Goal: Answer question/provide support

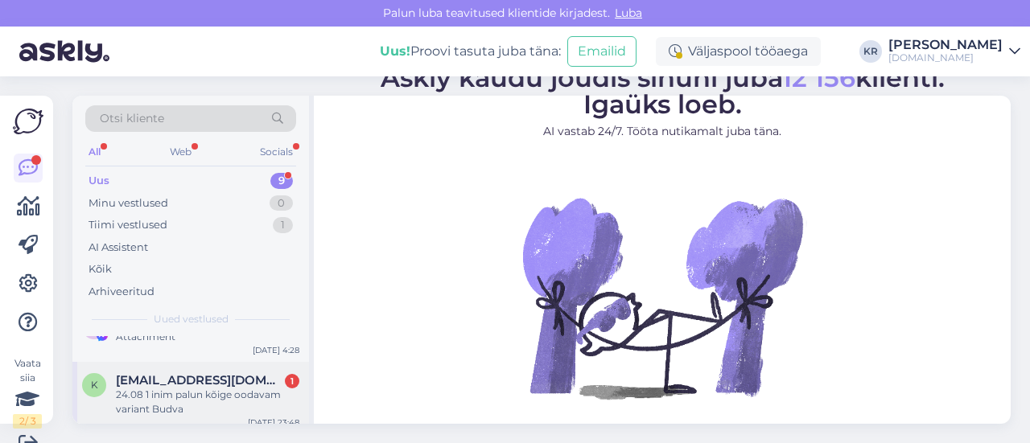
scroll to position [241, 0]
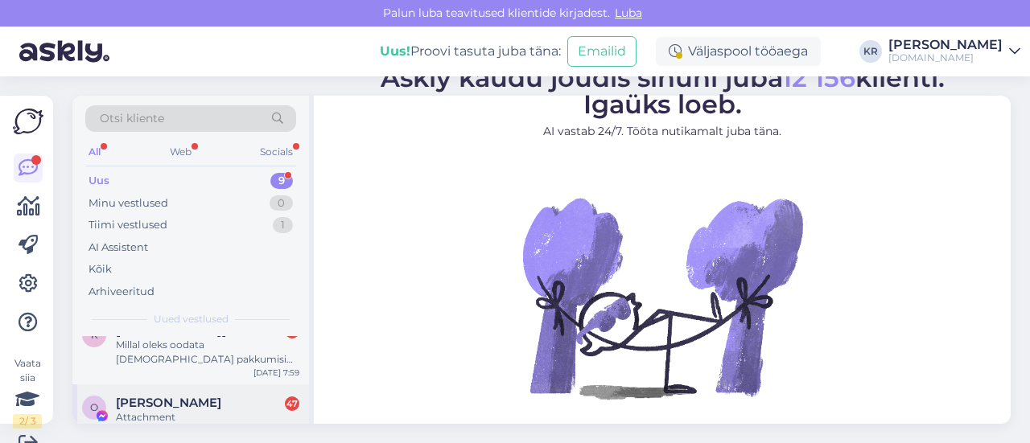
click at [189, 401] on span "[PERSON_NAME]" at bounding box center [168, 403] width 105 height 14
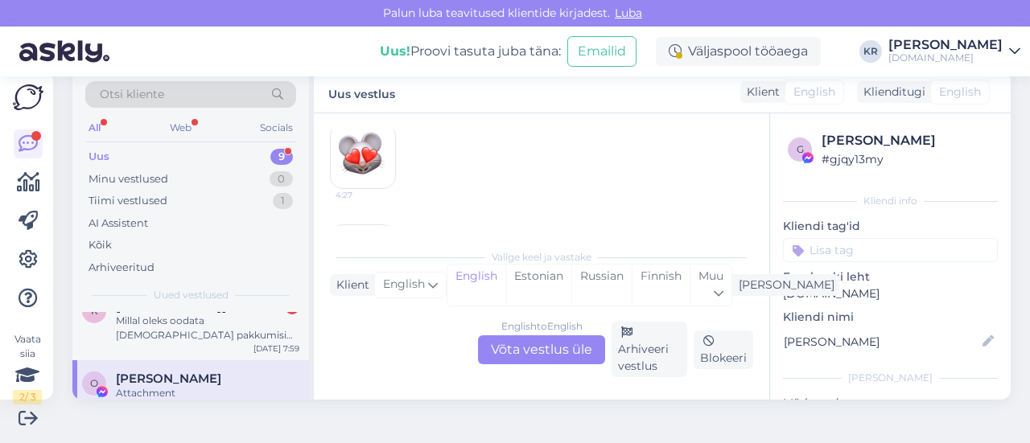
scroll to position [4712, 0]
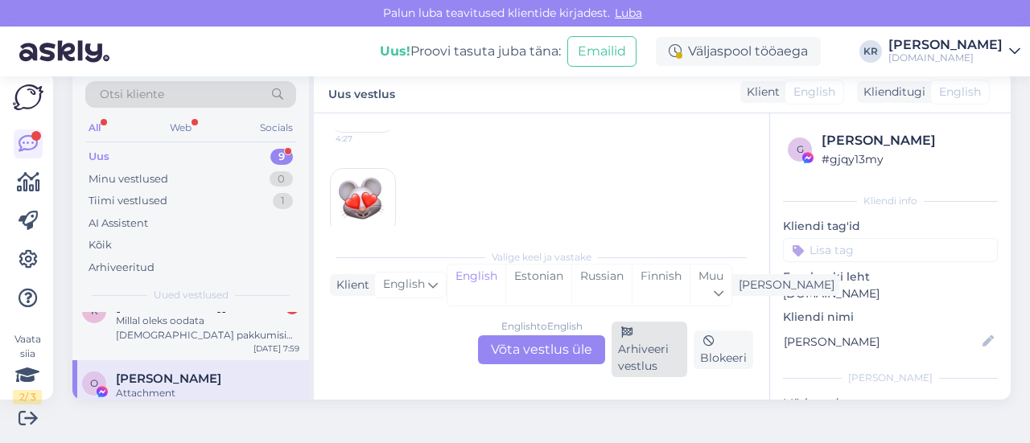
click at [655, 349] on div "Arhiveeri vestlus" at bounding box center [650, 350] width 76 height 56
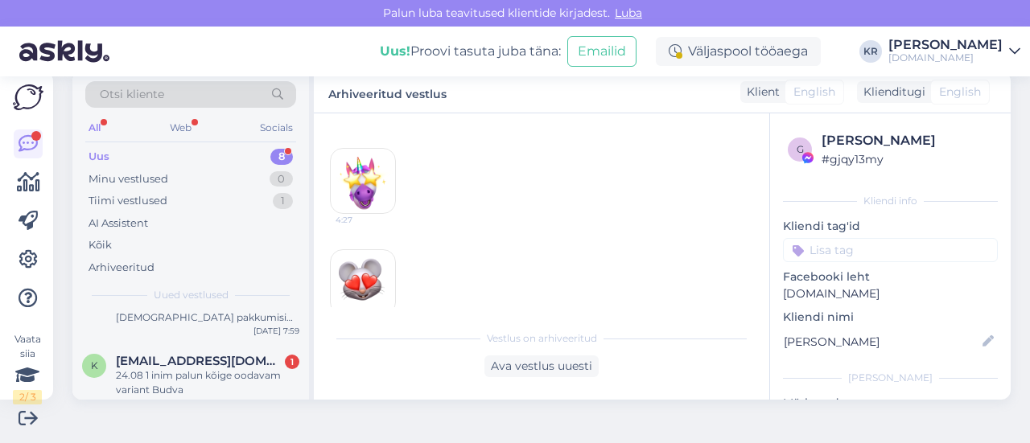
scroll to position [476, 0]
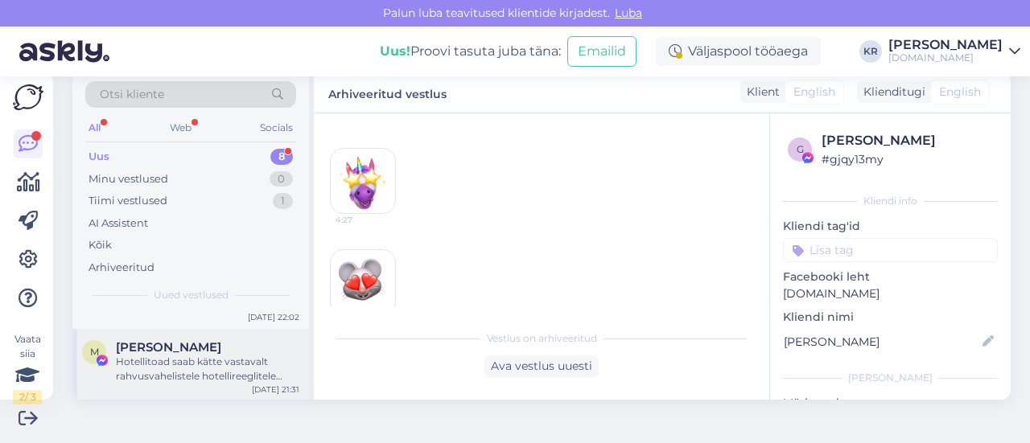
click at [243, 369] on div "Hotellitoad saab kätte vastavalt rahvusvahelistele hotellireeglitele kella 14:0…" at bounding box center [208, 369] width 184 height 29
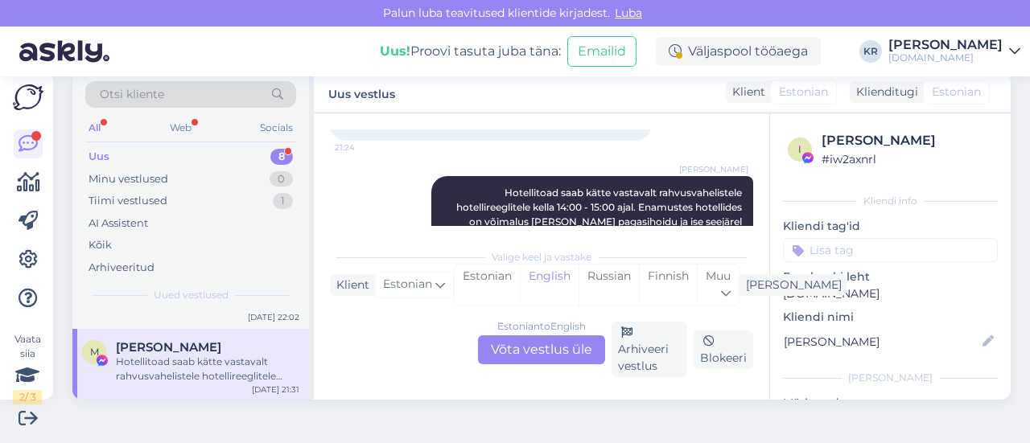
scroll to position [10117, 0]
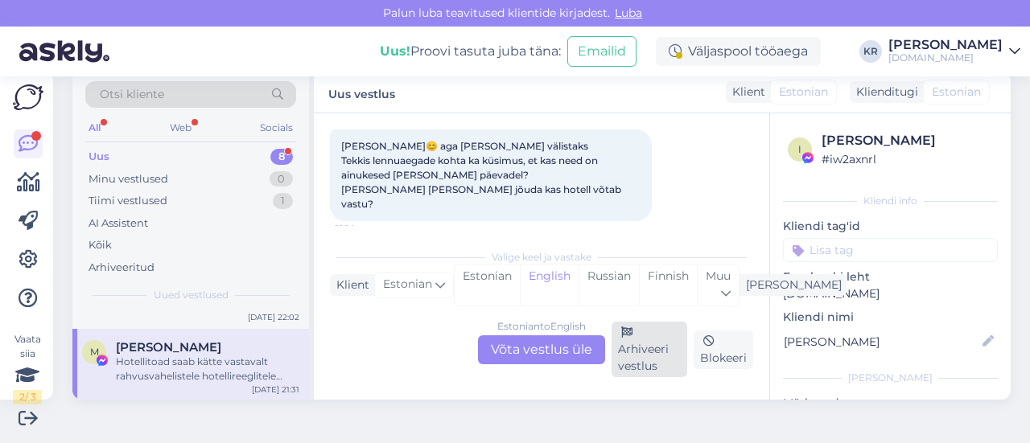
click at [632, 358] on div "Arhiveeri vestlus" at bounding box center [650, 350] width 76 height 56
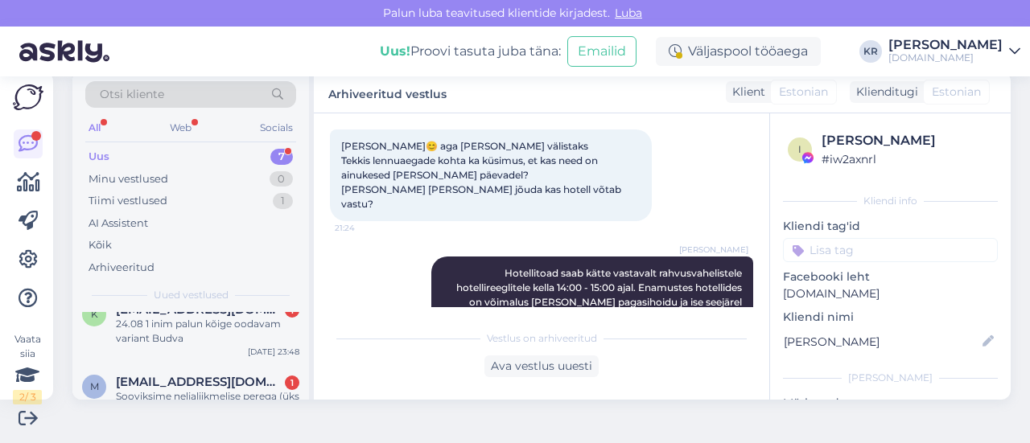
scroll to position [403, 0]
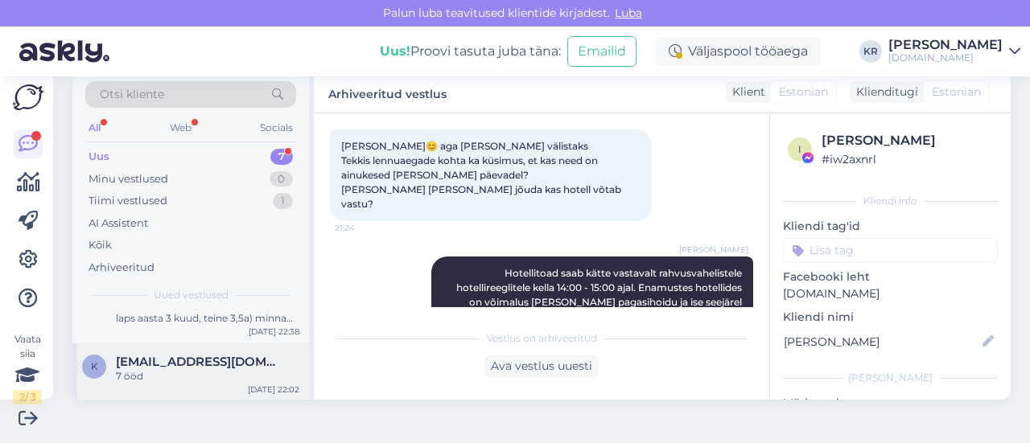
click at [211, 367] on span "[EMAIL_ADDRESS][DOMAIN_NAME]" at bounding box center [199, 362] width 167 height 14
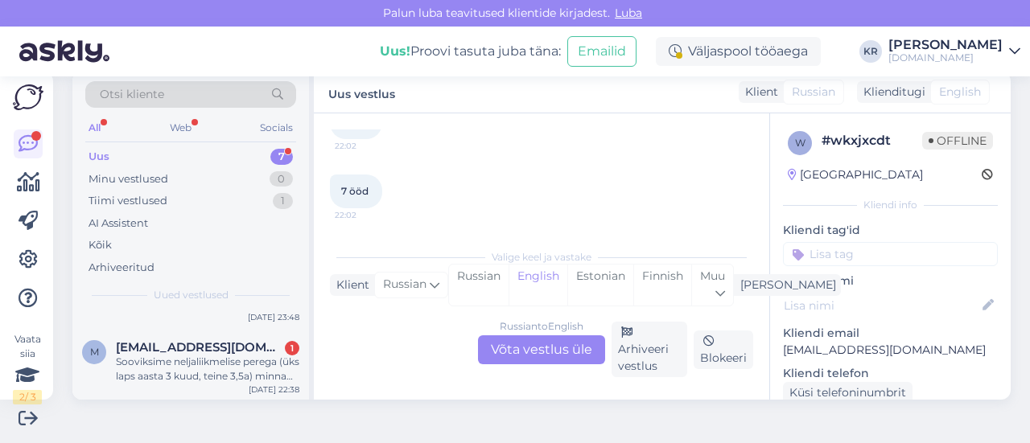
scroll to position [323, 0]
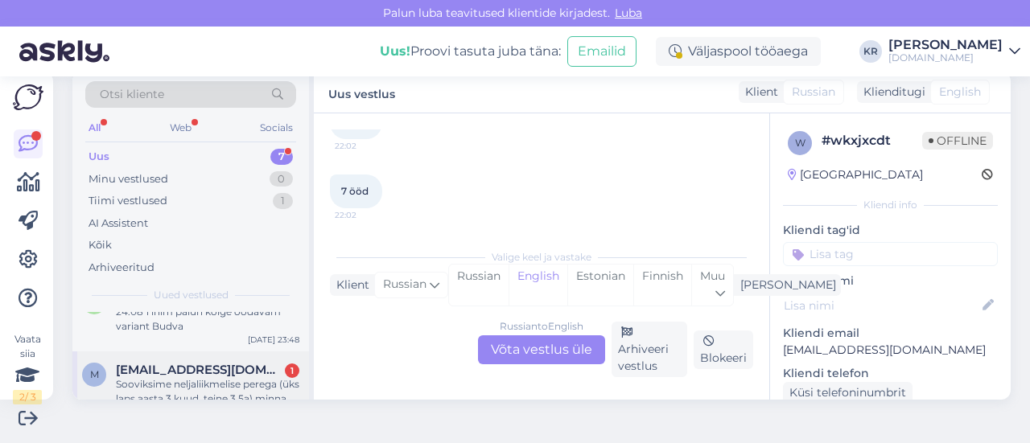
click at [204, 371] on span "[EMAIL_ADDRESS][DOMAIN_NAME]" at bounding box center [199, 370] width 167 height 14
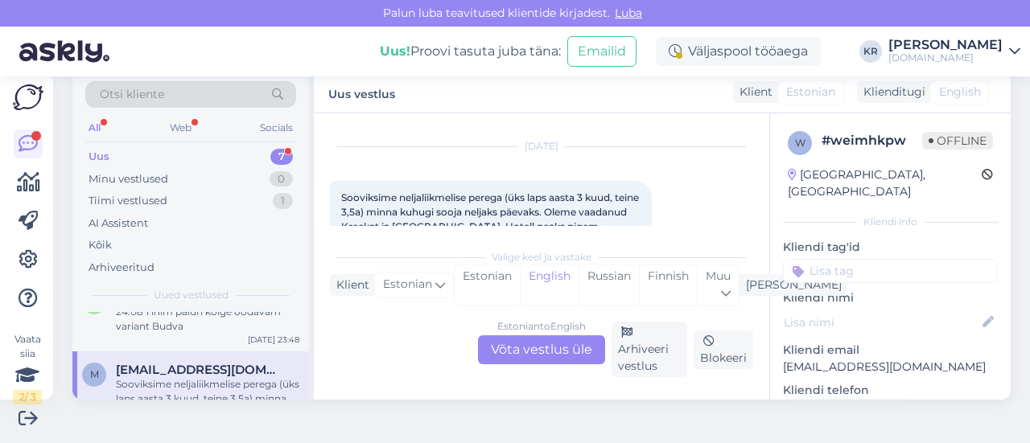
scroll to position [242, 0]
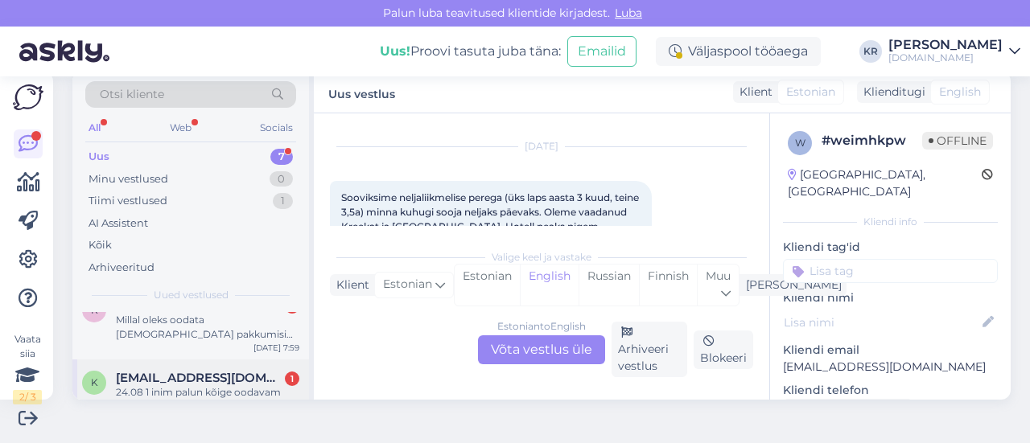
click at [208, 387] on div "24.08 1 inim palun kõige oodavam variant Budva" at bounding box center [208, 400] width 184 height 29
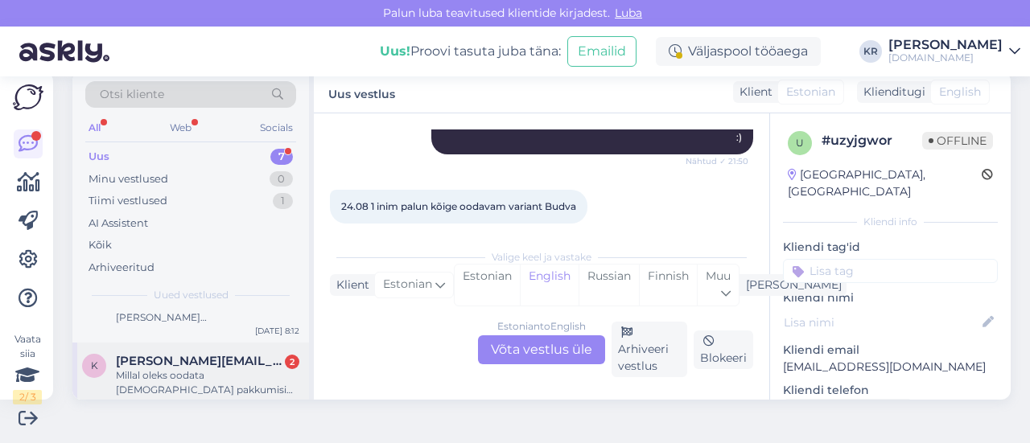
scroll to position [162, 0]
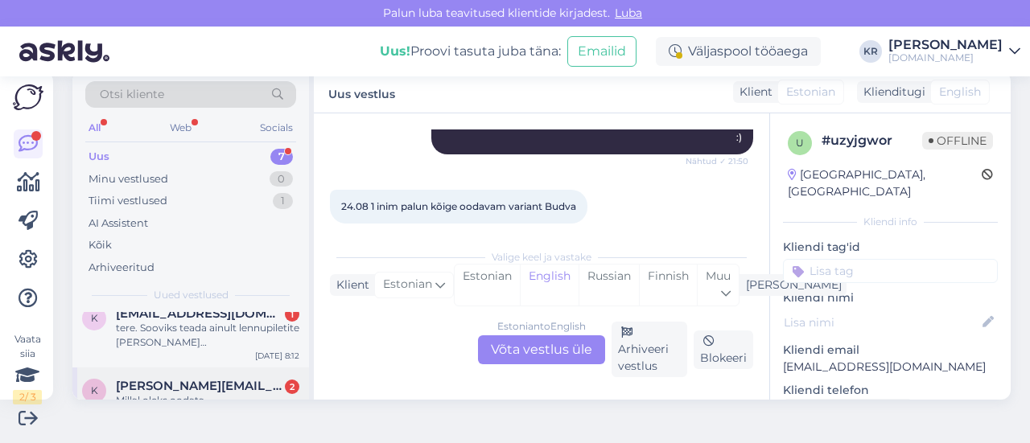
click at [217, 387] on span "[PERSON_NAME][EMAIL_ADDRESS][DOMAIN_NAME]" at bounding box center [199, 386] width 167 height 14
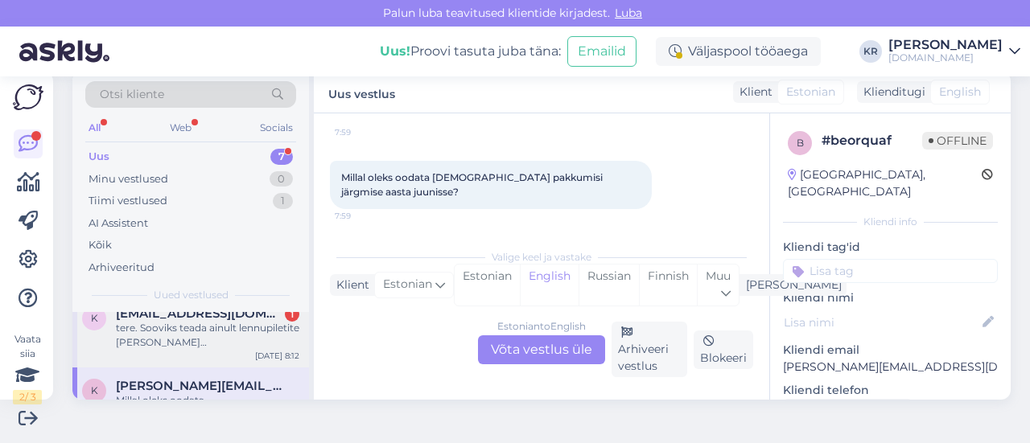
click at [199, 340] on div "tere. Sooviks teada ainult lennupiletite [PERSON_NAME][GEOGRAPHIC_DATA][PERSON_…" at bounding box center [208, 335] width 184 height 29
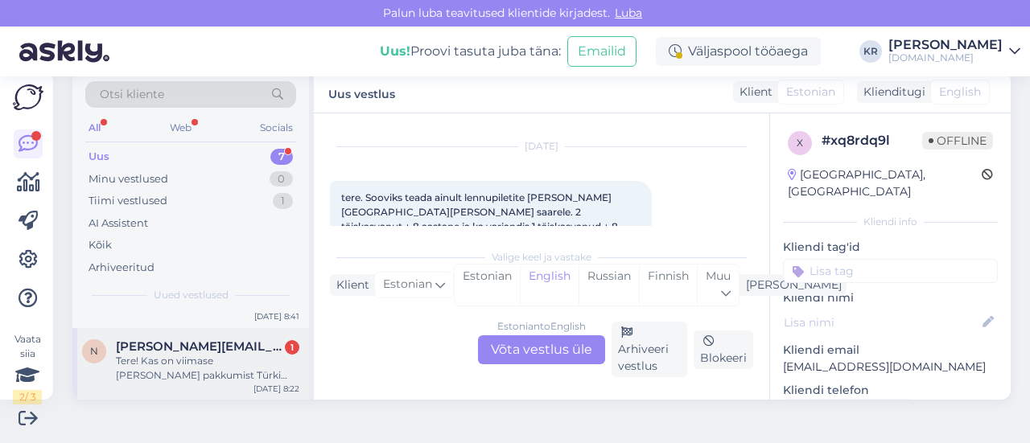
scroll to position [81, 0]
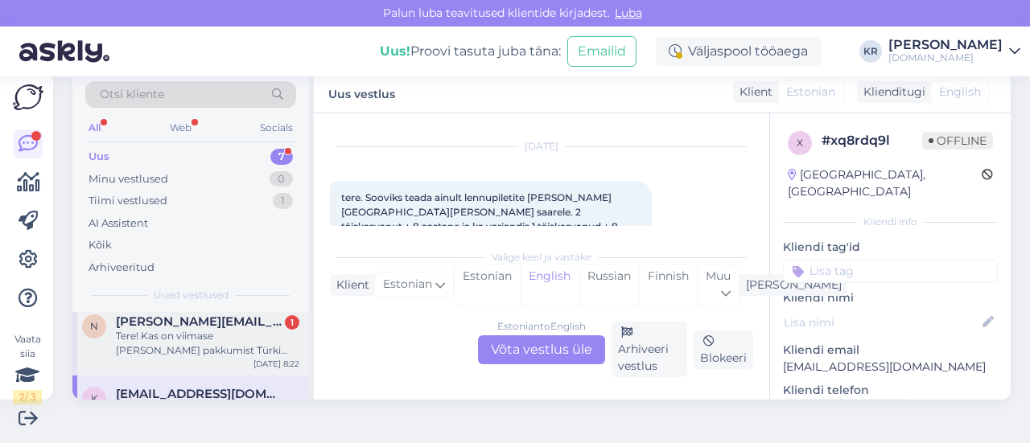
click at [225, 367] on div "n [PERSON_NAME][EMAIL_ADDRESS][DOMAIN_NAME] 1 Tere! Kas on viimase [PERSON_NAME…" at bounding box center [190, 339] width 237 height 72
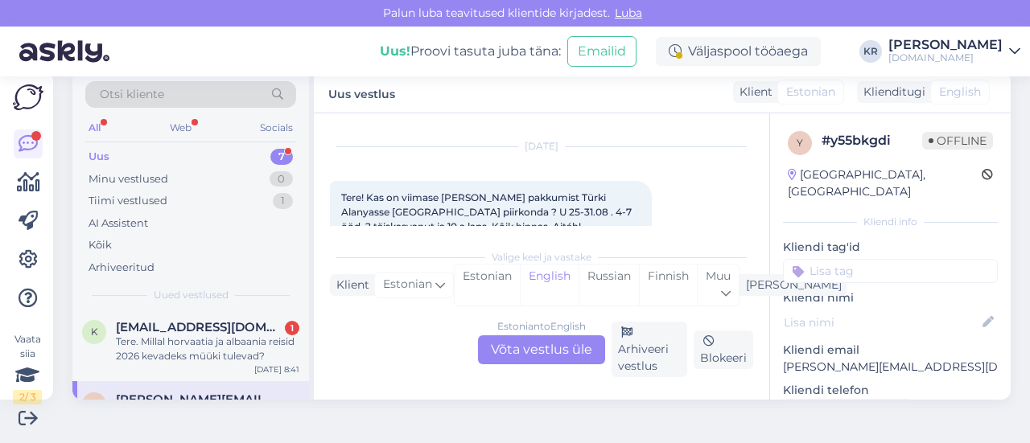
scroll to position [0, 0]
click at [236, 347] on div "Tere. Millal horvaatia ja albaania reisid 2026 kevadeks müüki tulevad?" at bounding box center [208, 352] width 184 height 29
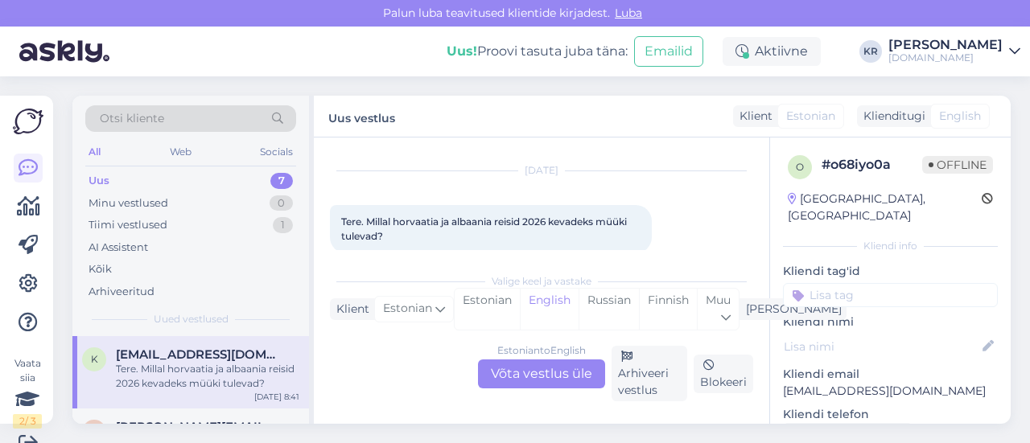
click at [510, 366] on div "Estonian to English Võta vestlus üle" at bounding box center [541, 374] width 127 height 29
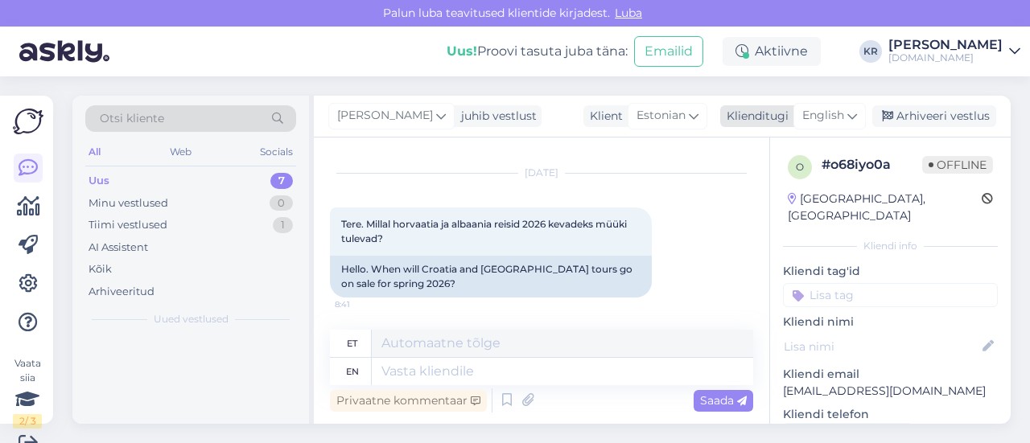
scroll to position [31, 0]
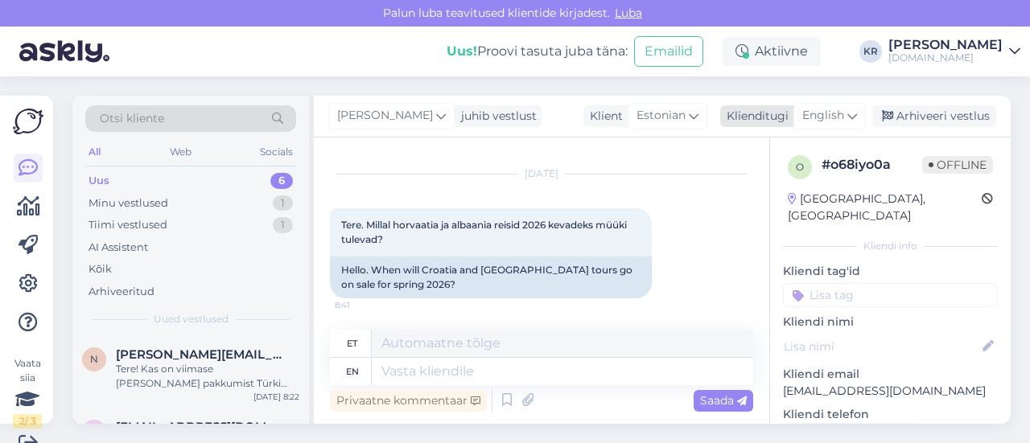
click at [806, 115] on span "English" at bounding box center [823, 116] width 42 height 18
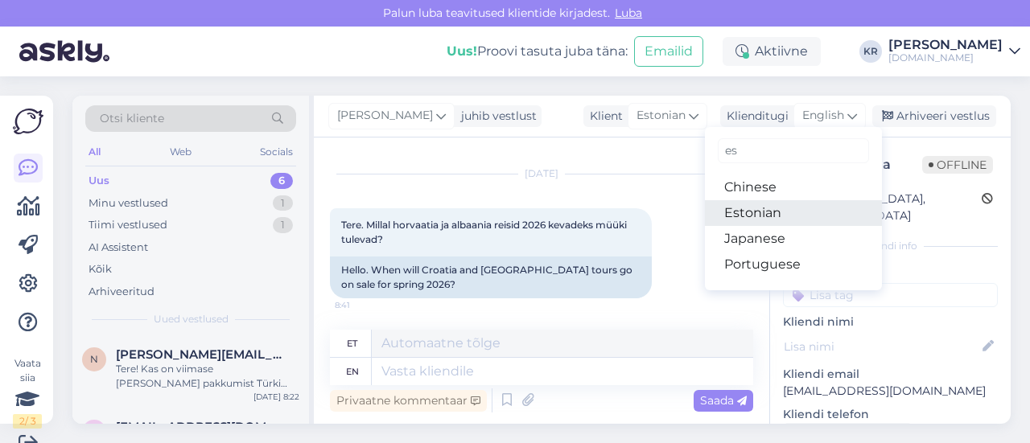
type input "es"
click at [756, 205] on link "Estonian" at bounding box center [793, 213] width 177 height 26
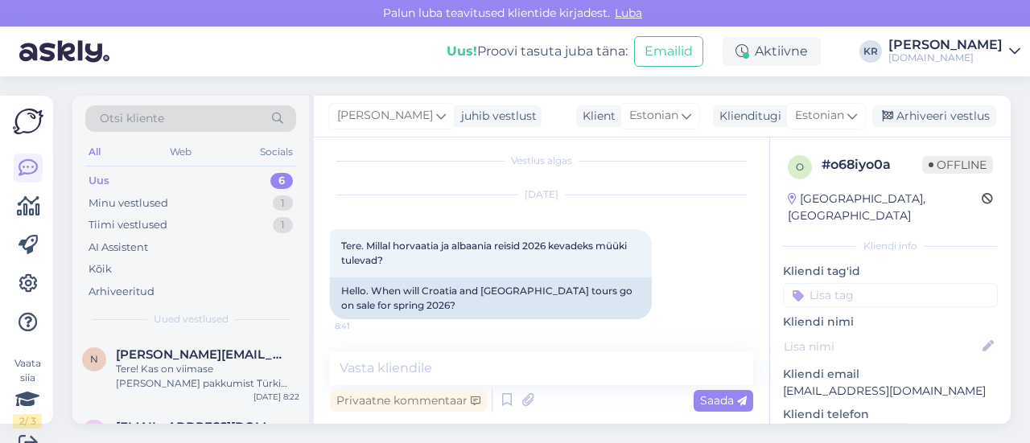
scroll to position [9, 0]
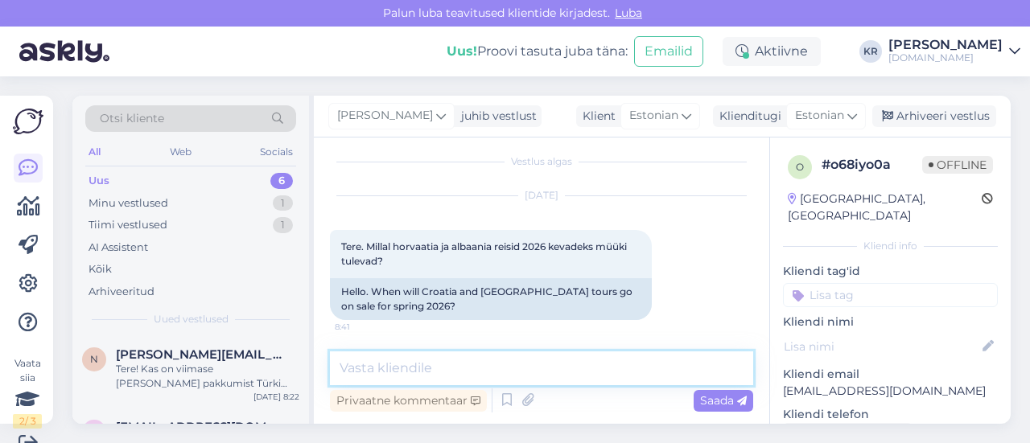
click at [414, 353] on textarea at bounding box center [541, 369] width 423 height 34
click at [547, 372] on textarea "Tere! Paraku ei [PERSON_NAME] hetkel öelda." at bounding box center [541, 369] width 423 height 34
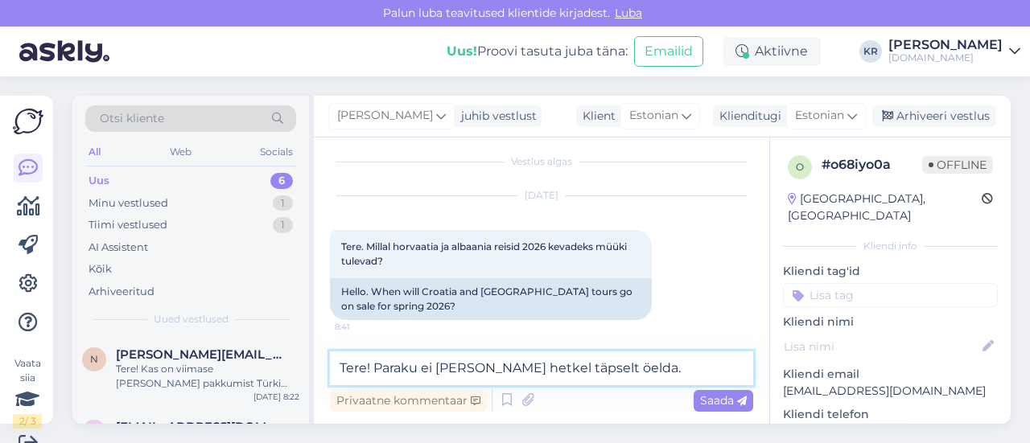
drag, startPoint x: 547, startPoint y: 368, endPoint x: 510, endPoint y: 370, distance: 37.1
click at [510, 370] on textarea "Tere! Paraku ei [PERSON_NAME] hetkel täpselt öelda." at bounding box center [541, 369] width 423 height 34
drag, startPoint x: 594, startPoint y: 362, endPoint x: 585, endPoint y: 367, distance: 10.1
click at [594, 362] on textarea "Tere! Paraku ei [PERSON_NAME] täpselt öelda." at bounding box center [541, 369] width 423 height 34
click at [604, 368] on textarea "Tere! Paraku ei [PERSON_NAME] täpselt öelda." at bounding box center [541, 369] width 423 height 34
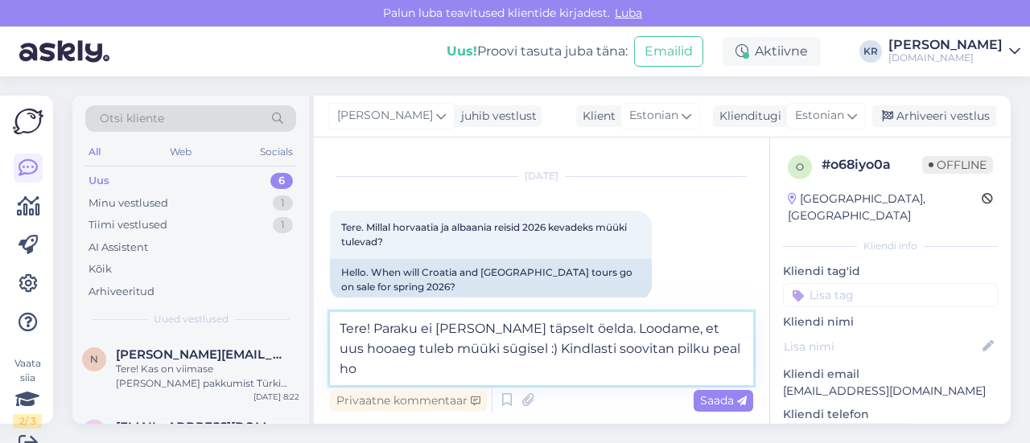
scroll to position [34, 0]
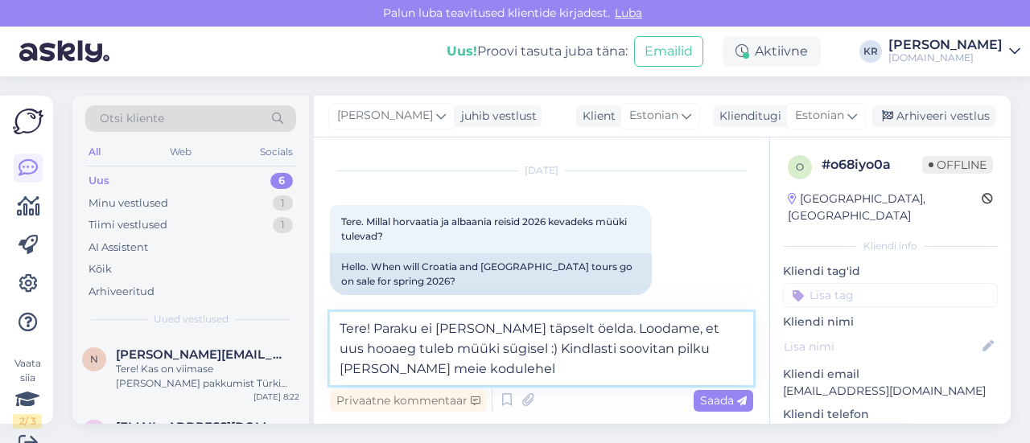
type textarea "Tere! Paraku ei [PERSON_NAME] täpselt öelda. Loodame, et uus hooaeg tuleb müüki…"
click at [503, 375] on textarea "Tere! Paraku ei [PERSON_NAME] täpselt öelda. Loodame, et uus hooaeg tuleb müüki…" at bounding box center [541, 348] width 423 height 73
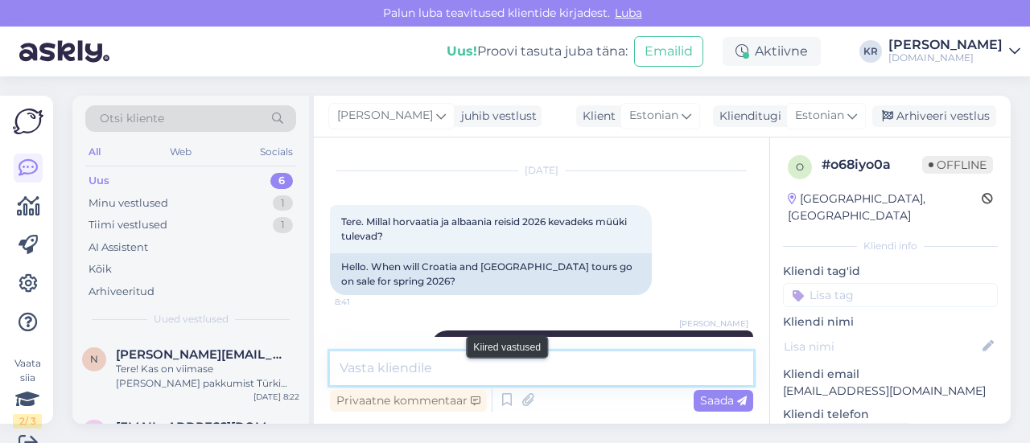
scroll to position [24, 0]
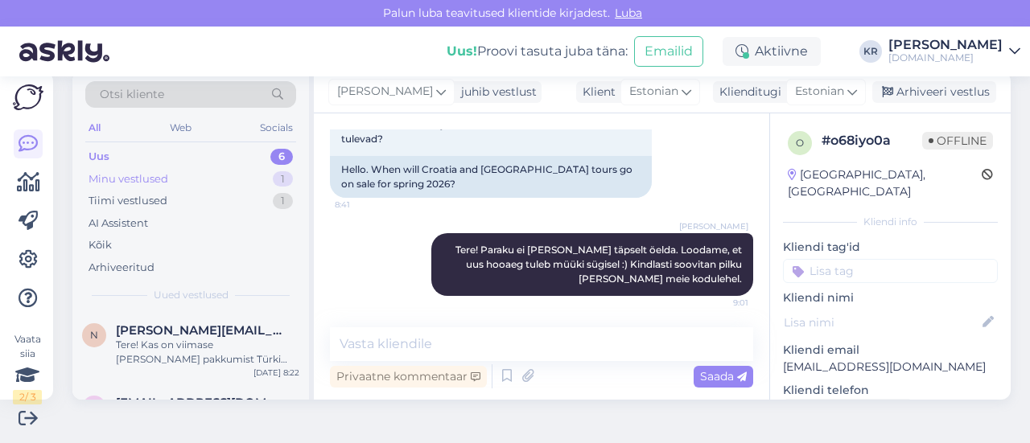
click at [219, 175] on div "Minu vestlused 1" at bounding box center [190, 179] width 211 height 23
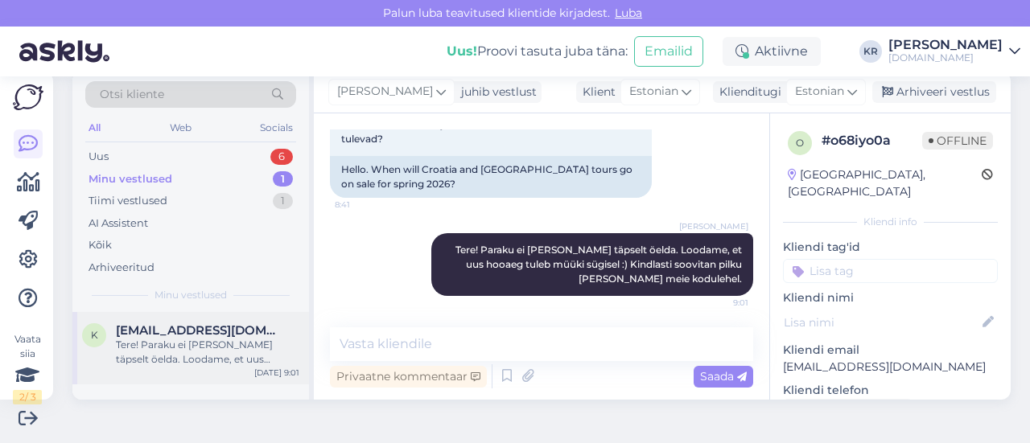
click at [191, 336] on span "[EMAIL_ADDRESS][DOMAIN_NAME]" at bounding box center [199, 331] width 167 height 14
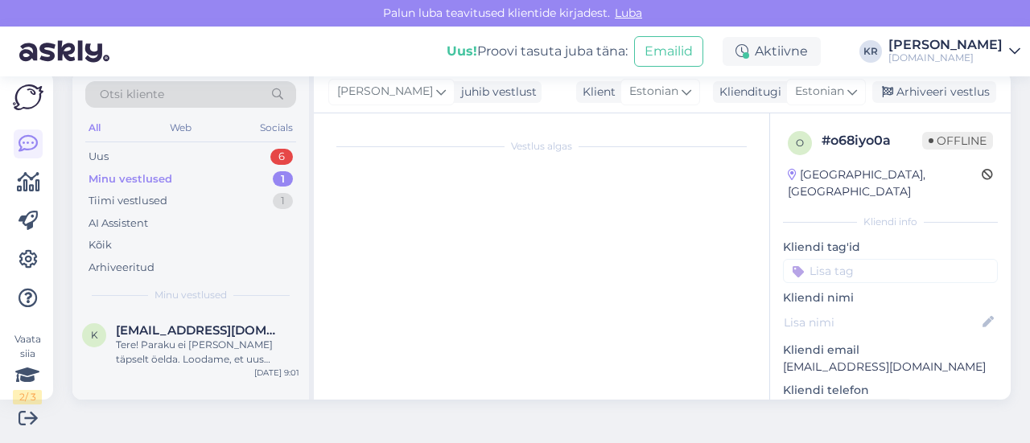
scroll to position [107, 0]
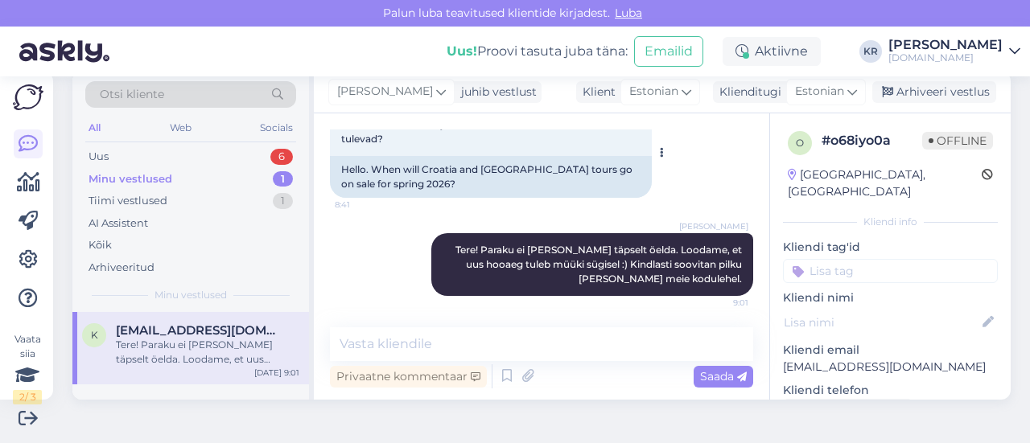
drag, startPoint x: 944, startPoint y: 86, endPoint x: 344, endPoint y: 147, distance: 603.5
click at [943, 86] on div "Arhiveeri vestlus" at bounding box center [934, 92] width 124 height 22
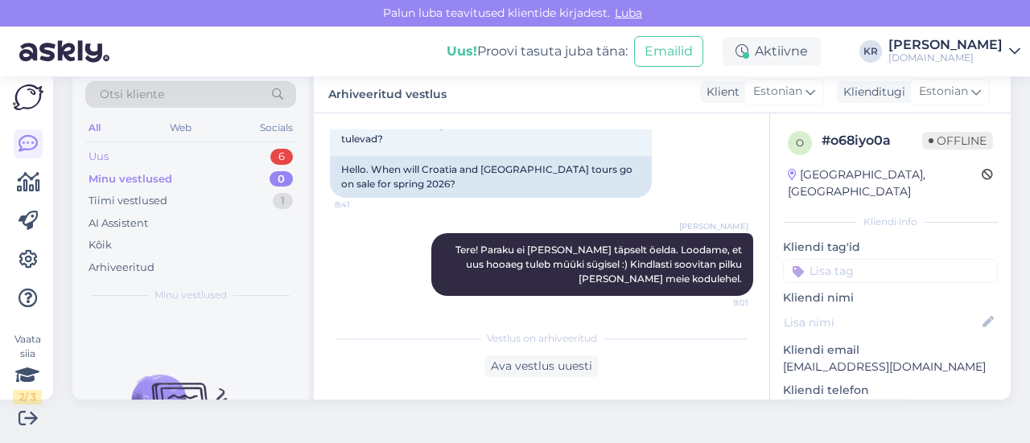
click at [204, 152] on div "Uus 6" at bounding box center [190, 157] width 211 height 23
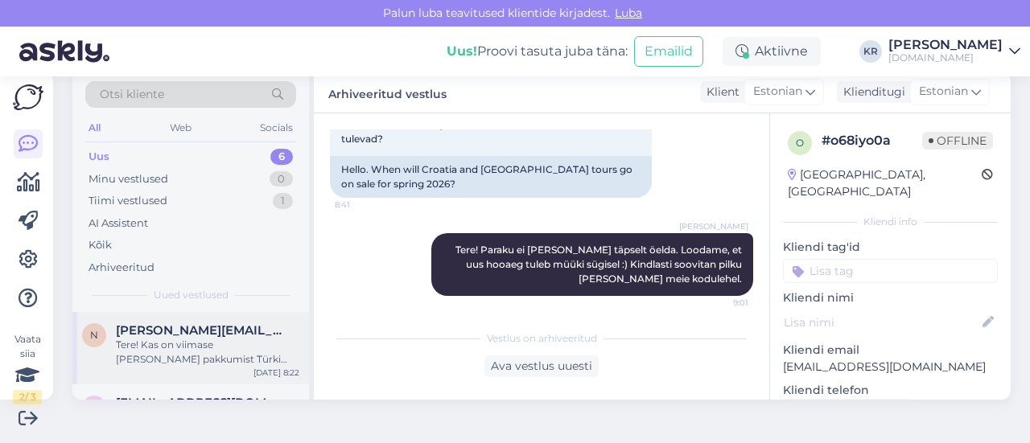
click at [188, 346] on div "Tere! Kas on viimase [PERSON_NAME] pakkumist Türki Alanyasse [GEOGRAPHIC_DATA] …" at bounding box center [208, 352] width 184 height 29
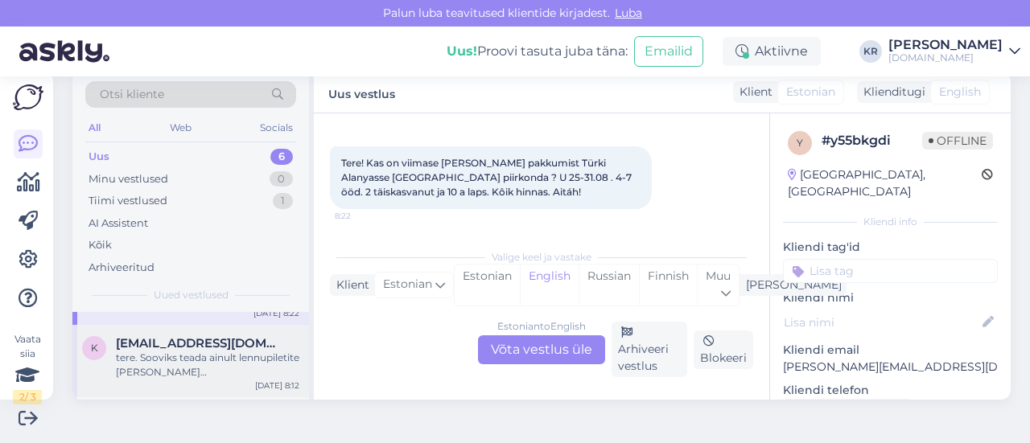
scroll to position [80, 0]
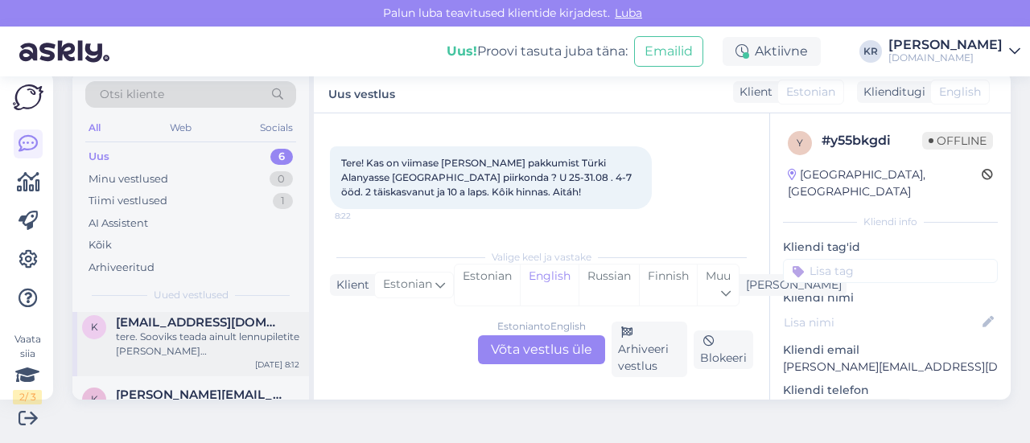
click at [211, 337] on div "tere. Sooviks teada ainult lennupiletite [PERSON_NAME][GEOGRAPHIC_DATA][PERSON_…" at bounding box center [208, 344] width 184 height 29
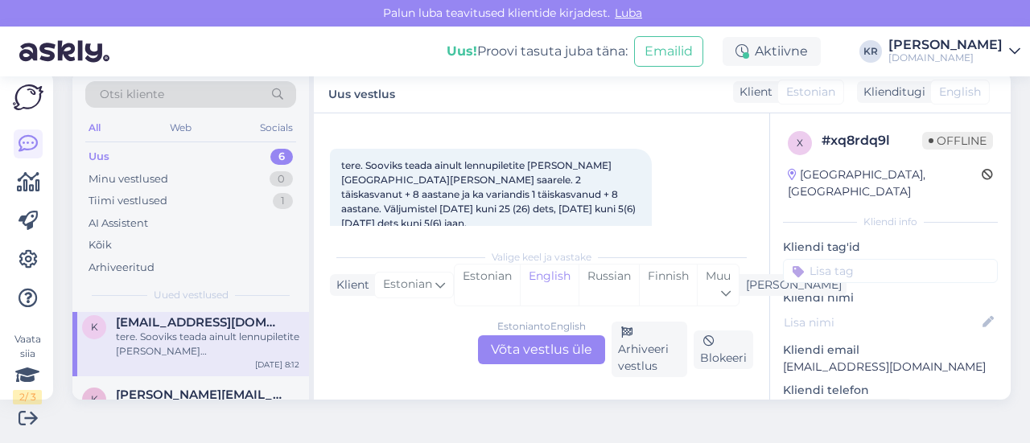
scroll to position [83, 0]
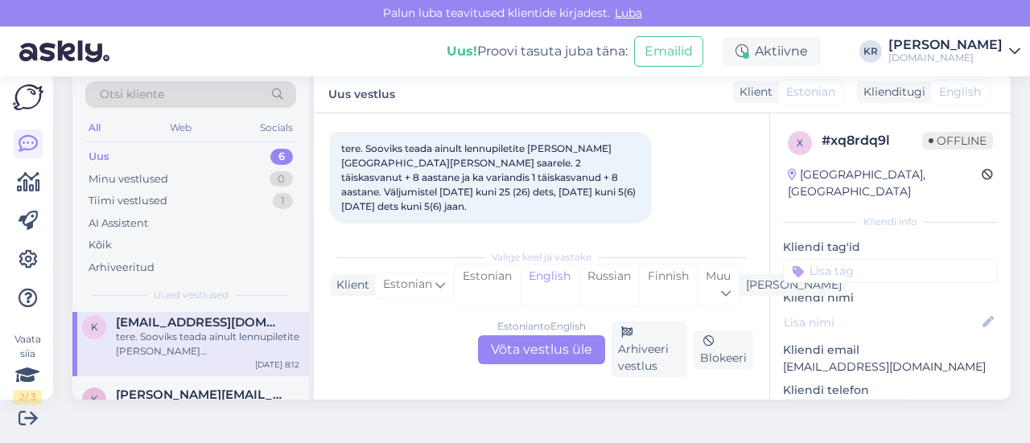
click at [548, 360] on div "Estonian to English Võta vestlus üle" at bounding box center [541, 350] width 127 height 29
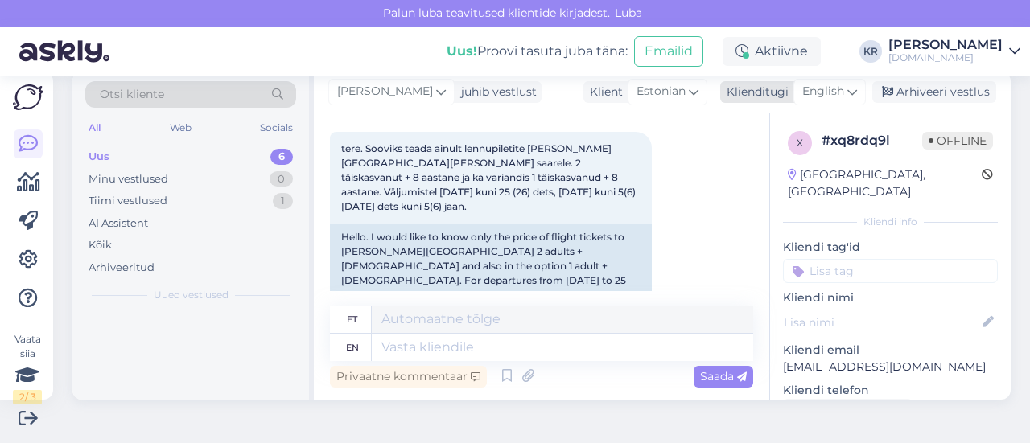
scroll to position [0, 0]
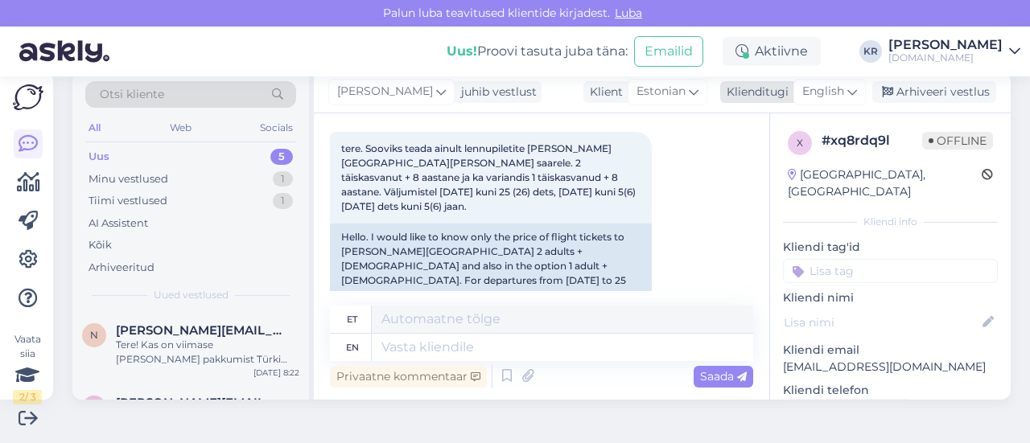
click at [832, 88] on span "English" at bounding box center [823, 92] width 42 height 18
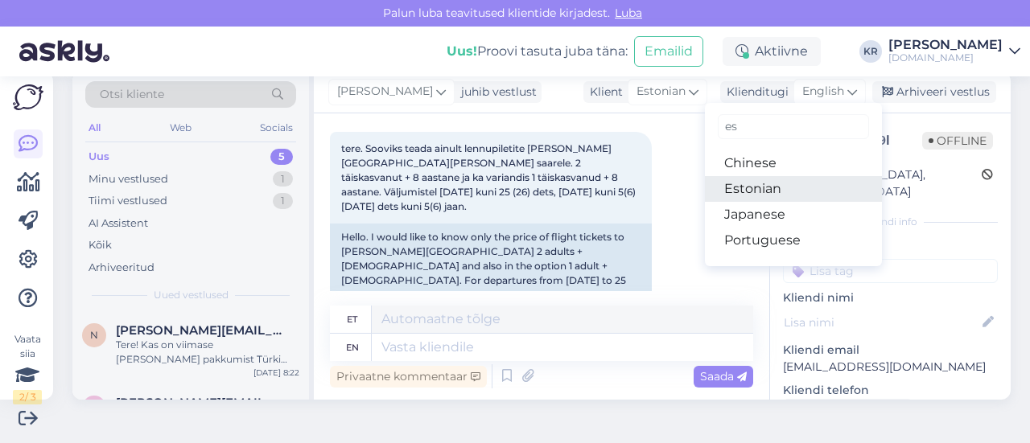
click at [778, 196] on link "Estonian" at bounding box center [793, 189] width 177 height 26
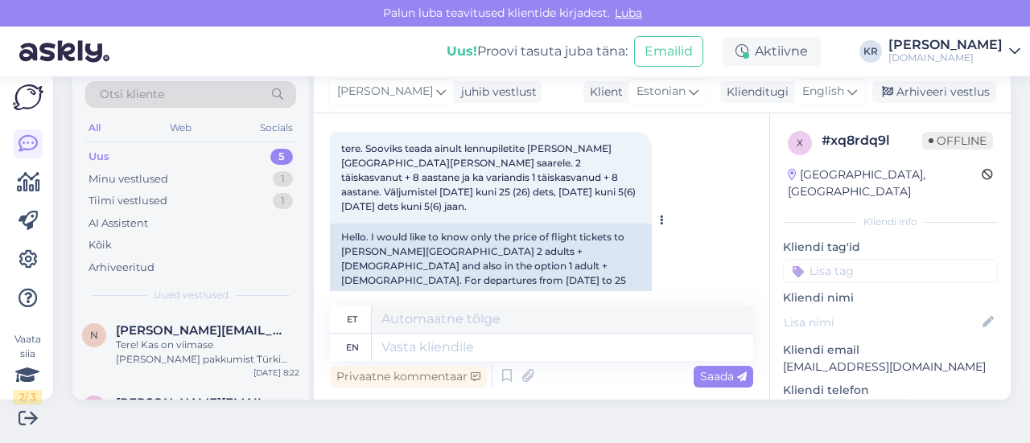
scroll to position [67, 0]
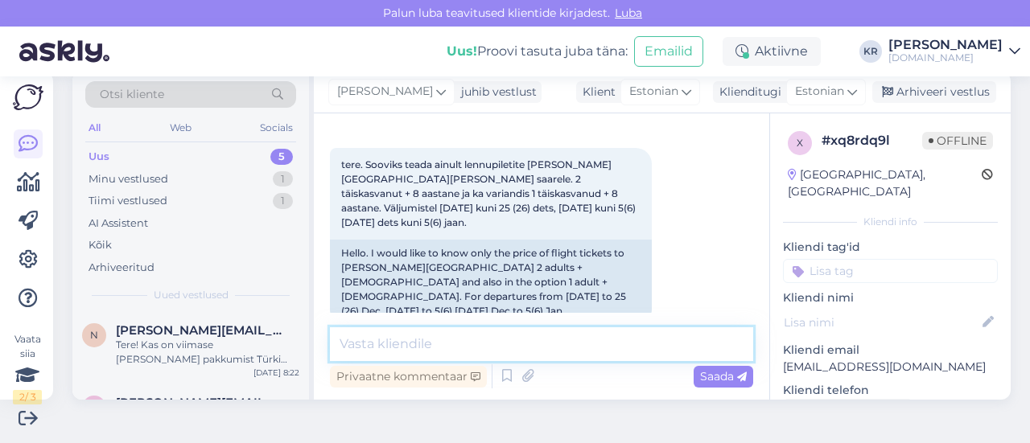
click at [488, 355] on textarea at bounding box center [541, 345] width 423 height 34
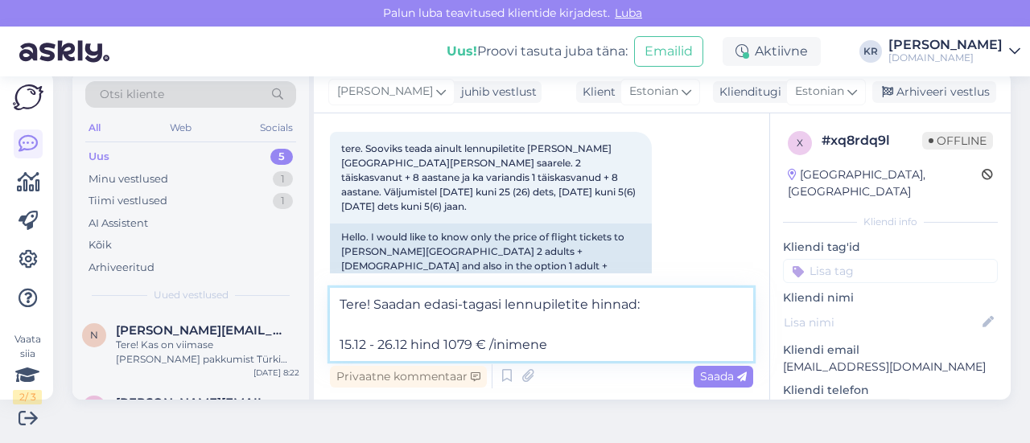
scroll to position [0, 0]
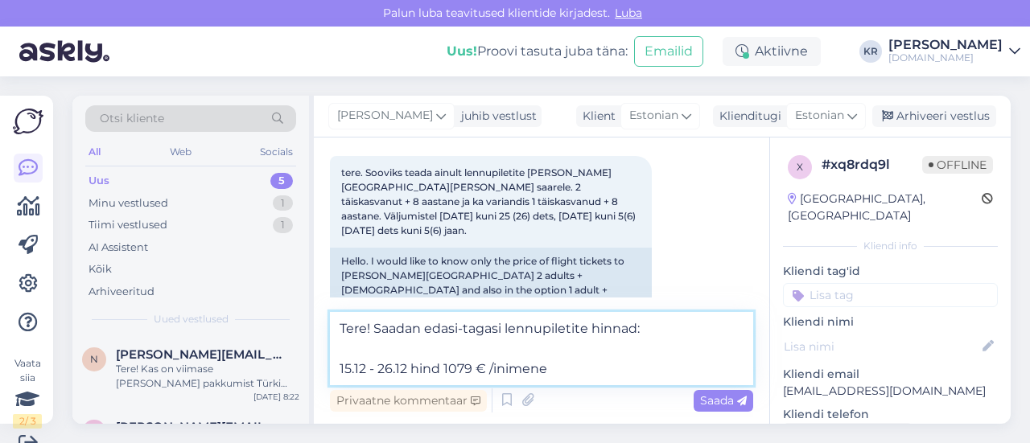
drag, startPoint x: 423, startPoint y: 331, endPoint x: 501, endPoint y: 328, distance: 78.1
click at [501, 328] on textarea "Tere! Saadan edasi-tagasi lennupiletite hinnad: 15.12 - 26.12 hind 1079 € /inim…" at bounding box center [541, 348] width 423 height 73
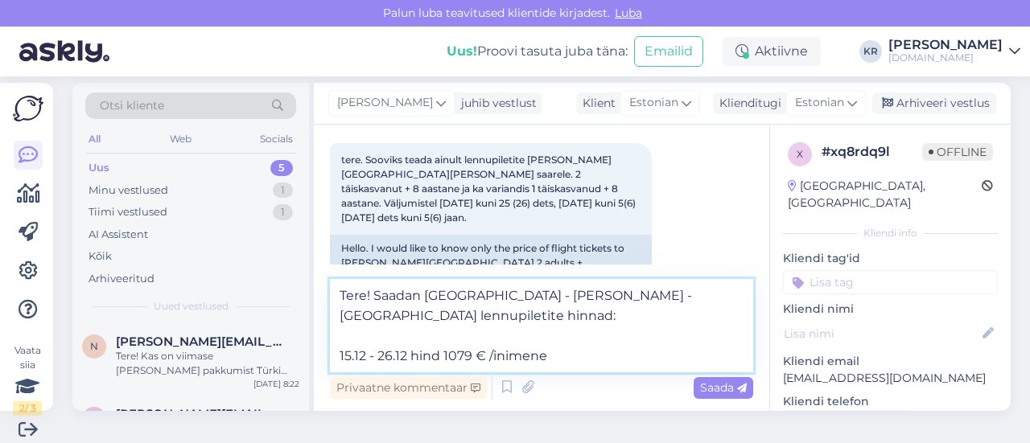
scroll to position [24, 0]
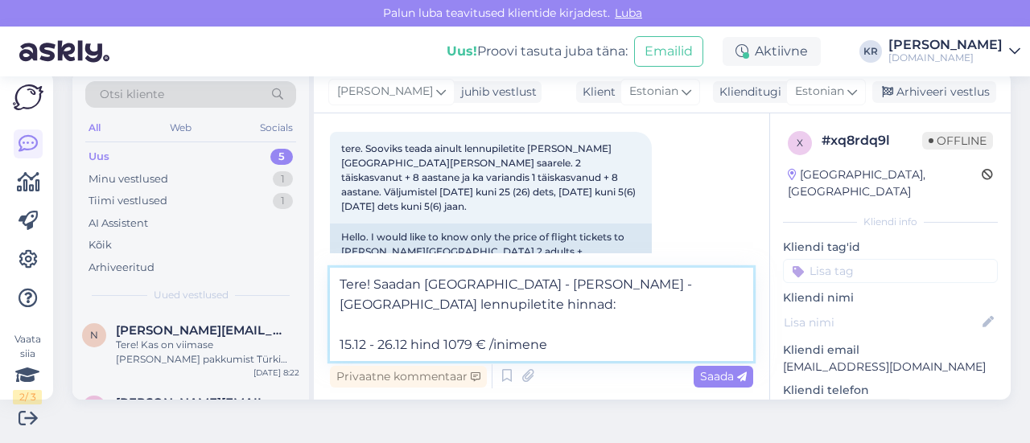
click at [555, 347] on textarea "Tere! Saadan [GEOGRAPHIC_DATA] - [PERSON_NAME] - [GEOGRAPHIC_DATA] lennupiletit…" at bounding box center [541, 314] width 423 height 93
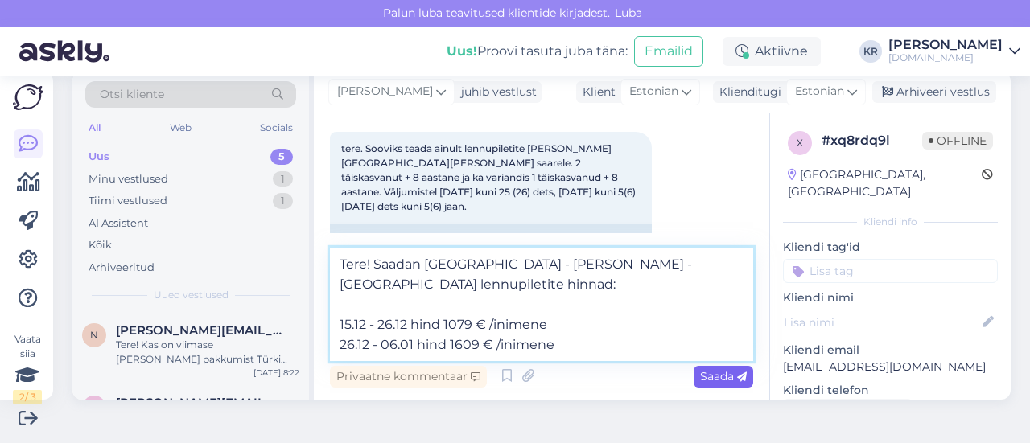
type textarea "Tere! Saadan [GEOGRAPHIC_DATA] - [PERSON_NAME] - [GEOGRAPHIC_DATA] lennupiletit…"
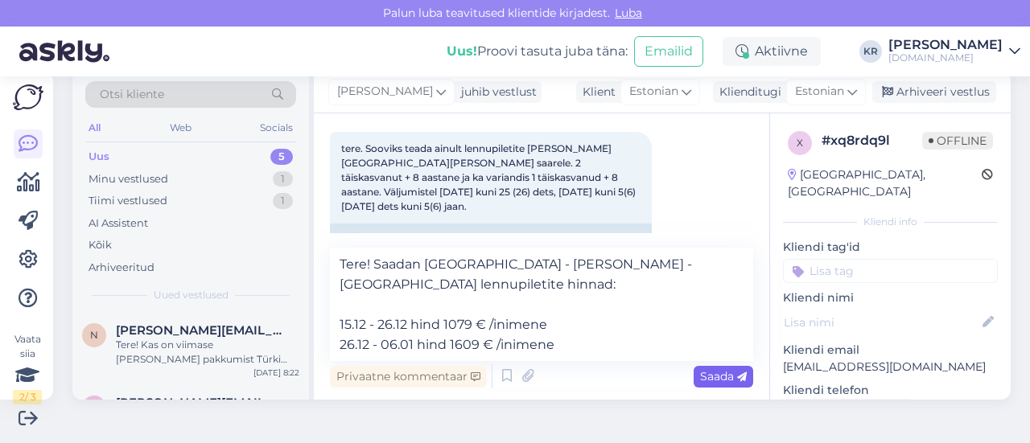
click at [705, 373] on span "Saada" at bounding box center [723, 376] width 47 height 14
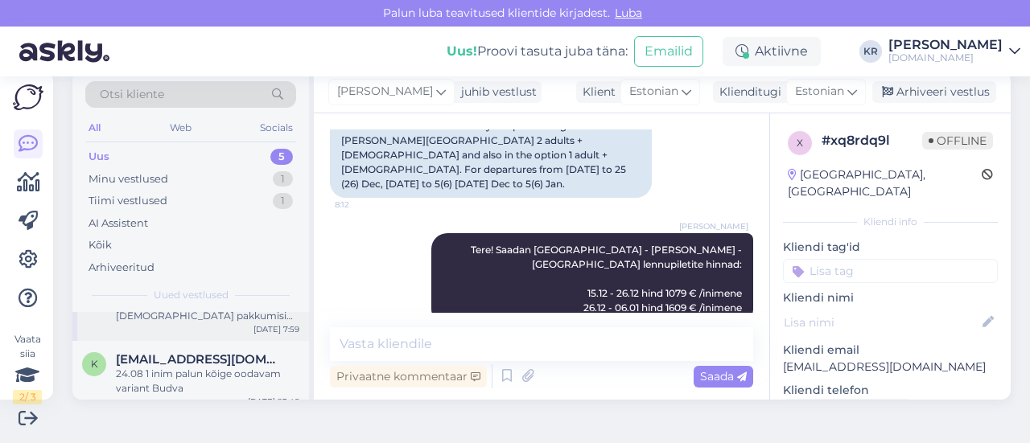
scroll to position [80, 0]
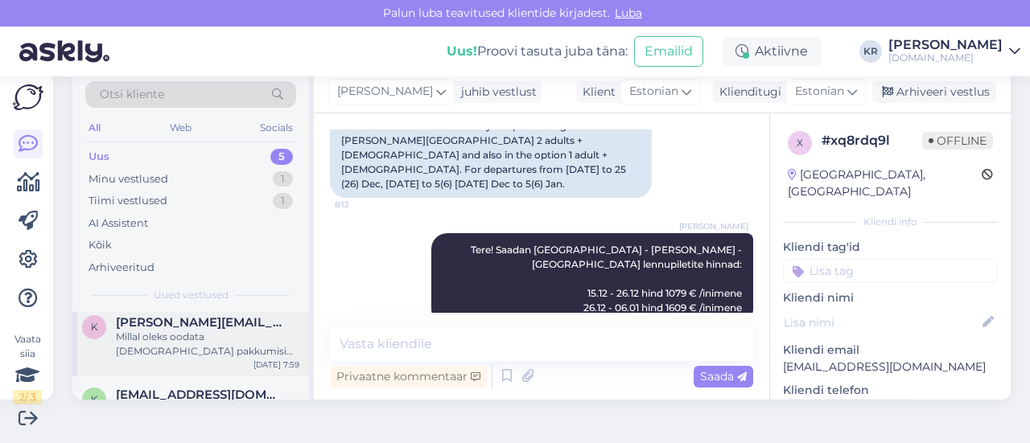
click at [232, 348] on div "Millal oleks oodata [DEMOGRAPHIC_DATA] pakkumisi järgmise aasta juunisse?" at bounding box center [208, 344] width 184 height 29
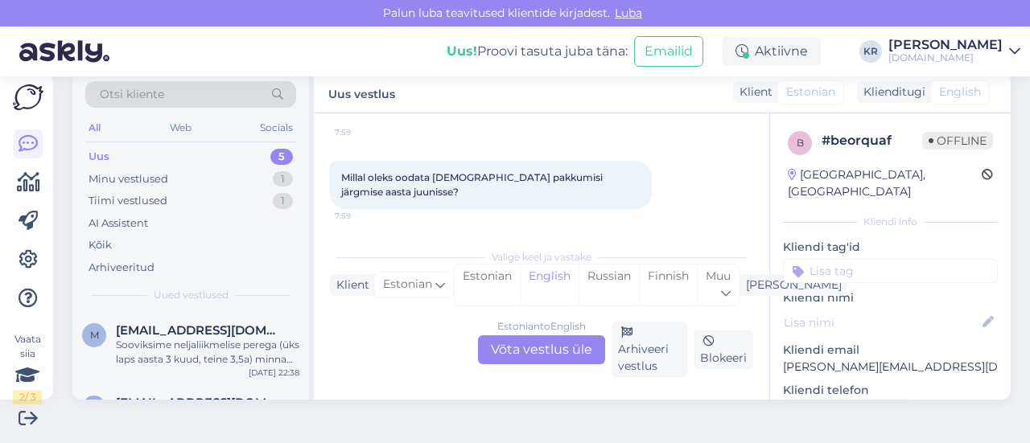
scroll to position [241, 0]
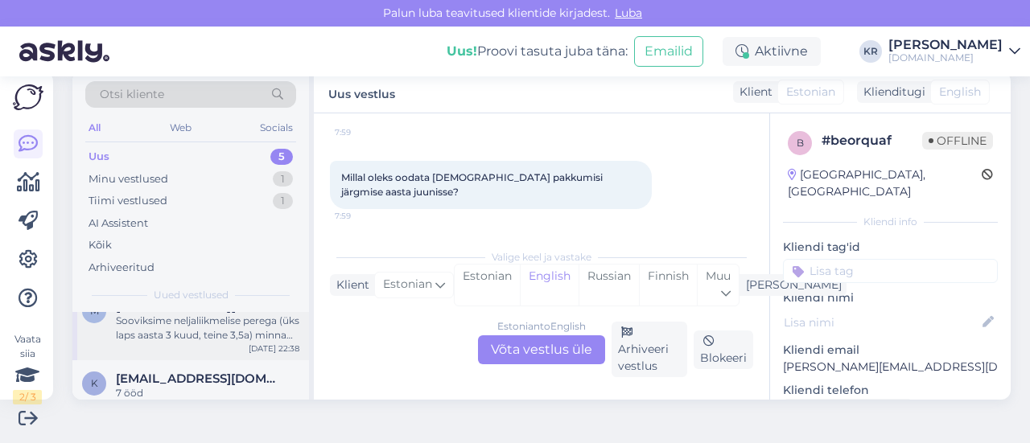
click at [221, 336] on div "Sooviksime neljaliikmelise perega (üks laps aasta 3 kuud, teine 3,5a) minna kuh…" at bounding box center [208, 328] width 184 height 29
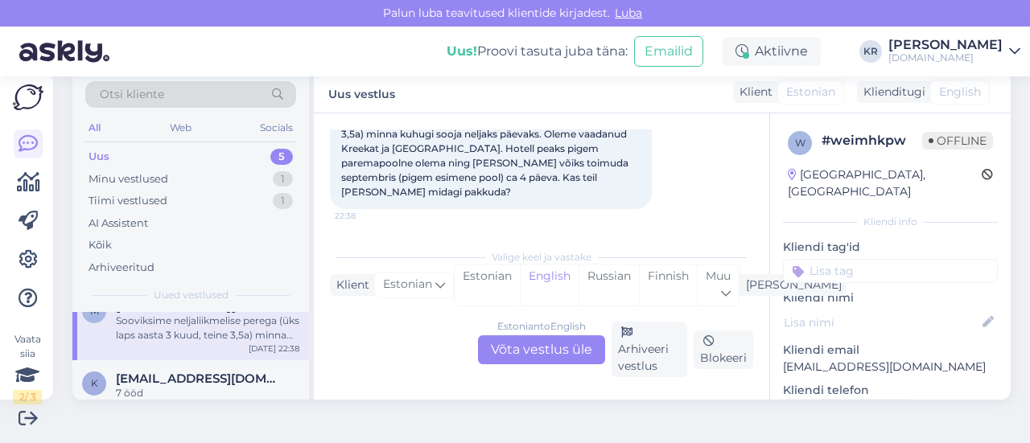
scroll to position [258, 0]
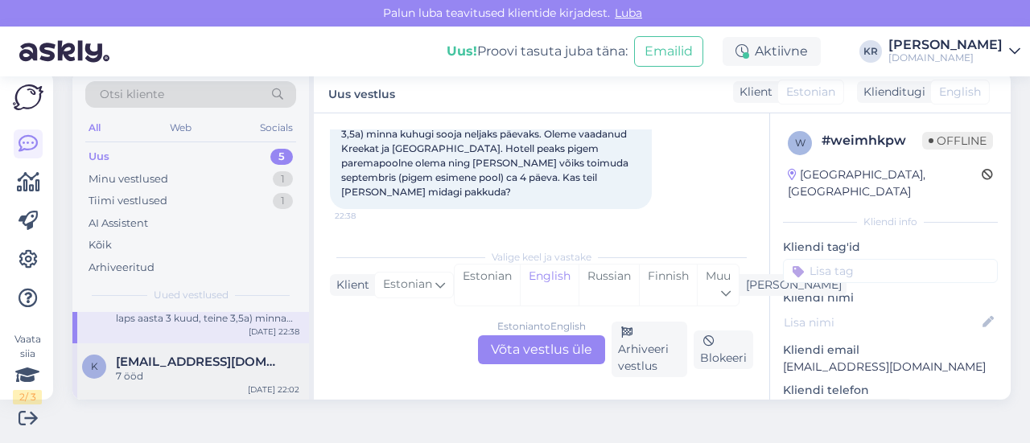
click at [212, 374] on div "7 ööd" at bounding box center [208, 376] width 184 height 14
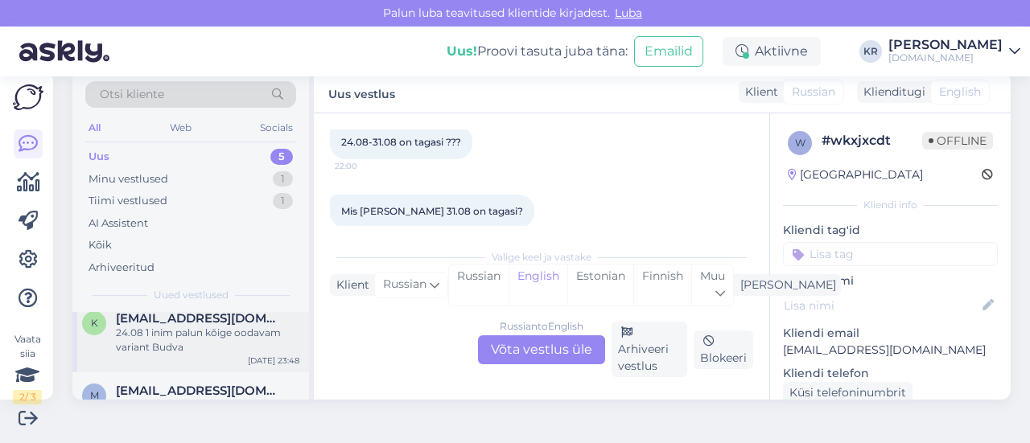
scroll to position [178, 0]
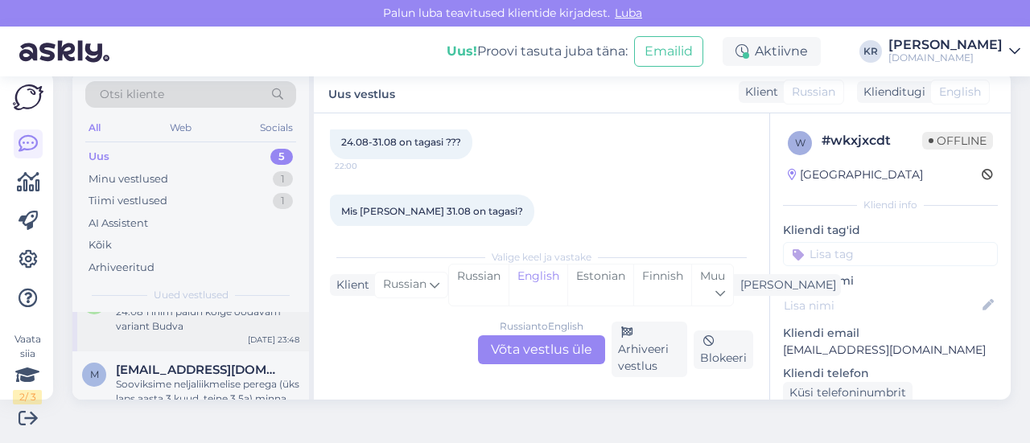
click at [189, 333] on div "k [EMAIL_ADDRESS][DOMAIN_NAME] 24.08 1 inim palun kõige oodavam variant Budva […" at bounding box center [190, 315] width 237 height 72
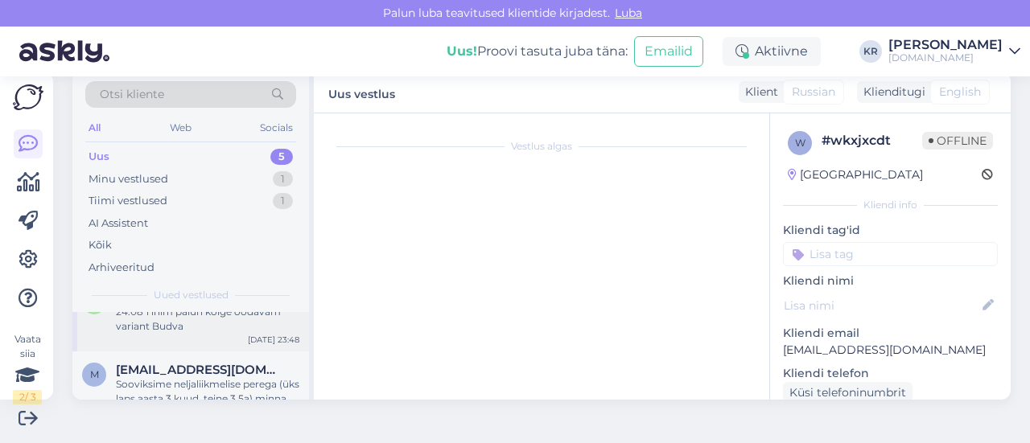
scroll to position [2747, 0]
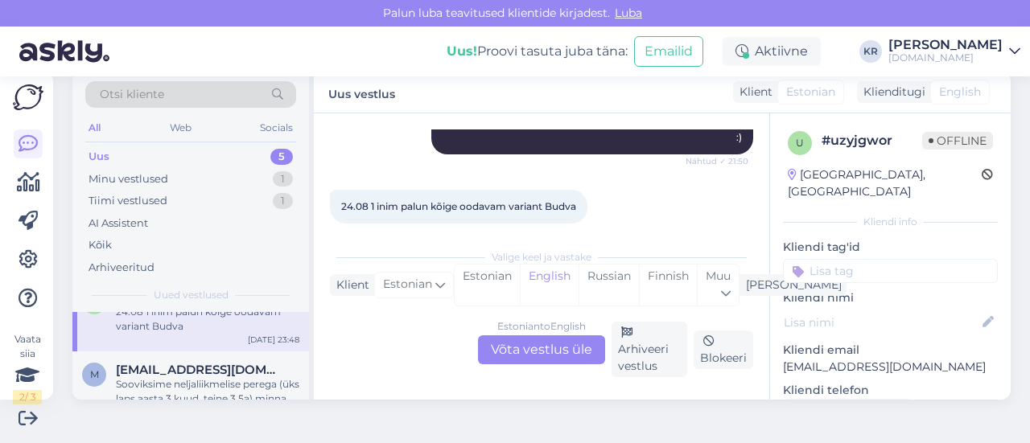
click at [555, 344] on div "Estonian to English Võta vestlus üle" at bounding box center [541, 350] width 127 height 29
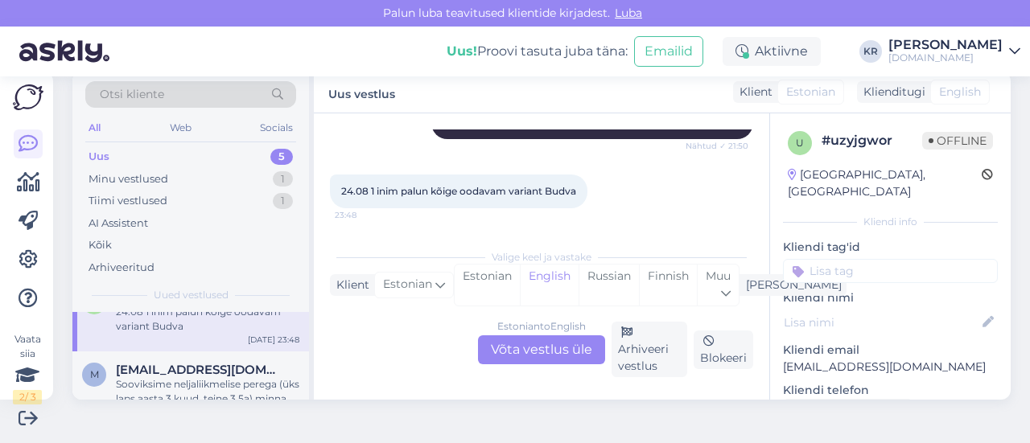
scroll to position [0, 0]
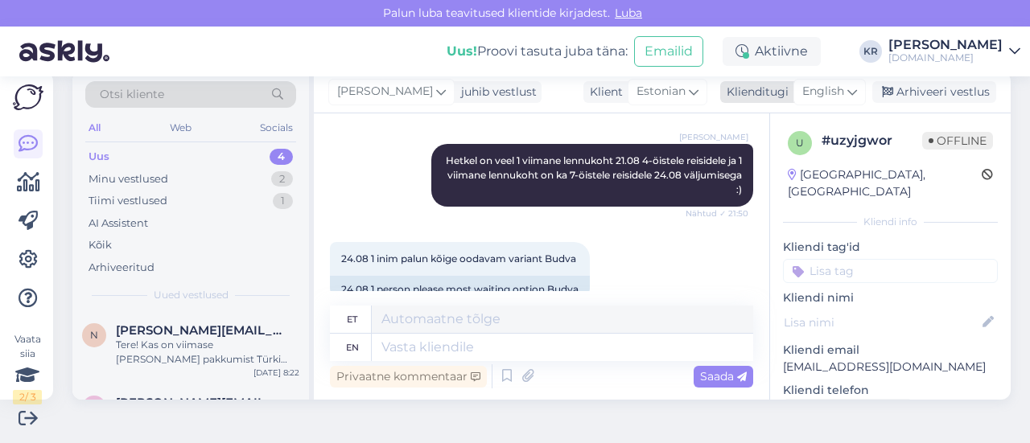
click at [848, 93] on icon at bounding box center [853, 92] width 10 height 18
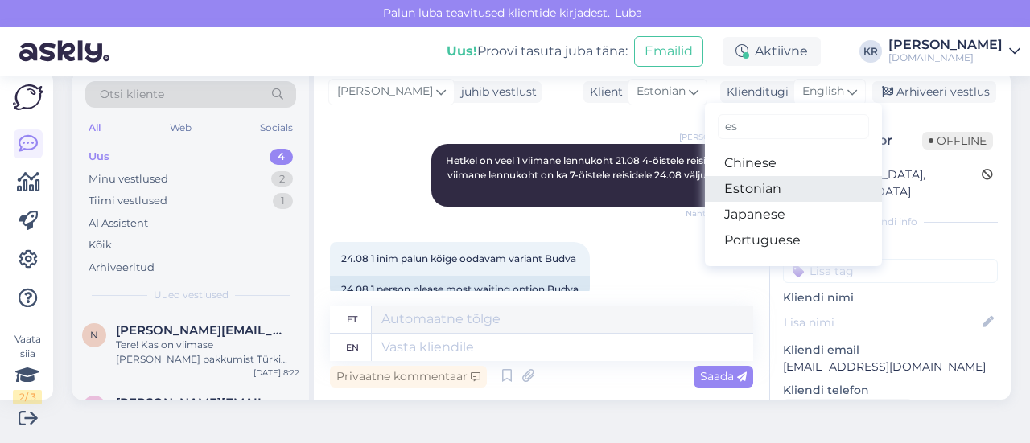
click at [772, 192] on link "Estonian" at bounding box center [793, 189] width 177 height 26
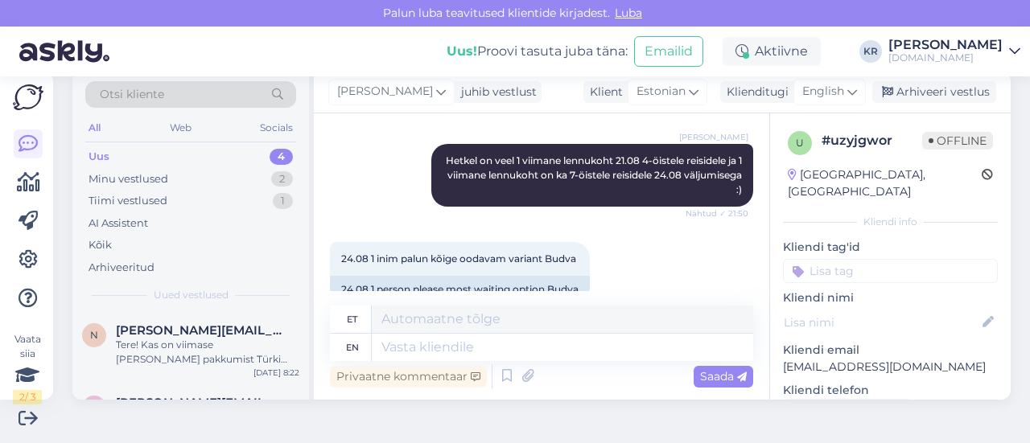
scroll to position [3209, 0]
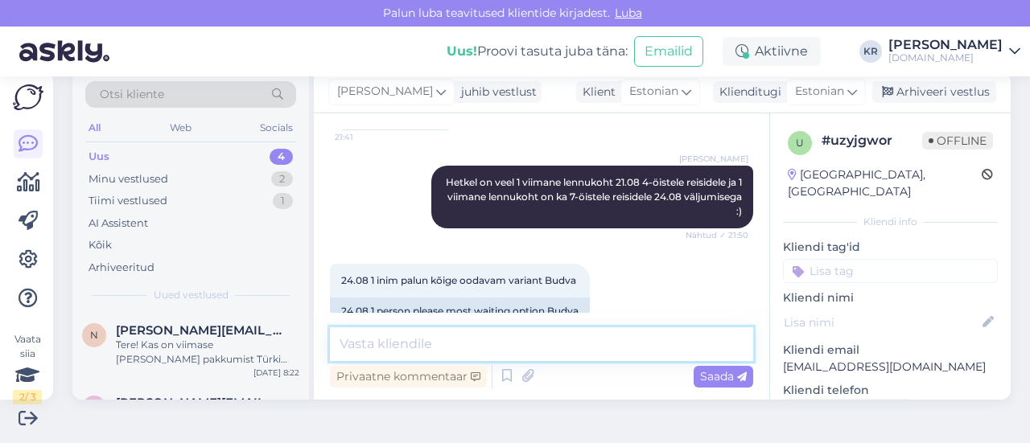
click at [528, 347] on textarea at bounding box center [541, 345] width 423 height 34
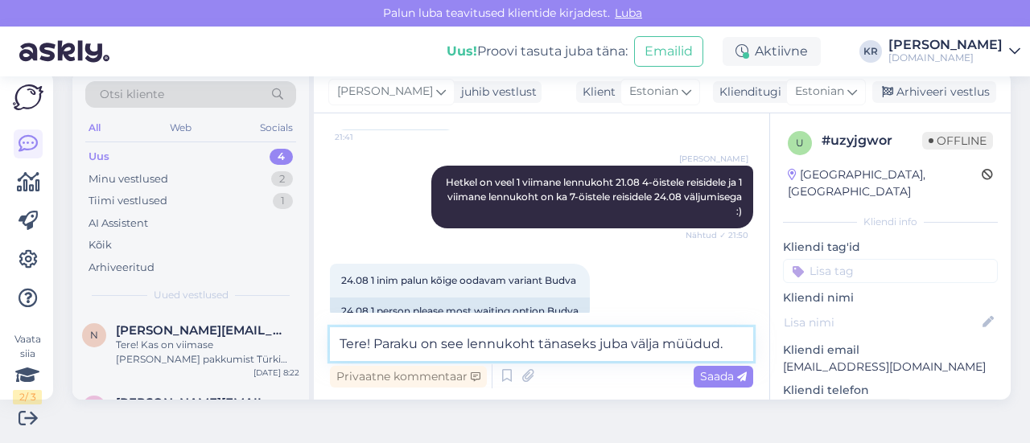
drag, startPoint x: 470, startPoint y: 345, endPoint x: 452, endPoint y: 344, distance: 18.6
click at [448, 347] on textarea "Tere! Paraku on see lennukoht tänaseks juba välja müüdud." at bounding box center [541, 345] width 423 height 34
click at [467, 334] on textarea "Tere! Paraku on see lennukoht tänaseks juba välja müüdud." at bounding box center [541, 345] width 423 height 34
type textarea "Tere! Paraku on see 1 lennukoht tänaseks juba välja müüdud."
click at [731, 349] on textarea "Tere! Paraku on see 1 lennukoht tänaseks juba välja müüdud." at bounding box center [541, 345] width 423 height 34
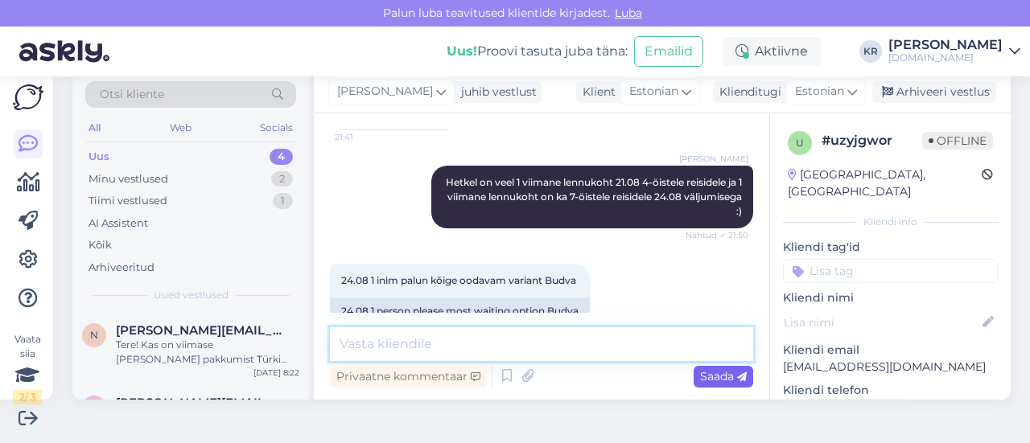
scroll to position [3312, 0]
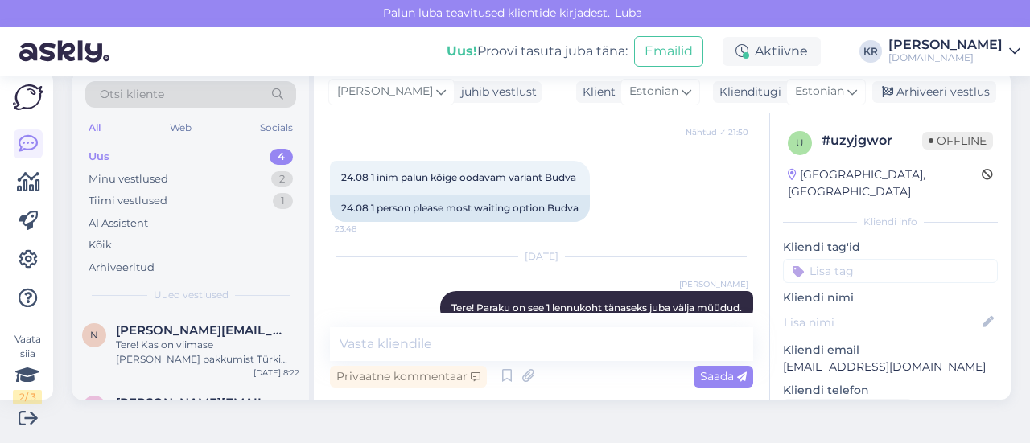
drag, startPoint x: 914, startPoint y: 94, endPoint x: 769, endPoint y: 169, distance: 162.4
click at [914, 93] on div "Arhiveeri vestlus" at bounding box center [934, 92] width 124 height 22
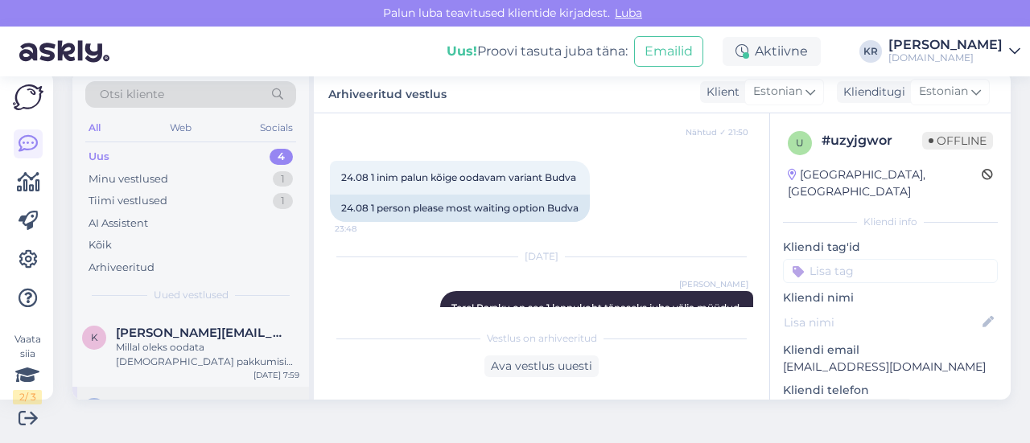
scroll to position [161, 0]
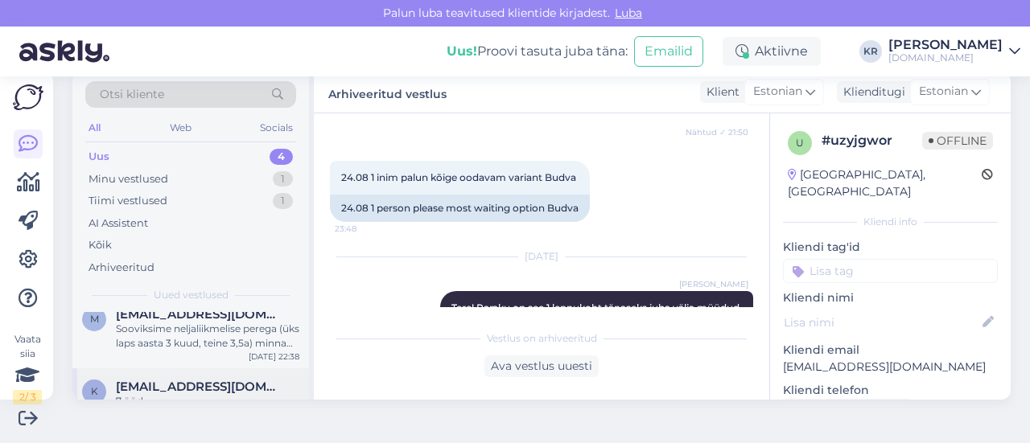
click at [187, 382] on span "[EMAIL_ADDRESS][DOMAIN_NAME]" at bounding box center [199, 387] width 167 height 14
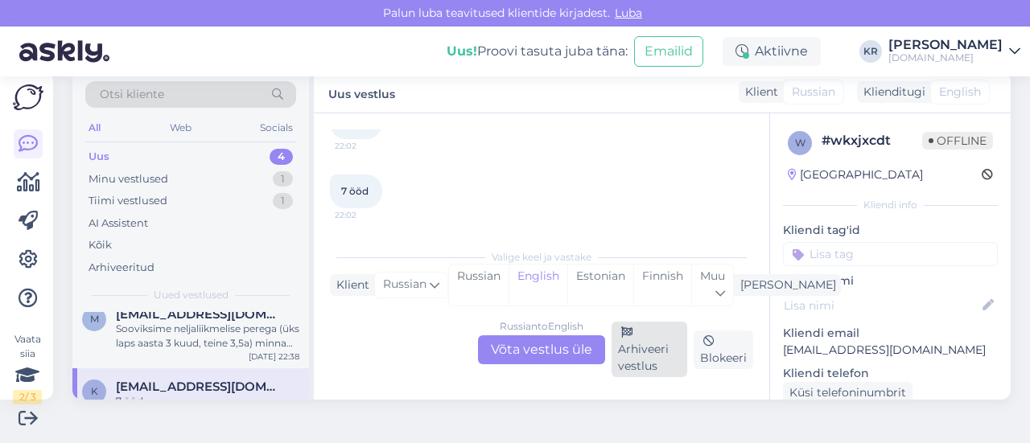
click at [633, 345] on div "Arhiveeri vestlus" at bounding box center [650, 350] width 76 height 56
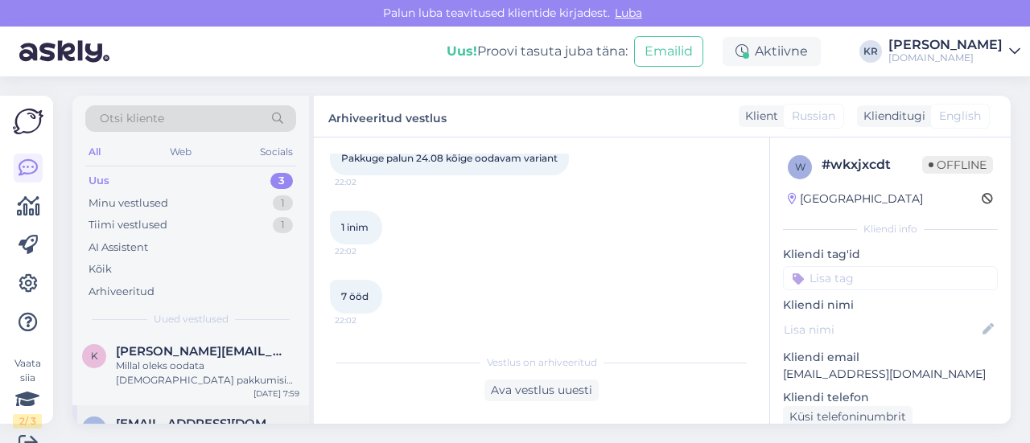
scroll to position [128, 0]
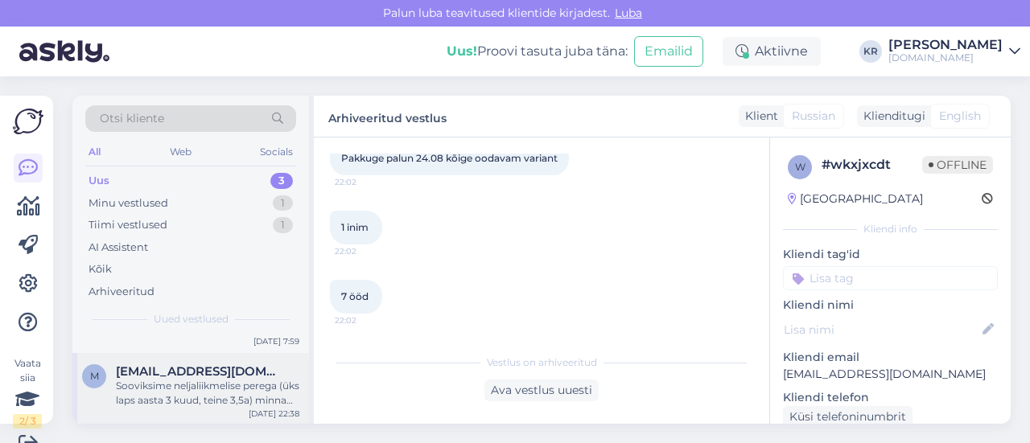
click at [217, 406] on div "Sooviksime neljaliikmelise perega (üks laps aasta 3 kuud, teine 3,5a) minna kuh…" at bounding box center [208, 393] width 184 height 29
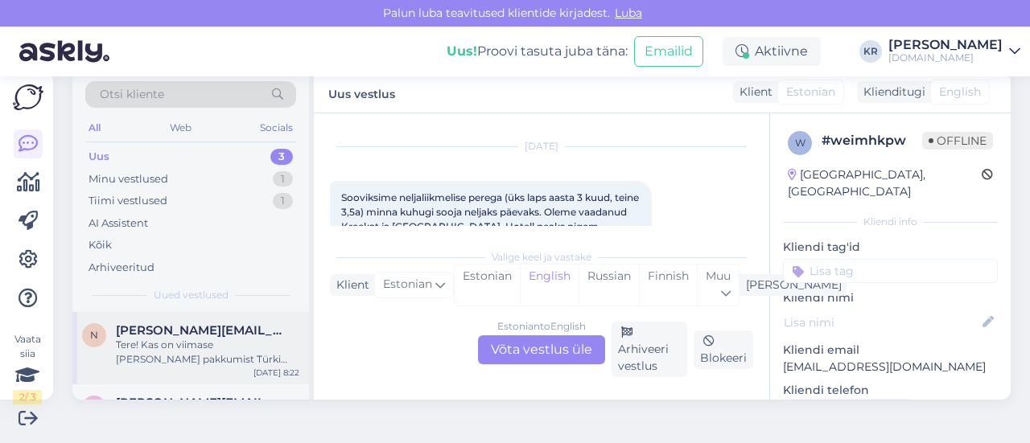
scroll to position [80, 0]
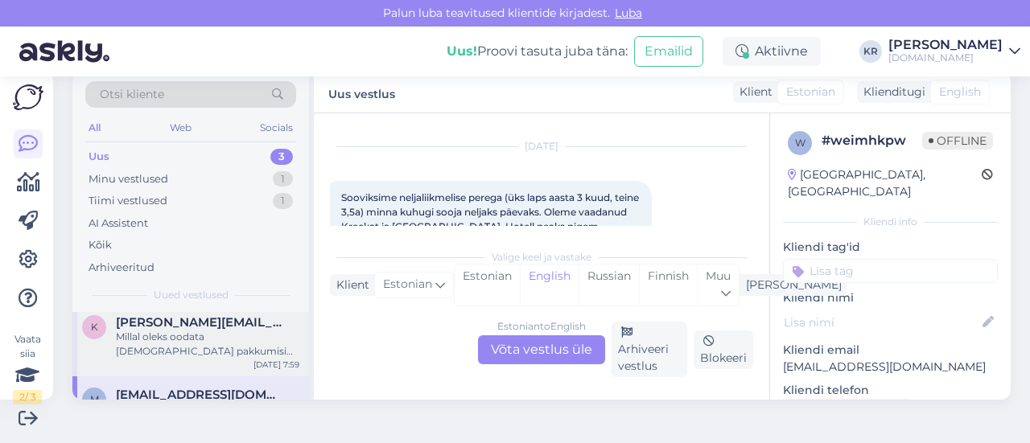
click at [187, 350] on div "Millal oleks oodata [DEMOGRAPHIC_DATA] pakkumisi järgmise aasta juunisse?" at bounding box center [208, 344] width 184 height 29
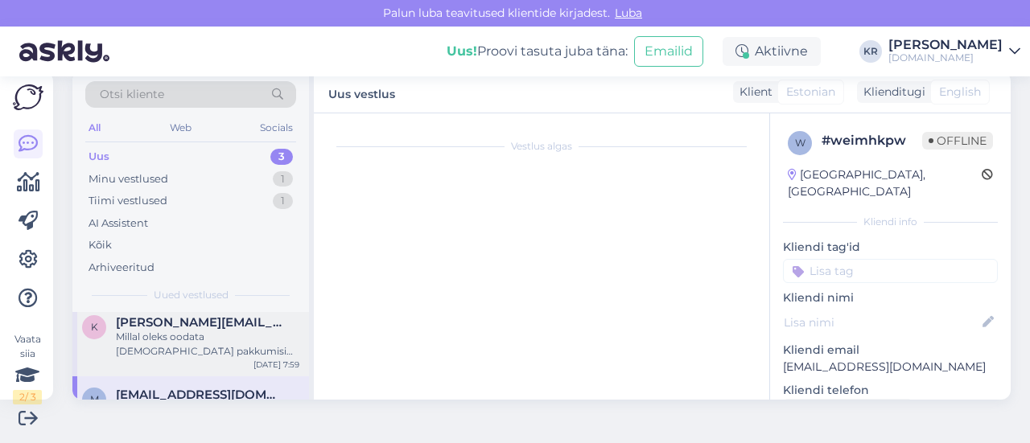
scroll to position [123, 0]
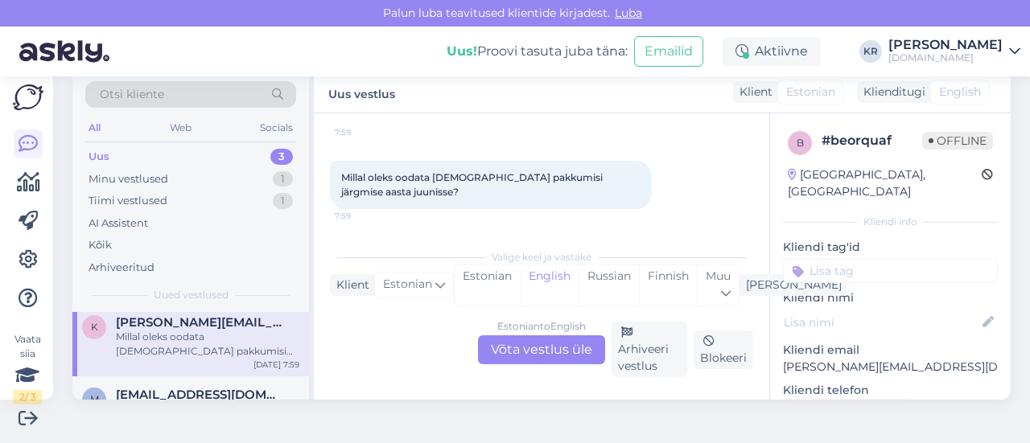
click at [551, 352] on div "Estonian to English Võta vestlus üle" at bounding box center [541, 350] width 127 height 29
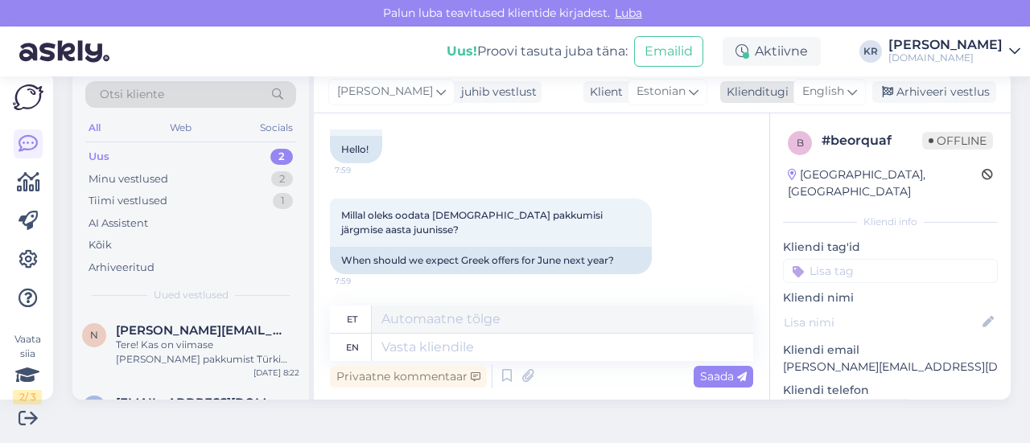
click at [835, 94] on div "English" at bounding box center [830, 92] width 72 height 26
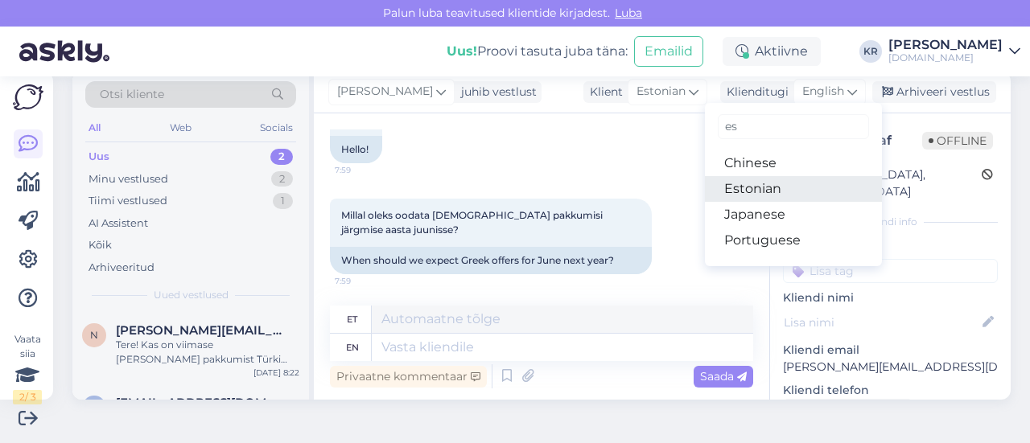
click at [771, 188] on link "Estonian" at bounding box center [793, 189] width 177 height 26
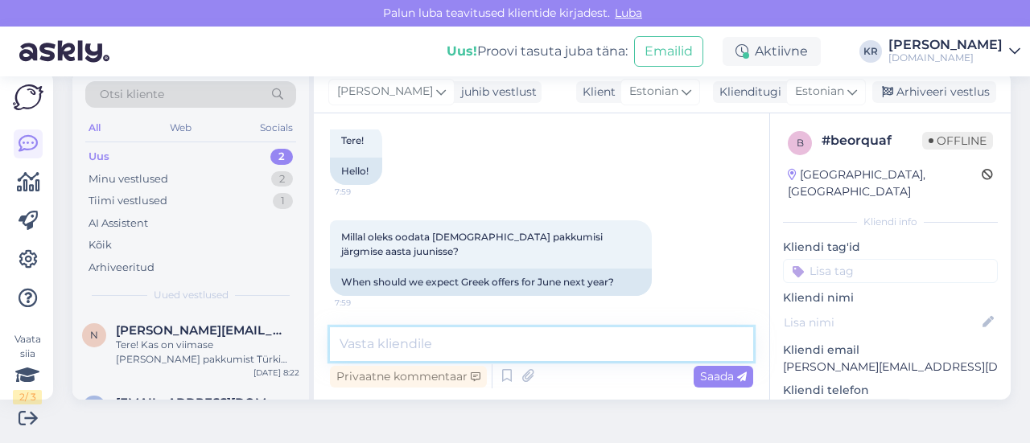
click at [526, 339] on textarea at bounding box center [541, 345] width 423 height 34
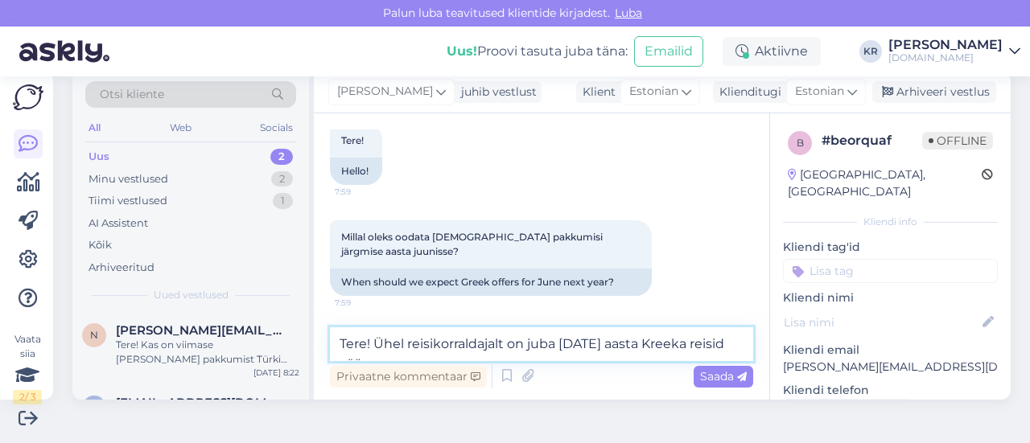
scroll to position [110, 0]
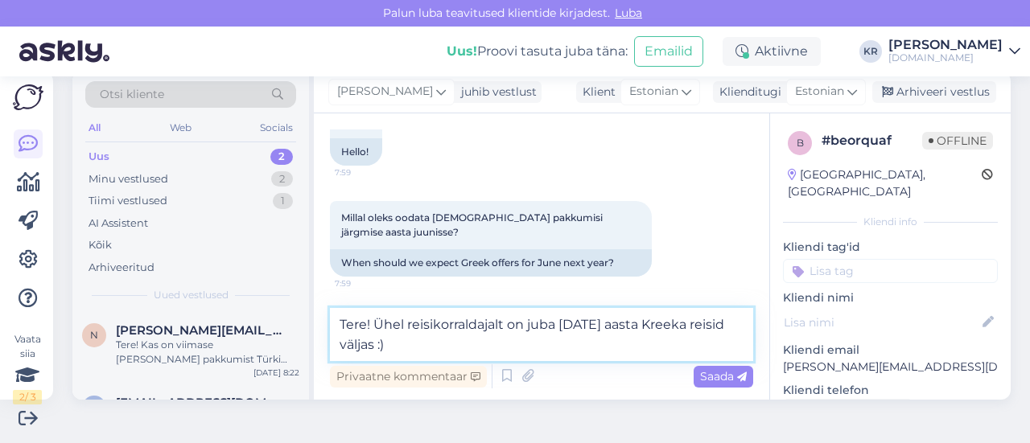
drag, startPoint x: 417, startPoint y: 353, endPoint x: 377, endPoint y: 328, distance: 46.7
click at [377, 328] on textarea "Tere! Ühel reisikorraldajalt on juba [DATE] aasta Kreeka reisid väljas :)" at bounding box center [541, 334] width 423 height 53
type textarea "Tere! Saame juba pakkuda järgmise aasta juunikuu [GEOGRAPHIC_DATA] reise :)"
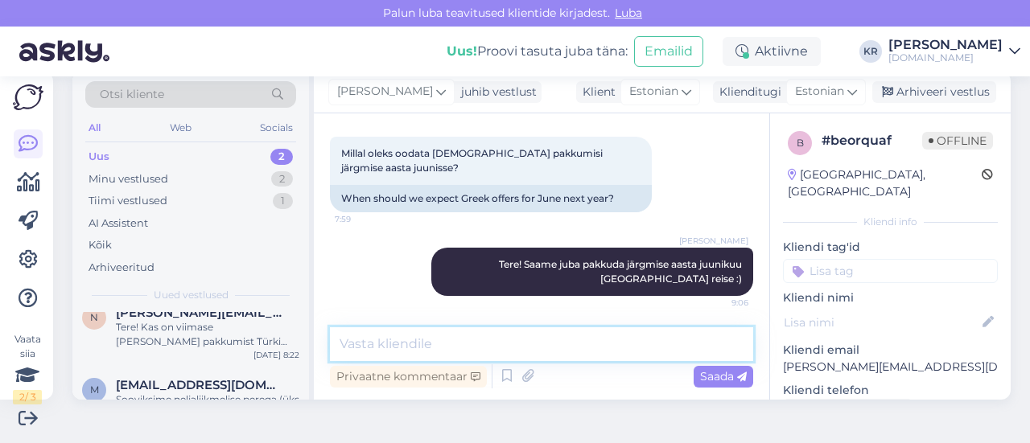
scroll to position [0, 0]
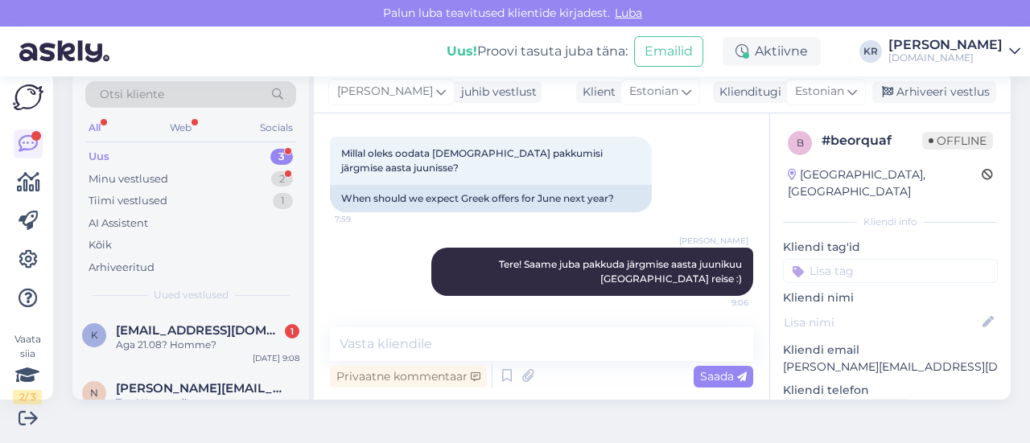
click at [204, 153] on div "Uus 3" at bounding box center [190, 157] width 211 height 23
click at [183, 180] on div "Minu vestlused 2" at bounding box center [190, 179] width 211 height 23
click at [237, 360] on div "k [EMAIL_ADDRESS][DOMAIN_NAME] 1 mis hind tuleb 15.12-06.01 [DATE] 9:20" at bounding box center [190, 341] width 237 height 58
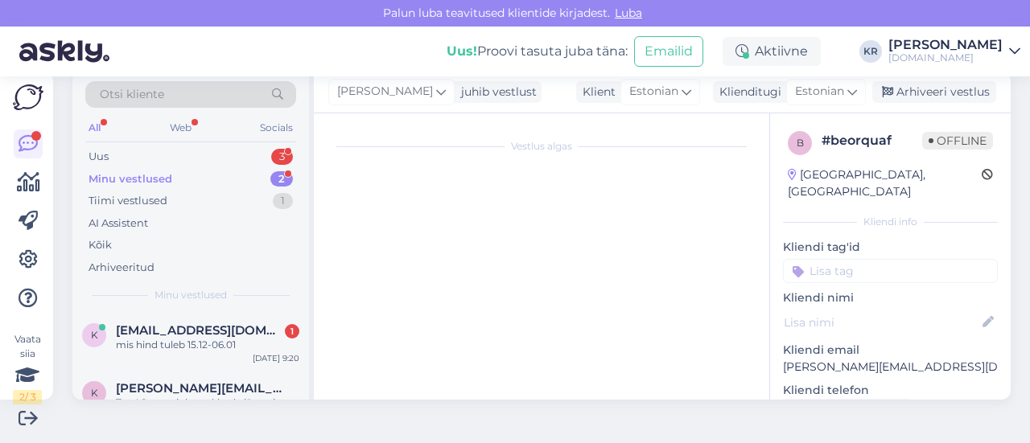
scroll to position [263, 0]
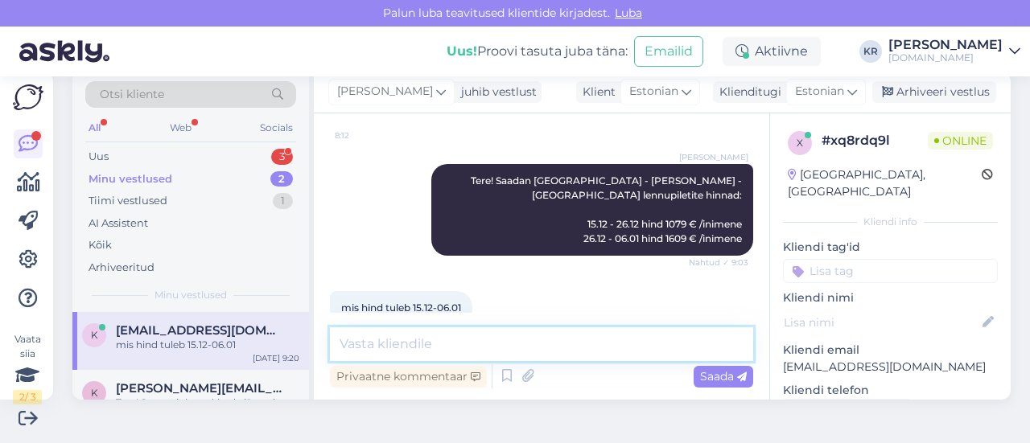
click at [481, 338] on textarea at bounding box center [541, 345] width 423 height 34
type textarea "2959 € /inimene :)"
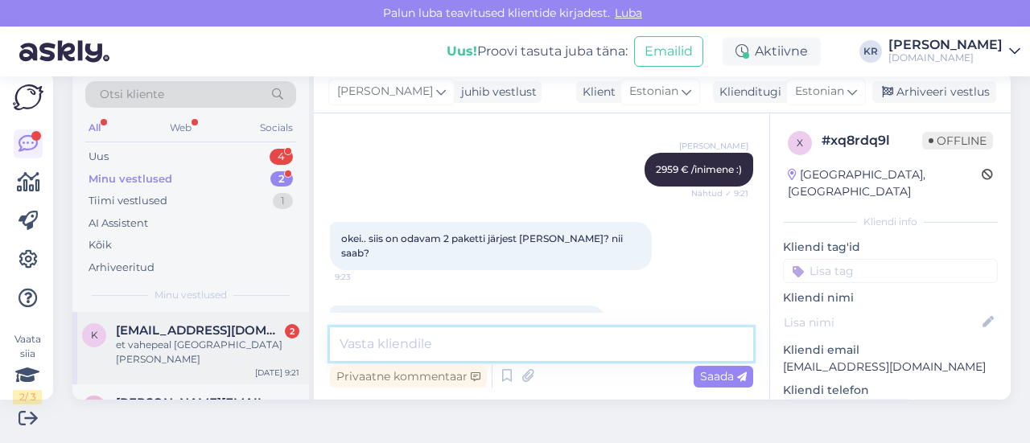
scroll to position [0, 0]
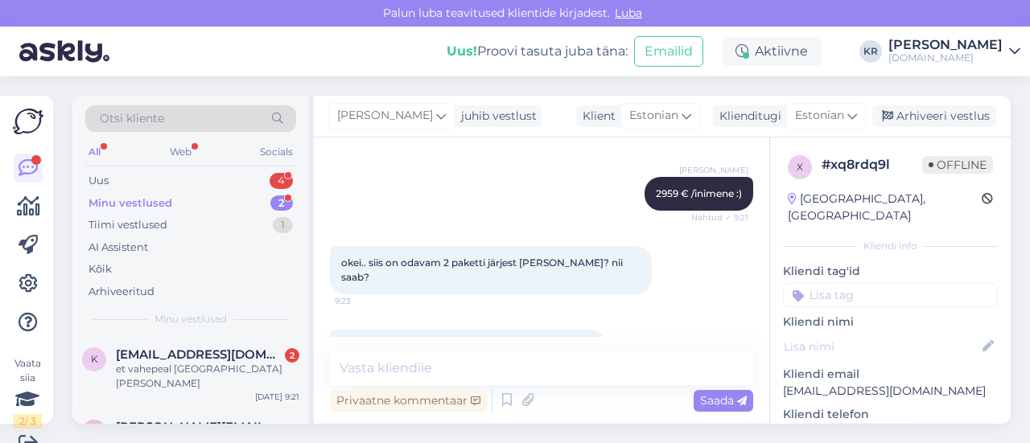
click at [201, 202] on div "Minu vestlused 2" at bounding box center [190, 203] width 211 height 23
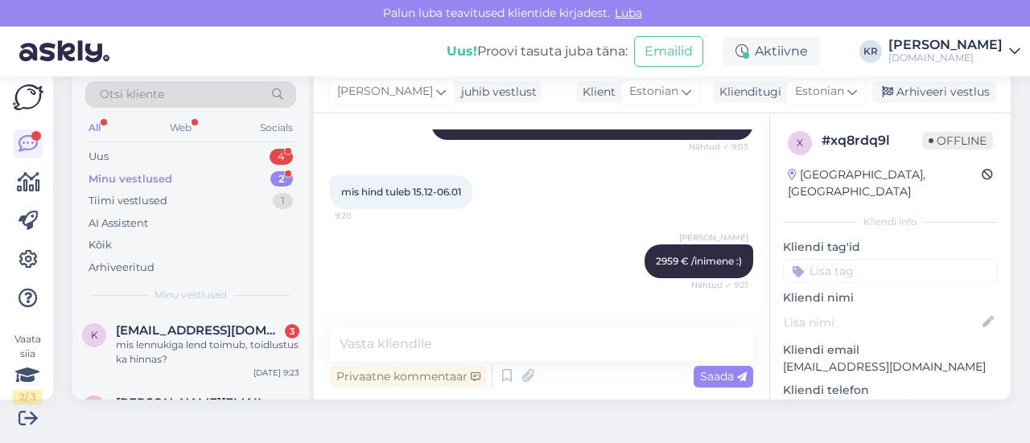
scroll to position [540, 0]
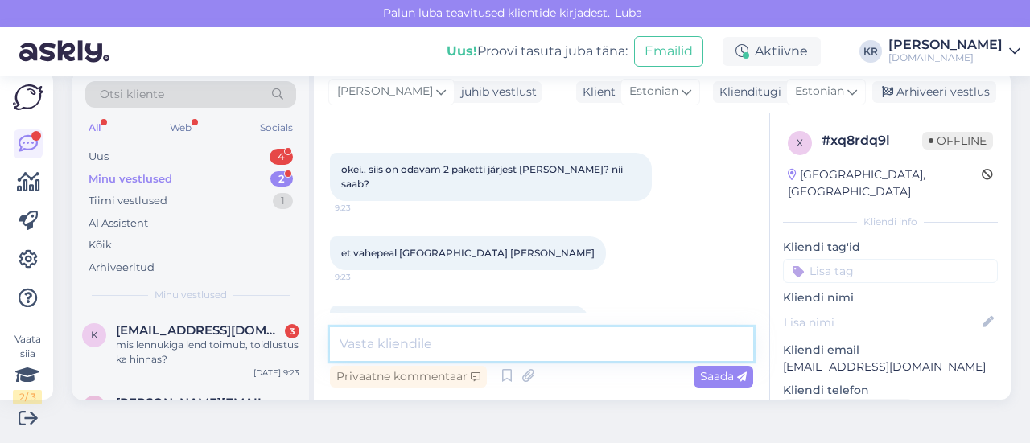
click at [466, 352] on textarea at bounding box center [541, 345] width 423 height 34
paste textarea "Boeing 737-800 MAX"
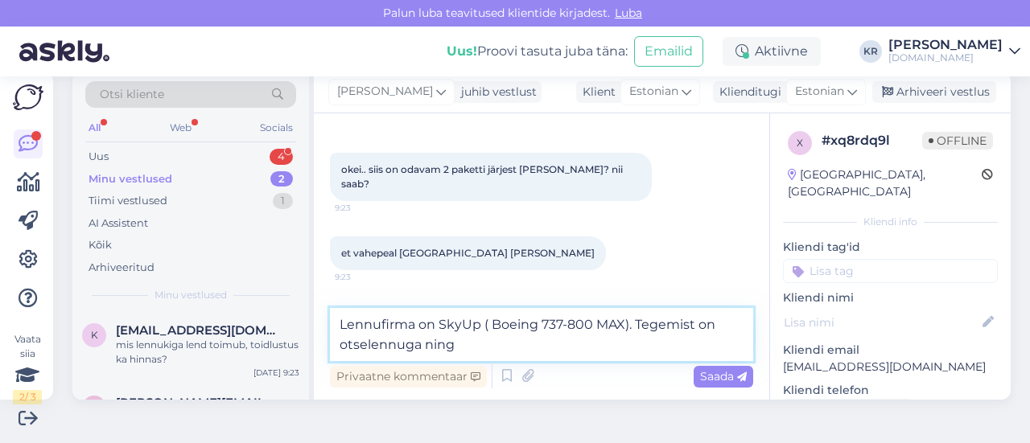
paste textarea "Lennu ajal pakutakse 2 korda tasuta einet"
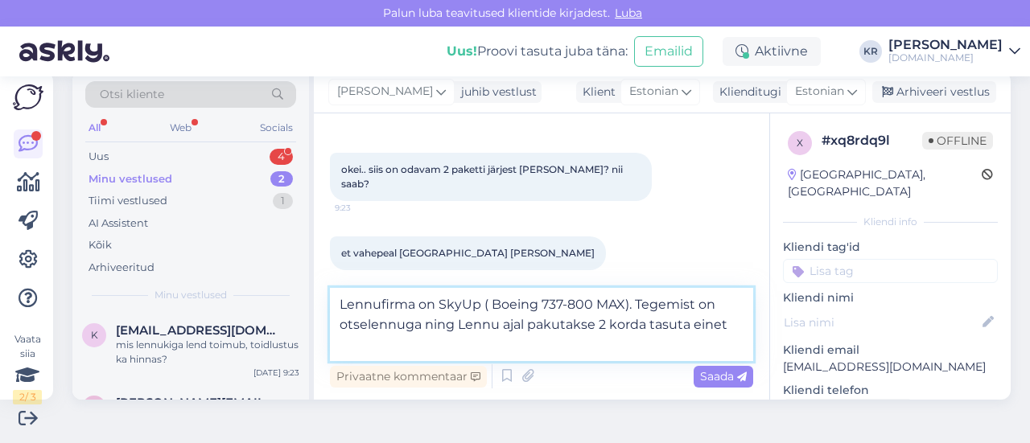
click at [460, 326] on textarea "Lennufirma on SkyUp ( Boeing 737-800 MAX). Tegemist on otselennuga ning Lennu a…" at bounding box center [541, 324] width 423 height 73
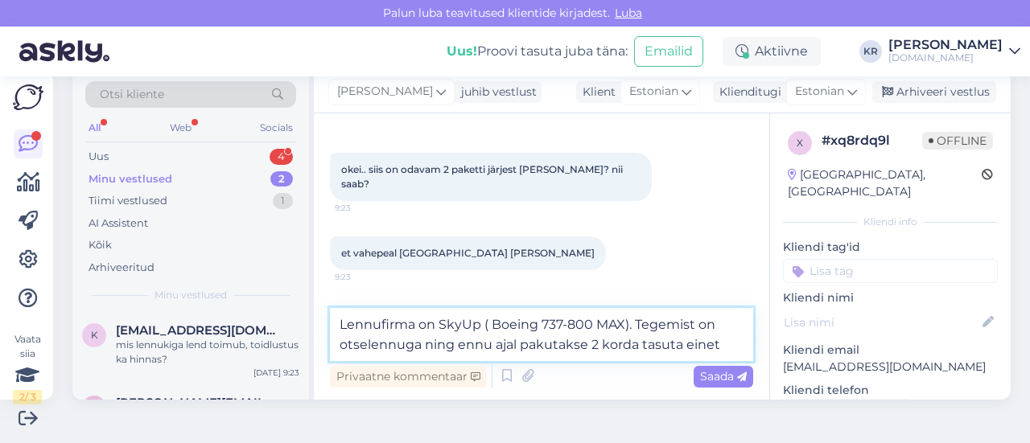
type textarea "Lennufirma on SkyUp ( Boeing 737-800 MAX). Tegemist on otselennuga ning lennu a…"
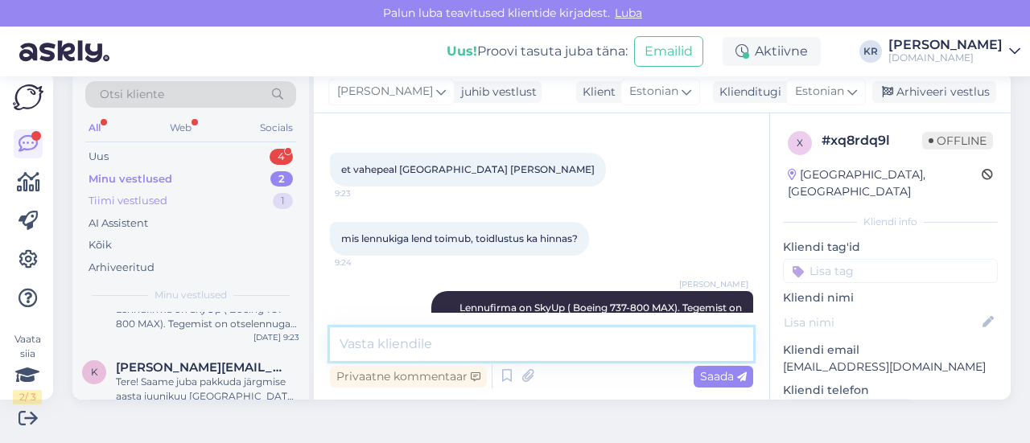
scroll to position [0, 0]
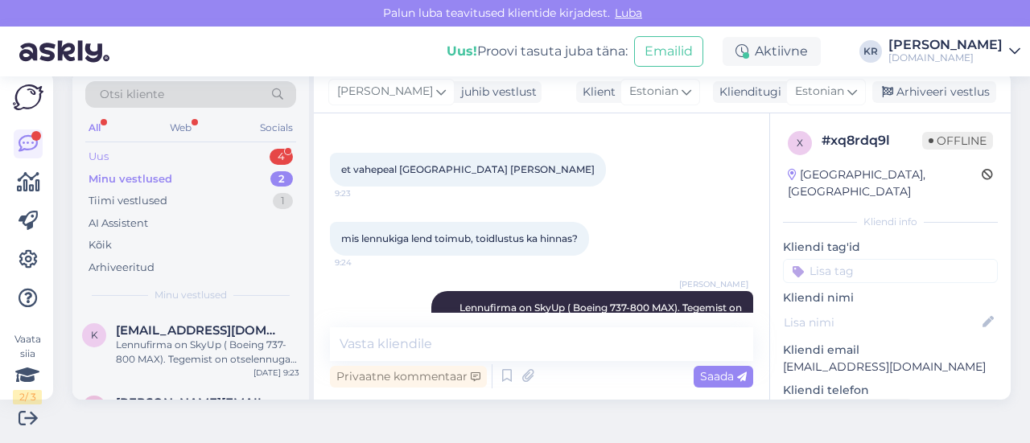
click at [159, 154] on div "Uus 4" at bounding box center [190, 157] width 211 height 23
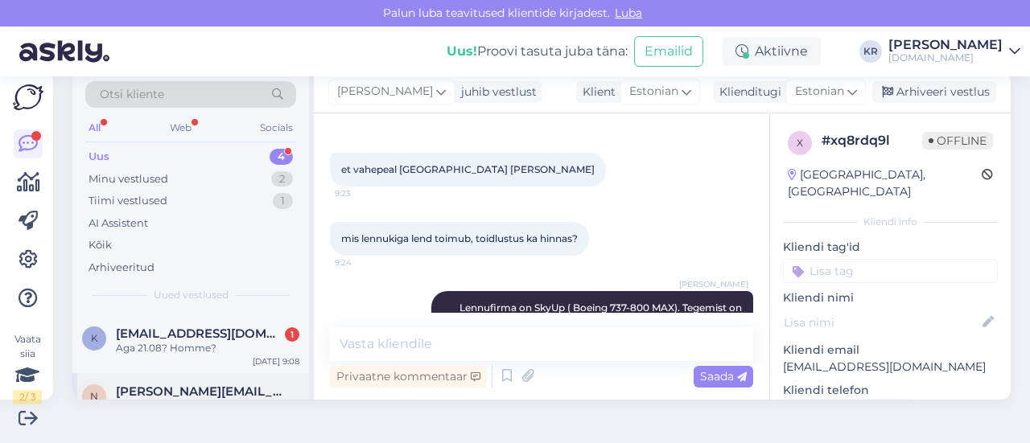
scroll to position [80, 0]
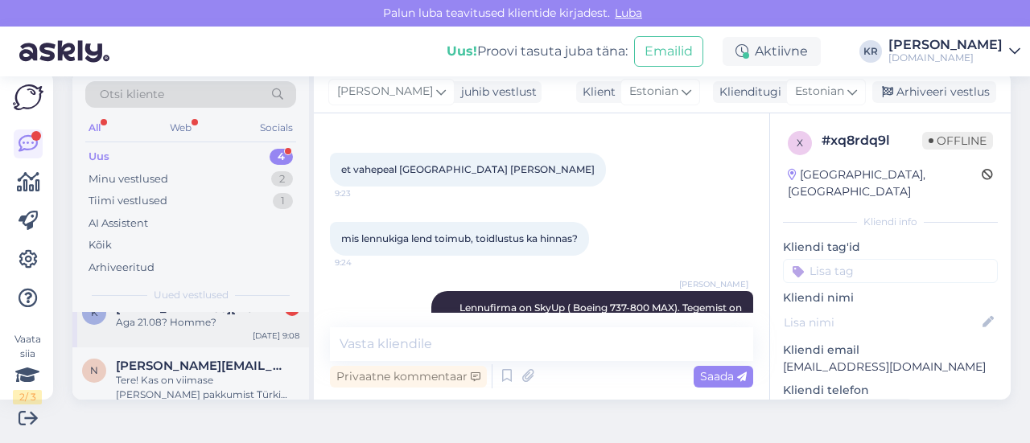
click at [192, 320] on div "Aga 21.08? Homme?" at bounding box center [208, 323] width 184 height 14
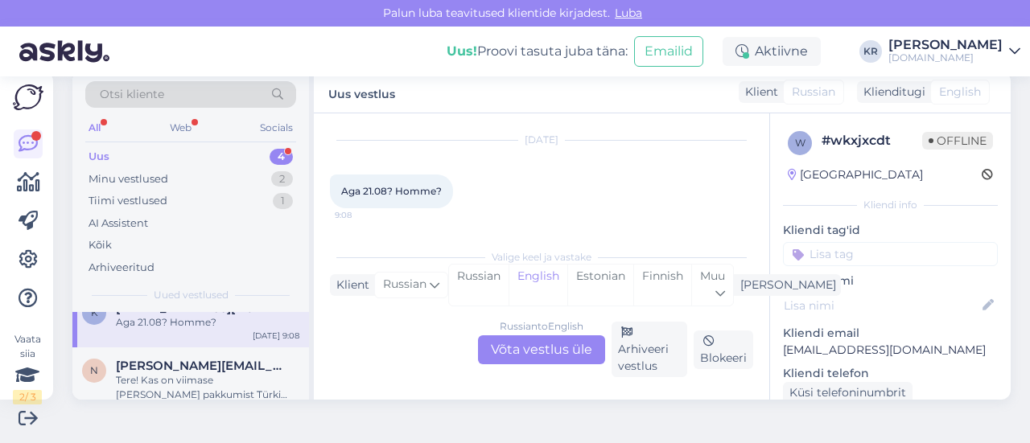
click at [521, 352] on div "Russian to English Võta vestlus üle" at bounding box center [541, 350] width 127 height 29
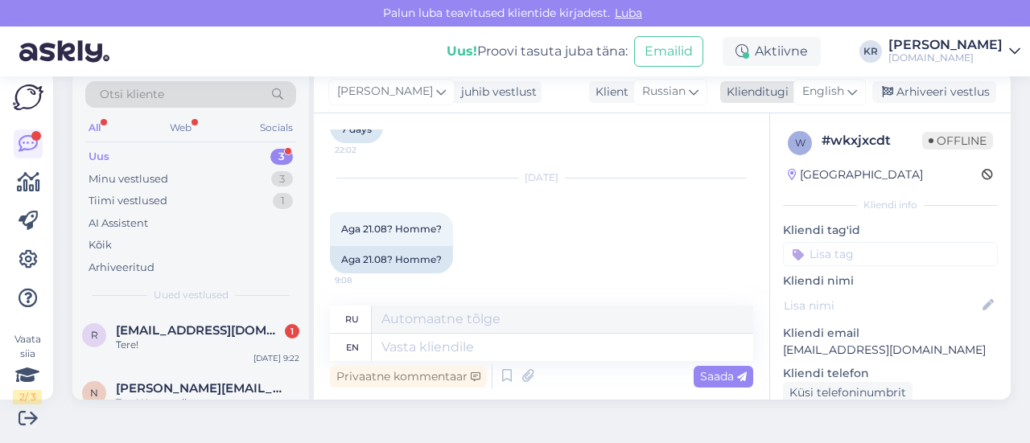
click at [830, 91] on span "English" at bounding box center [823, 92] width 42 height 18
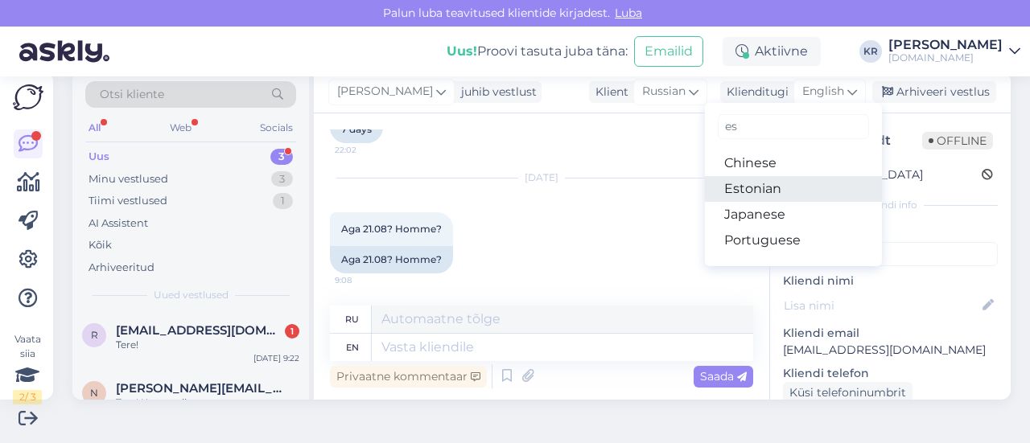
click at [757, 190] on link "Estonian" at bounding box center [793, 189] width 177 height 26
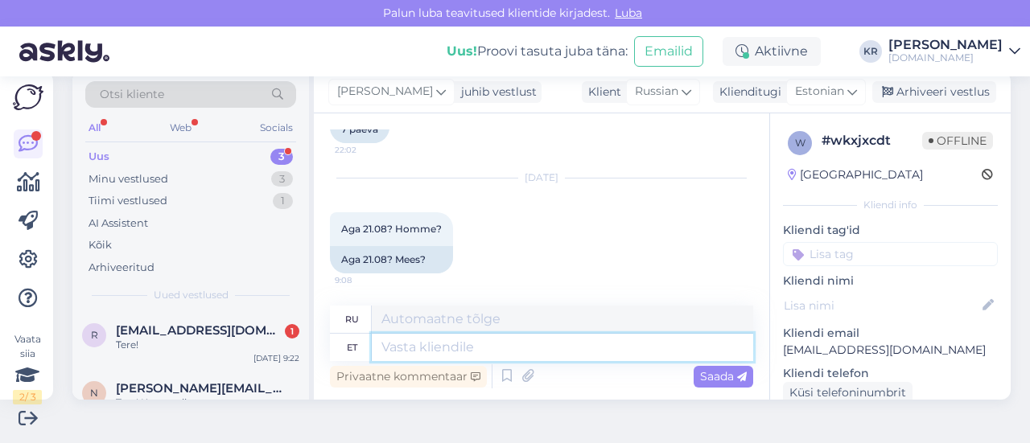
click at [470, 344] on textarea at bounding box center [563, 347] width 382 height 27
type textarea "Paraku"
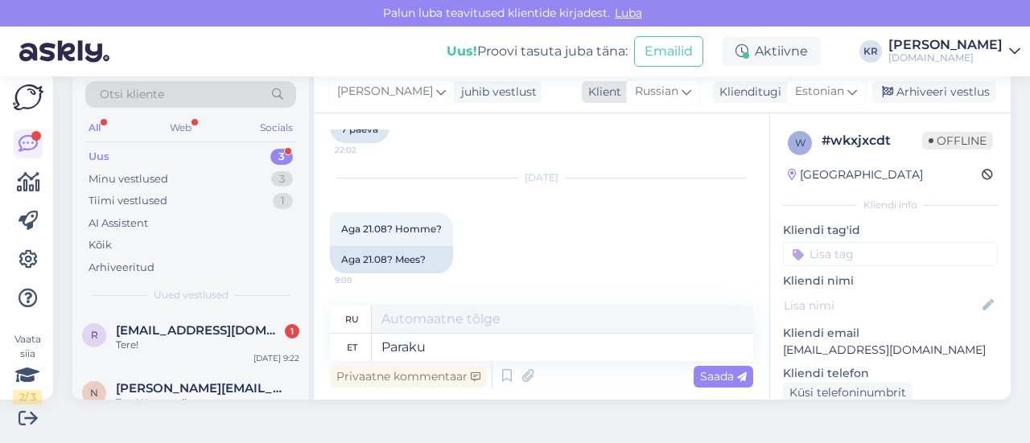
type textarea "К сожалению"
click at [652, 97] on span "Russian" at bounding box center [656, 92] width 43 height 18
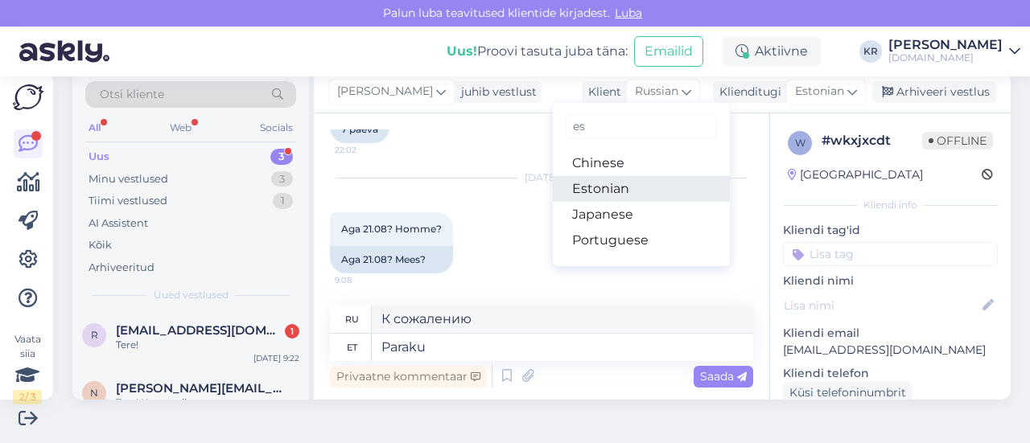
type input "es"
click at [593, 186] on link "Estonian" at bounding box center [641, 189] width 177 height 26
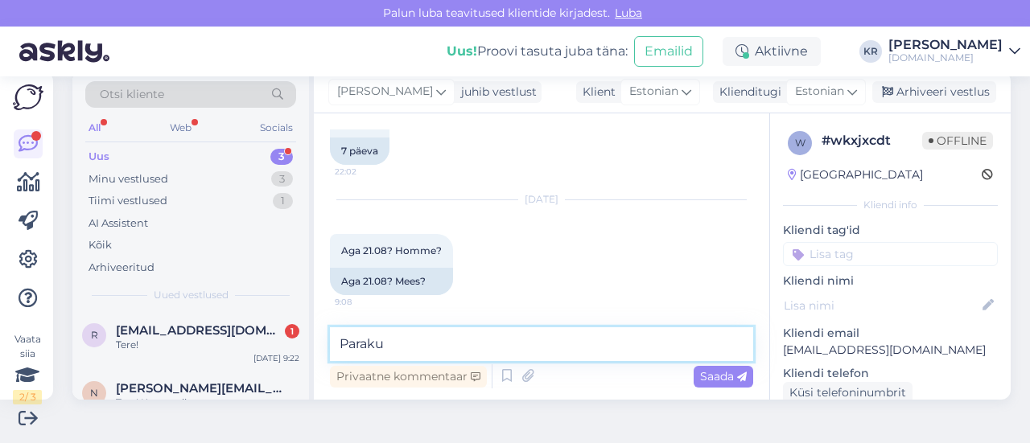
click at [451, 352] on textarea "Paraku" at bounding box center [541, 345] width 423 height 34
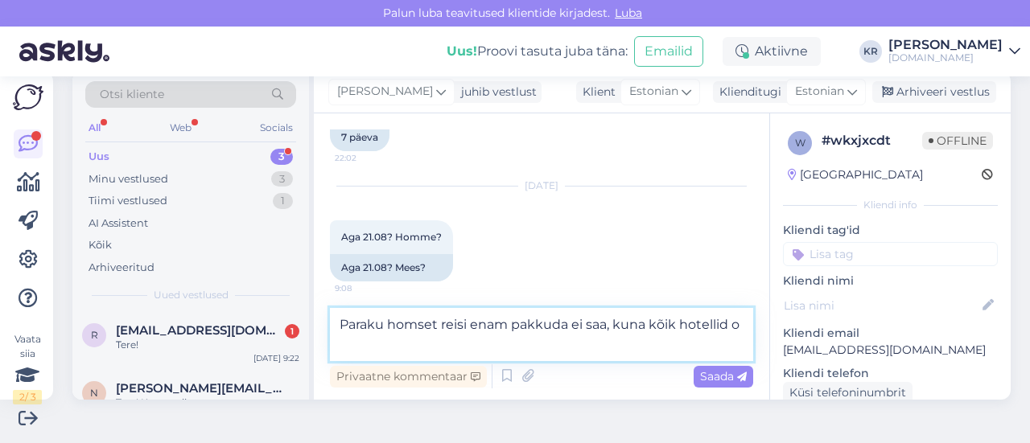
scroll to position [4442, 0]
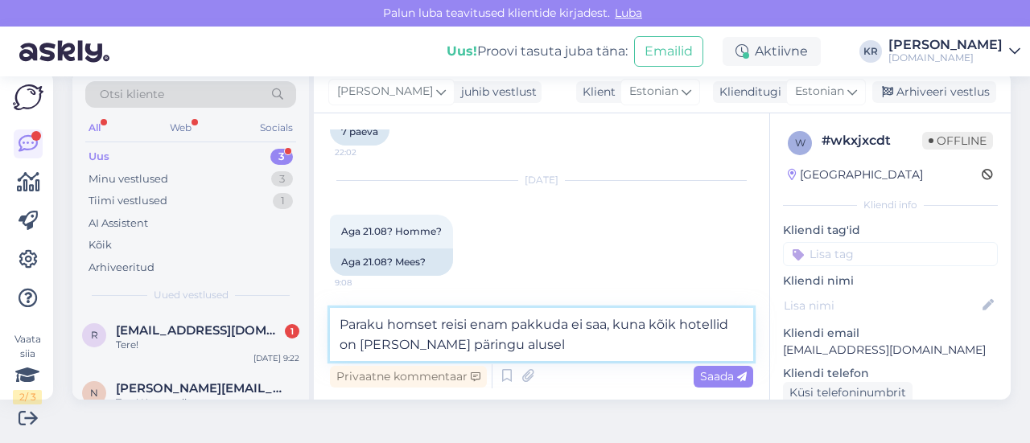
type textarea "Paraku homset reisi enam pakkuda ei saa, kuna kõik hotellid on [PERSON_NAME] pä…"
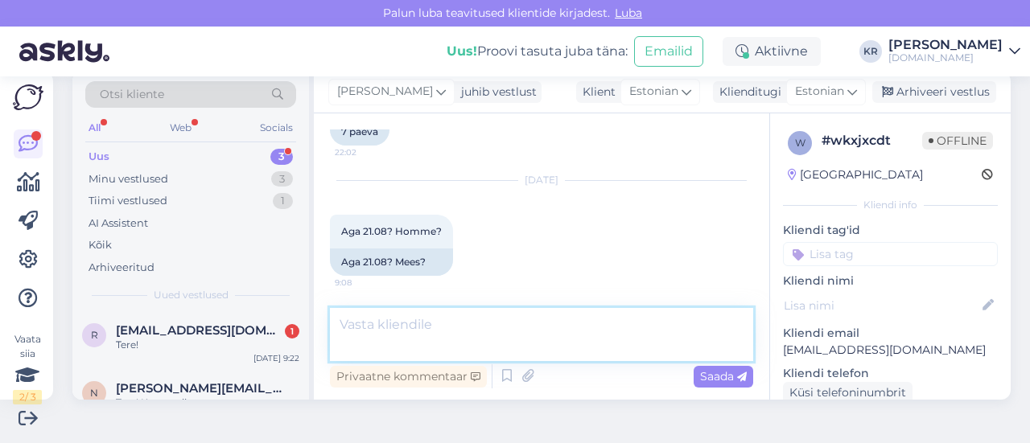
scroll to position [4507, 0]
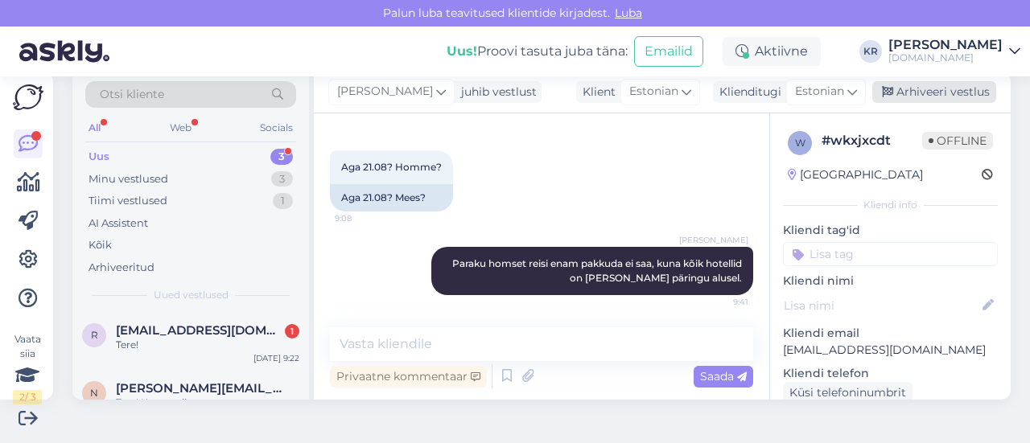
click at [914, 89] on div "Arhiveeri vestlus" at bounding box center [934, 92] width 124 height 22
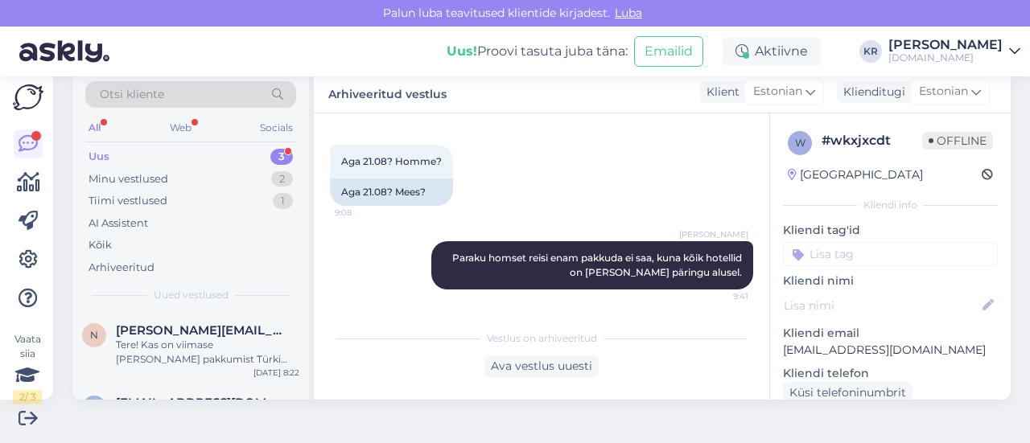
scroll to position [113, 0]
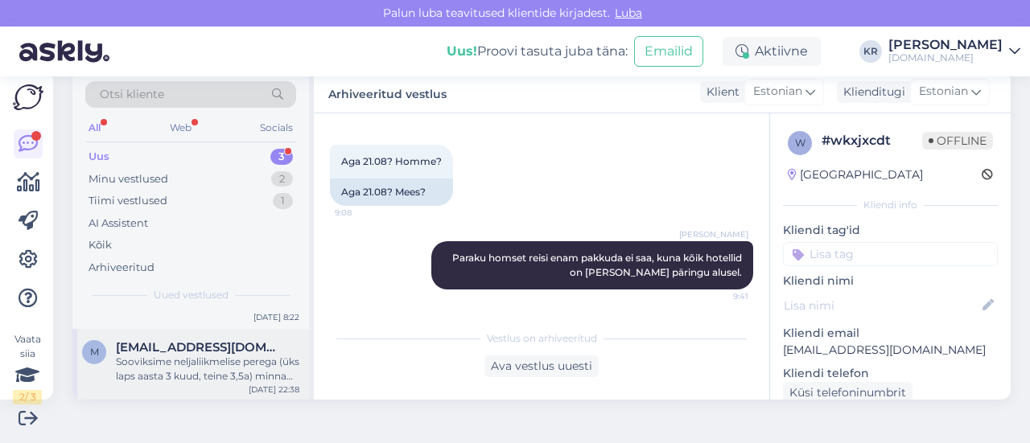
click at [212, 371] on div "Sooviksime neljaliikmelise perega (üks laps aasta 3 kuud, teine 3,5a) minna kuh…" at bounding box center [208, 369] width 184 height 29
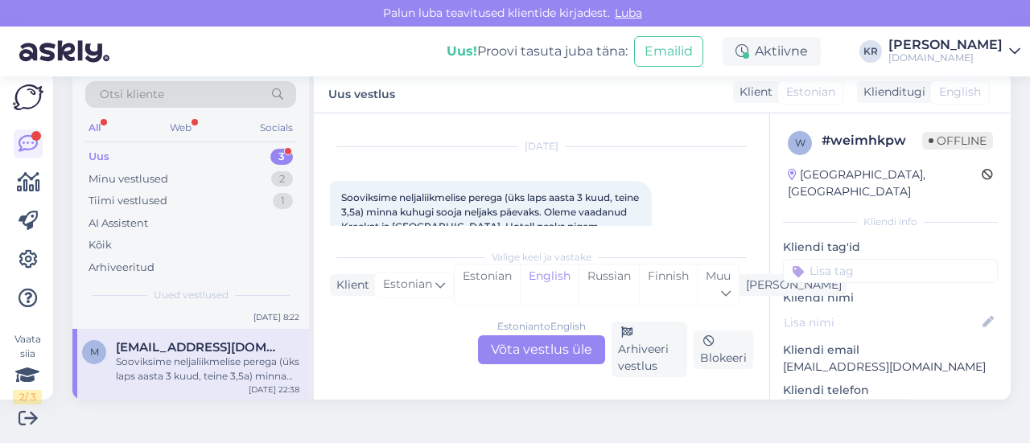
scroll to position [112, 0]
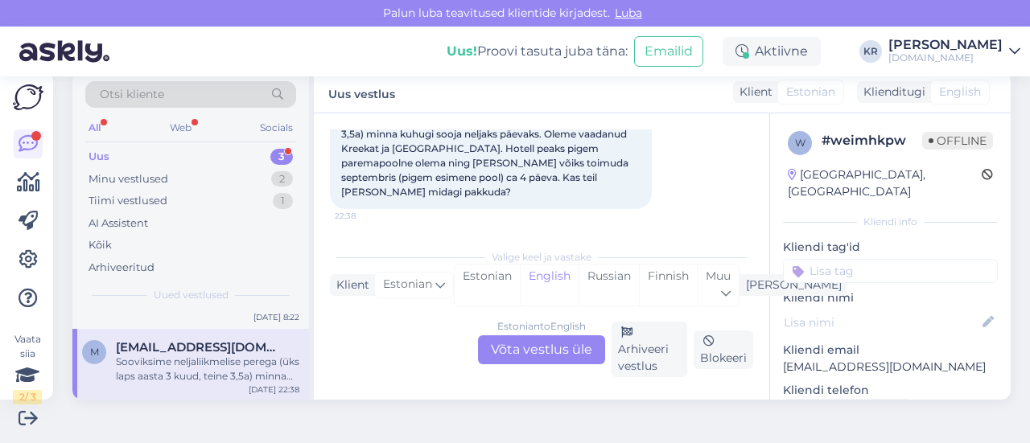
click at [512, 342] on div "Estonian to English Võta vestlus üle" at bounding box center [541, 350] width 127 height 29
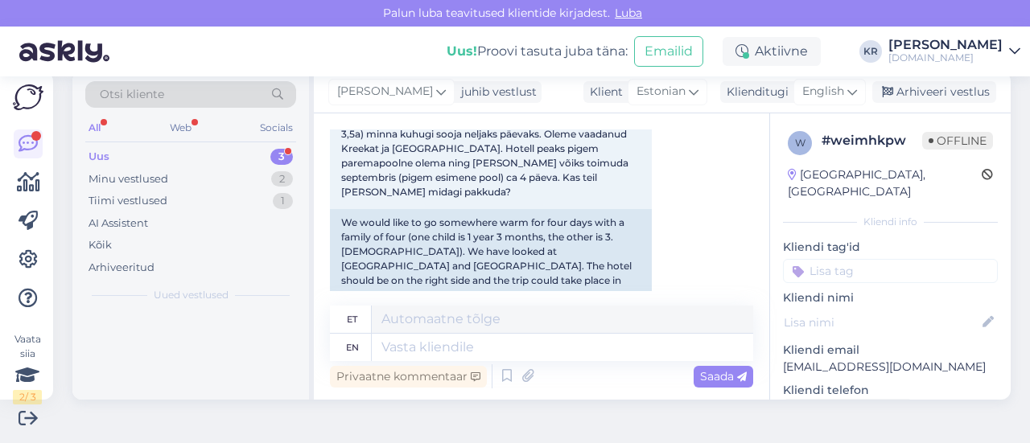
scroll to position [0, 0]
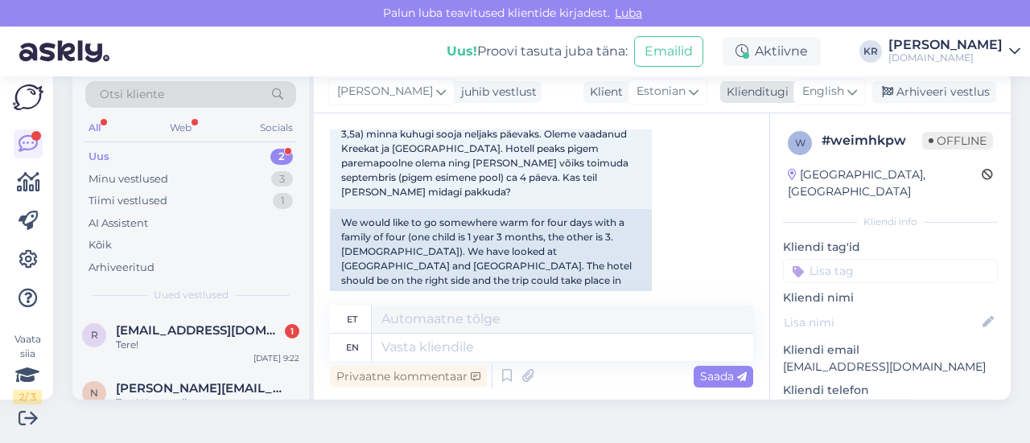
click at [823, 89] on span "English" at bounding box center [823, 92] width 42 height 18
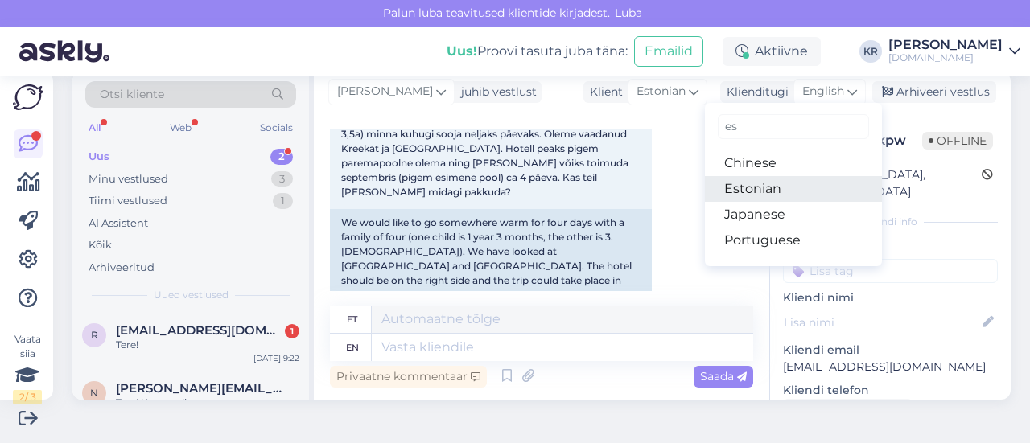
click at [752, 190] on link "Estonian" at bounding box center [793, 189] width 177 height 26
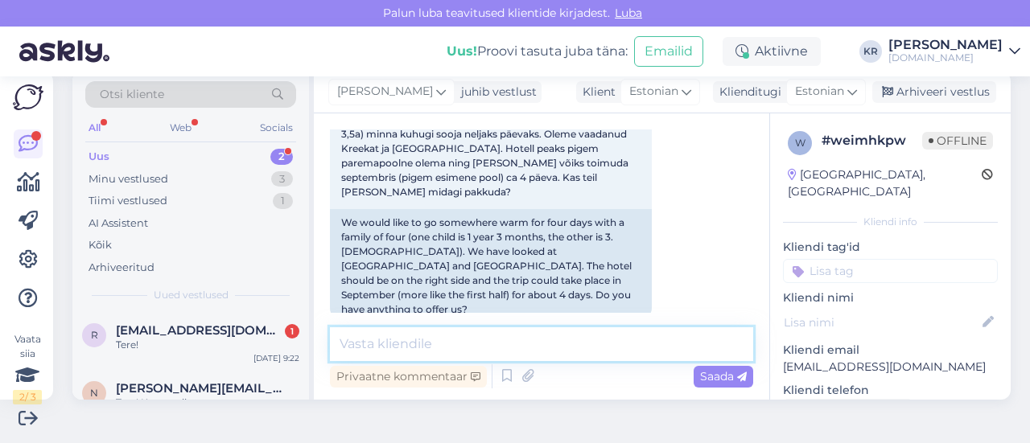
click at [514, 342] on textarea at bounding box center [541, 345] width 423 height 34
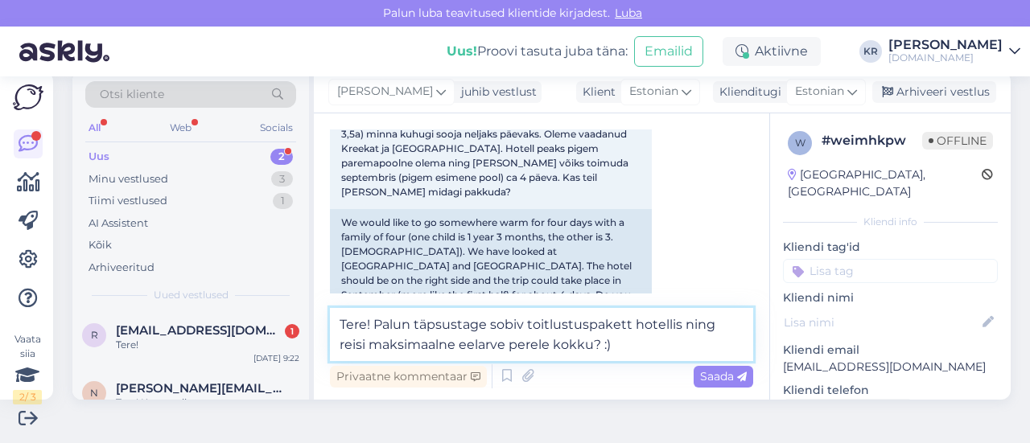
click at [483, 321] on textarea "Tere! Palun täpsustage sobiv toitlustuspakett hotellis ning reisi maksimaalne e…" at bounding box center [541, 334] width 423 height 53
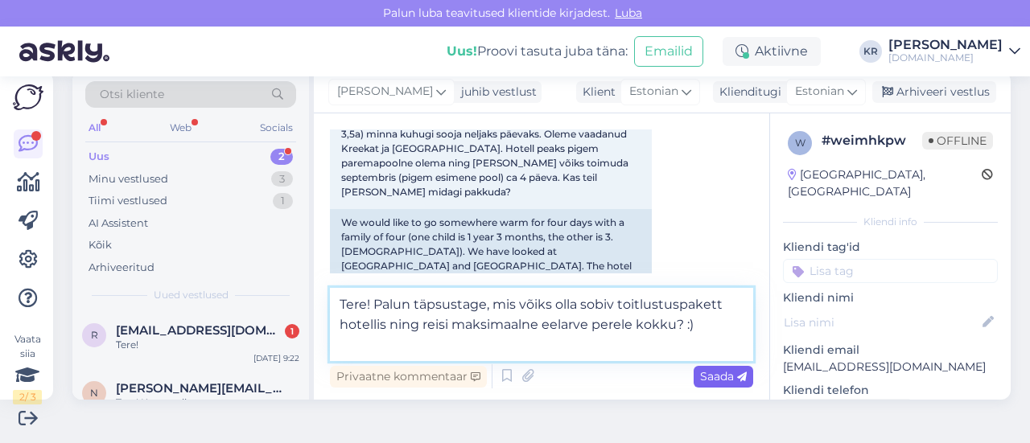
type textarea "Tere! Palun täpsustage, mis võiks olla sobiv toitlustuspakett hotellis ning rei…"
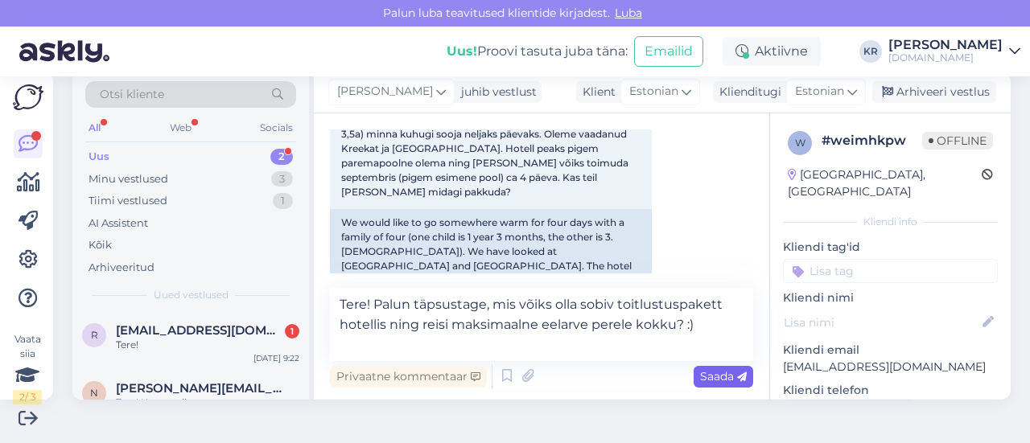
click at [700, 377] on span "Saada" at bounding box center [723, 376] width 47 height 14
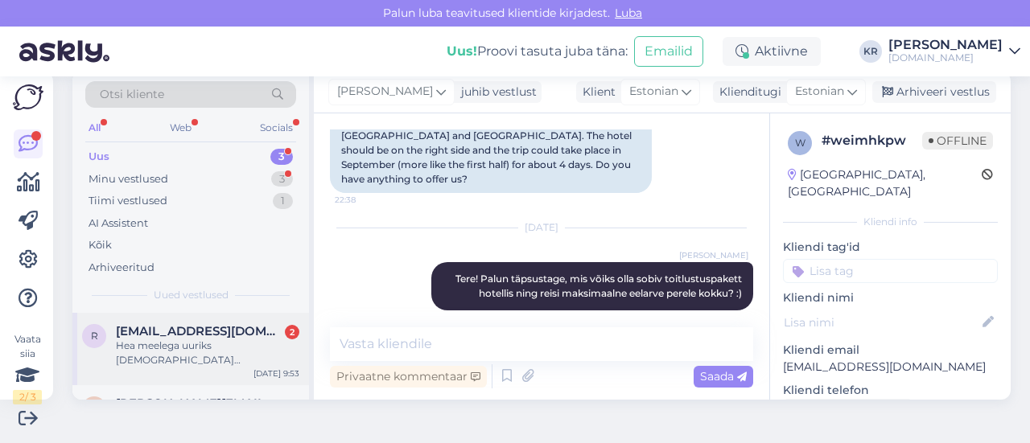
scroll to position [80, 0]
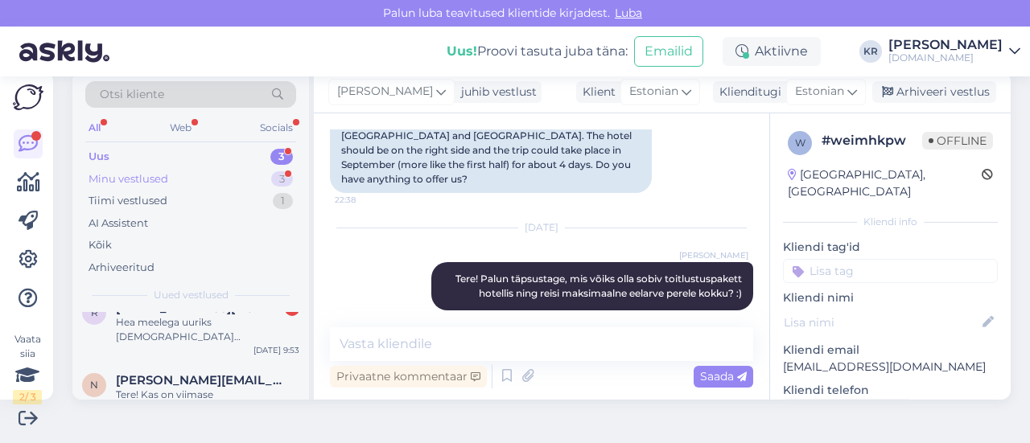
click at [163, 182] on div "Minu vestlused" at bounding box center [129, 179] width 80 height 16
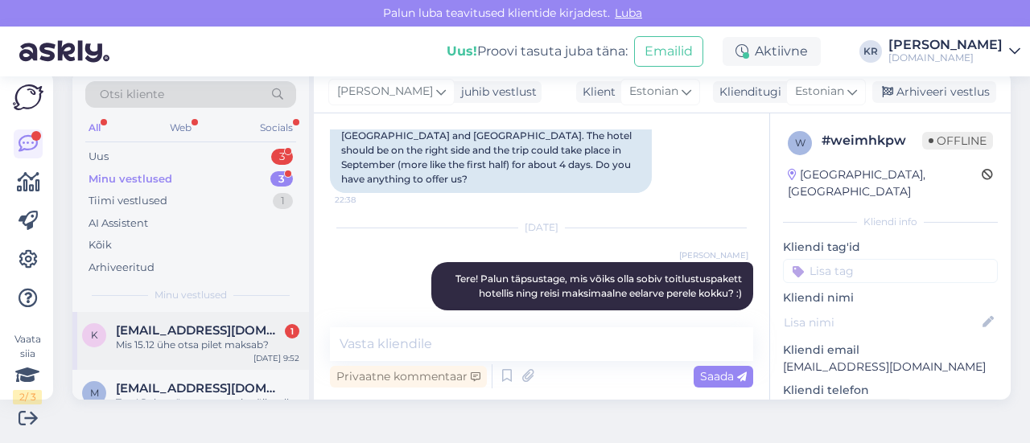
click at [198, 341] on div "Mis 15.12 ühe otsa pilet maksab?" at bounding box center [208, 345] width 184 height 14
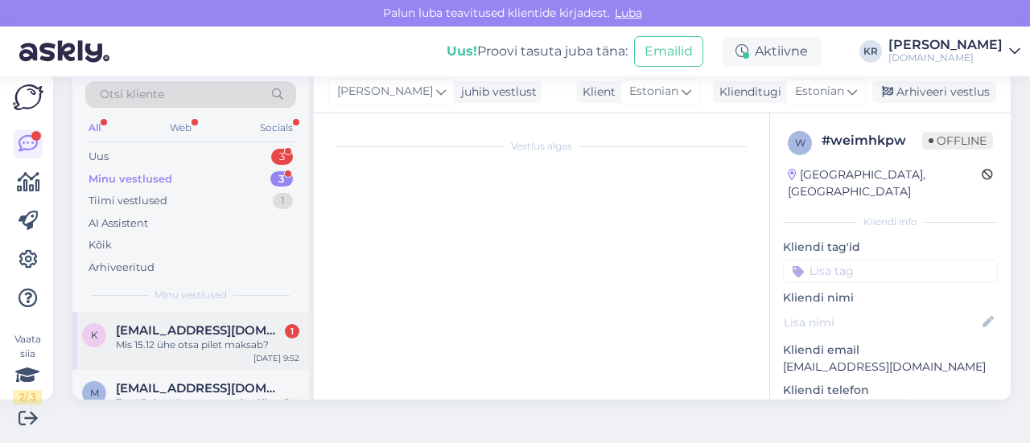
scroll to position [693, 0]
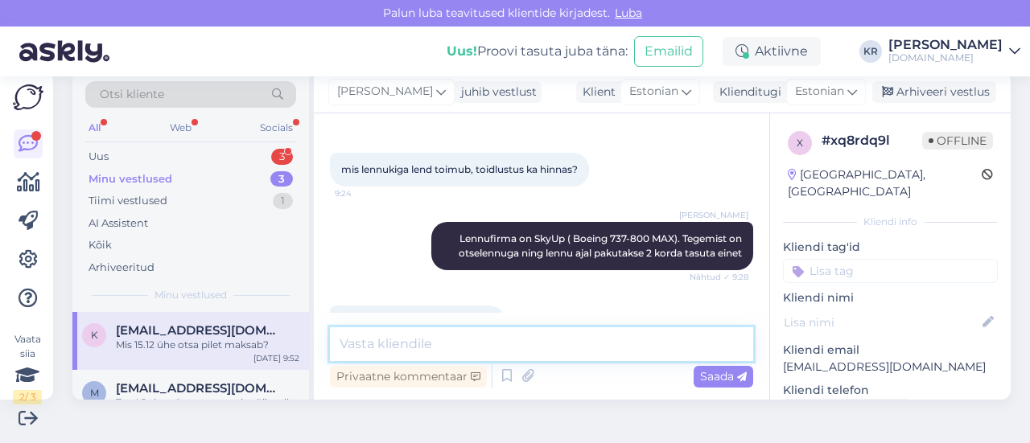
click at [486, 353] on textarea at bounding box center [541, 345] width 423 height 34
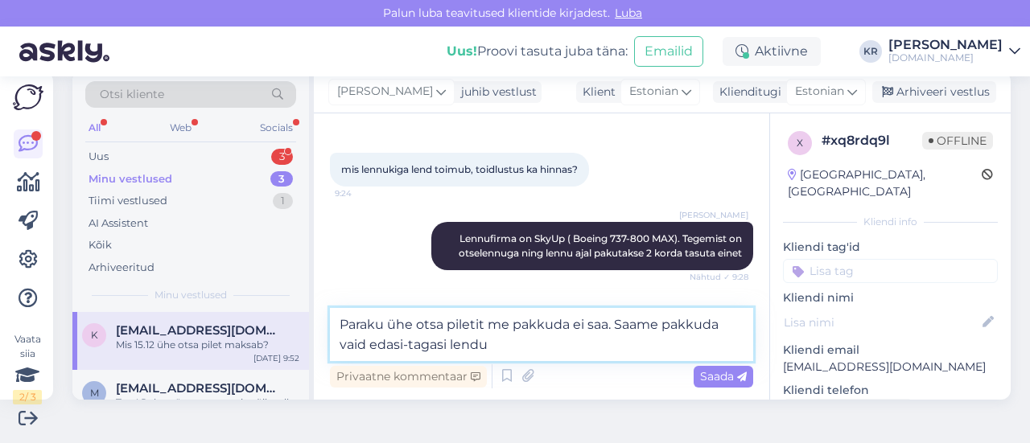
type textarea "Paraku ühe otsa piletit me pakkuda ei saa. Saame pakkuda vaid edasi-tagasi lend…"
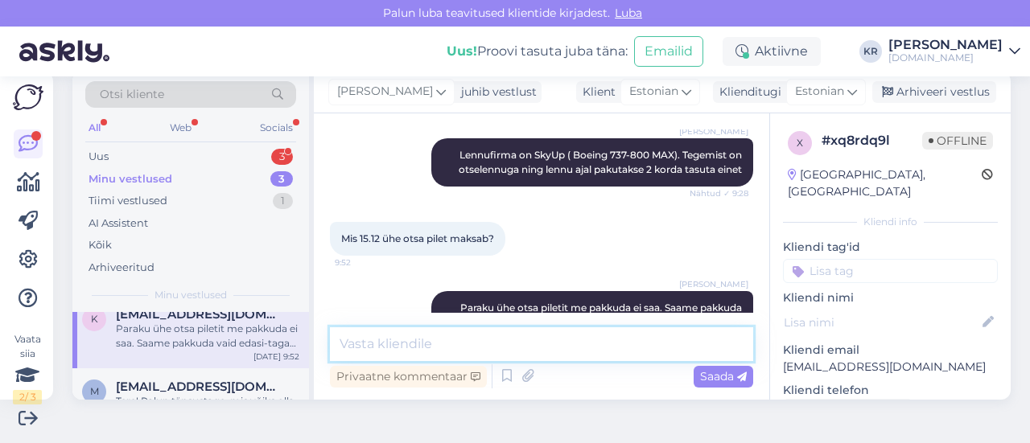
scroll to position [0, 0]
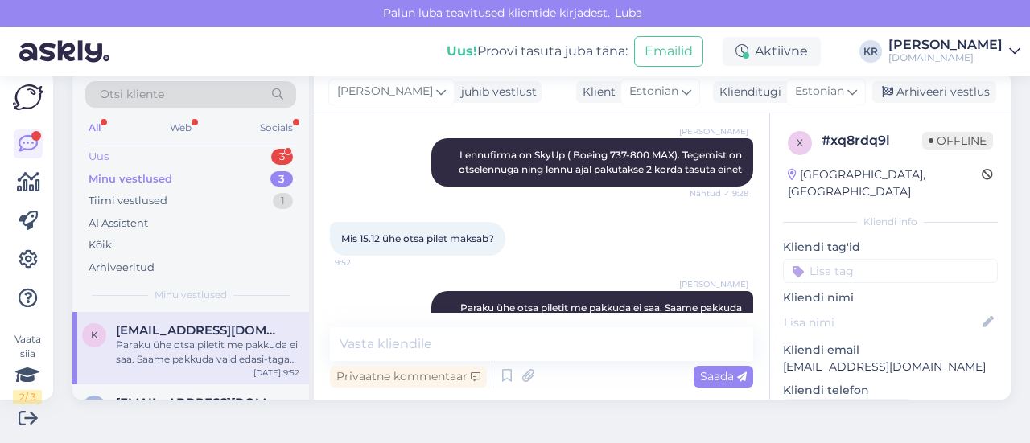
click at [180, 163] on div "Uus 3" at bounding box center [190, 157] width 211 height 23
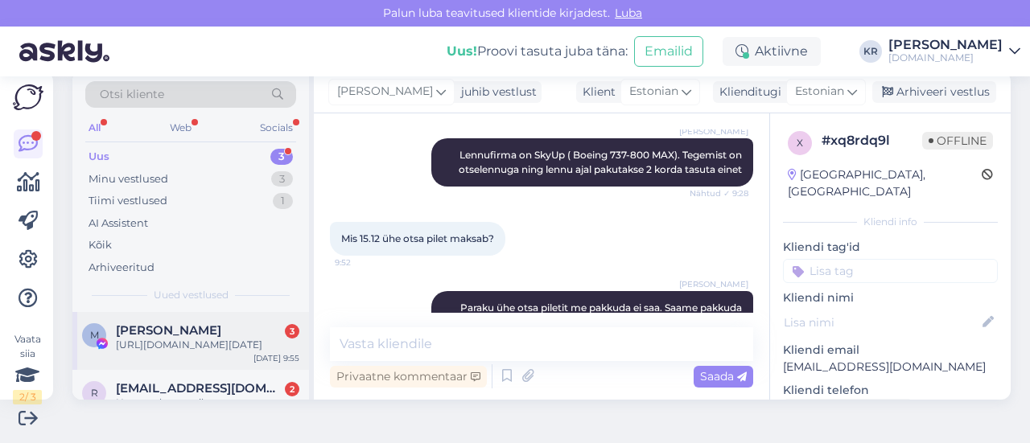
click at [202, 349] on div "[URL][DOMAIN_NAME][DATE]" at bounding box center [208, 345] width 184 height 14
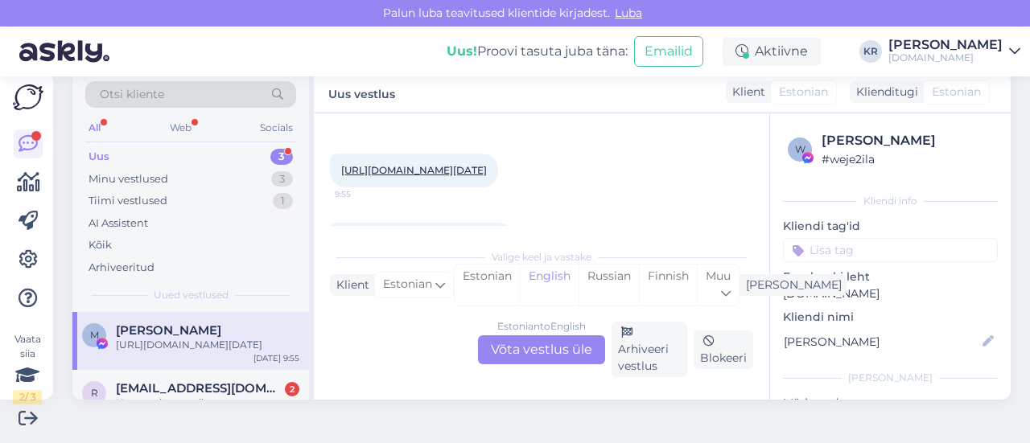
scroll to position [4155, 0]
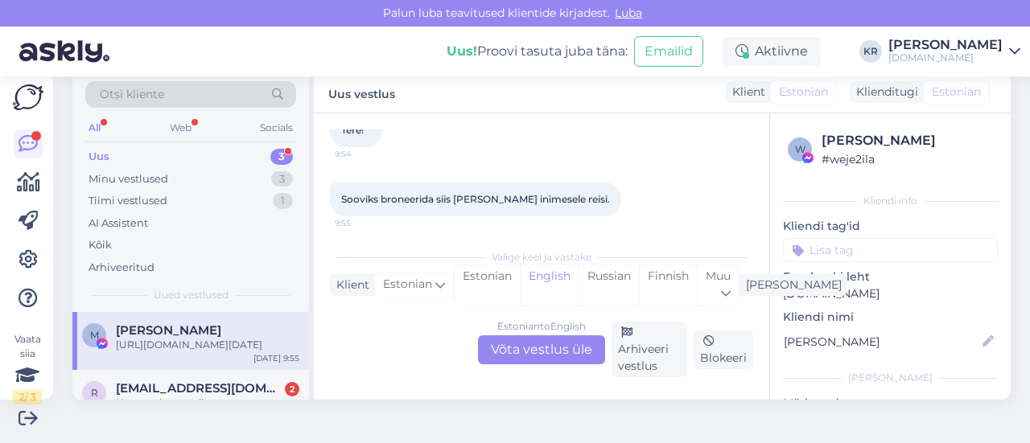
click at [487, 262] on link "[URL][DOMAIN_NAME][DATE]" at bounding box center [414, 268] width 146 height 12
click at [525, 349] on div "Estonian to English Võta vestlus üle" at bounding box center [541, 350] width 127 height 29
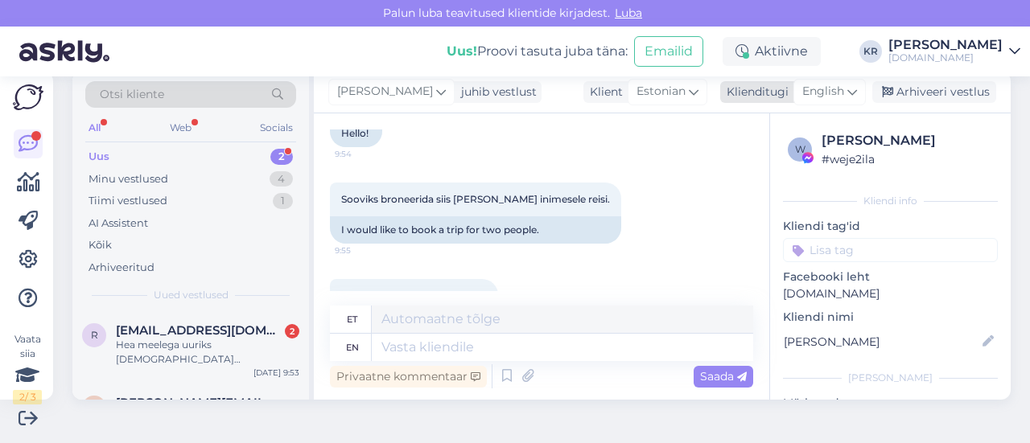
click at [806, 88] on span "English" at bounding box center [823, 92] width 42 height 18
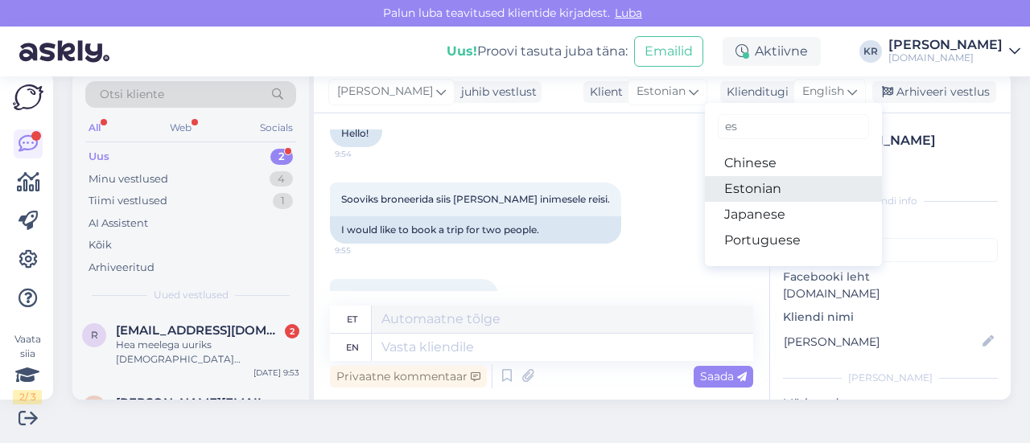
click at [750, 187] on link "Estonian" at bounding box center [793, 189] width 177 height 26
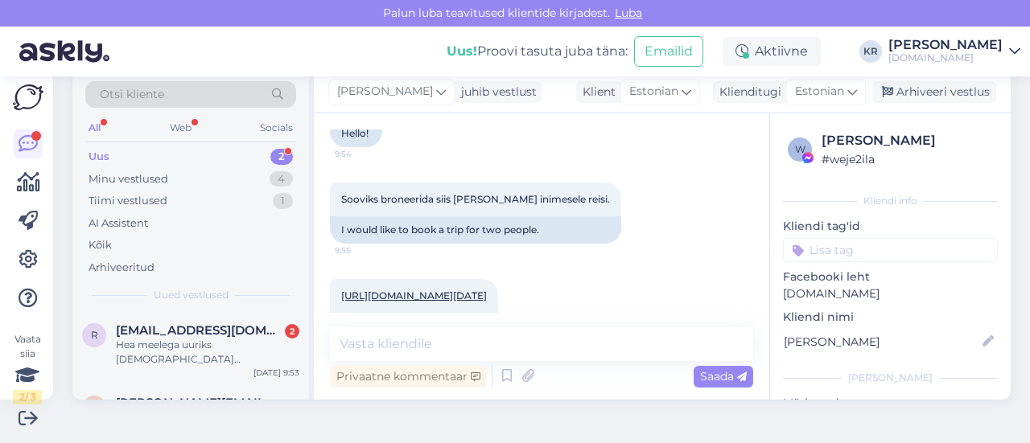
click at [476, 361] on div "Privaatne kommentaar Saada" at bounding box center [541, 376] width 423 height 31
click at [437, 338] on textarea at bounding box center [541, 345] width 423 height 34
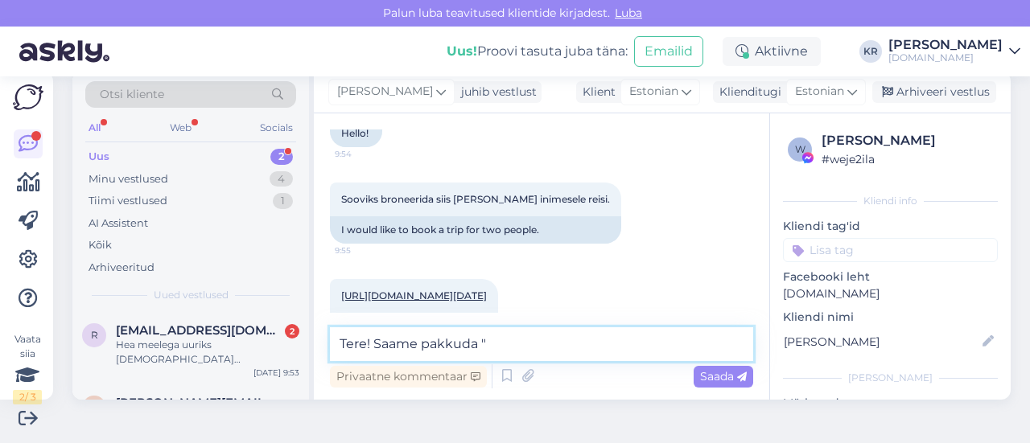
paste textarea "Superior Room Mountain View"
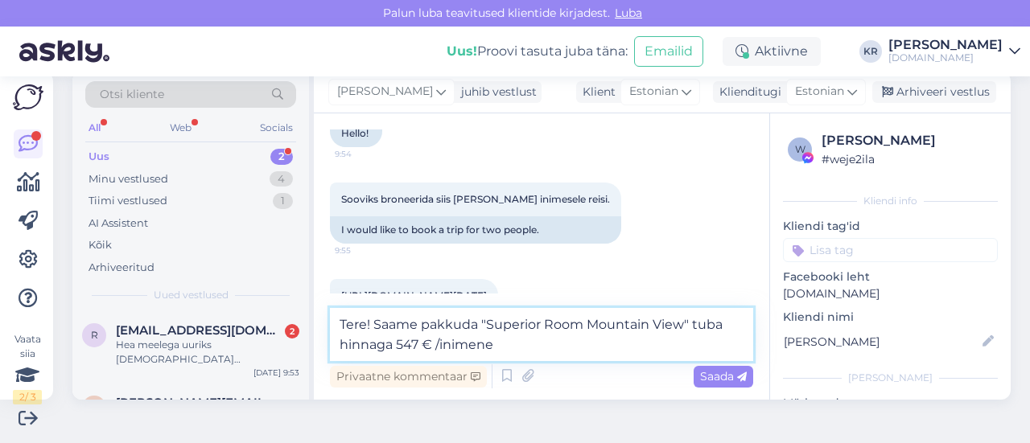
type textarea "Tere! Saame pakkuda "Superior Room Mountain View" tuba hinnaga 547 € /inimene."
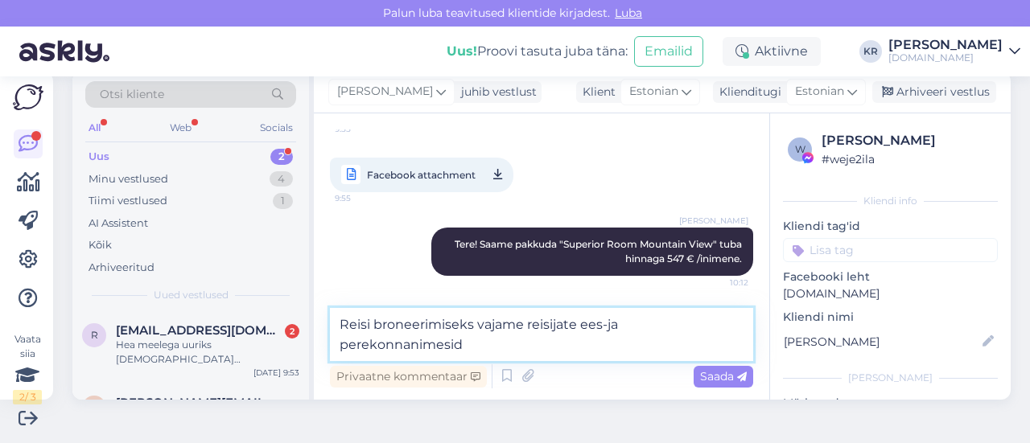
scroll to position [4514, 0]
type textarea "Reisi broneerimiseks vajame reisijate ees-ja perekonnanimesid ja sünniaegasid :)"
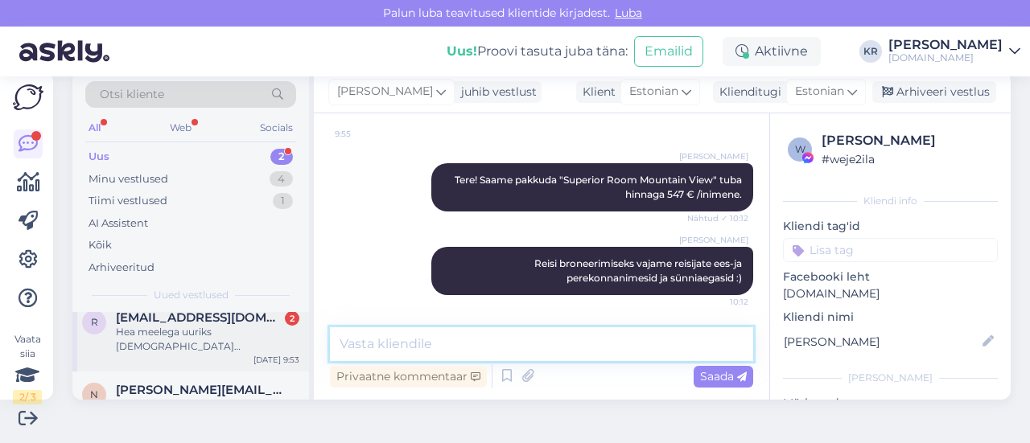
scroll to position [0, 0]
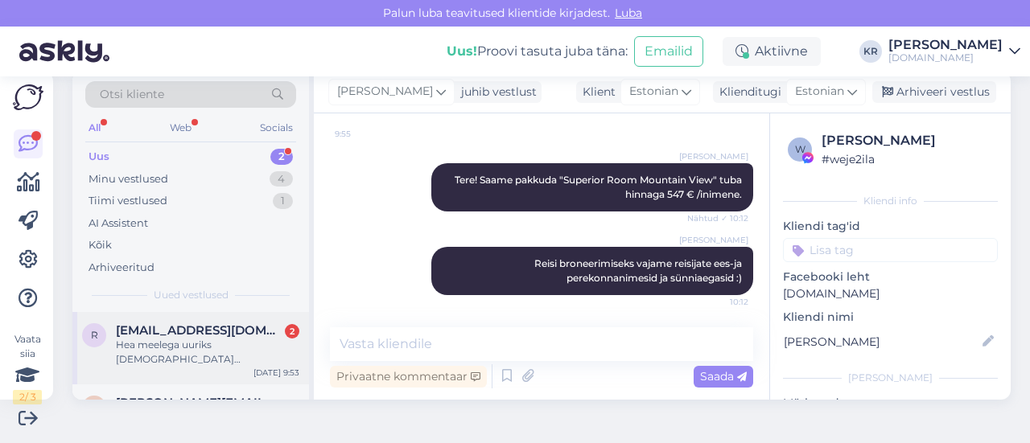
click at [241, 355] on div "Hea meelega uuriks [DEMOGRAPHIC_DATA] reisipakkumisi novembriks. Kas november o…" at bounding box center [208, 352] width 184 height 29
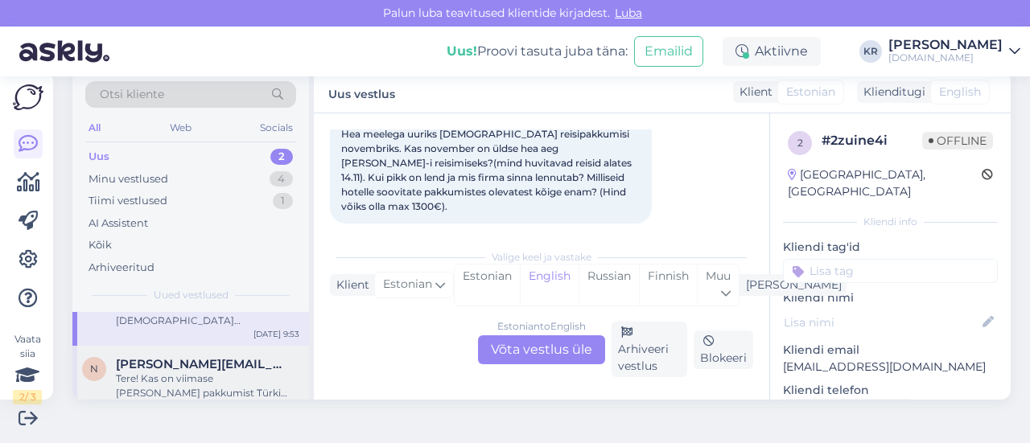
scroll to position [56, 0]
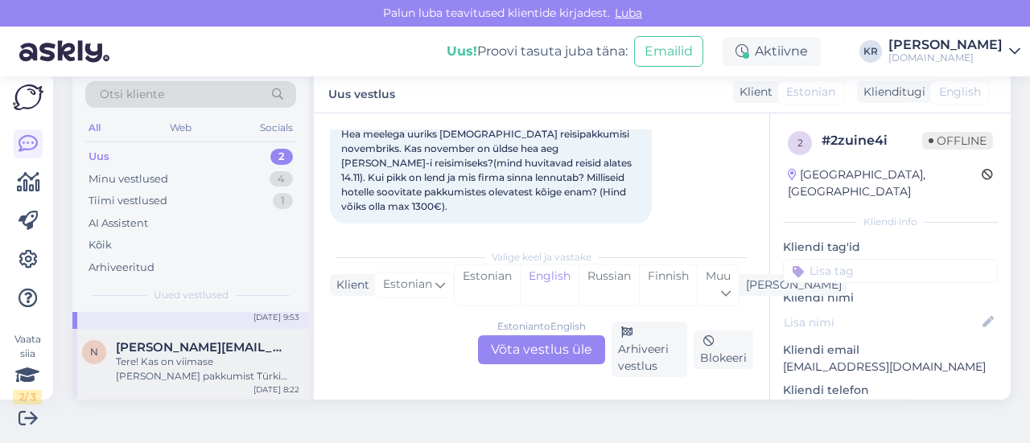
click at [225, 369] on div "Tere! Kas on viimase [PERSON_NAME] pakkumist Türki Alanyasse [GEOGRAPHIC_DATA] …" at bounding box center [208, 369] width 184 height 29
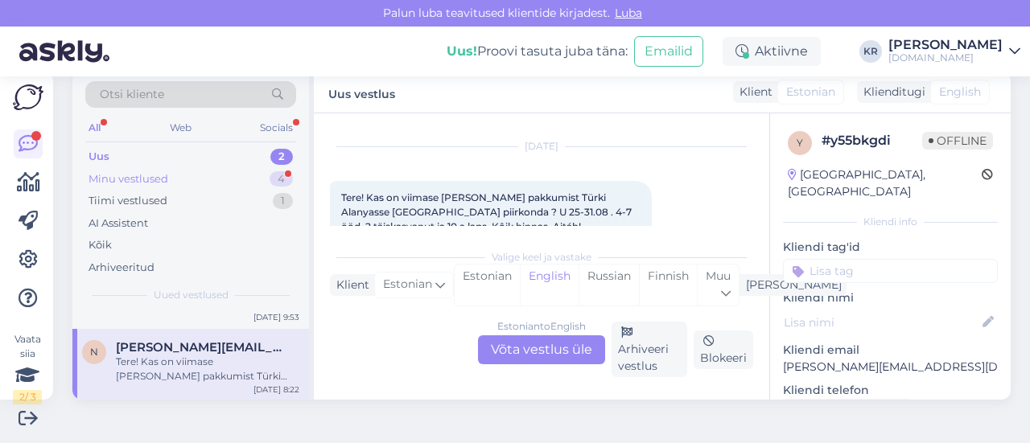
click at [251, 179] on div "Minu vestlused 4" at bounding box center [190, 179] width 211 height 23
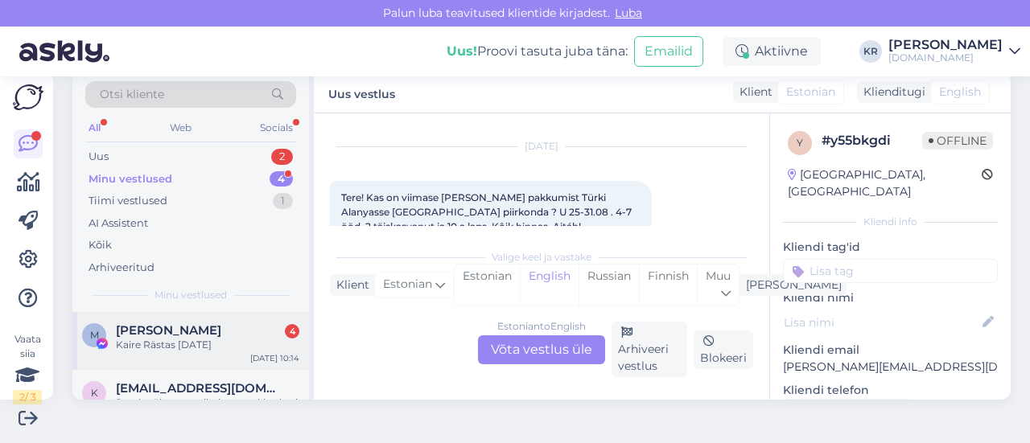
click at [225, 332] on div "[PERSON_NAME] 4" at bounding box center [208, 331] width 184 height 14
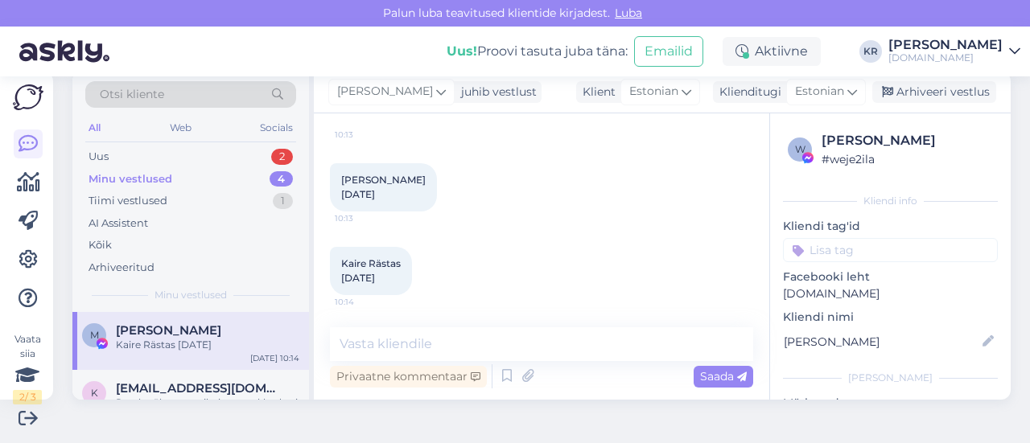
scroll to position [4818, 0]
drag, startPoint x: 395, startPoint y: 276, endPoint x: 345, endPoint y: 261, distance: 52.2
click at [340, 212] on div "[PERSON_NAME] [DATE] 10:13" at bounding box center [383, 187] width 107 height 48
copy span "[PERSON_NAME] [DATE]"
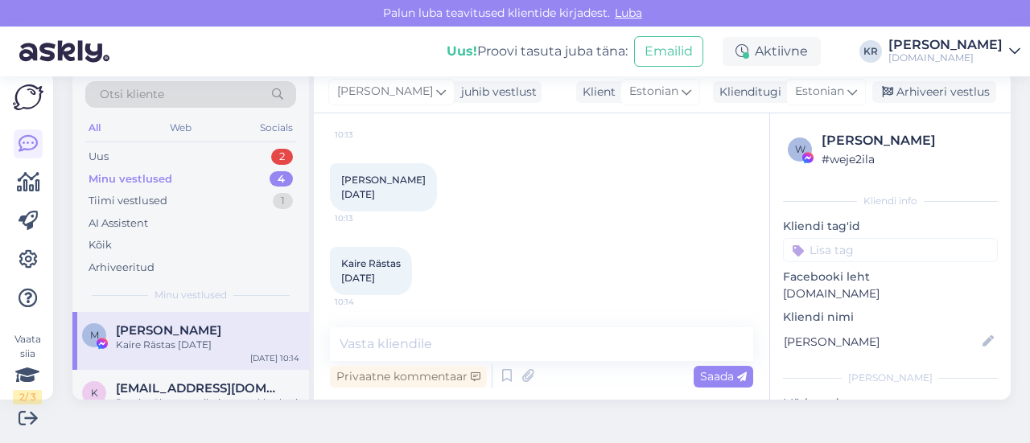
drag, startPoint x: 404, startPoint y: 274, endPoint x: 340, endPoint y: 262, distance: 65.7
click at [340, 262] on div "Kaire Rästas [DATE] 10:14" at bounding box center [371, 271] width 82 height 48
copy span "Kaire Rästas [DATE]"
click at [493, 347] on textarea at bounding box center [541, 345] width 423 height 34
type textarea "S"
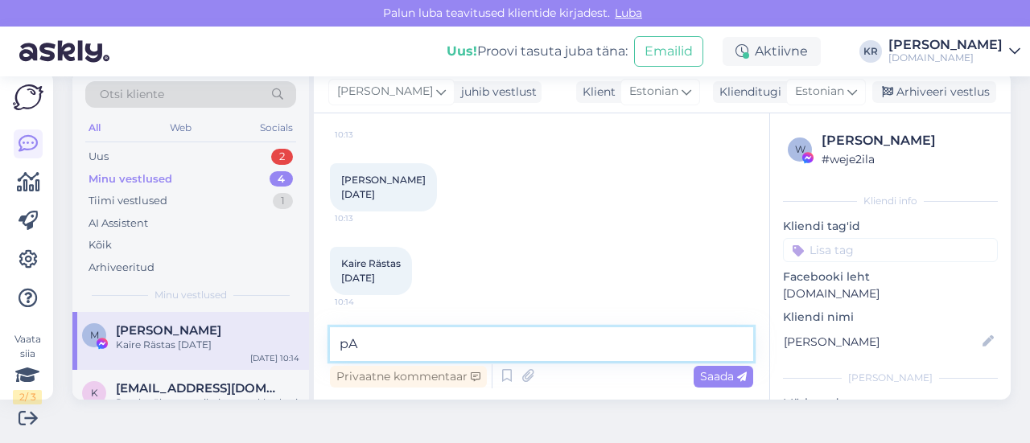
type textarea "p"
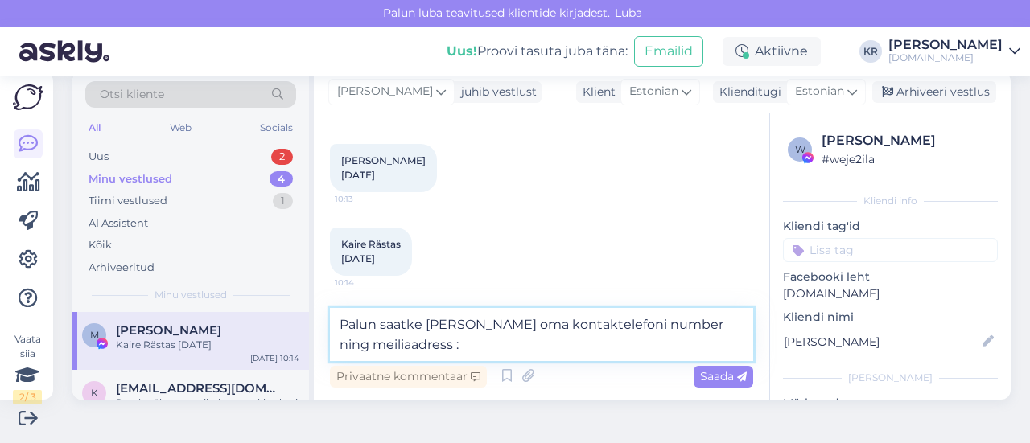
type textarea "Palun saatke [PERSON_NAME] oma kontaktelefoni number ning meiliaadress :)"
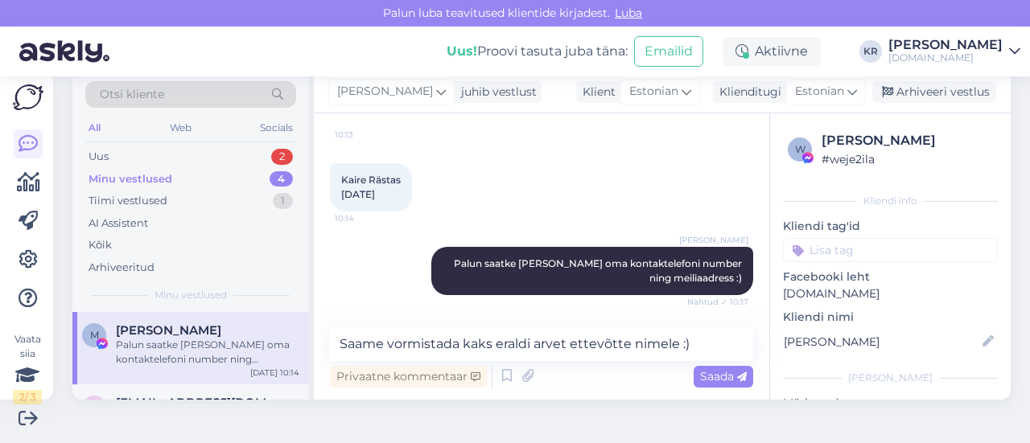
scroll to position [5051, 0]
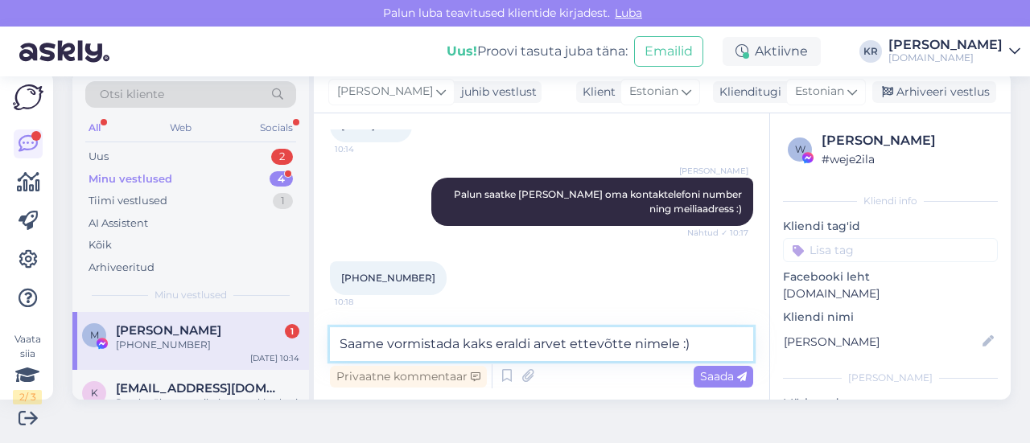
click at [700, 344] on textarea "Saame vormistada kaks eraldi arvet ettevõtte nimele :)" at bounding box center [541, 345] width 423 height 34
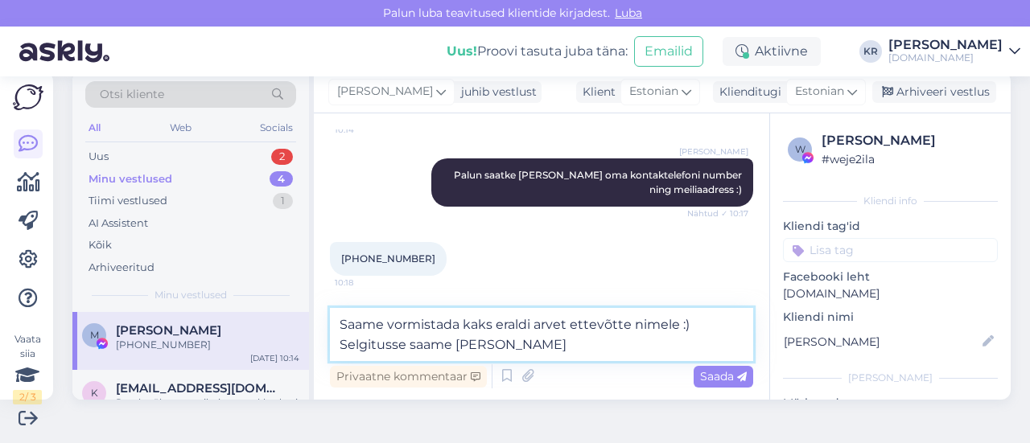
scroll to position [5140, 0]
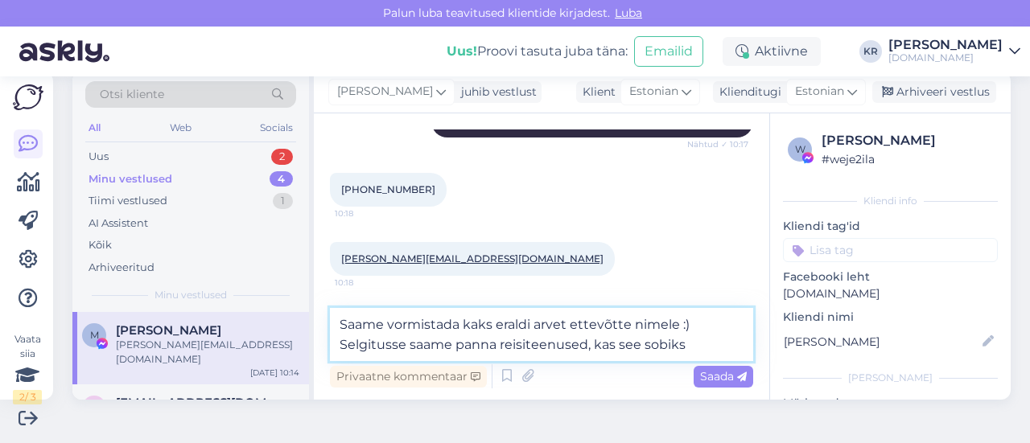
type textarea "Saame vormistada kaks eraldi arvet ettevõtte nimele :) Selgitusse saame panna r…"
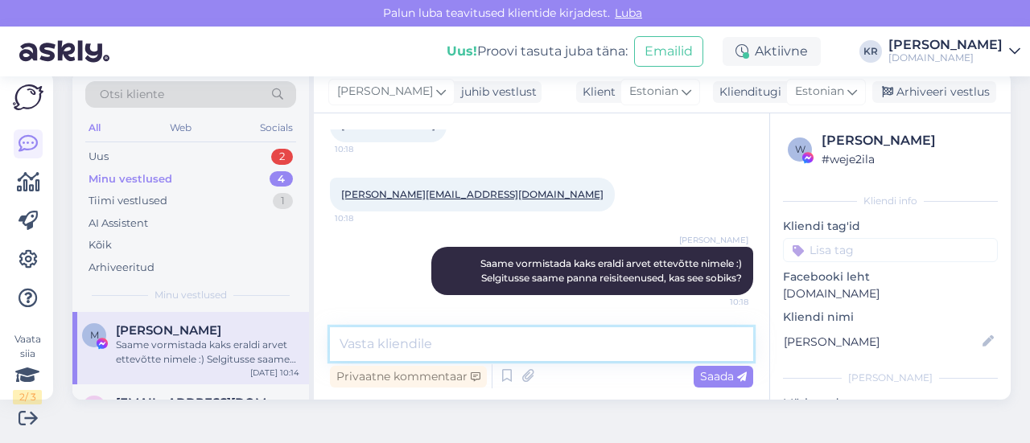
scroll to position [5124, 0]
drag, startPoint x: 412, startPoint y: 206, endPoint x: 341, endPoint y: 202, distance: 70.9
click at [341, 142] on div "[PHONE_NUMBER]:18" at bounding box center [388, 126] width 117 height 34
copy span "[PHONE_NUMBER]"
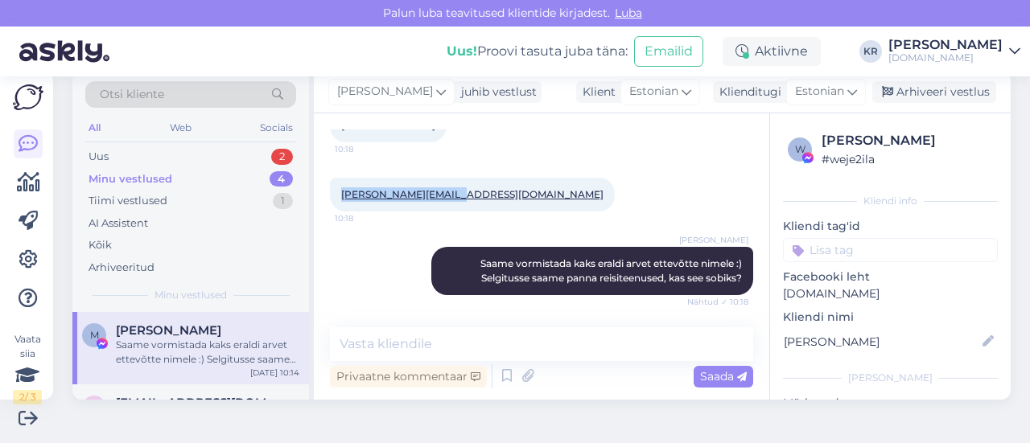
drag, startPoint x: 470, startPoint y: 277, endPoint x: 336, endPoint y: 283, distance: 133.7
click at [336, 212] on div "[PERSON_NAME][EMAIL_ADDRESS][DOMAIN_NAME] 10:18" at bounding box center [472, 195] width 285 height 34
copy link "[PERSON_NAME][EMAIL_ADDRESS][DOMAIN_NAME]"
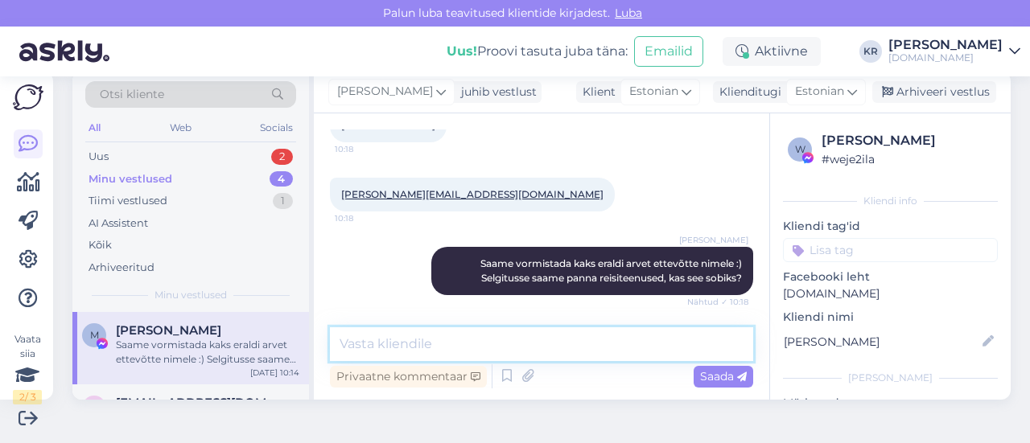
click at [494, 340] on textarea at bounding box center [541, 345] width 423 height 34
type textarea "Palun täpsustage ka ettevõtte nimed."
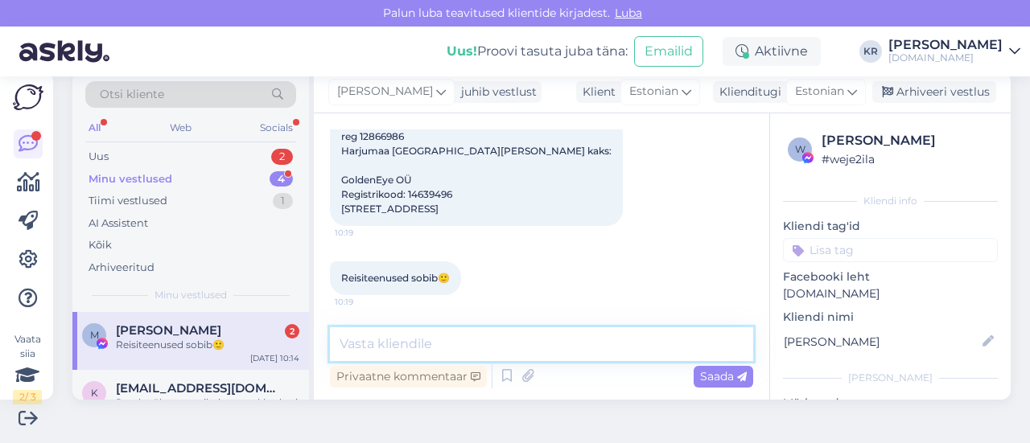
scroll to position [5557, 0]
type textarea "Saadan Teile kogu info kohe meilile :)"
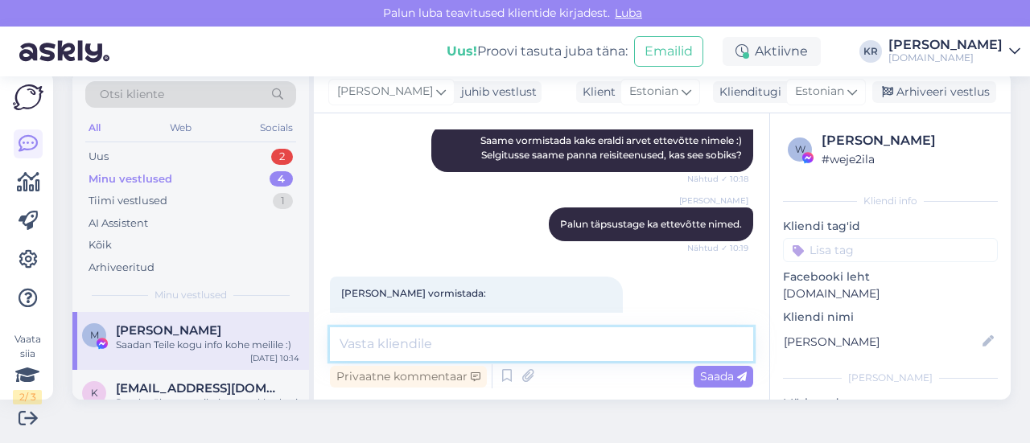
scroll to position [5143, 0]
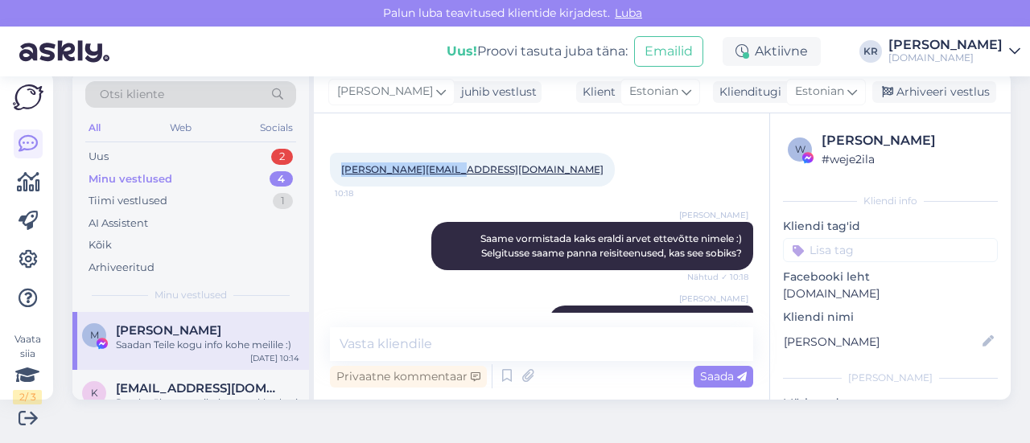
drag, startPoint x: 467, startPoint y: 257, endPoint x: 337, endPoint y: 262, distance: 129.7
click at [337, 187] on div "[PERSON_NAME][EMAIL_ADDRESS][DOMAIN_NAME] 10:18" at bounding box center [472, 170] width 285 height 34
copy link "[PERSON_NAME][EMAIL_ADDRESS][DOMAIN_NAME]"
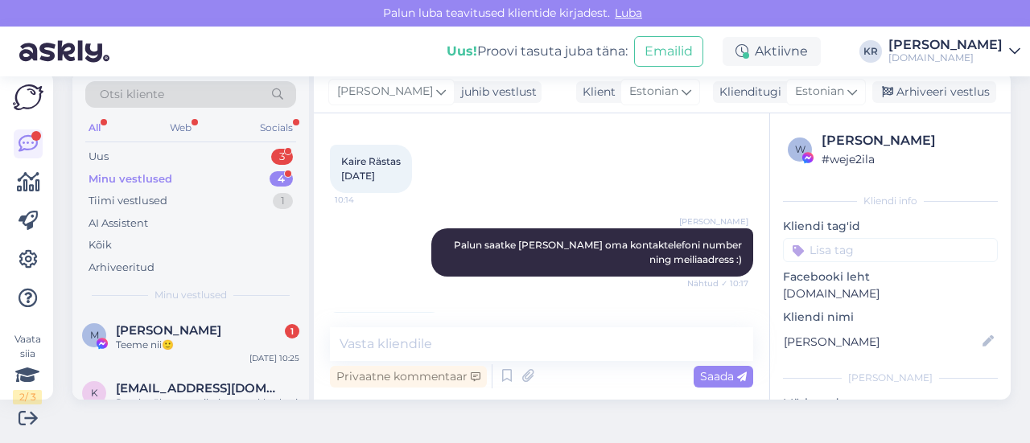
scroll to position [4890, 0]
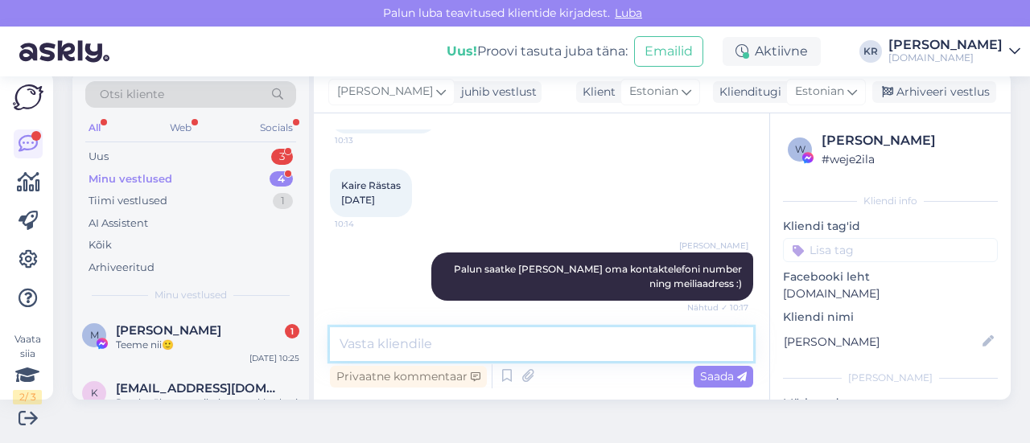
click at [482, 340] on textarea at bounding box center [541, 345] width 423 height 34
type textarea "Info on saadetud :)"
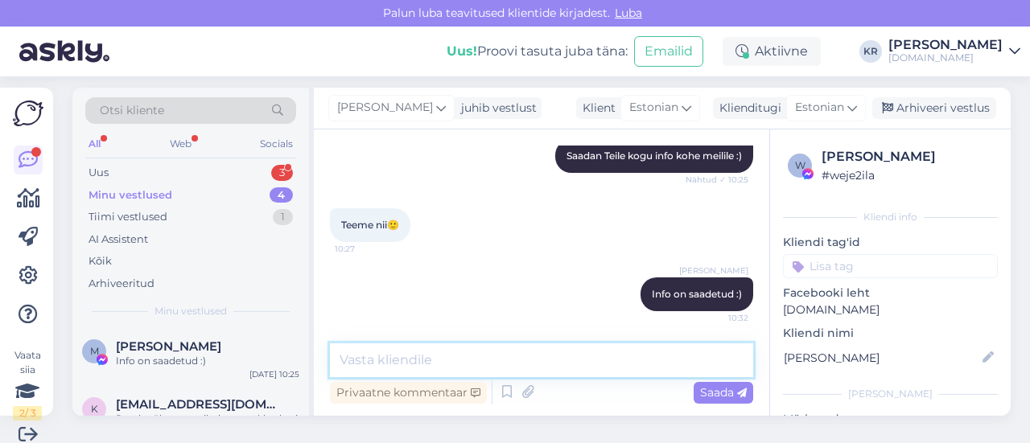
scroll to position [0, 0]
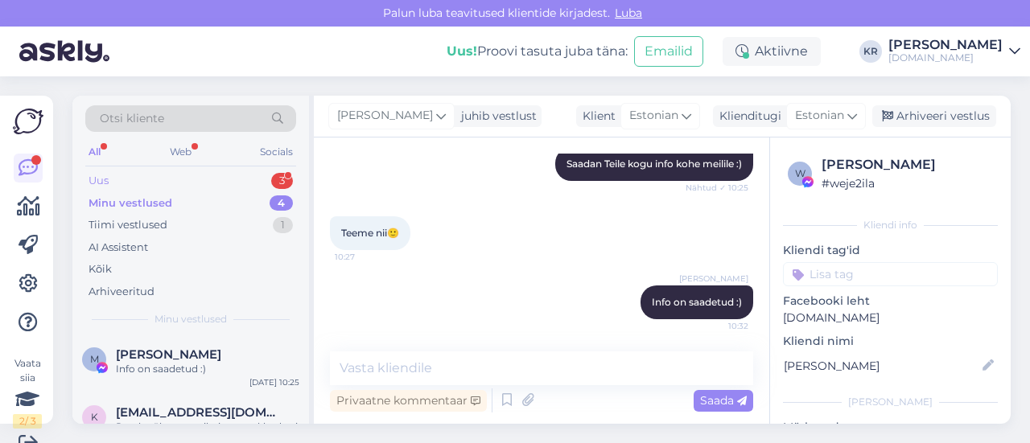
click at [166, 184] on div "Uus 3" at bounding box center [190, 181] width 211 height 23
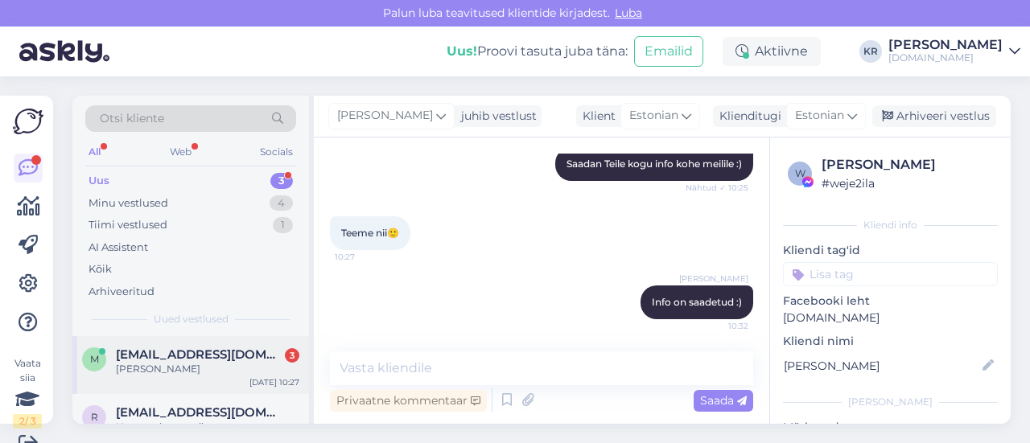
click at [212, 362] on div "[PERSON_NAME]" at bounding box center [208, 369] width 184 height 14
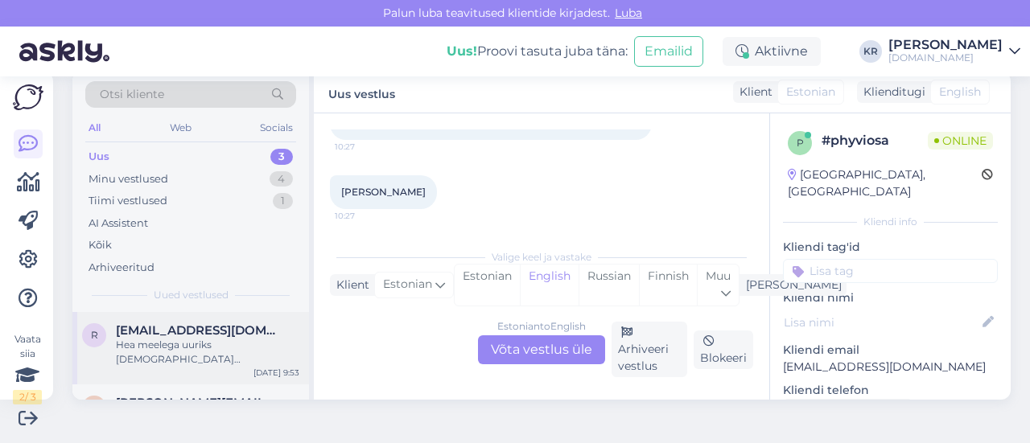
scroll to position [80, 0]
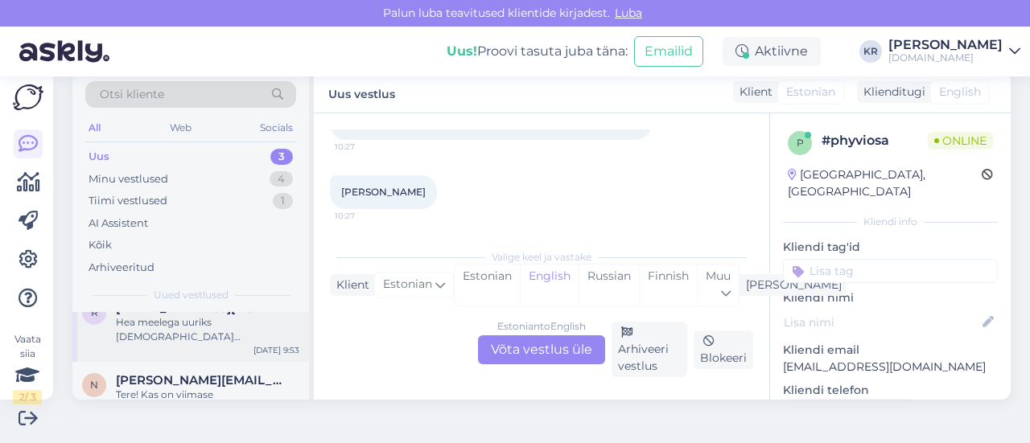
click at [203, 339] on div "Hea meelega uuriks [DEMOGRAPHIC_DATA] reisipakkumisi novembriks. Kas november o…" at bounding box center [208, 330] width 184 height 29
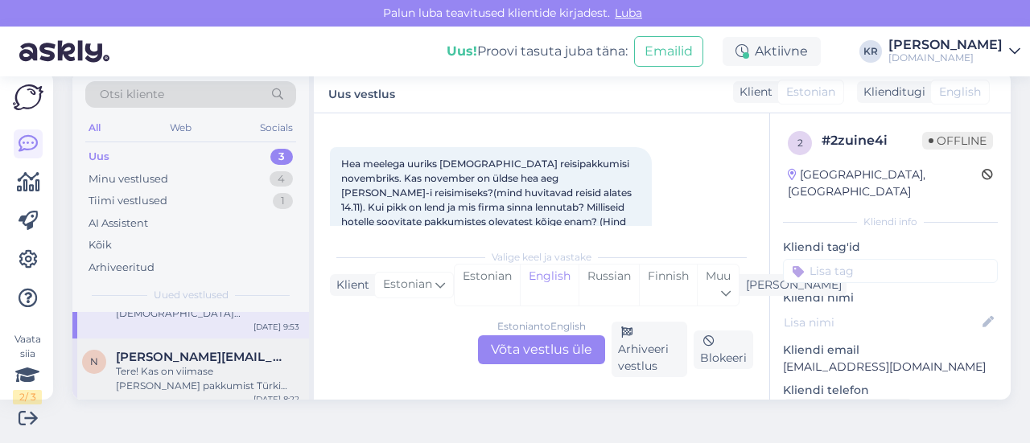
scroll to position [113, 0]
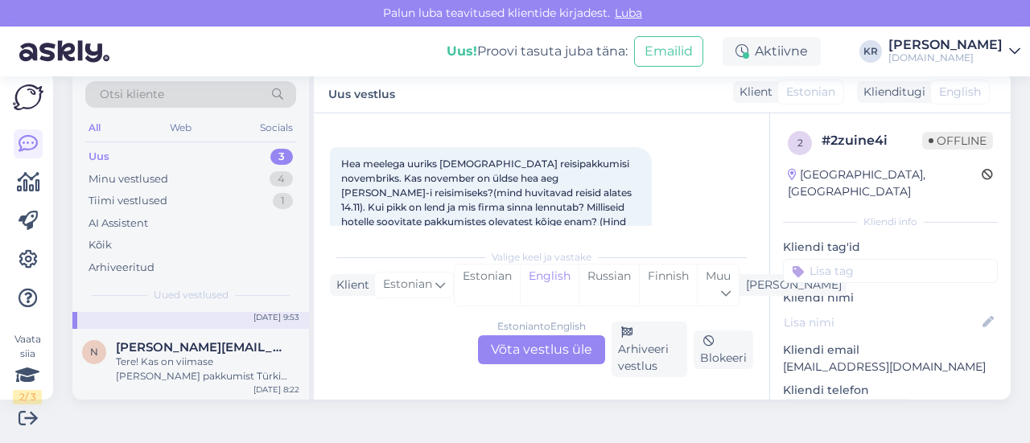
drag, startPoint x: 204, startPoint y: 354, endPoint x: 668, endPoint y: 435, distance: 470.7
click at [205, 355] on div "Tere! Kas on viimase [PERSON_NAME] pakkumist Türki Alanyasse [GEOGRAPHIC_DATA] …" at bounding box center [208, 369] width 184 height 29
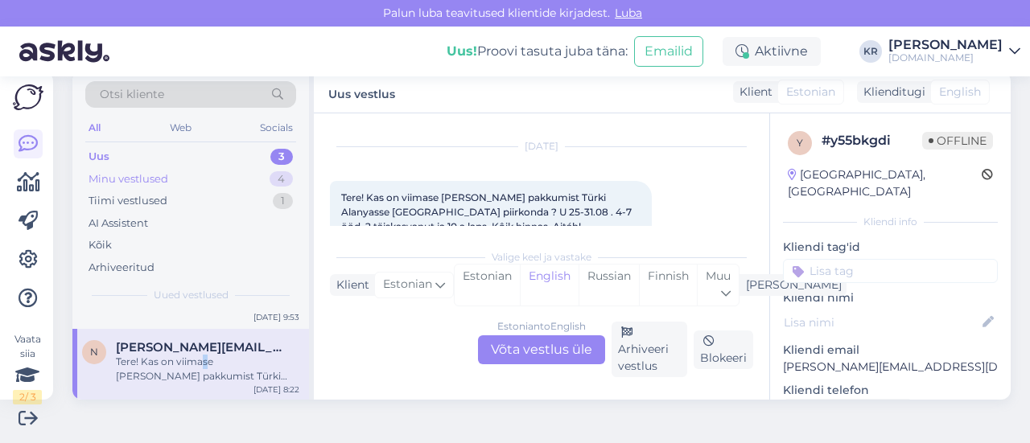
click at [244, 175] on div "Minu vestlused 4" at bounding box center [190, 179] width 211 height 23
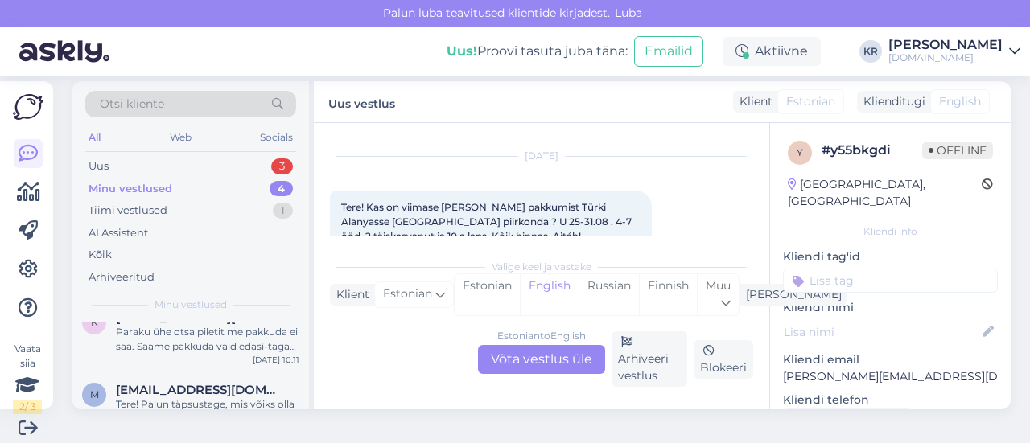
scroll to position [0, 0]
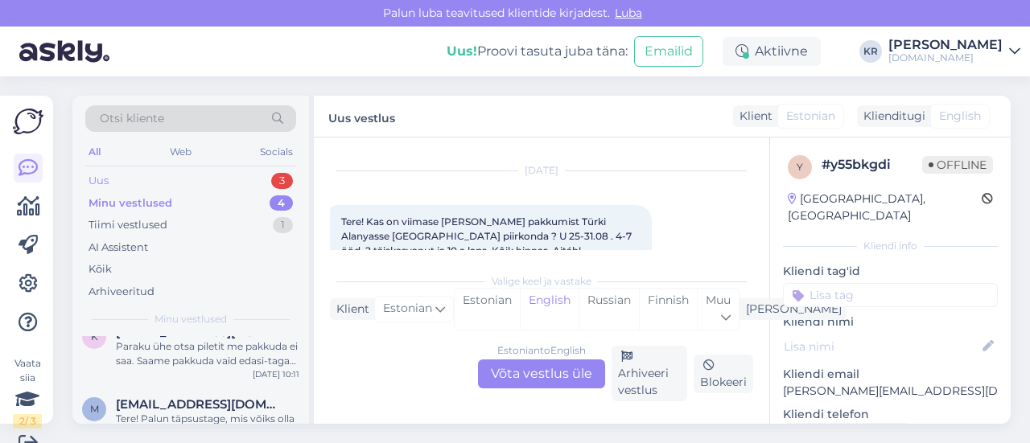
click at [172, 173] on div "Uus 3" at bounding box center [190, 181] width 211 height 23
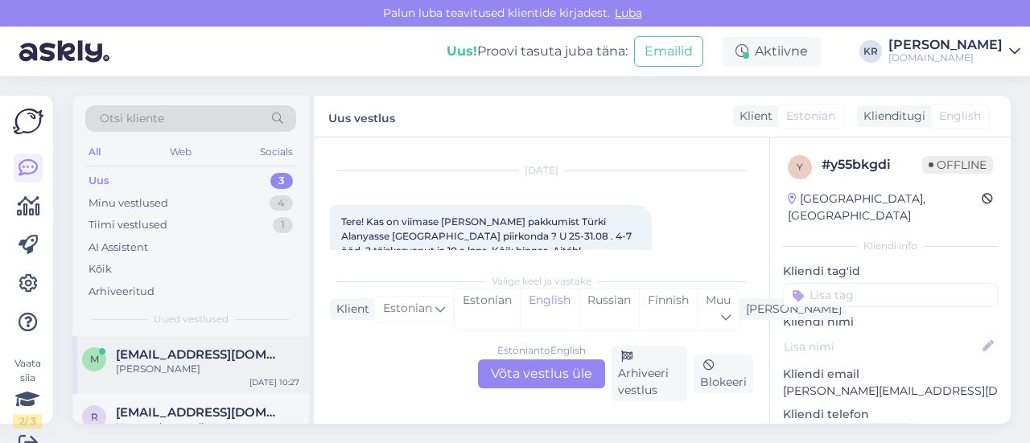
click at [200, 376] on div "m [EMAIL_ADDRESS][DOMAIN_NAME] [PERSON_NAME] [DATE] 10:27" at bounding box center [190, 365] width 237 height 58
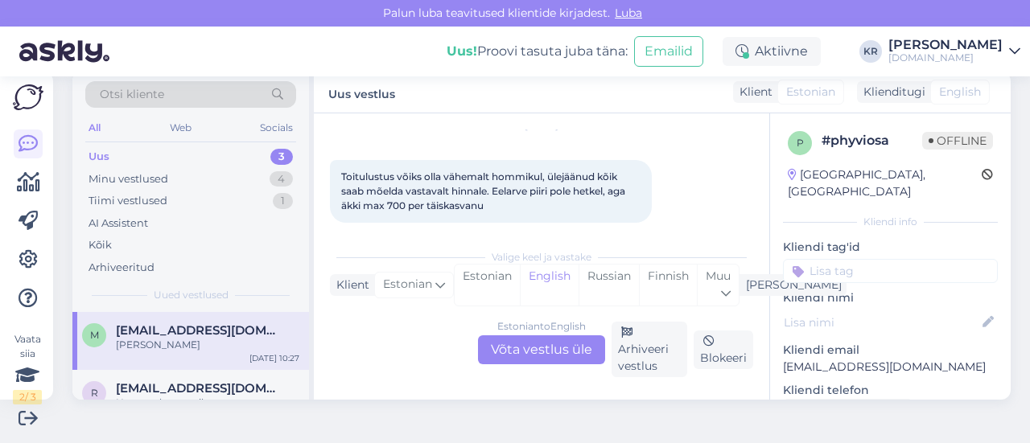
scroll to position [80, 0]
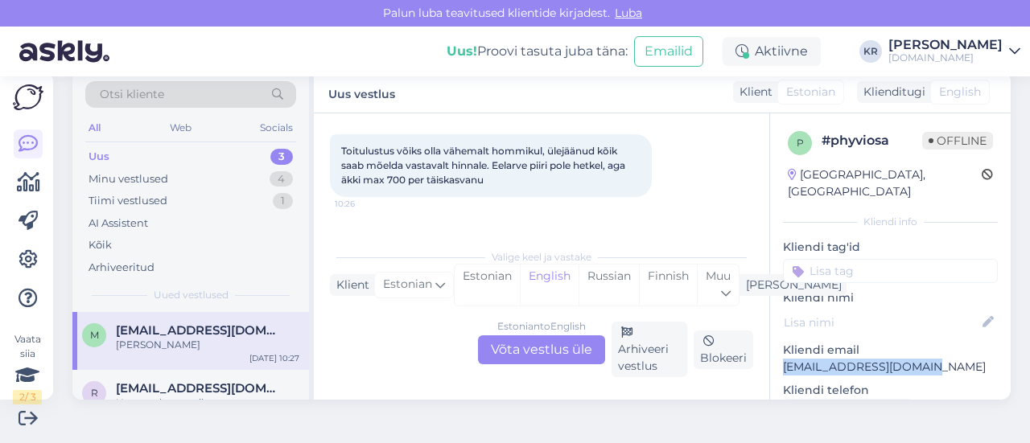
drag, startPoint x: 914, startPoint y: 350, endPoint x: 790, endPoint y: 349, distance: 123.2
click at [783, 359] on p "[EMAIL_ADDRESS][DOMAIN_NAME]" at bounding box center [890, 367] width 215 height 17
copy p "[EMAIL_ADDRESS][DOMAIN_NAME]"
click at [201, 94] on div "Otsi kliente" at bounding box center [190, 94] width 211 height 27
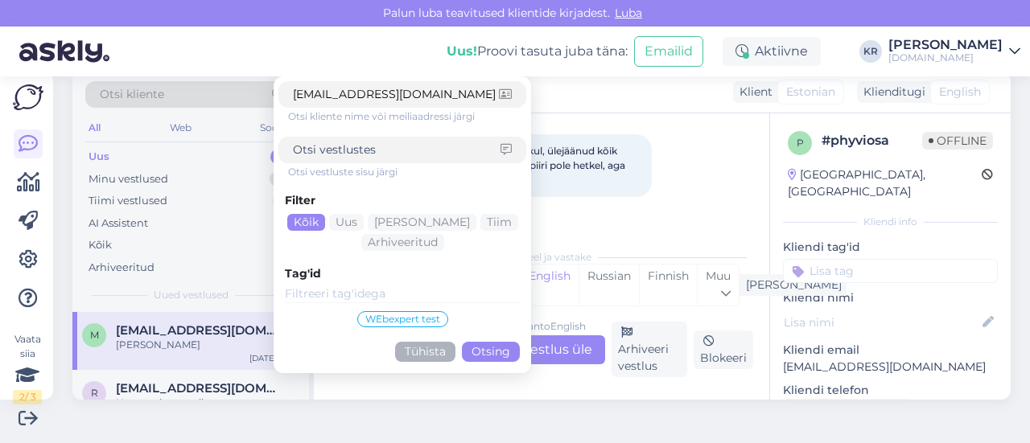
type input "[EMAIL_ADDRESS][DOMAIN_NAME]"
click at [495, 344] on button "Otsing" at bounding box center [491, 352] width 58 height 20
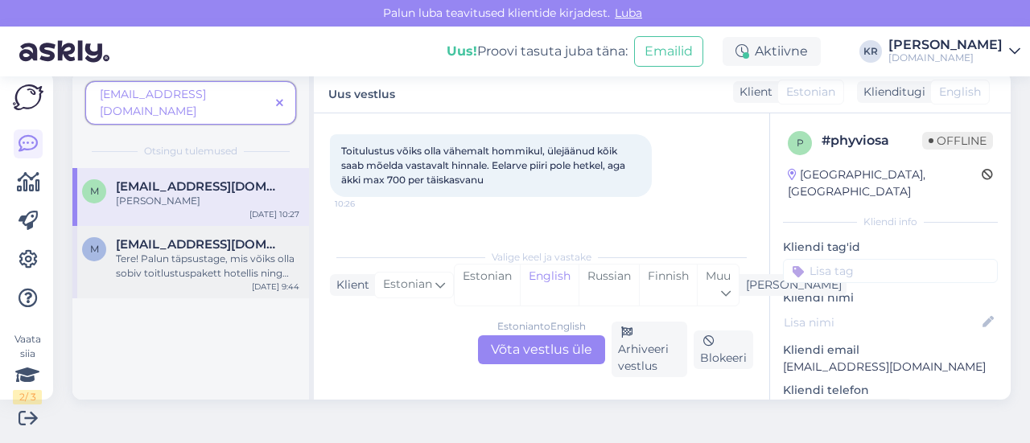
click at [229, 252] on div "Tere! Palun täpsustage, mis võiks olla sobiv toitlustuspakett hotellis ning rei…" at bounding box center [208, 266] width 184 height 29
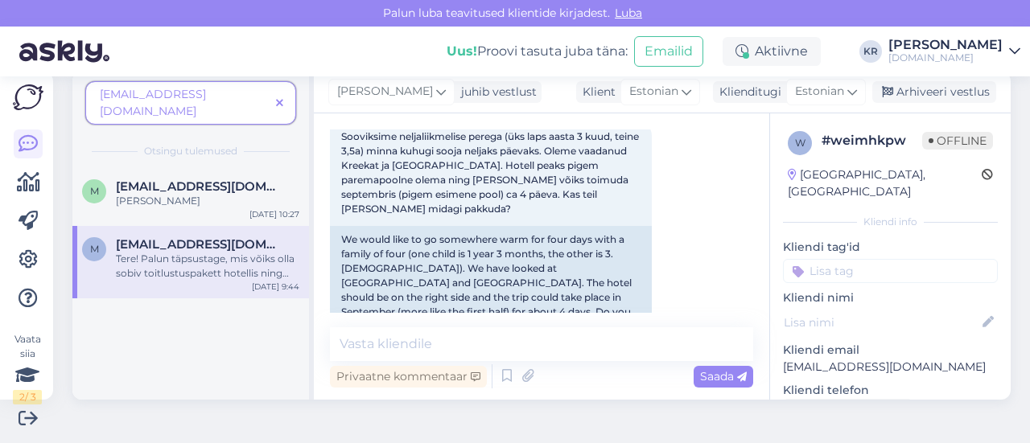
scroll to position [81, 0]
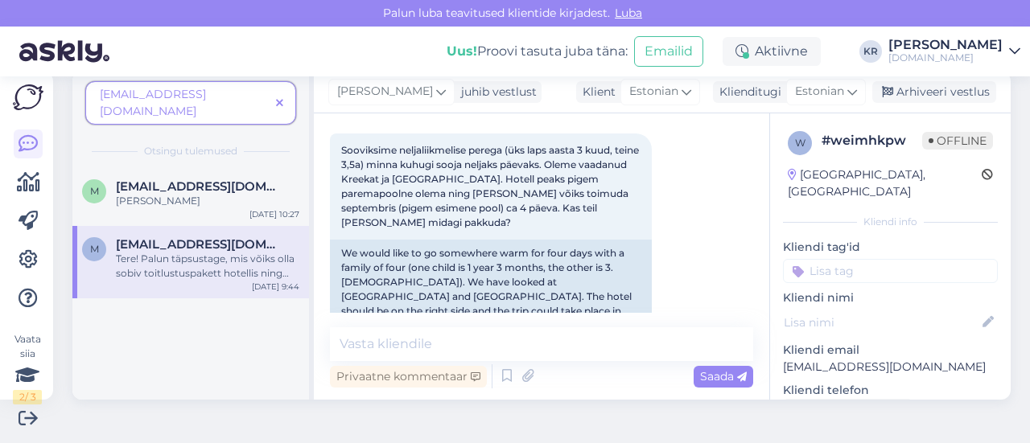
click at [280, 98] on icon at bounding box center [279, 103] width 7 height 11
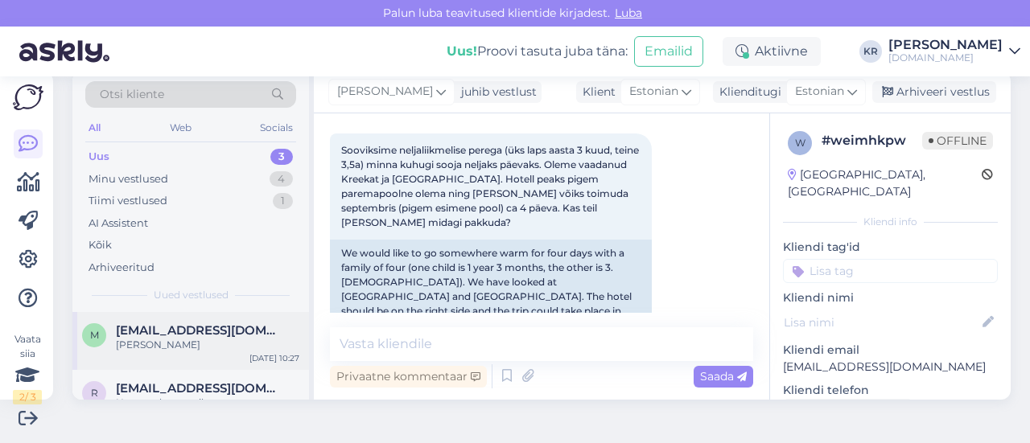
click at [207, 336] on span "[EMAIL_ADDRESS][DOMAIN_NAME]" at bounding box center [199, 331] width 167 height 14
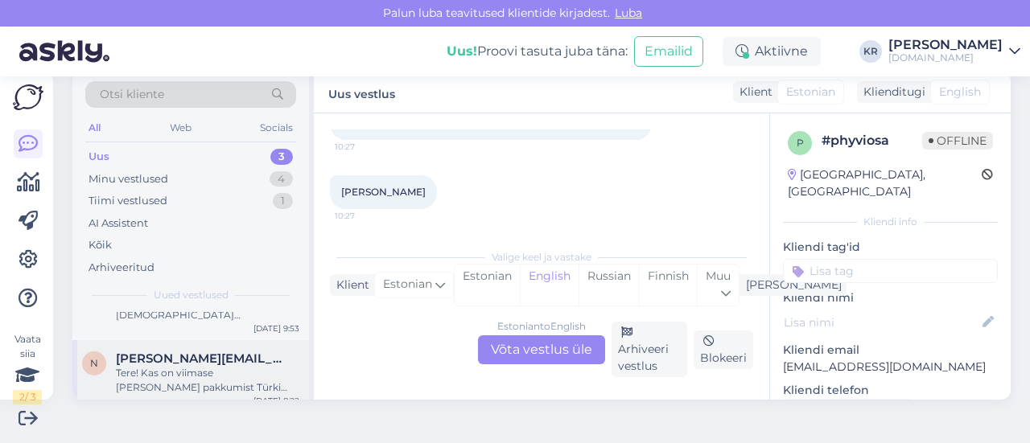
scroll to position [113, 0]
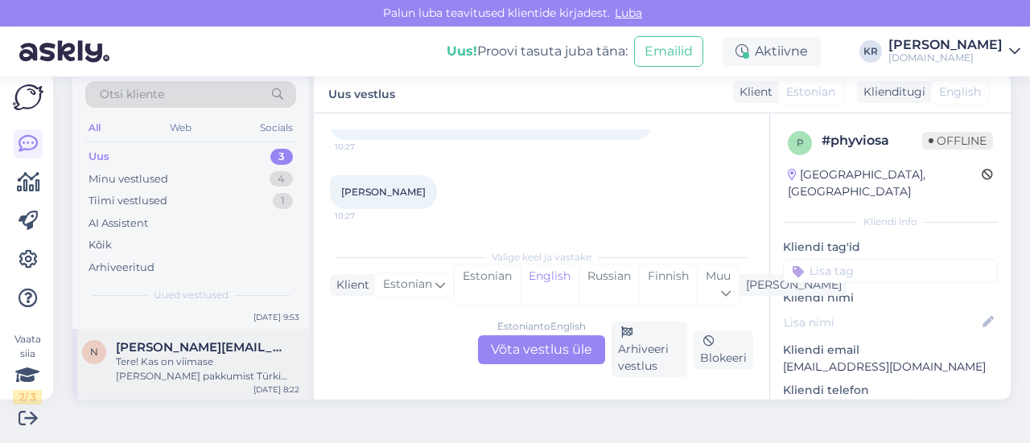
click at [196, 364] on div "Tere! Kas on viimase [PERSON_NAME] pakkumist Türki Alanyasse [GEOGRAPHIC_DATA] …" at bounding box center [208, 369] width 184 height 29
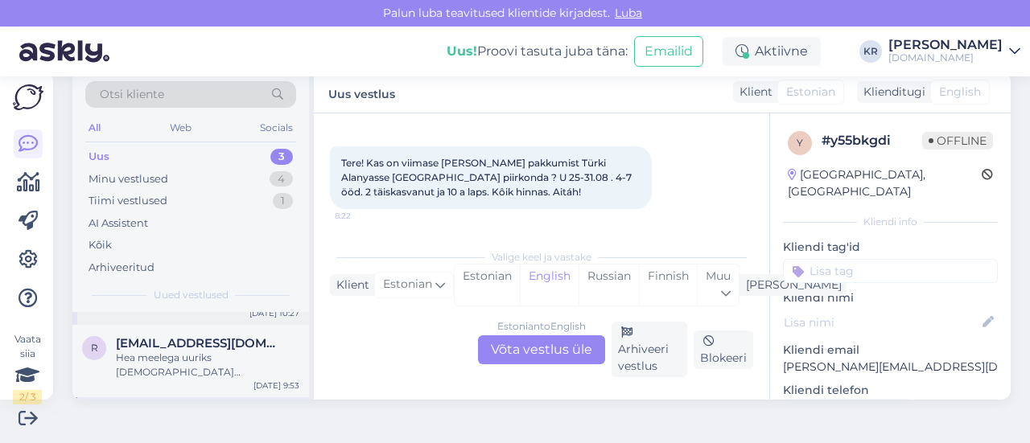
scroll to position [0, 0]
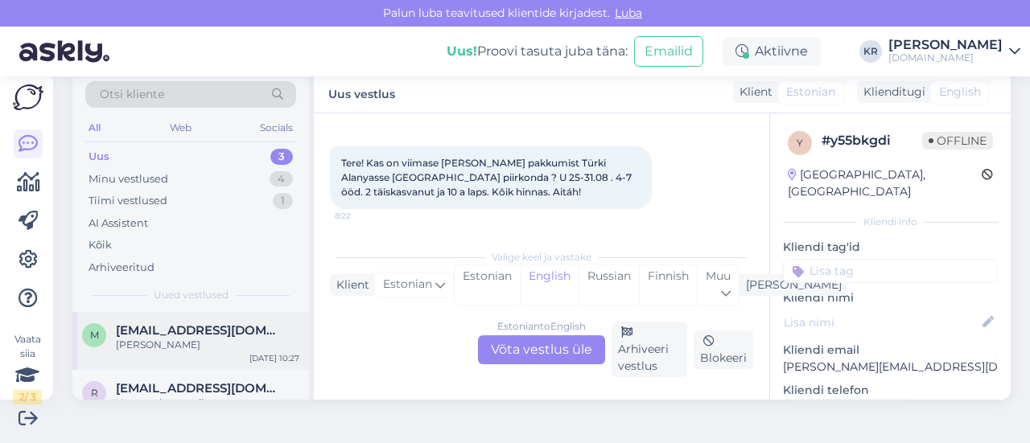
click at [225, 345] on div "[PERSON_NAME]" at bounding box center [208, 345] width 184 height 14
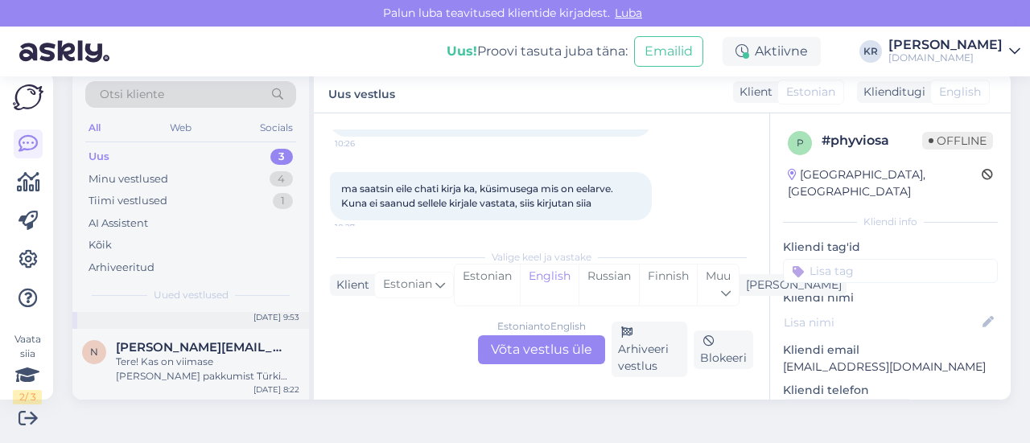
scroll to position [33, 0]
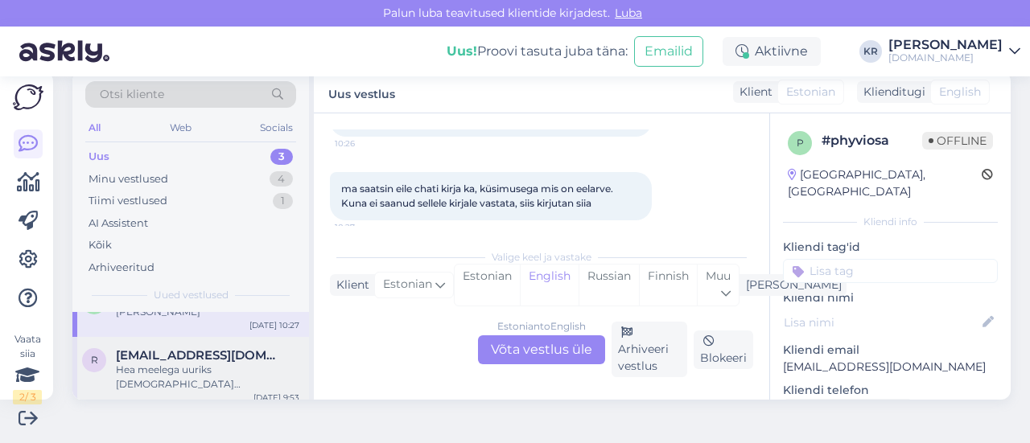
click at [207, 366] on div "Hea meelega uuriks [DEMOGRAPHIC_DATA] reisipakkumisi novembriks. Kas november o…" at bounding box center [208, 377] width 184 height 29
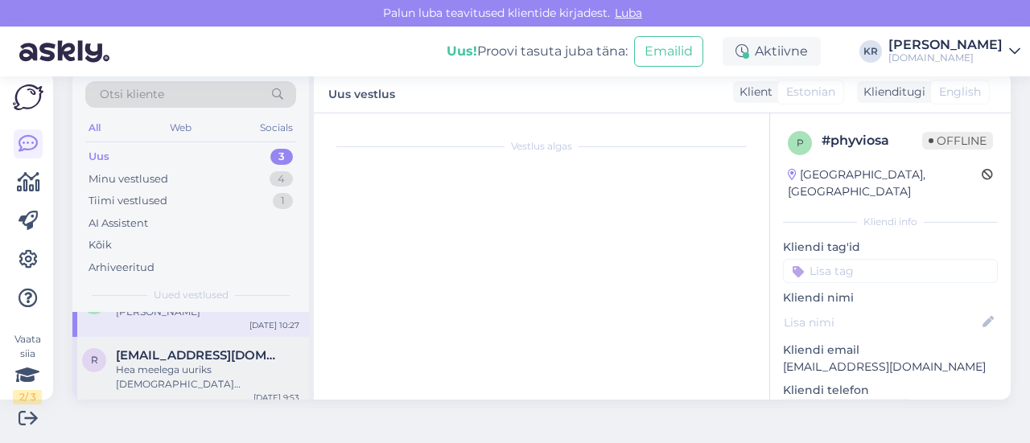
scroll to position [137, 0]
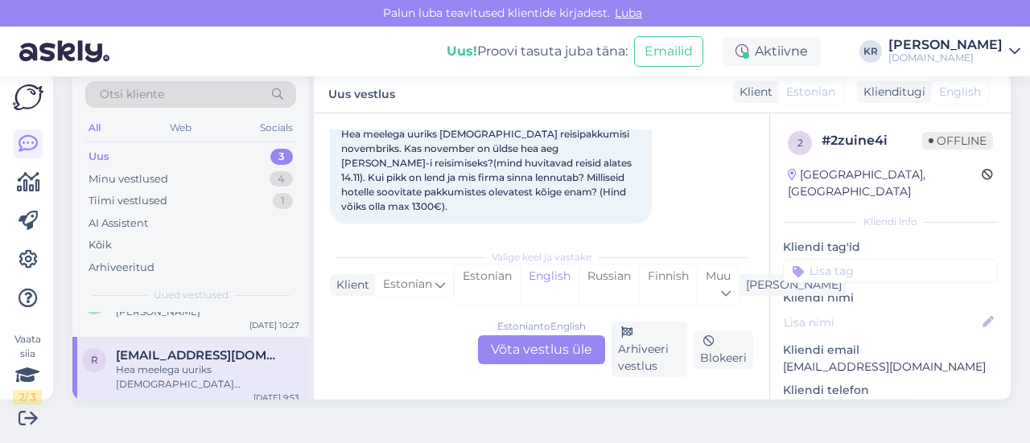
click at [551, 353] on div "Estonian to English Võta vestlus üle" at bounding box center [541, 350] width 127 height 29
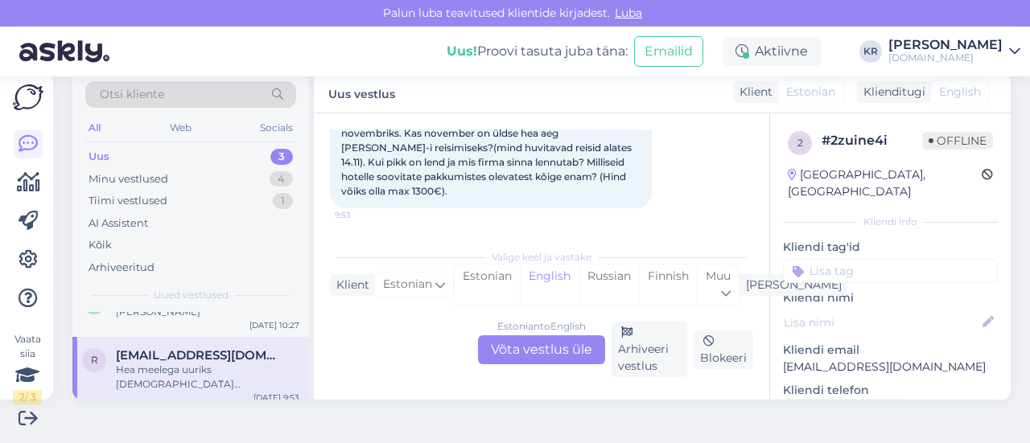
scroll to position [0, 0]
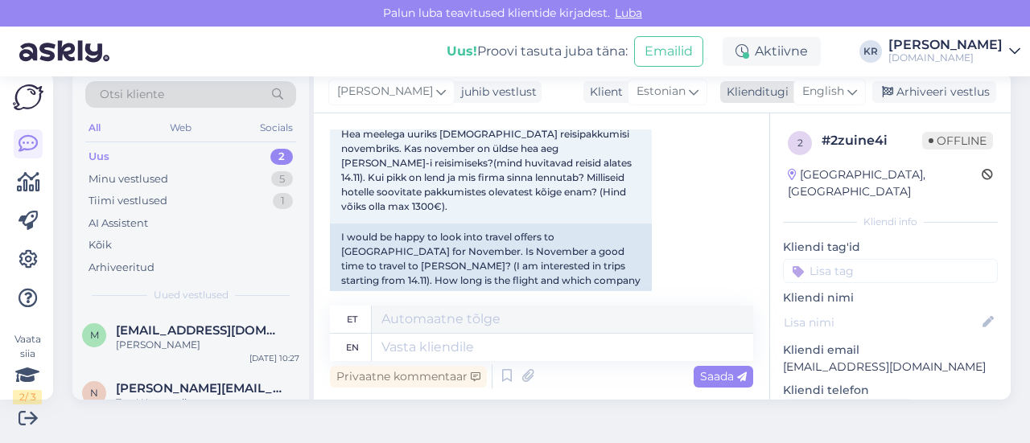
click at [848, 94] on icon at bounding box center [853, 92] width 10 height 18
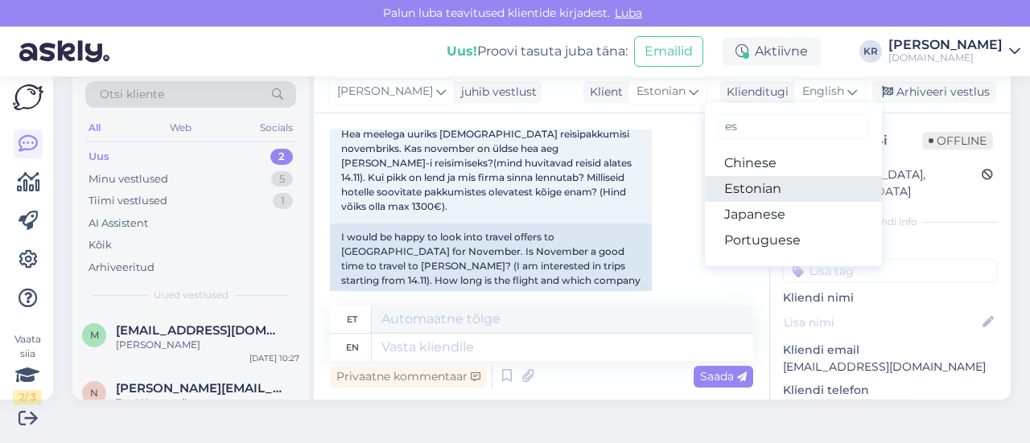
drag, startPoint x: 749, startPoint y: 192, endPoint x: 709, endPoint y: 218, distance: 47.8
click at [749, 191] on link "Estonian" at bounding box center [793, 189] width 177 height 26
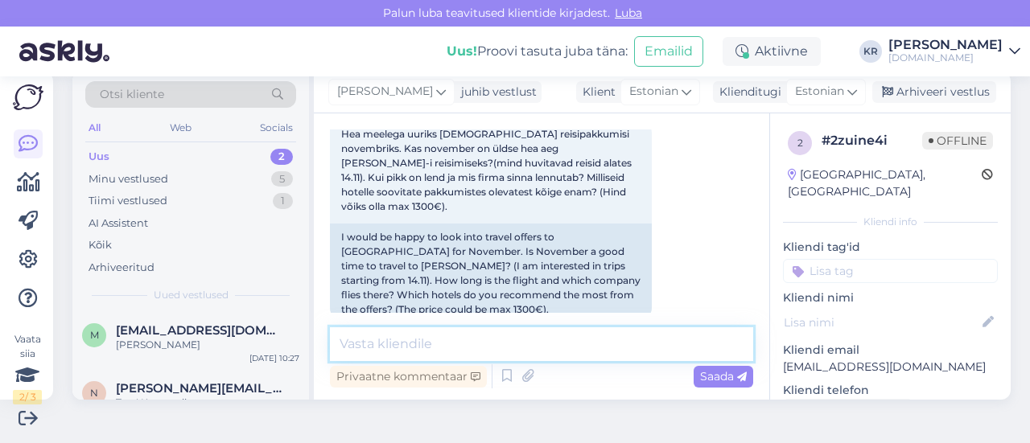
click at [522, 347] on textarea at bounding box center [541, 345] width 423 height 34
click at [410, 355] on textarea "Tere!" at bounding box center [541, 345] width 423 height 34
click at [438, 340] on textarea "Tere! Vietnami lend on umbes 13-14h." at bounding box center [541, 345] width 423 height 34
click at [618, 341] on textarea "Tere! Vietnami otselend on umbes 13-14h." at bounding box center [541, 345] width 423 height 34
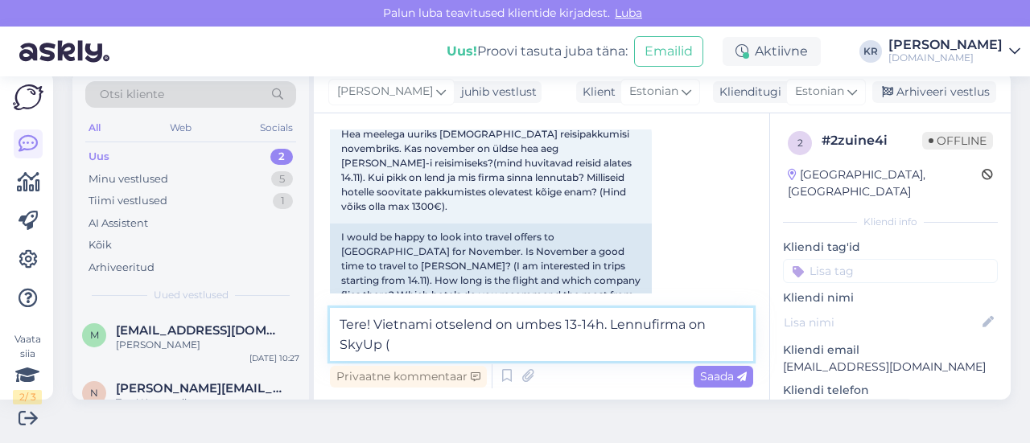
paste textarea "Boeing 737-800 MAX"
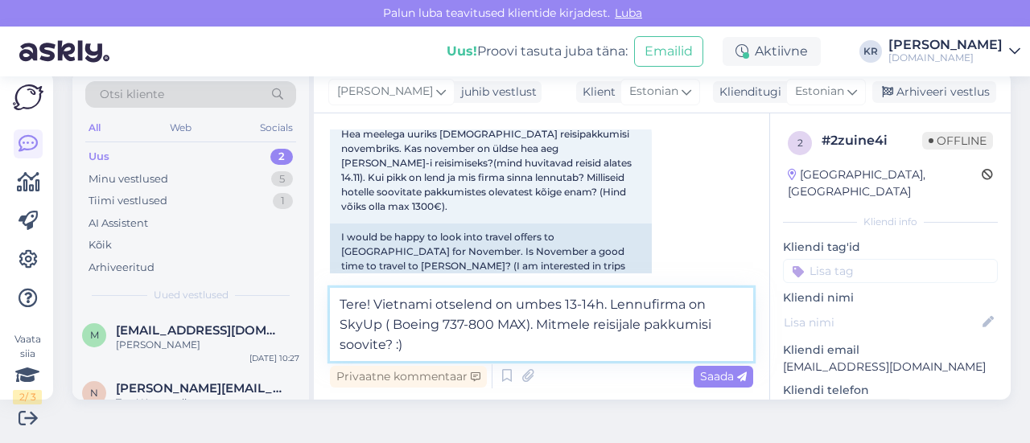
click at [607, 307] on textarea "Tere! Vietnami otselend on umbes 13-14h. Lennufirma on SkyUp ( Boeing 737-800 M…" at bounding box center [541, 324] width 423 height 73
drag, startPoint x: 703, startPoint y: 303, endPoint x: 631, endPoint y: 336, distance: 78.5
click at [612, 304] on textarea "Tere! Vietnami otselend on umbes 13-14h (vahepeatus 1 h). Lennufirma on SkyUp (…" at bounding box center [541, 324] width 423 height 73
drag, startPoint x: 712, startPoint y: 303, endPoint x: 601, endPoint y: 306, distance: 111.1
click at [601, 306] on textarea "Tere! Vietnami otselend on umbes 13-14h (vahepeatus 1 h). Lennufirma on SkyUp (…" at bounding box center [541, 324] width 423 height 73
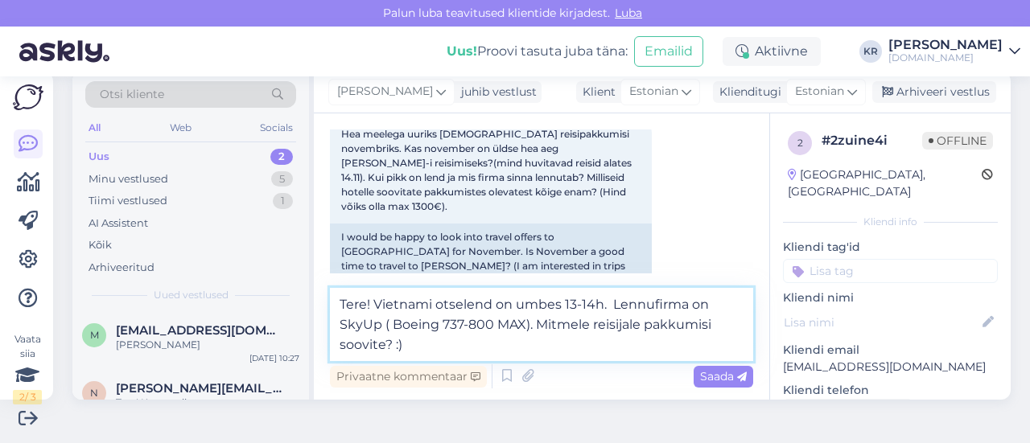
paste textarea "Lennu ajal toimub [PERSON_NAME] tehniline maandumine tankimiseks (umbes 1 tund)."
type textarea "Tere! Vietnami otselend on umbes 13-14h. Lennu ajal toimub Sharjah's tehniline …"
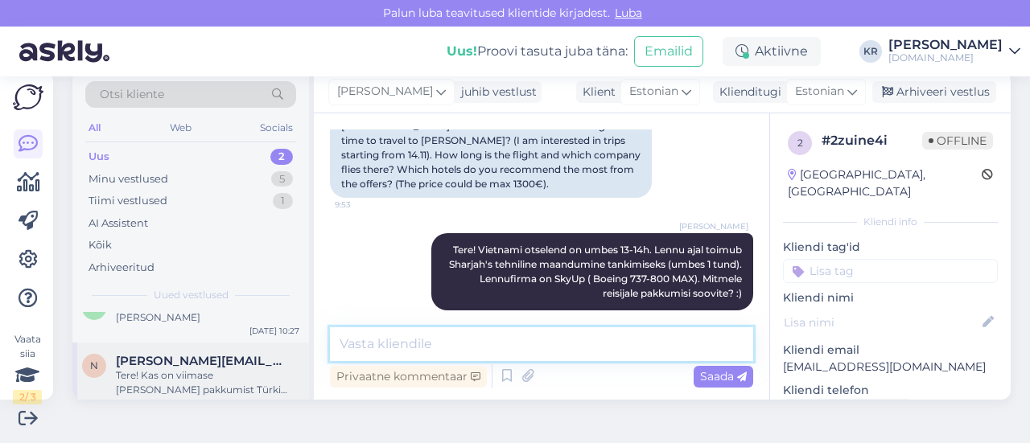
scroll to position [41, 0]
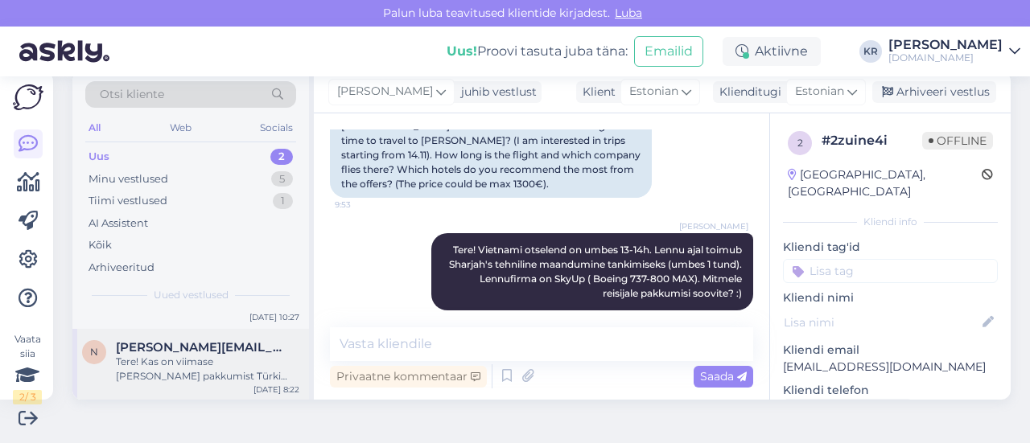
click at [229, 347] on span "[PERSON_NAME][EMAIL_ADDRESS][DOMAIN_NAME]" at bounding box center [199, 347] width 167 height 14
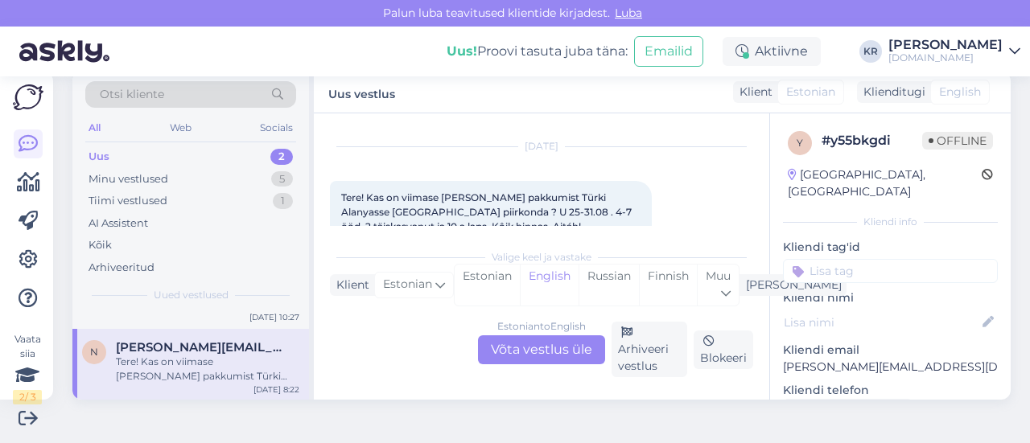
scroll to position [68, 0]
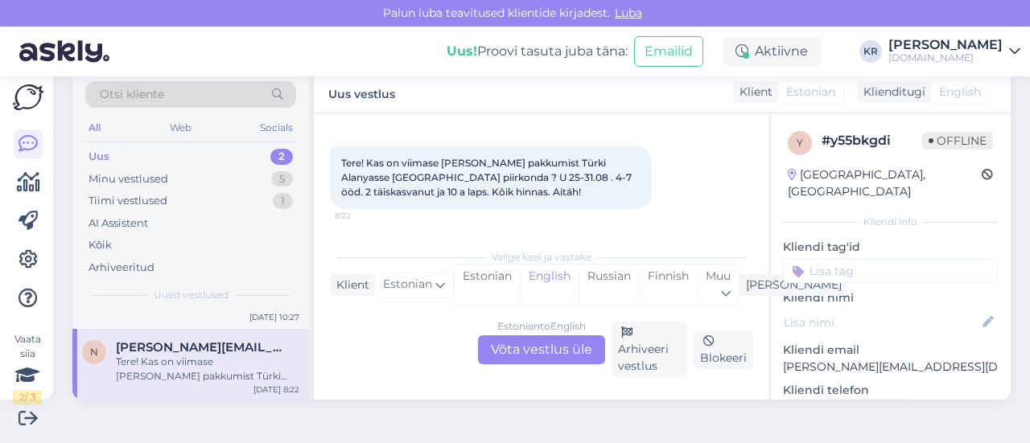
drag, startPoint x: 555, startPoint y: 349, endPoint x: 564, endPoint y: 334, distance: 17.0
click at [555, 349] on div "Estonian to English Võta vestlus üle" at bounding box center [541, 350] width 127 height 29
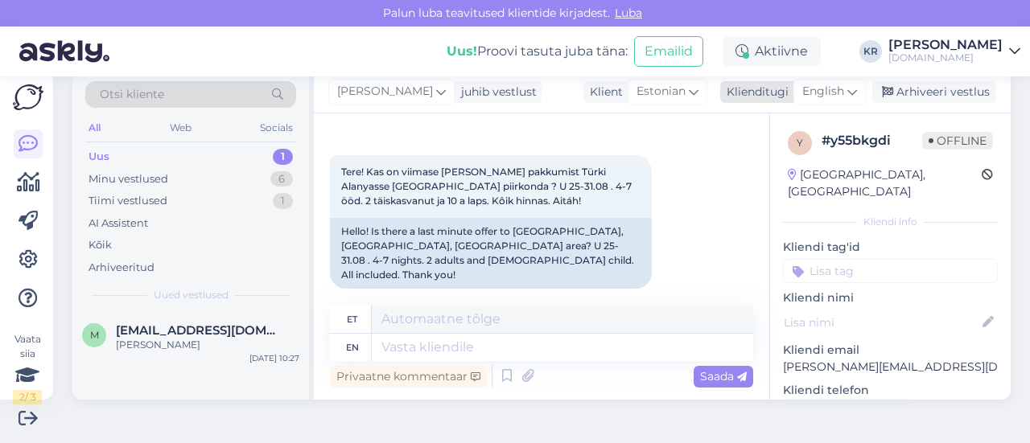
click at [823, 85] on span "English" at bounding box center [823, 92] width 42 height 18
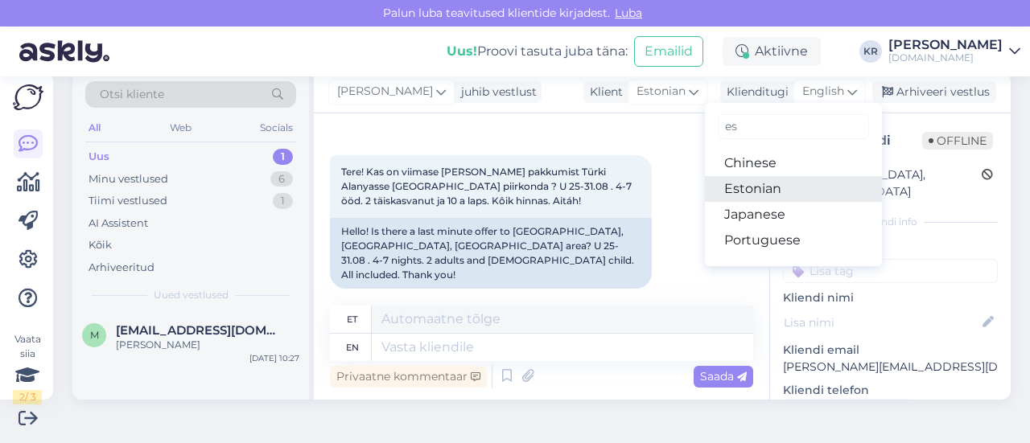
drag, startPoint x: 760, startPoint y: 188, endPoint x: 570, endPoint y: 296, distance: 218.4
click at [760, 188] on link "Estonian" at bounding box center [793, 189] width 177 height 26
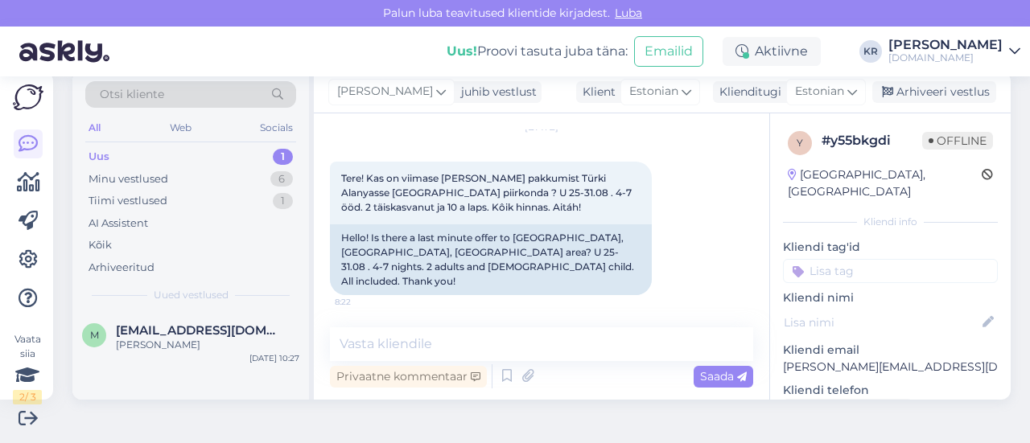
scroll to position [38, 0]
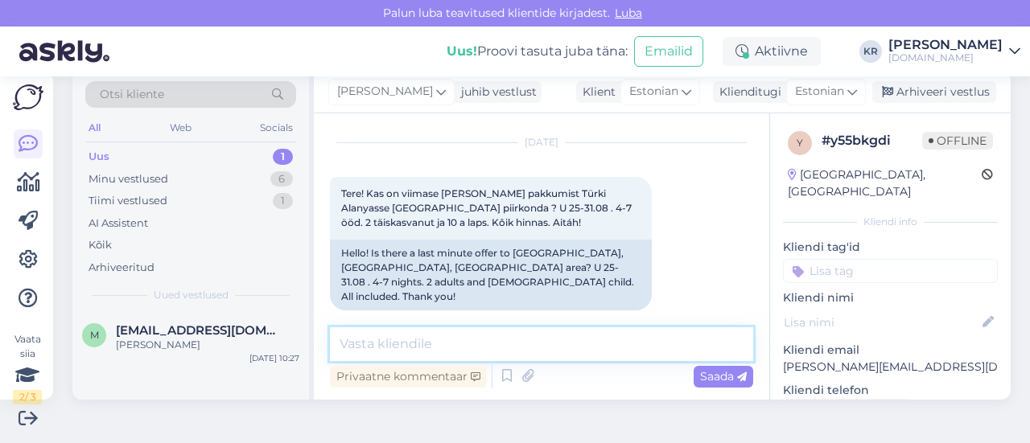
click at [467, 352] on textarea at bounding box center [541, 345] width 423 height 34
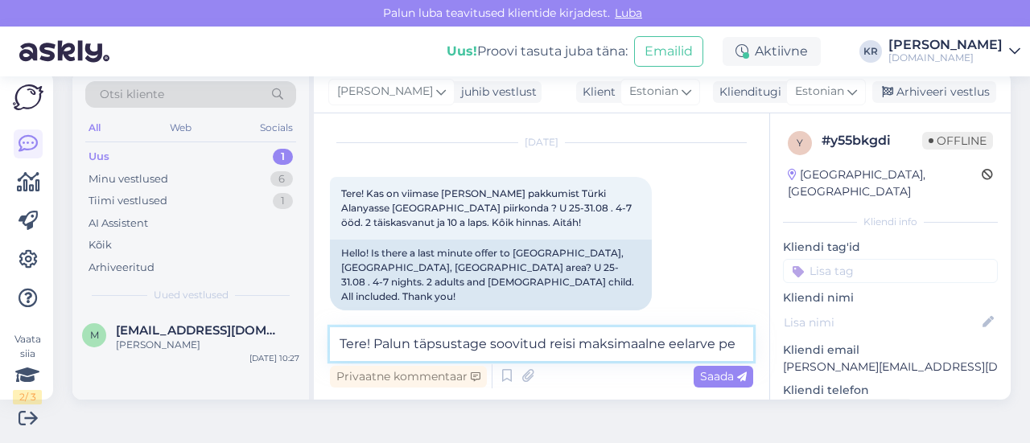
scroll to position [57, 0]
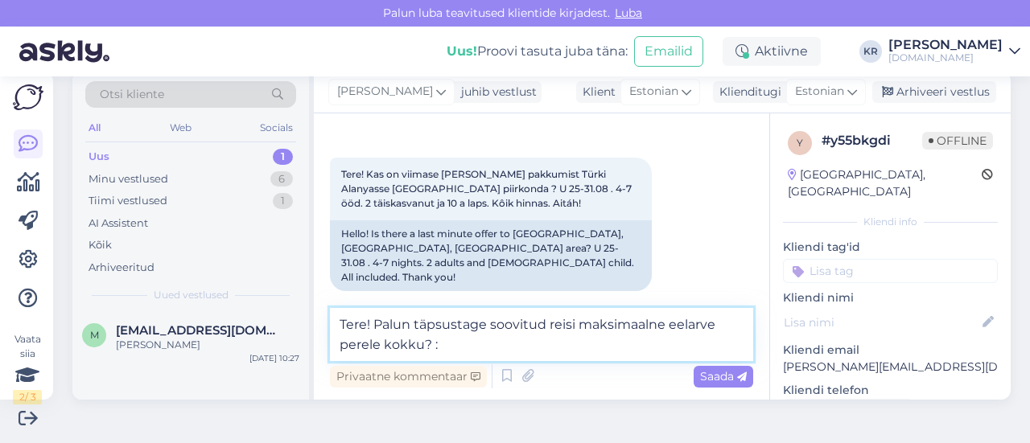
type textarea "Tere! Palun täpsustage soovitud reisi maksimaalne eelarve perele kokku? :)"
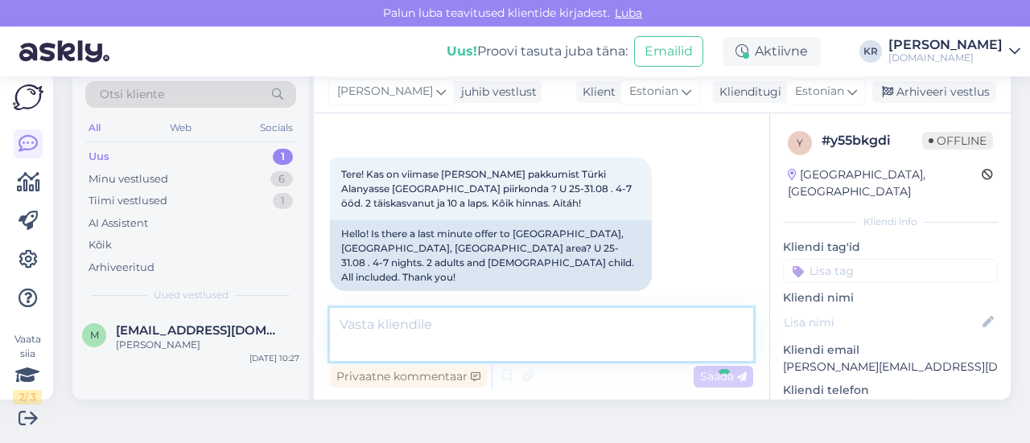
scroll to position [122, 0]
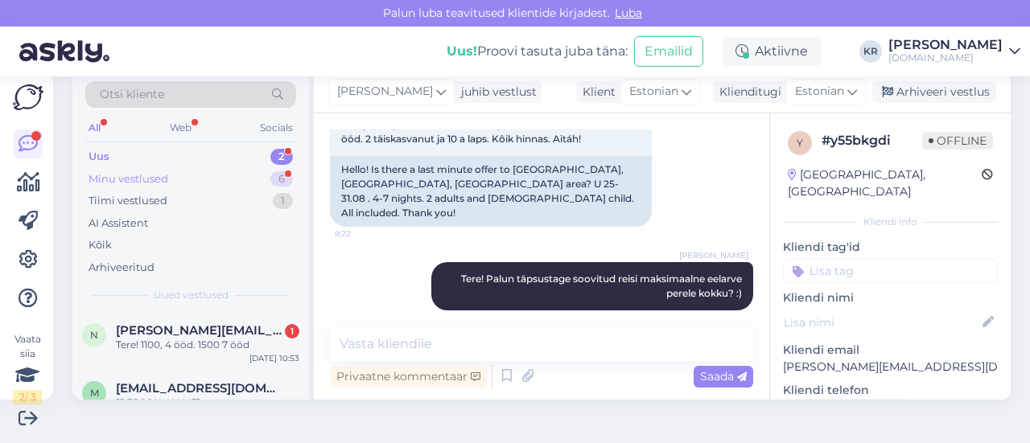
click at [184, 171] on div "Minu vestlused 6" at bounding box center [190, 179] width 211 height 23
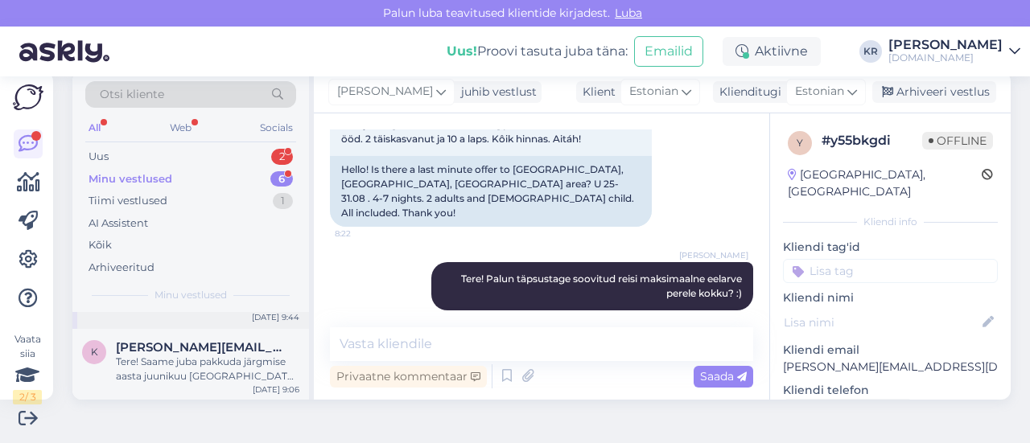
scroll to position [0, 0]
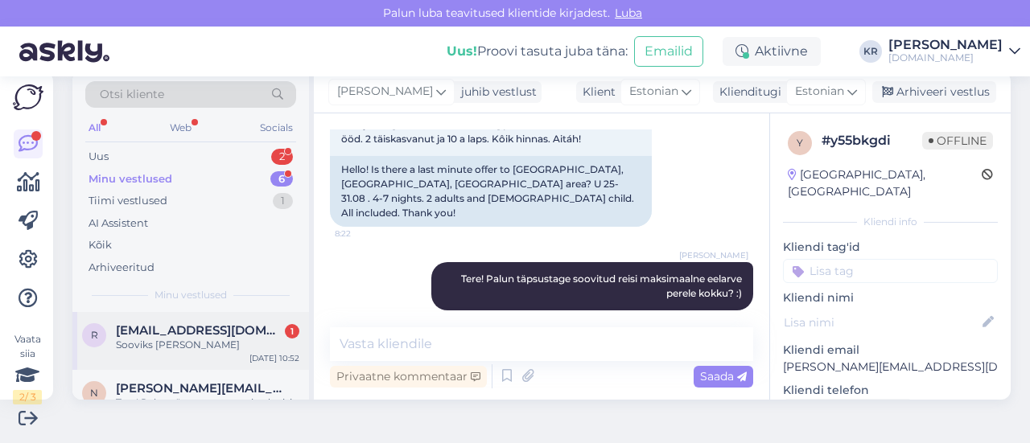
click at [206, 329] on span "[EMAIL_ADDRESS][DOMAIN_NAME]" at bounding box center [199, 331] width 167 height 14
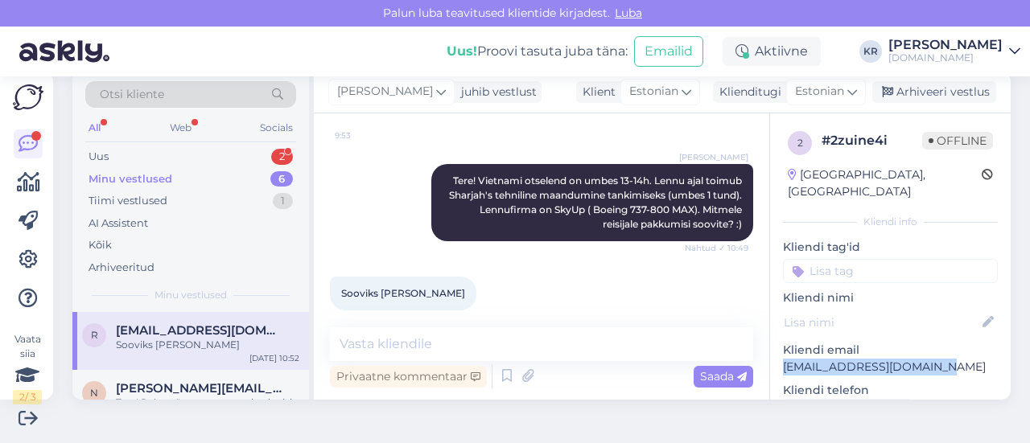
drag, startPoint x: 924, startPoint y: 356, endPoint x: 783, endPoint y: 355, distance: 140.9
copy p "[EMAIL_ADDRESS][DOMAIN_NAME]"
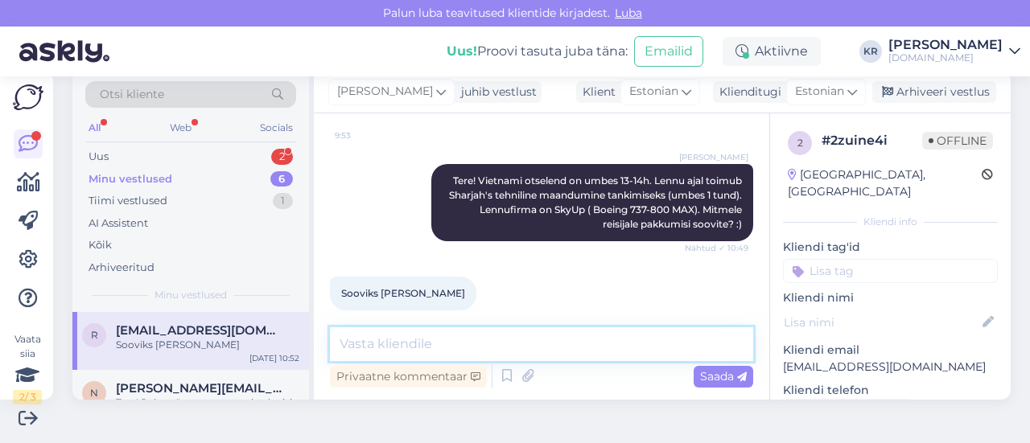
click at [505, 347] on textarea at bounding box center [541, 345] width 423 height 34
type textarea "Pakkumised on saadetud Teile meilile :)"
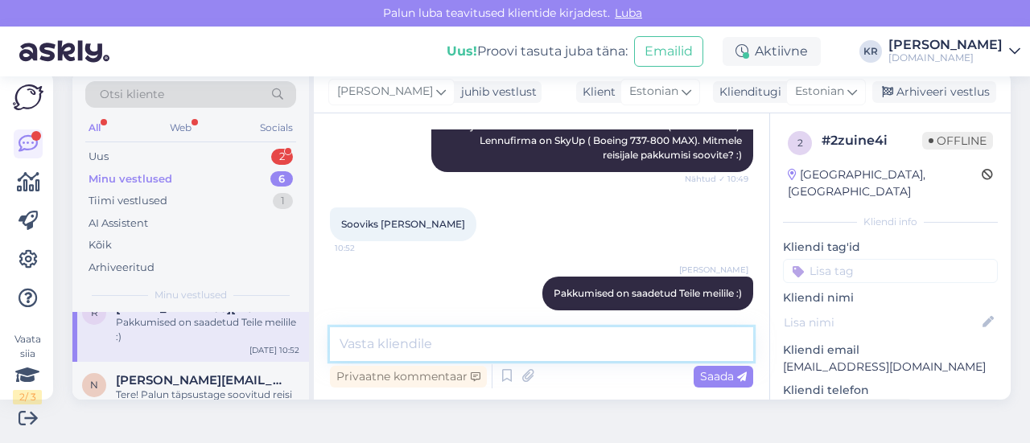
scroll to position [0, 0]
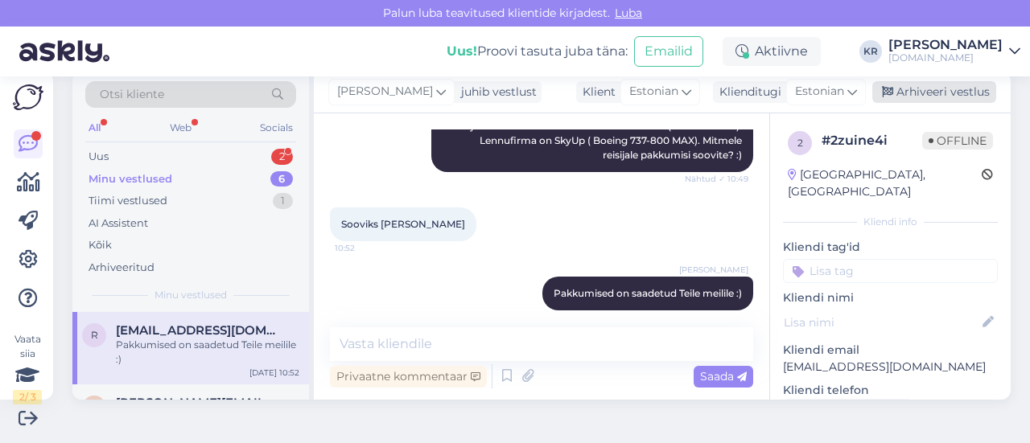
click at [907, 96] on div "Arhiveeri vestlus" at bounding box center [934, 92] width 124 height 22
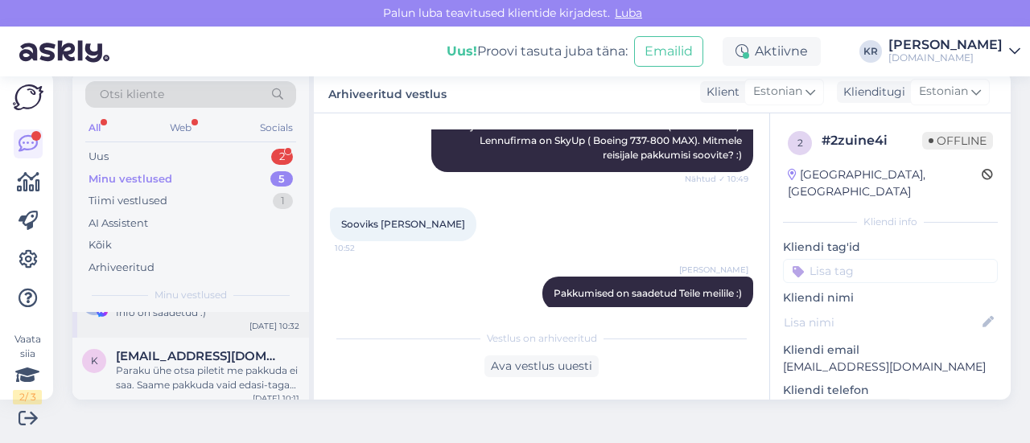
scroll to position [80, 0]
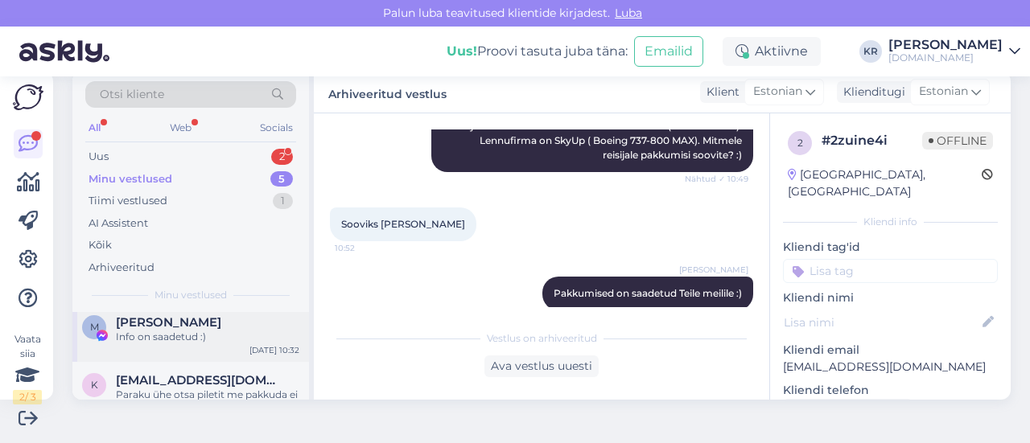
click at [223, 347] on div "M [PERSON_NAME] Info on saadetud :) [DATE] 10:32" at bounding box center [190, 333] width 237 height 58
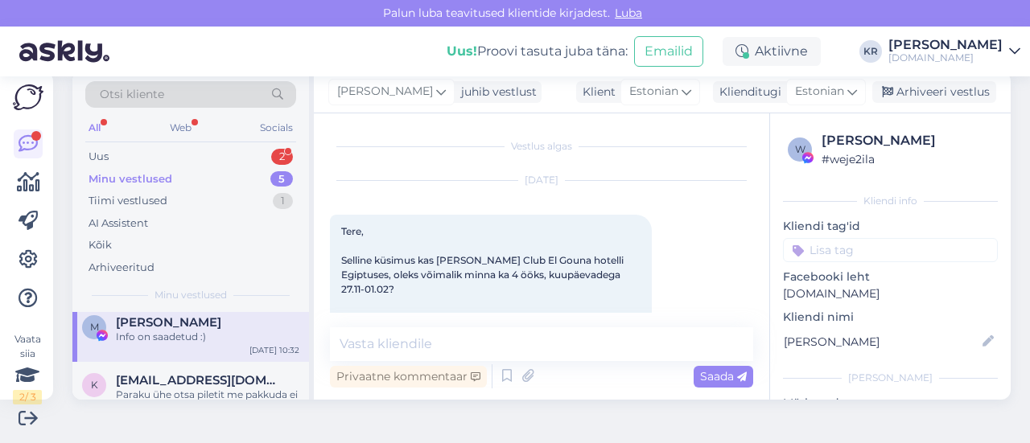
scroll to position [5765, 0]
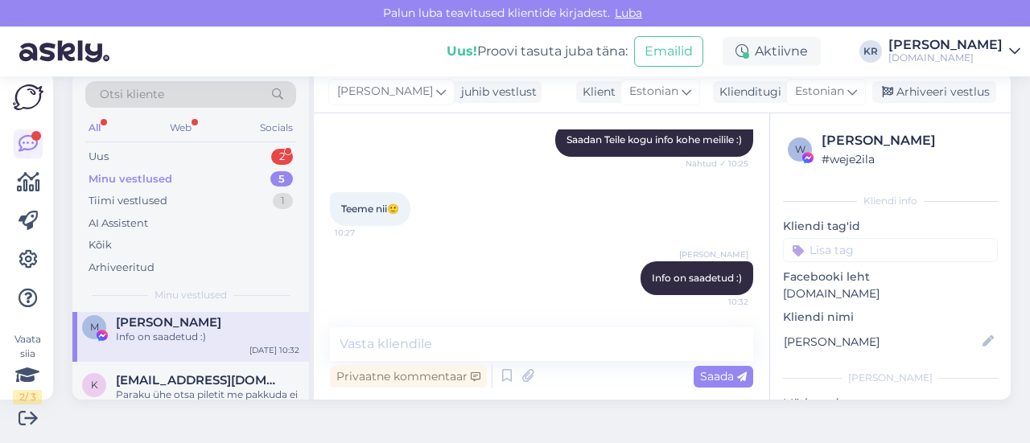
drag, startPoint x: 893, startPoint y: 91, endPoint x: 678, endPoint y: 245, distance: 264.2
click at [893, 91] on div "Arhiveeri vestlus" at bounding box center [934, 92] width 124 height 22
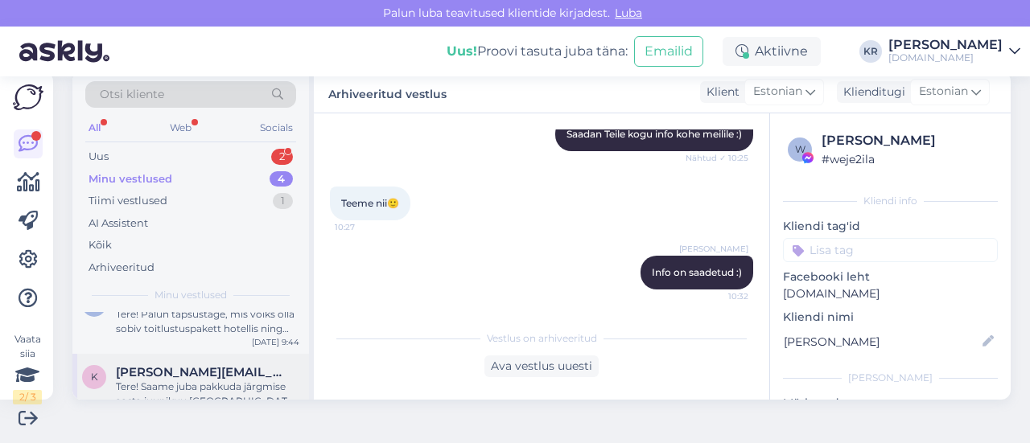
scroll to position [200, 0]
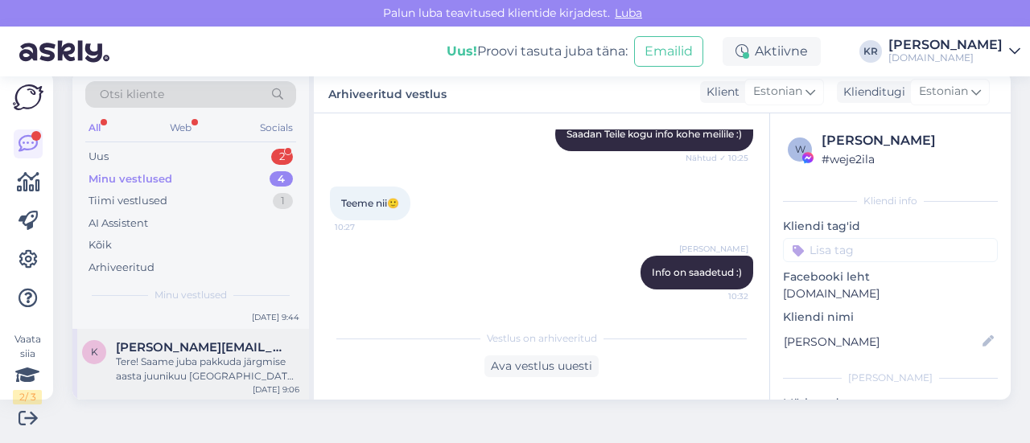
click at [230, 374] on div "Tere! Saame juba pakkuda järgmise aasta juunikuu [GEOGRAPHIC_DATA] reise :)" at bounding box center [208, 369] width 184 height 29
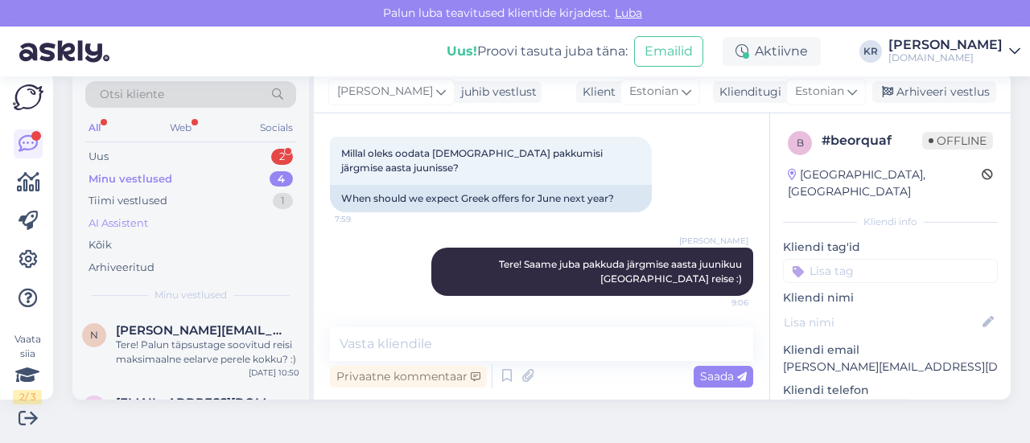
scroll to position [0, 0]
click at [186, 155] on div "Uus 2" at bounding box center [190, 157] width 211 height 23
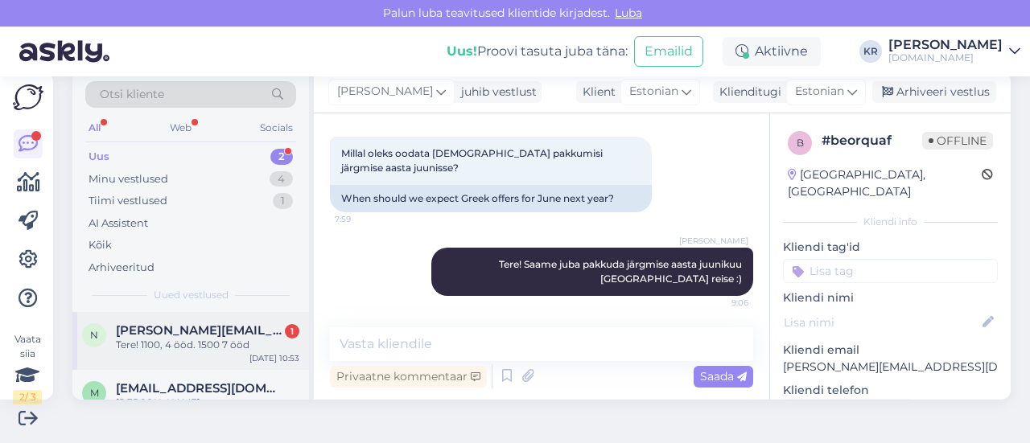
click at [227, 338] on div "Tere! 1100, 4 ööd. 1500 7 ööd" at bounding box center [208, 345] width 184 height 14
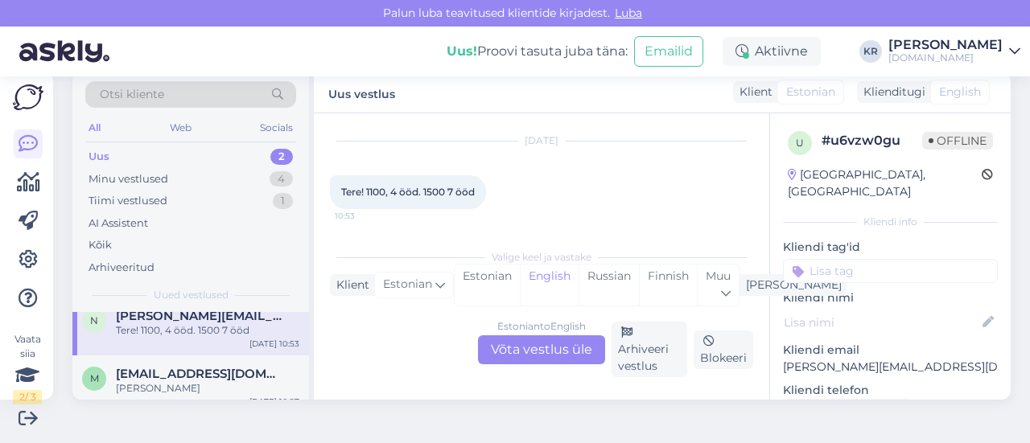
scroll to position [27, 0]
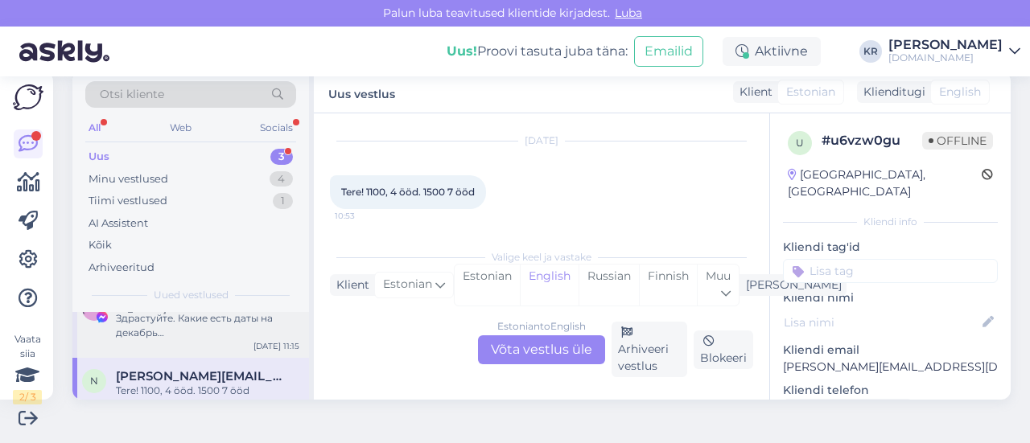
click at [230, 337] on div "Здрастуйте. Какие есть даты на декабрь [GEOGRAPHIC_DATA]/[GEOGRAPHIC_DATA] и це…" at bounding box center [208, 325] width 184 height 29
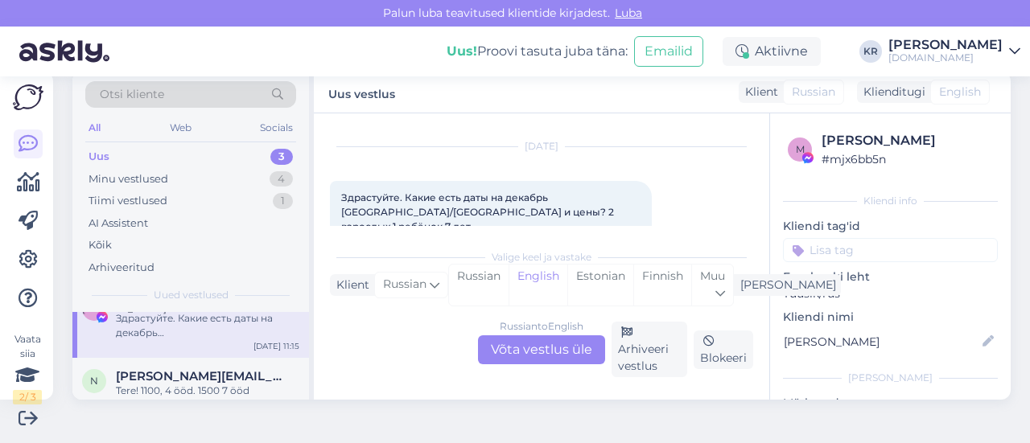
click at [543, 353] on div "Russian to English Võta vestlus üle" at bounding box center [541, 350] width 127 height 29
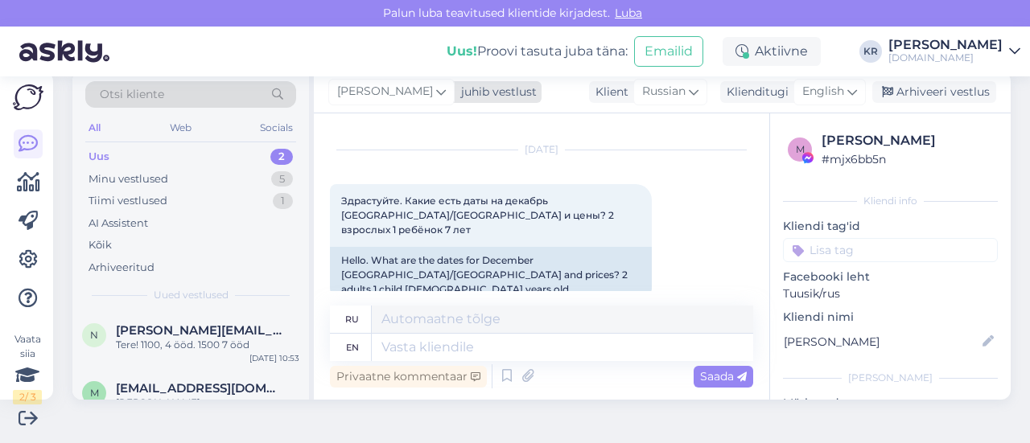
click at [394, 95] on span "[PERSON_NAME]" at bounding box center [385, 92] width 96 height 18
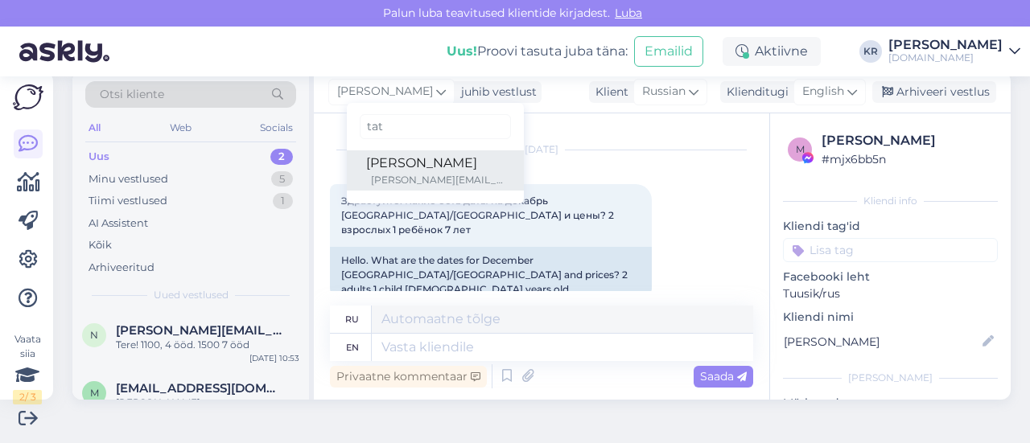
type input "tat"
click at [373, 167] on div "[PERSON_NAME]" at bounding box center [435, 163] width 138 height 19
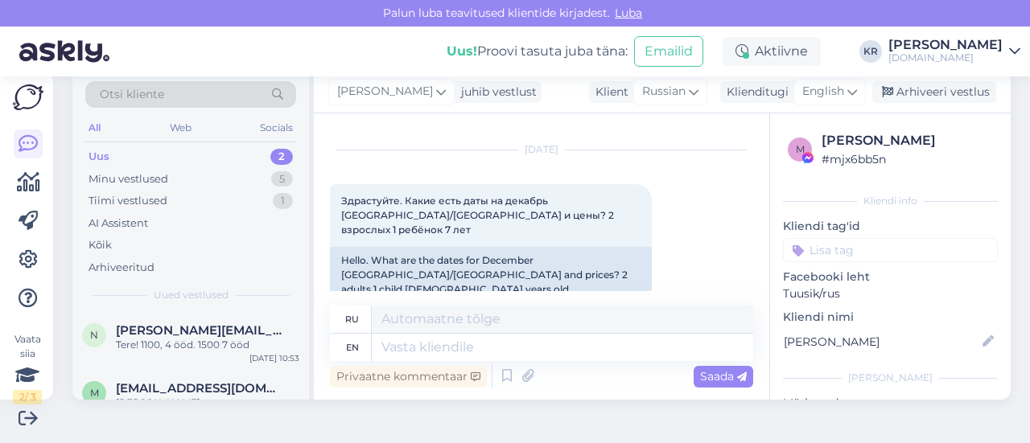
scroll to position [29, 0]
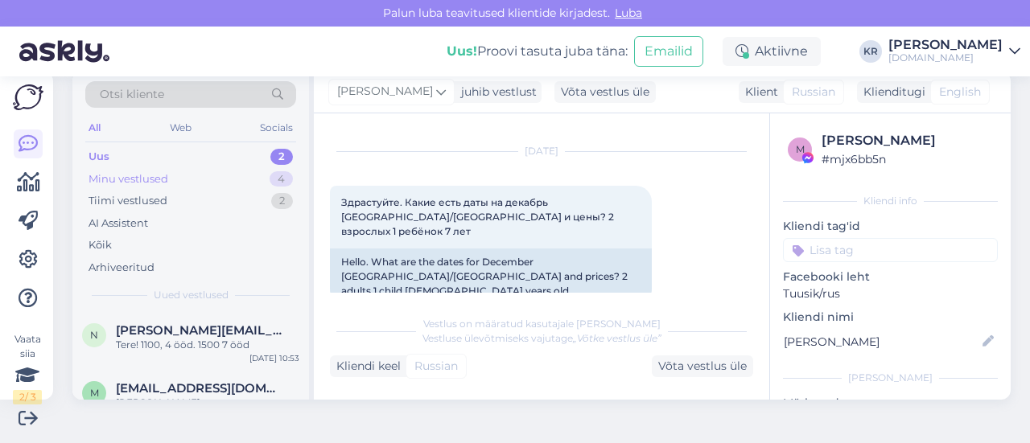
click at [179, 181] on div "Minu vestlused 4" at bounding box center [190, 179] width 211 height 23
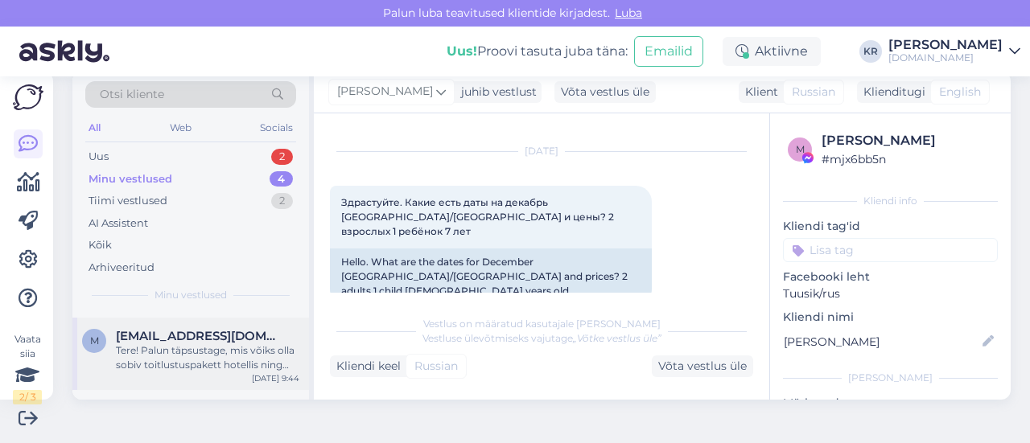
scroll to position [161, 0]
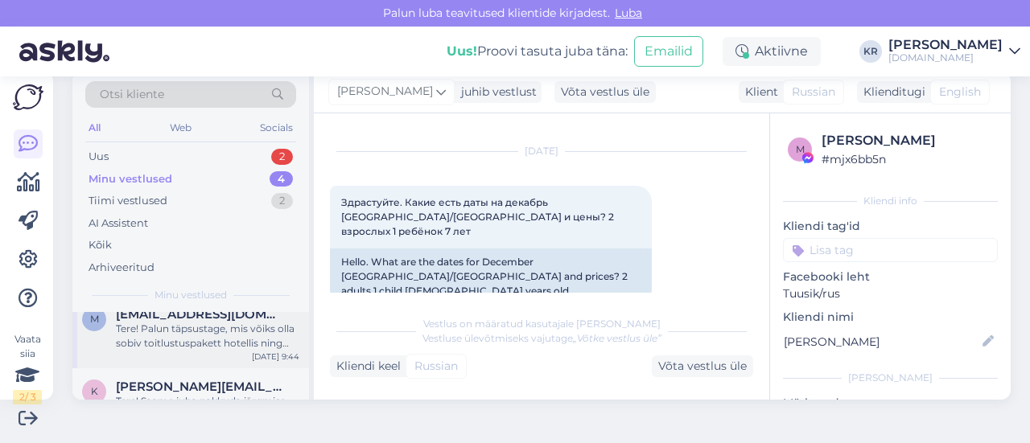
click at [211, 340] on div "Tere! Palun täpsustage, mis võiks olla sobiv toitlustuspakett hotellis ning rei…" at bounding box center [208, 336] width 184 height 29
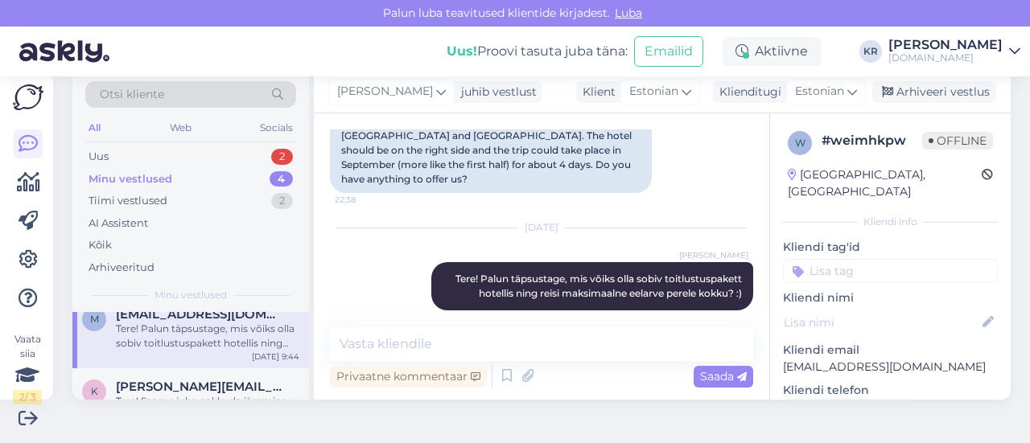
scroll to position [80, 0]
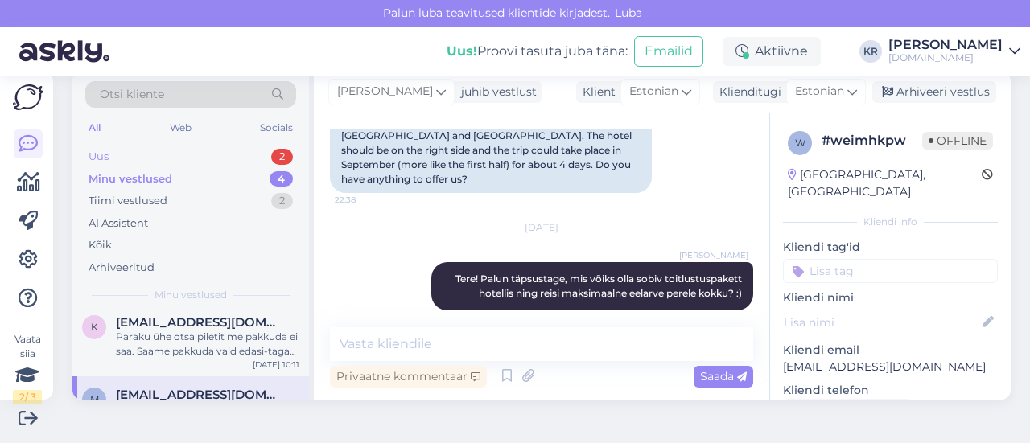
click at [185, 154] on div "Uus 2" at bounding box center [190, 157] width 211 height 23
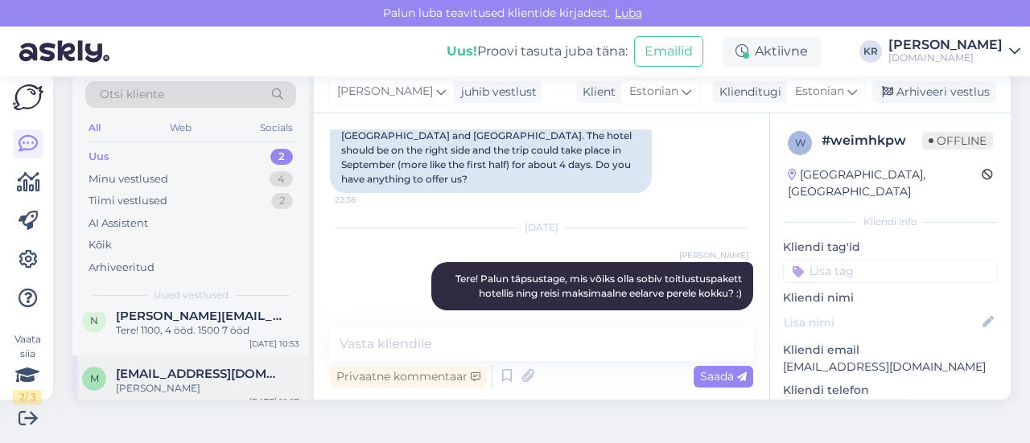
scroll to position [27, 0]
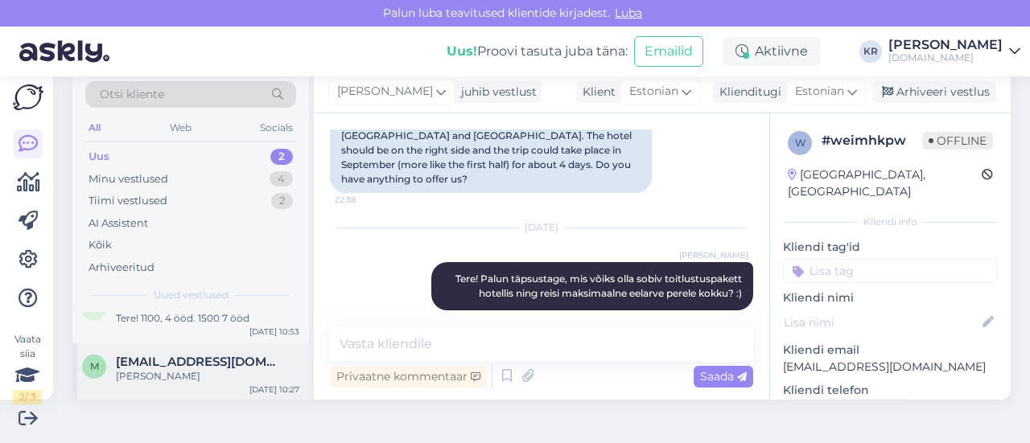
click at [207, 356] on span "[EMAIL_ADDRESS][DOMAIN_NAME]" at bounding box center [199, 362] width 167 height 14
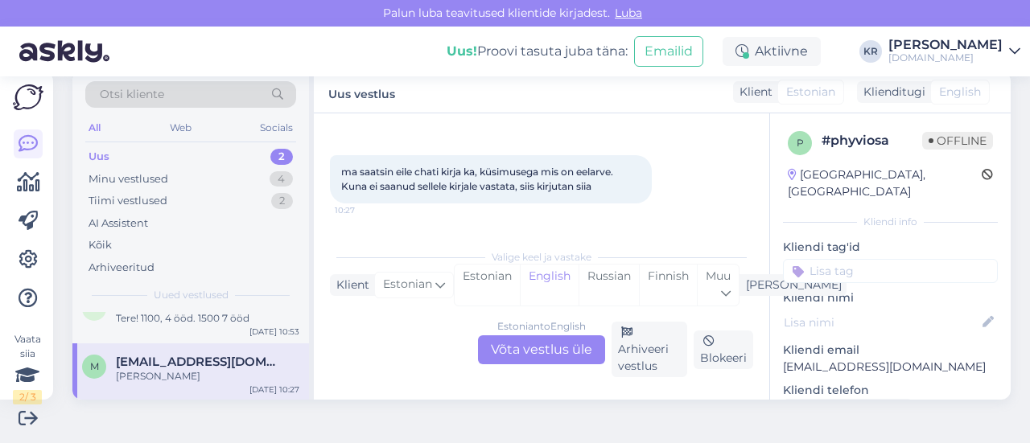
scroll to position [60, 0]
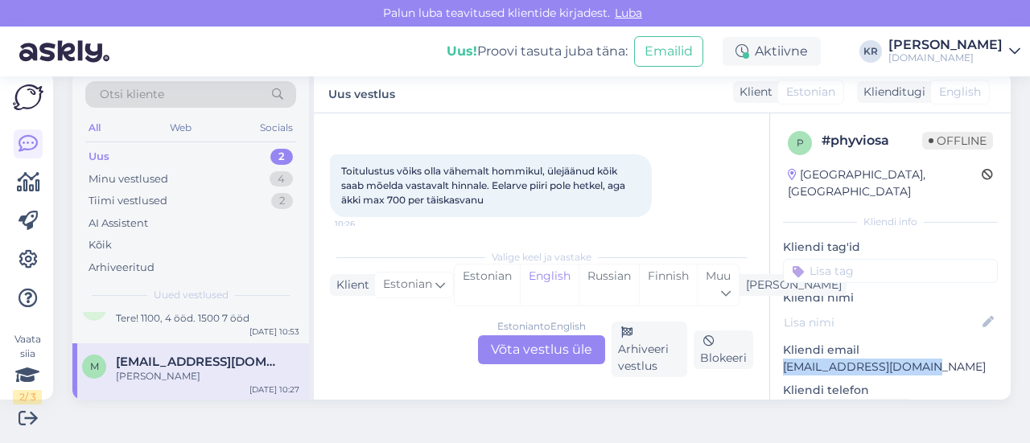
drag, startPoint x: 911, startPoint y: 353, endPoint x: 765, endPoint y: 342, distance: 146.9
copy p "[EMAIL_ADDRESS][DOMAIN_NAME]"
click at [158, 178] on div "Minu vestlused" at bounding box center [129, 179] width 80 height 16
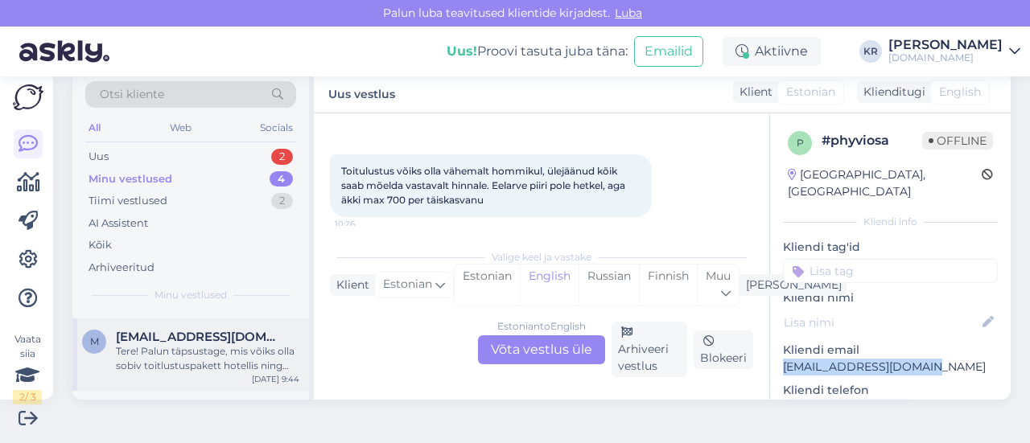
scroll to position [161, 0]
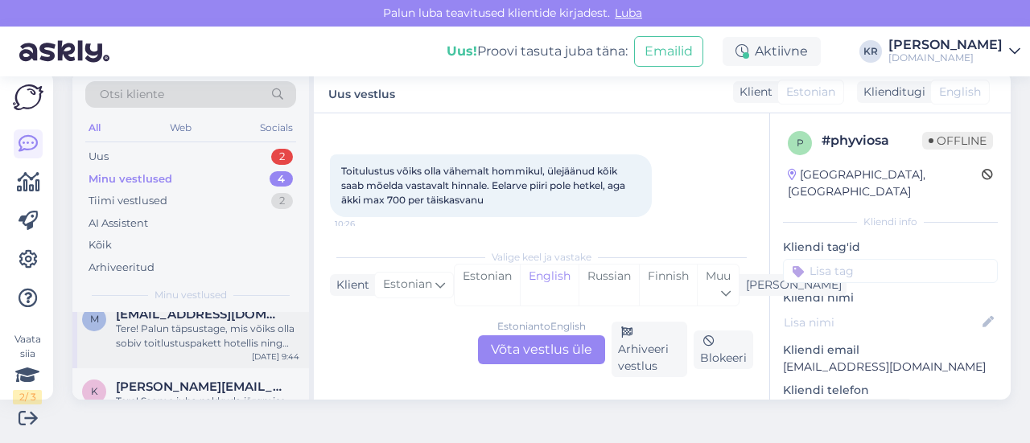
click at [190, 344] on div "Tere! Palun täpsustage, mis võiks olla sobiv toitlustuspakett hotellis ning rei…" at bounding box center [208, 336] width 184 height 29
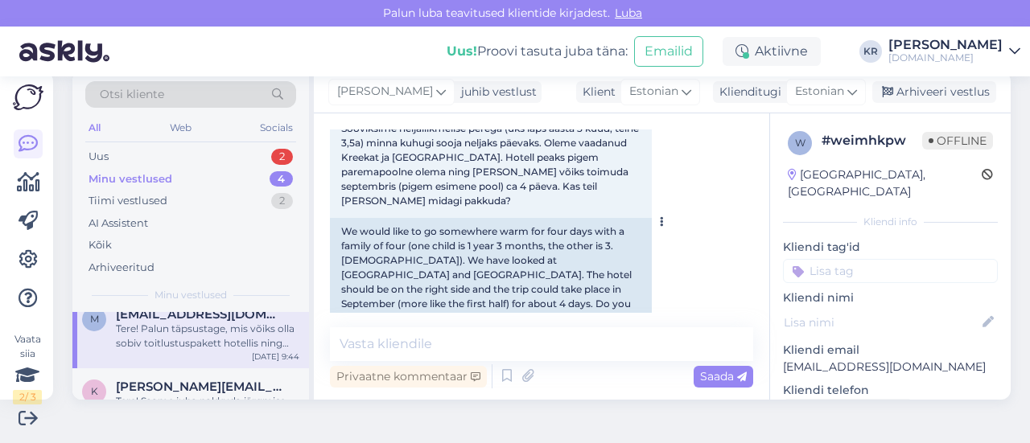
scroll to position [81, 0]
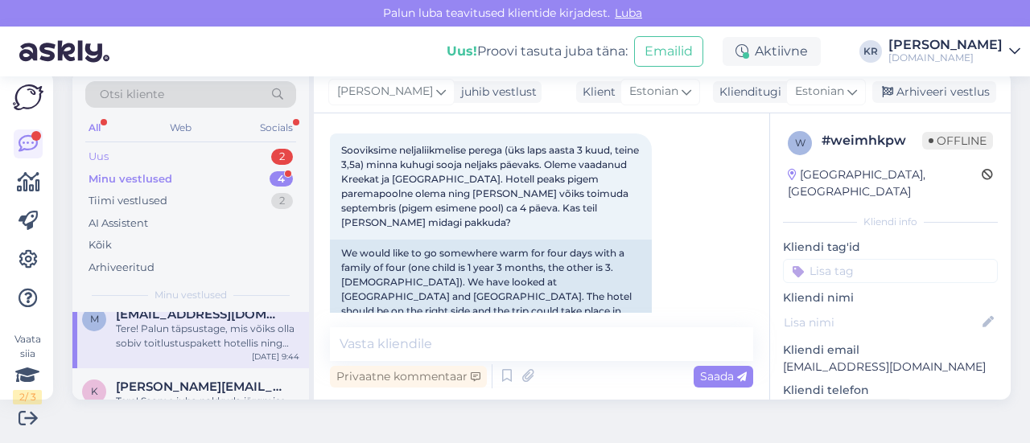
click at [164, 160] on div "Uus 2" at bounding box center [190, 157] width 211 height 23
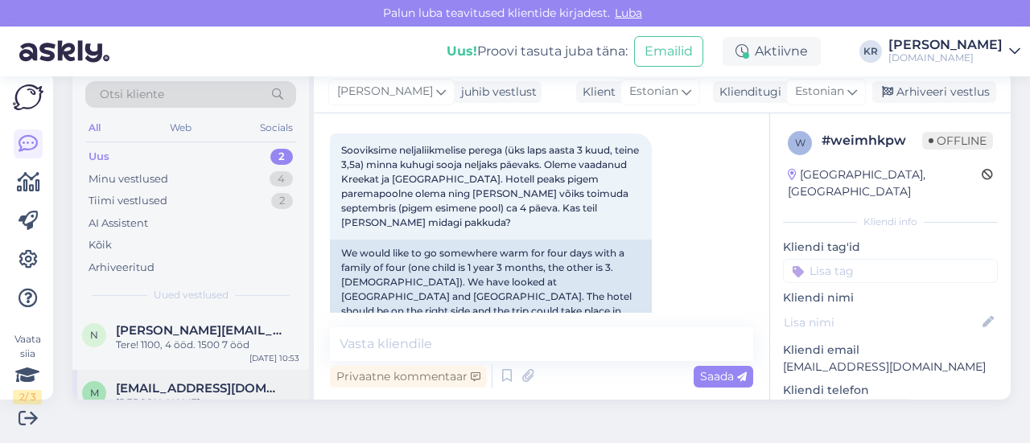
click at [195, 381] on div "m [EMAIL_ADDRESS][DOMAIN_NAME] [PERSON_NAME] [DATE] 10:27" at bounding box center [190, 399] width 237 height 58
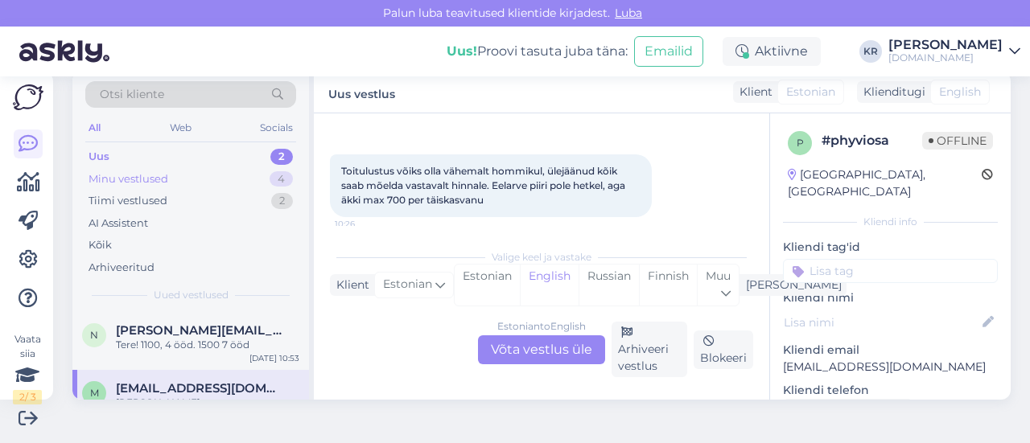
click at [155, 175] on div "Minu vestlused" at bounding box center [129, 179] width 80 height 16
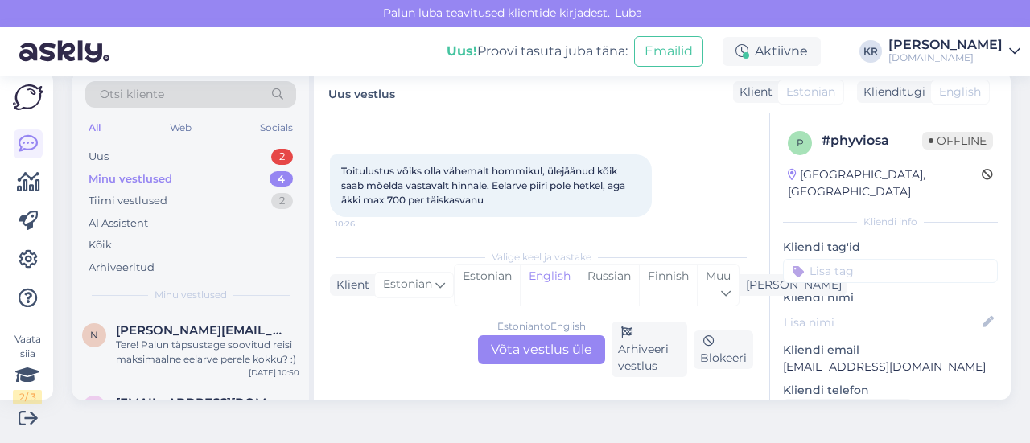
scroll to position [161, 0]
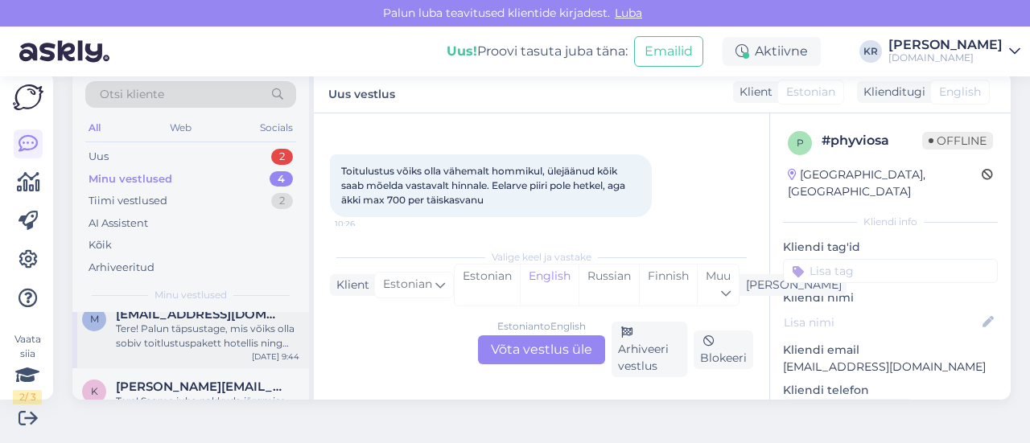
click at [197, 345] on div "Tere! Palun täpsustage, mis võiks olla sobiv toitlustuspakett hotellis ning rei…" at bounding box center [208, 336] width 184 height 29
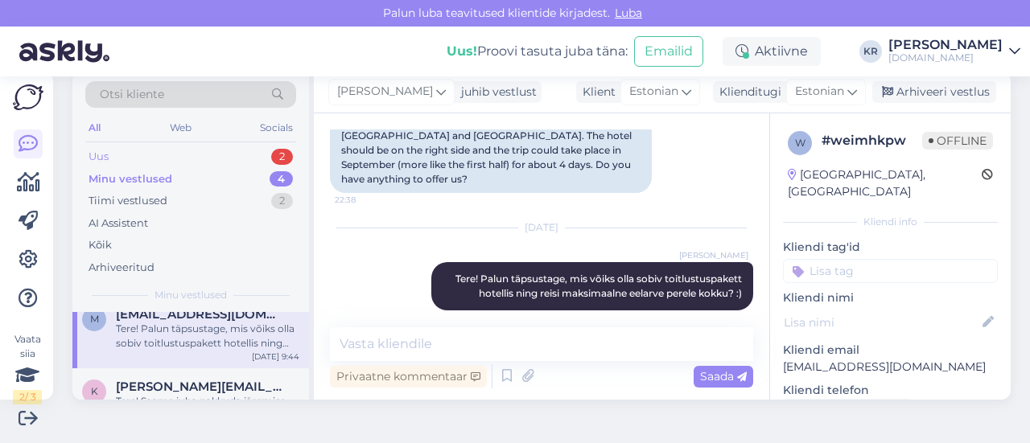
click at [142, 154] on div "Uus 2" at bounding box center [190, 157] width 211 height 23
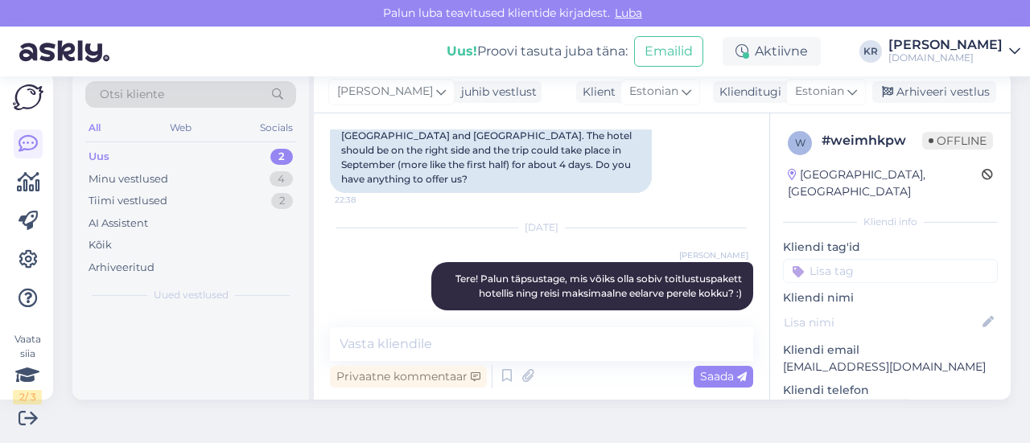
scroll to position [0, 0]
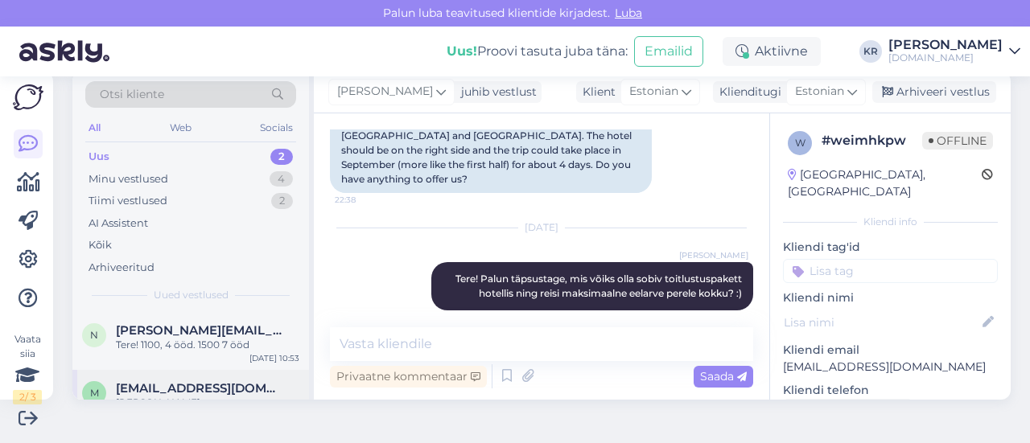
click at [204, 389] on span "[EMAIL_ADDRESS][DOMAIN_NAME]" at bounding box center [199, 389] width 167 height 14
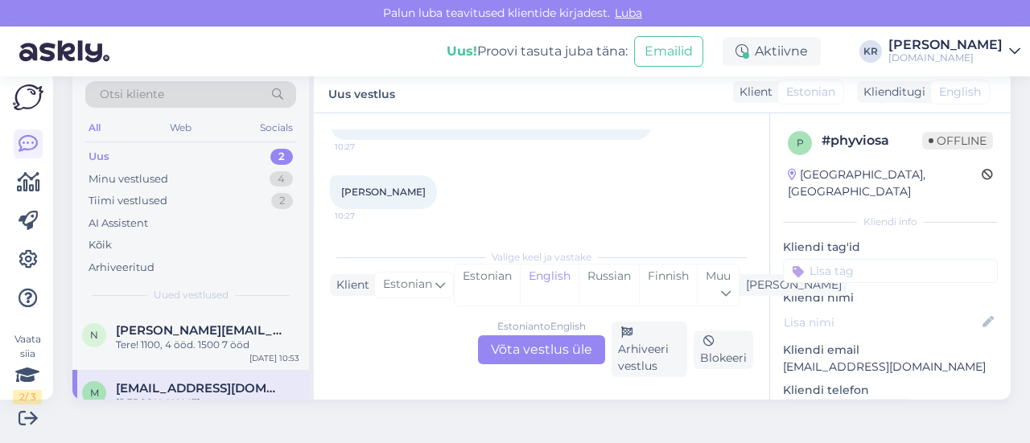
click at [517, 341] on div "Estonian to English Võta vestlus üle" at bounding box center [541, 350] width 127 height 29
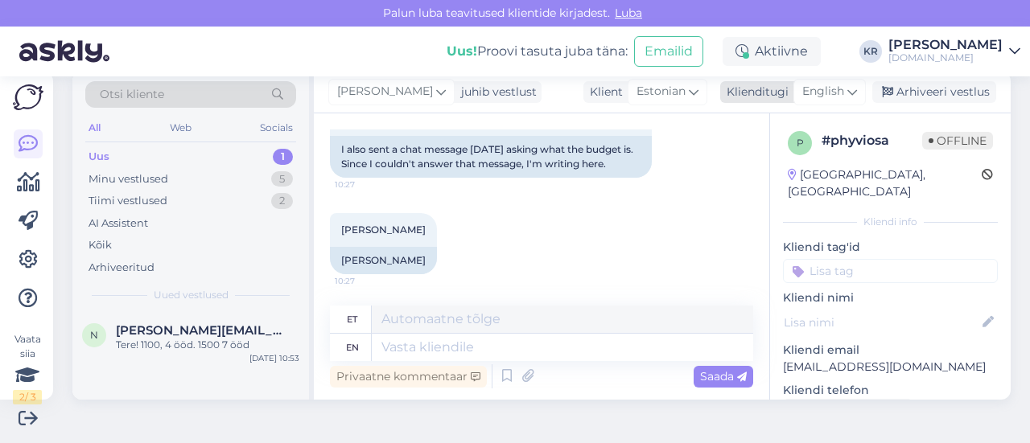
click at [815, 95] on span "English" at bounding box center [823, 92] width 42 height 18
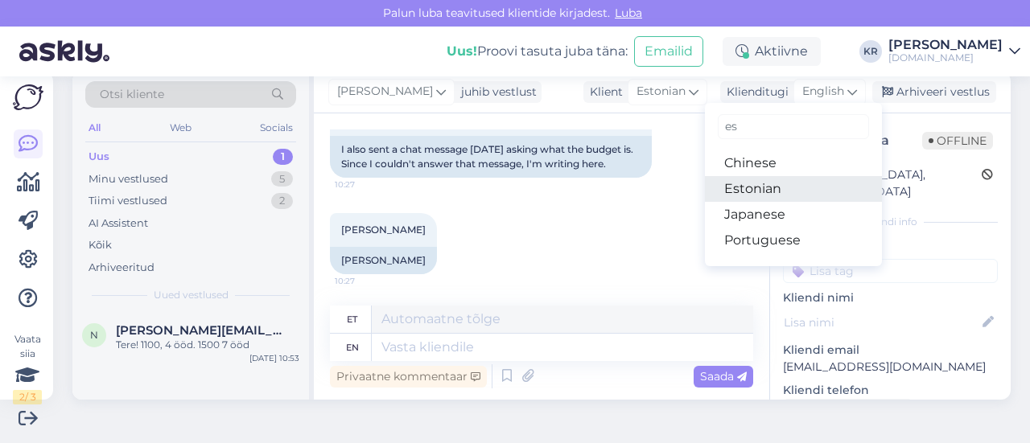
click at [773, 188] on link "Estonian" at bounding box center [793, 189] width 177 height 26
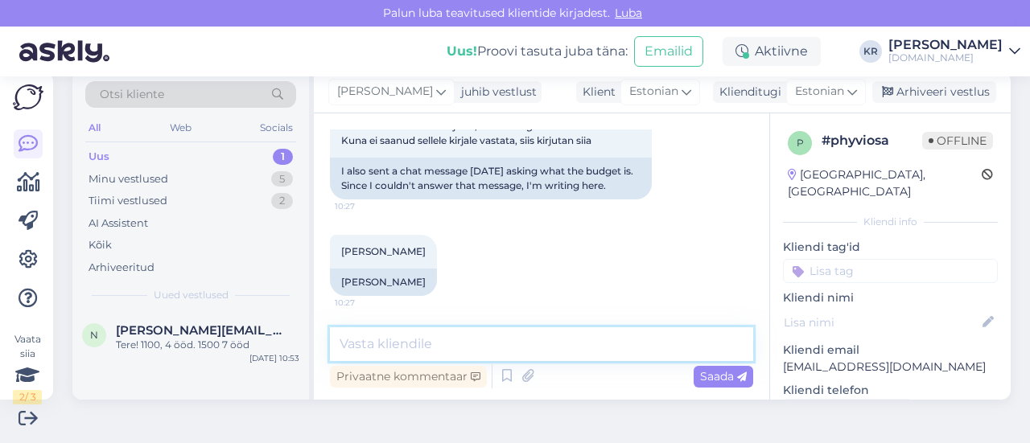
click at [525, 335] on textarea at bounding box center [541, 345] width 423 height 34
type textarea "Tere! Saadame pakkumised Teile meilile :)"
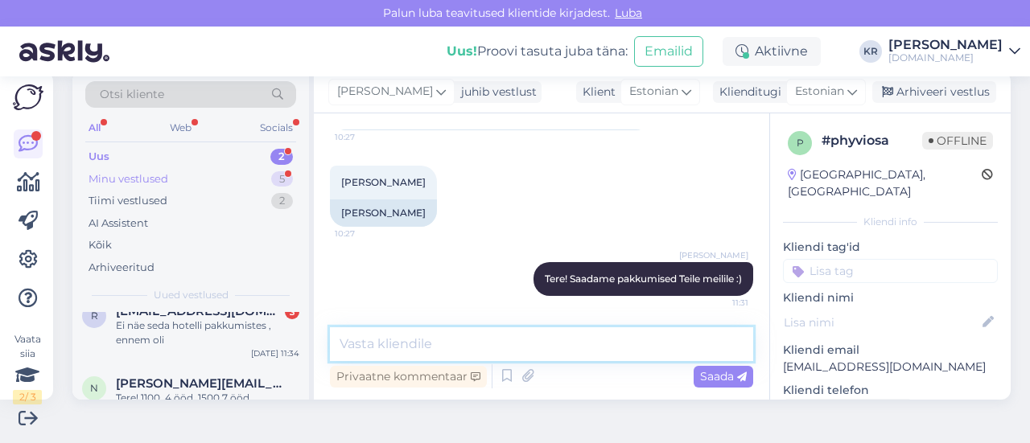
scroll to position [0, 0]
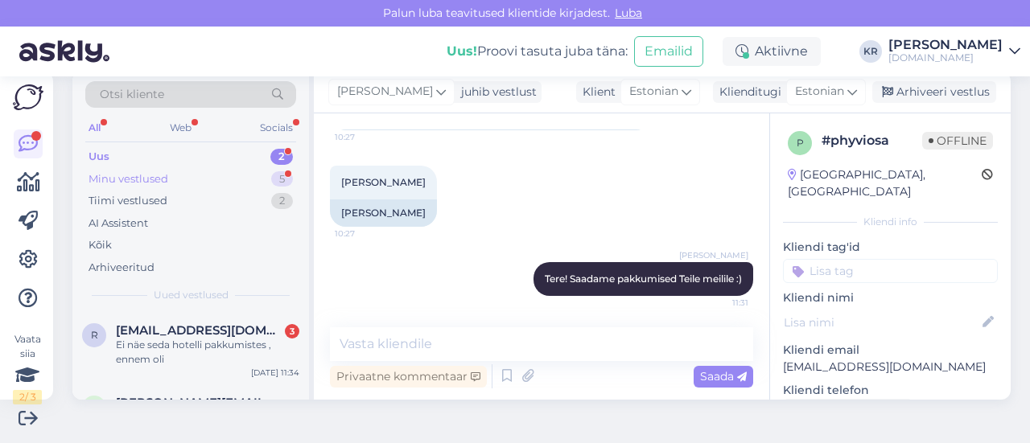
click at [175, 175] on div "Minu vestlused 5" at bounding box center [190, 179] width 211 height 23
click at [208, 351] on div "Tere! Saadame pakkumised Teile meilile :)" at bounding box center [208, 352] width 184 height 29
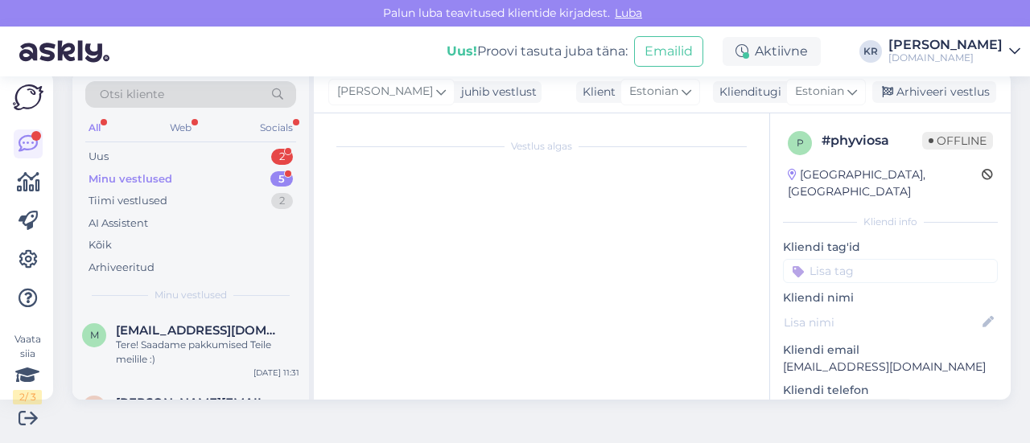
scroll to position [344, 0]
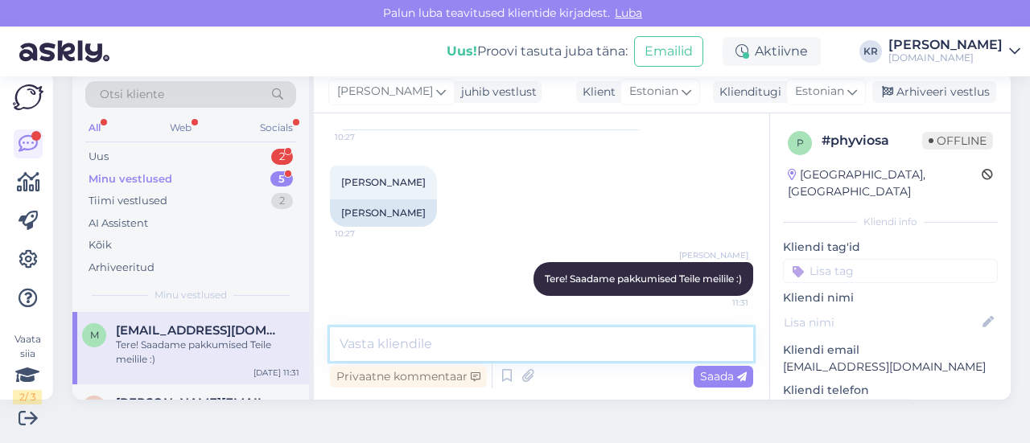
click at [526, 342] on textarea at bounding box center [541, 345] width 423 height 34
type textarea "Pakkumised on saadetud meilile."
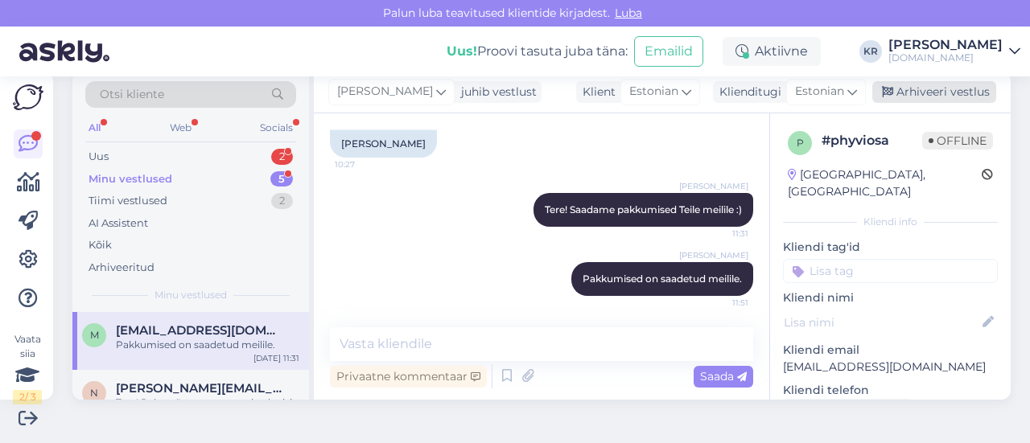
click at [920, 96] on div "Arhiveeri vestlus" at bounding box center [934, 92] width 124 height 22
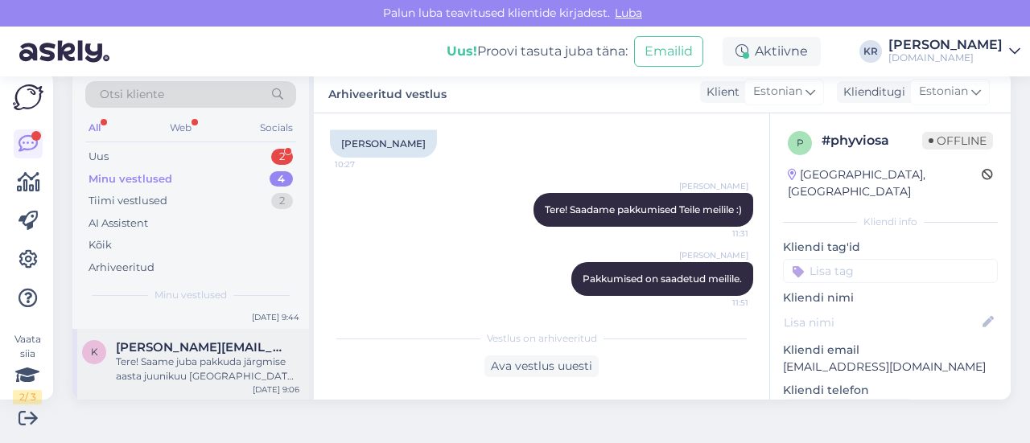
scroll to position [121, 0]
click at [200, 366] on div "Tere! Palun täpsustage, mis võiks olla sobiv toitlustuspakett hotellis ning rei…" at bounding box center [208, 376] width 184 height 29
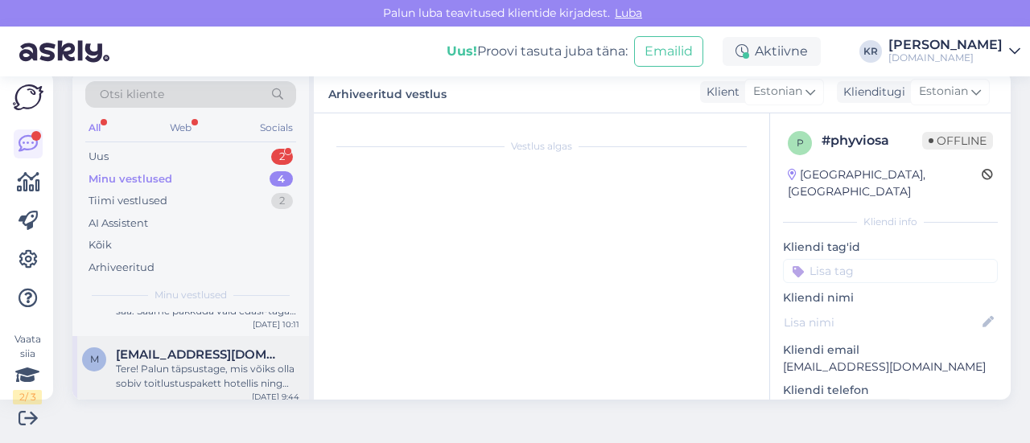
scroll to position [242, 0]
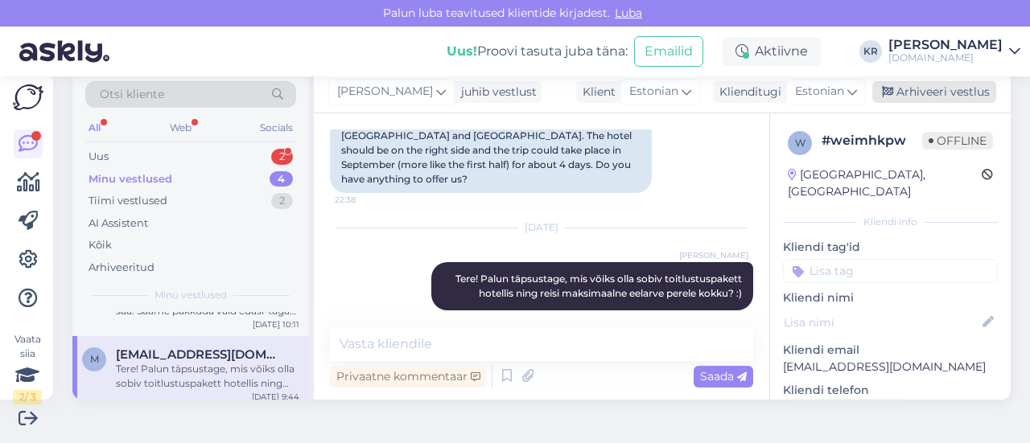
click at [899, 97] on div "Arhiveeri vestlus" at bounding box center [934, 92] width 124 height 22
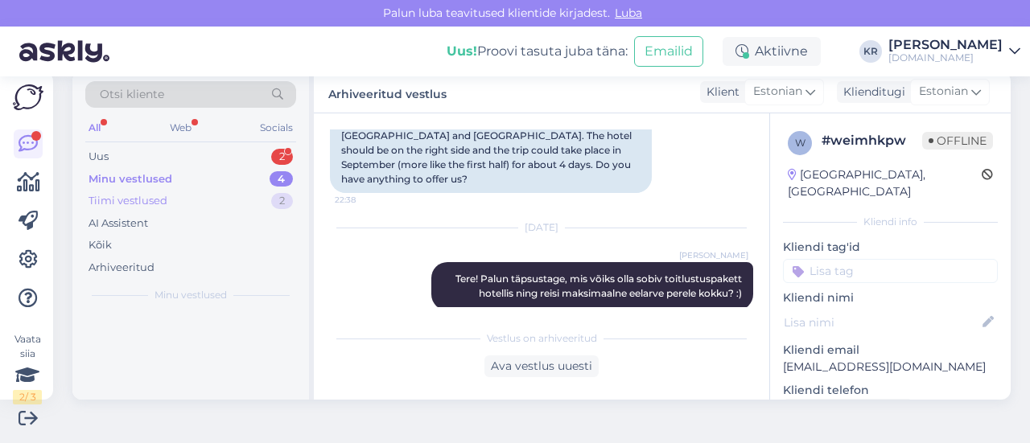
scroll to position [0, 0]
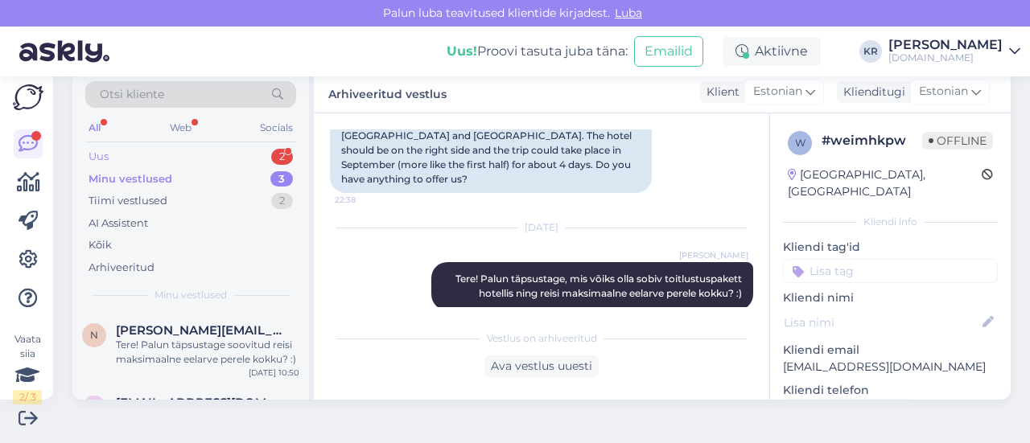
click at [174, 160] on div "Uus 2" at bounding box center [190, 157] width 211 height 23
click at [204, 342] on div "[PERSON_NAME] on nii, et 18. ja 23. väljumistel on kallimad hinnad, aga 24. on …" at bounding box center [208, 352] width 184 height 29
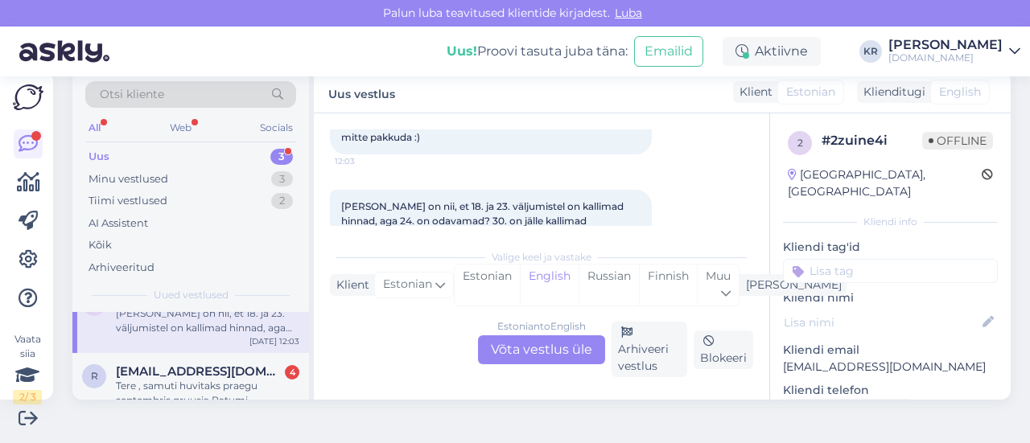
scroll to position [80, 0]
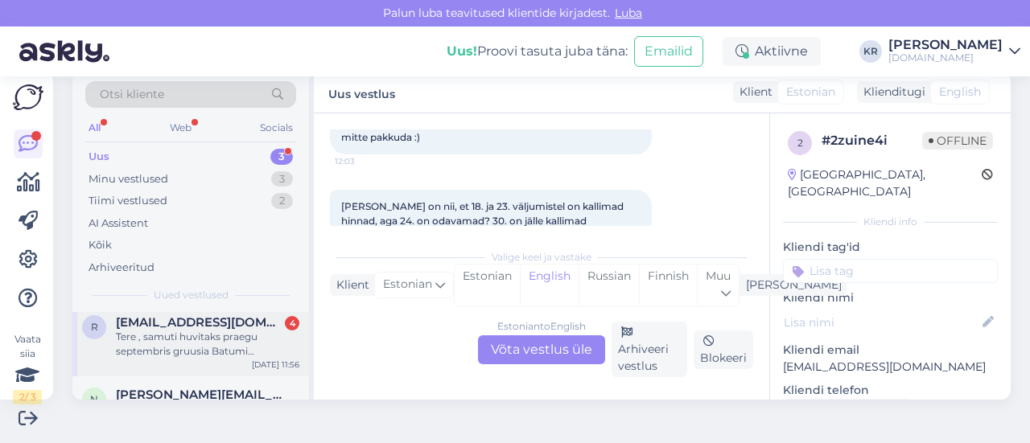
click at [229, 340] on div "Tere , samuti huvitaks praegu septembris gruusia Batumi [PERSON_NAME] 7 päeva. …" at bounding box center [208, 344] width 184 height 29
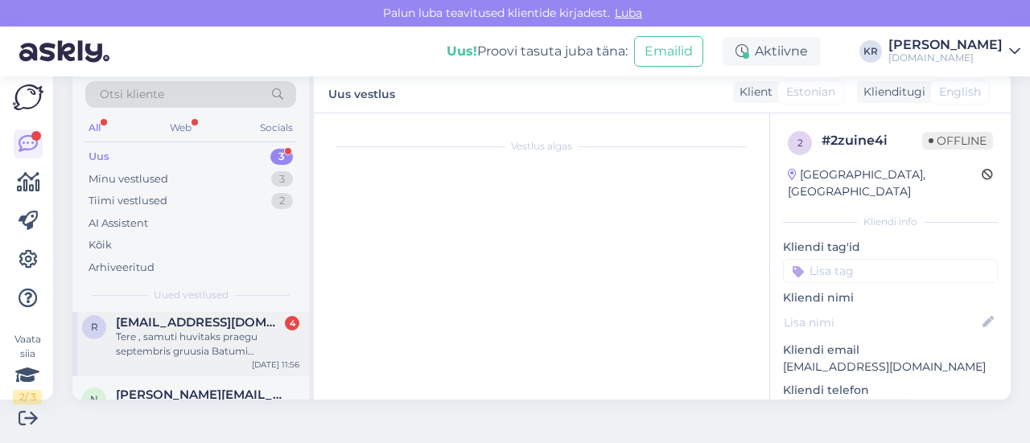
scroll to position [276, 0]
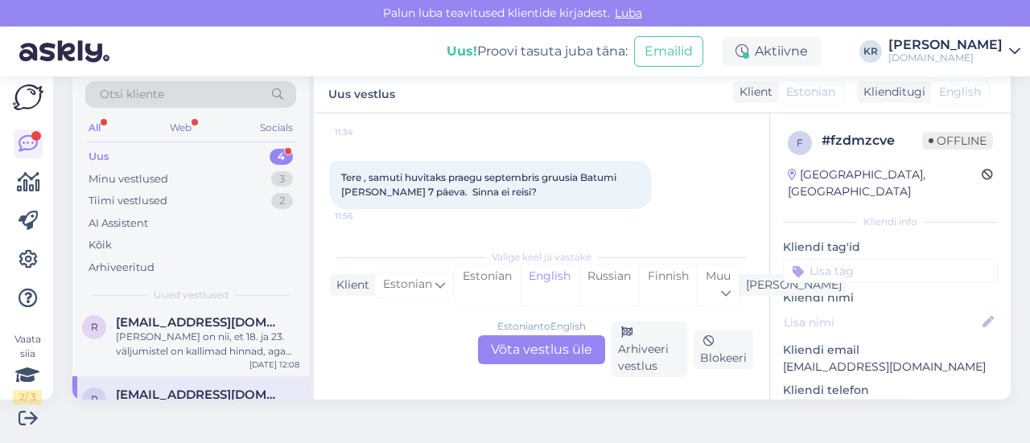
click at [230, 153] on div "Uus 4" at bounding box center [190, 157] width 211 height 23
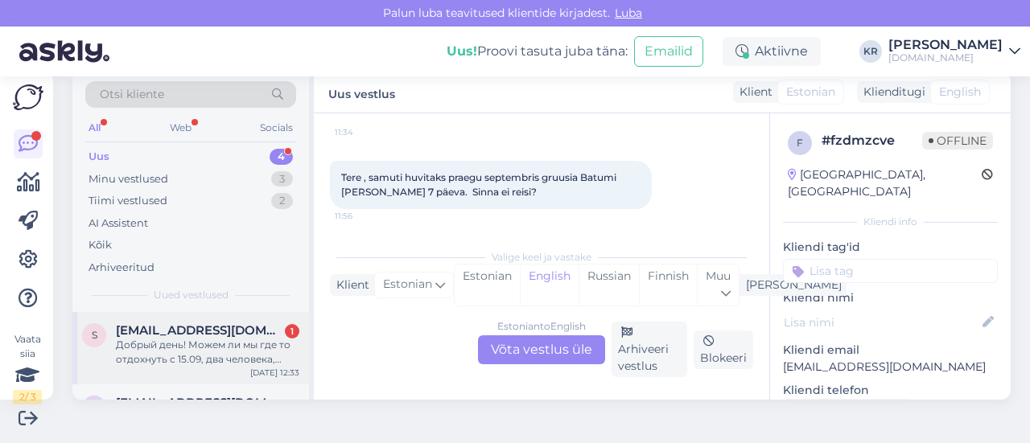
click at [229, 362] on div "Добрый день! Можем ли мы где то отдохнуть с 15.09, два человека, бюджет до 1000…" at bounding box center [208, 352] width 184 height 29
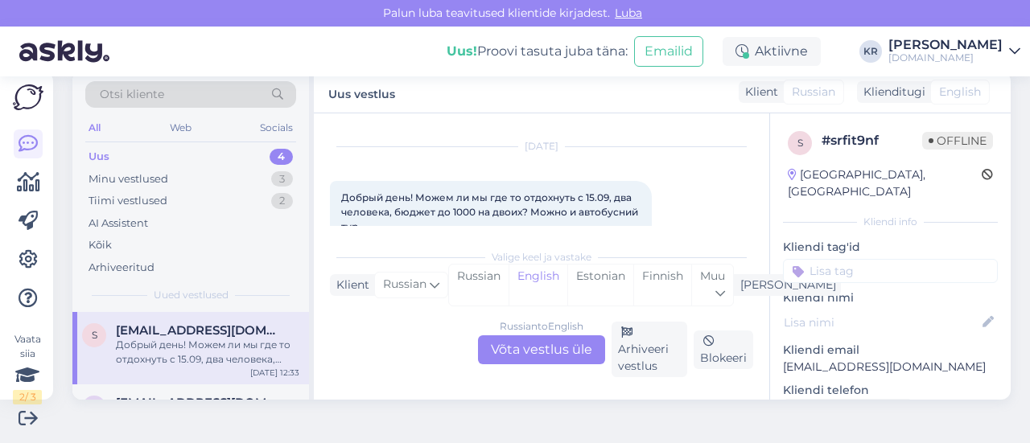
click at [535, 342] on div "Russian to English Võta vestlus üle" at bounding box center [541, 350] width 127 height 29
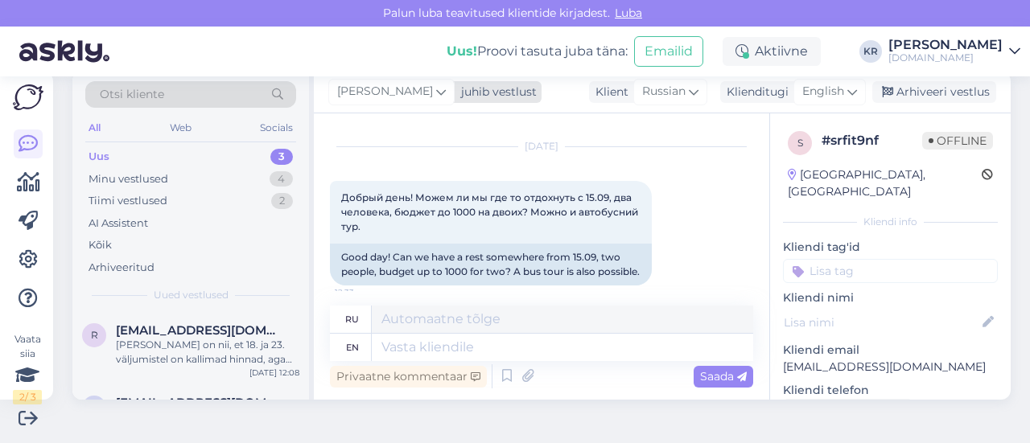
click at [388, 91] on span "[PERSON_NAME]" at bounding box center [385, 92] width 96 height 18
click at [383, 166] on div "Vasteid pole" at bounding box center [435, 166] width 177 height 19
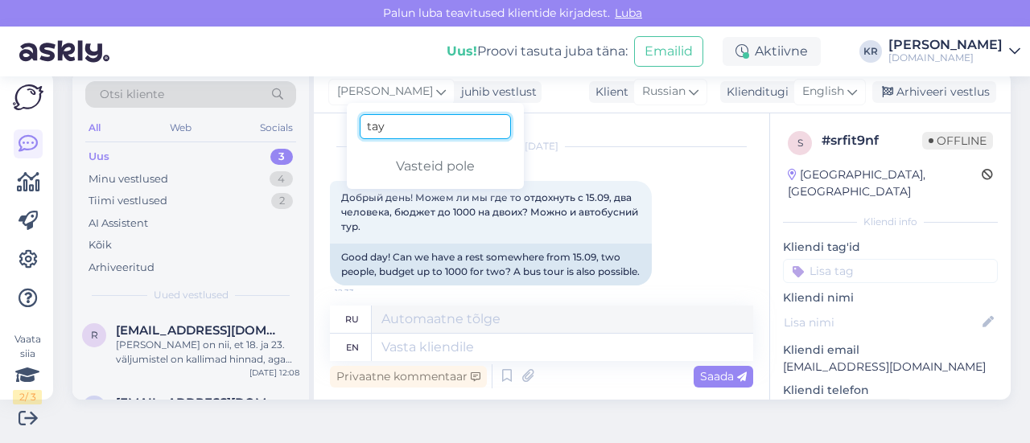
click at [385, 128] on input "tay" at bounding box center [435, 126] width 151 height 25
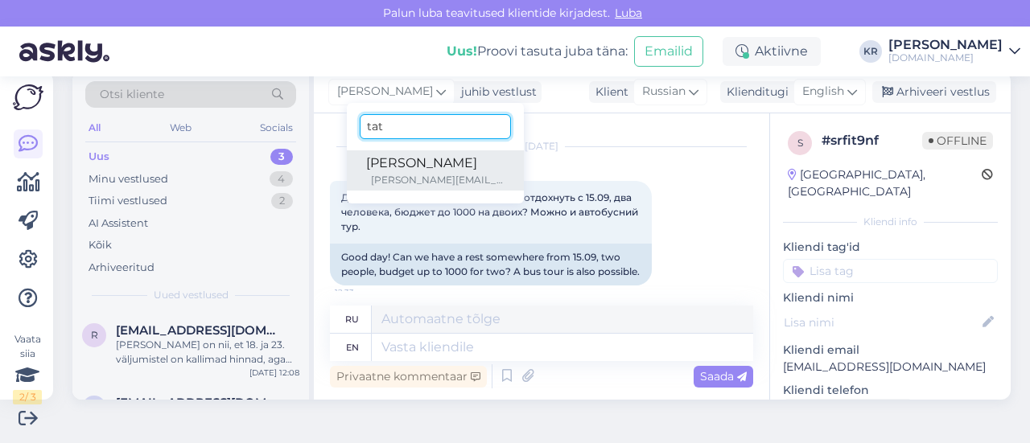
type input "tat"
click at [386, 171] on div "[PERSON_NAME]" at bounding box center [435, 163] width 138 height 19
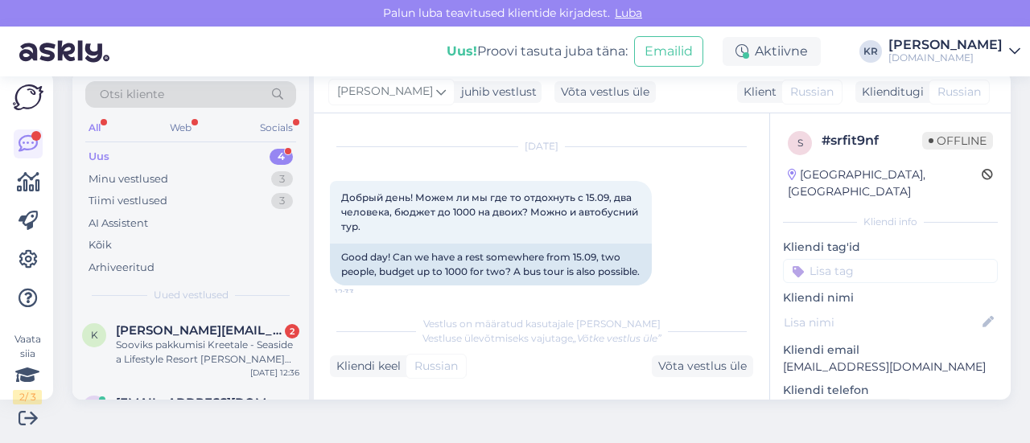
scroll to position [269, 0]
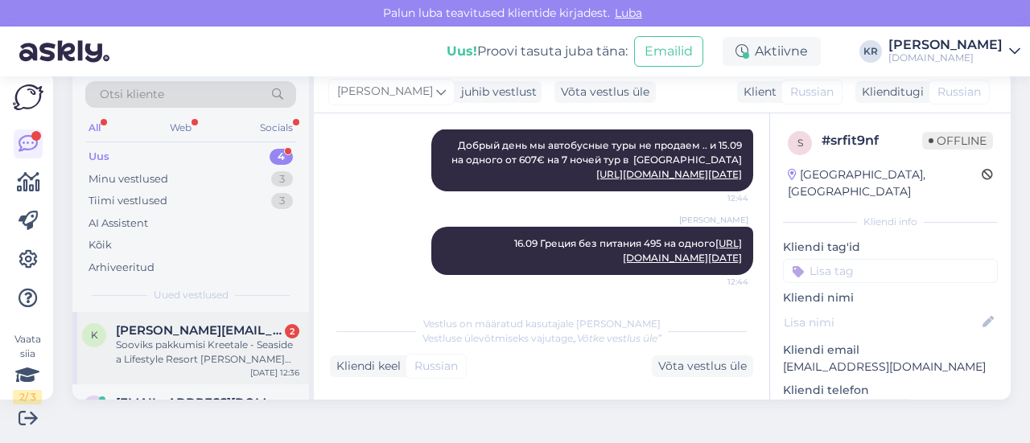
click at [241, 358] on div "Sooviks pakkumisi Kreetale - Seaside a Lifestyle Resort [PERSON_NAME][GEOGRAPHI…" at bounding box center [208, 352] width 184 height 29
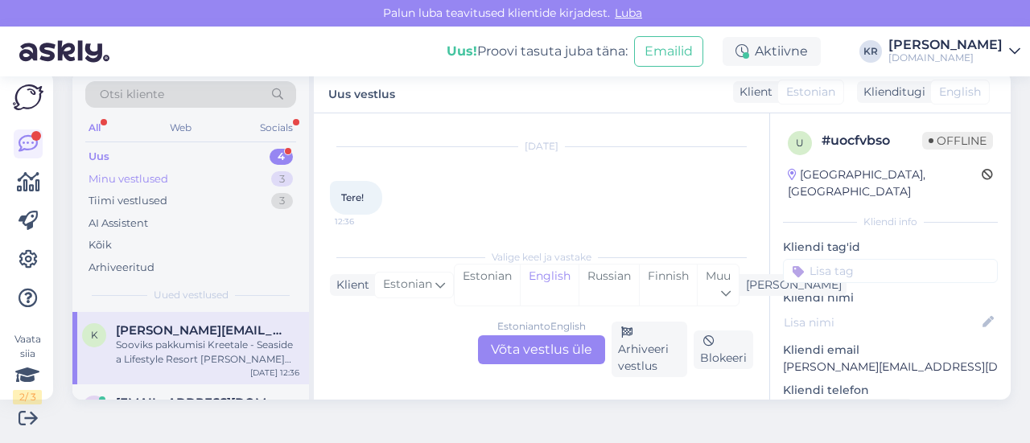
click at [174, 176] on div "Minu vestlused 3" at bounding box center [190, 179] width 211 height 23
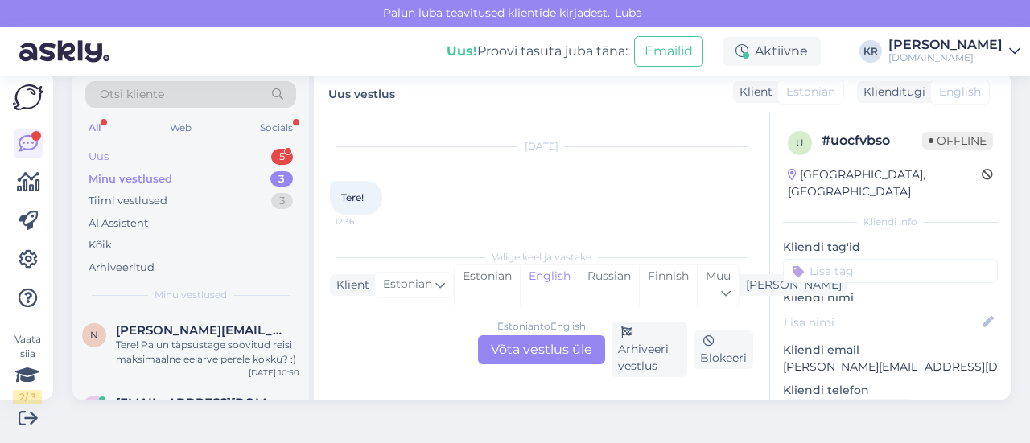
click at [171, 154] on div "Uus 5" at bounding box center [190, 157] width 211 height 23
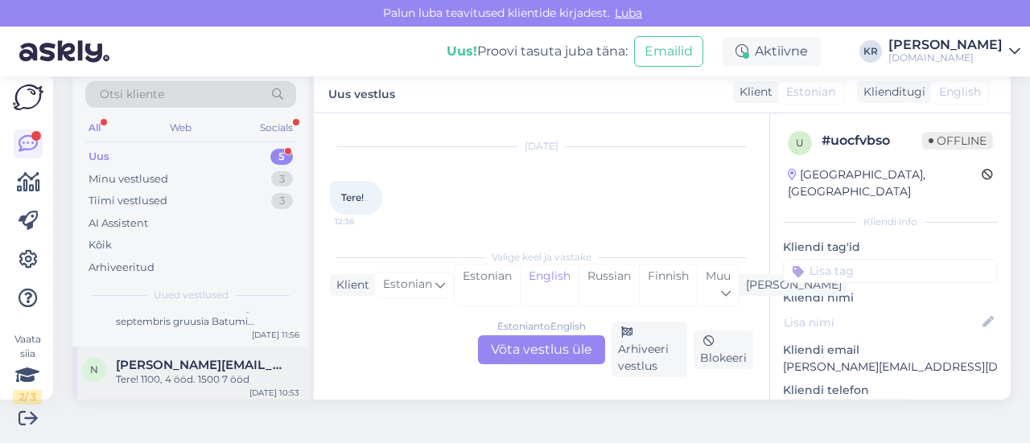
scroll to position [258, 0]
click at [209, 370] on div "Tere! 1100, 4 ööd. 1500 7 ööd" at bounding box center [208, 376] width 184 height 14
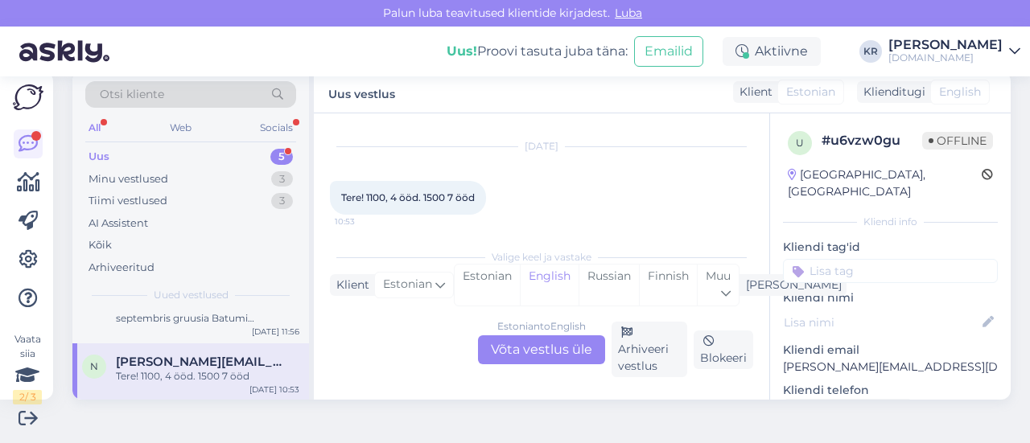
scroll to position [178, 0]
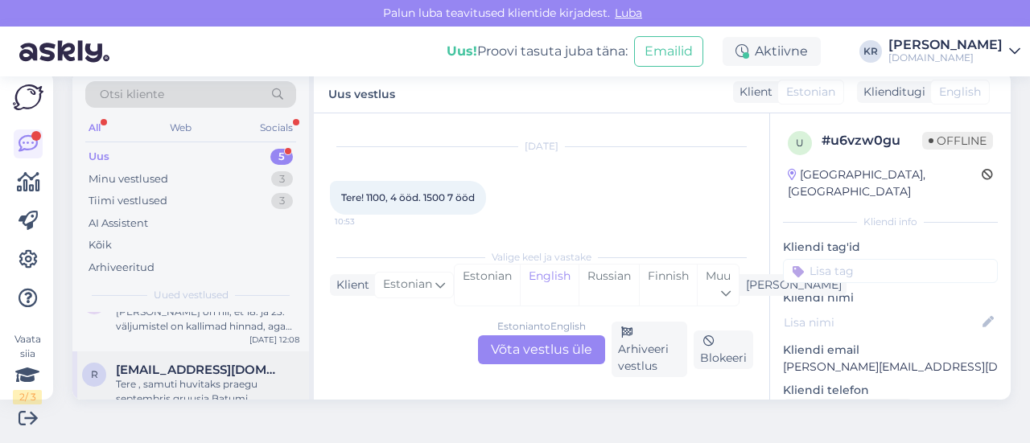
click at [212, 377] on div "Tere , samuti huvitaks praegu septembris gruusia Batumi [PERSON_NAME] 7 päeva. …" at bounding box center [208, 391] width 184 height 29
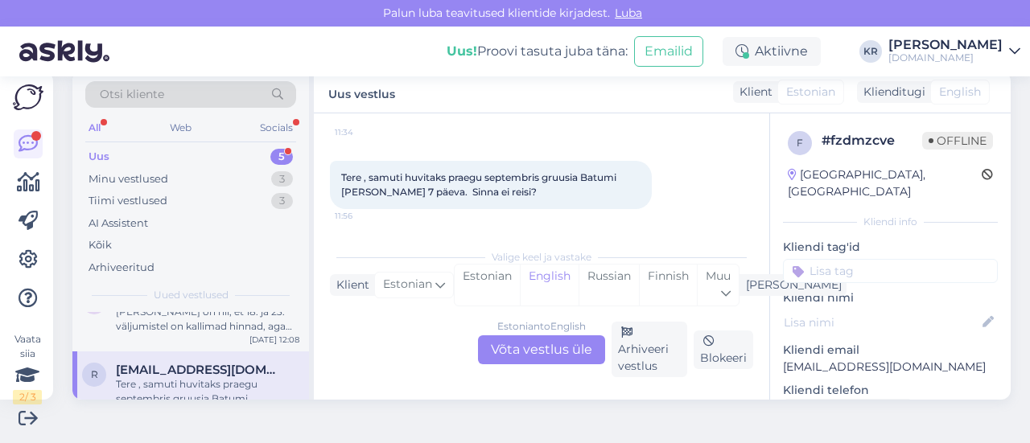
scroll to position [97, 0]
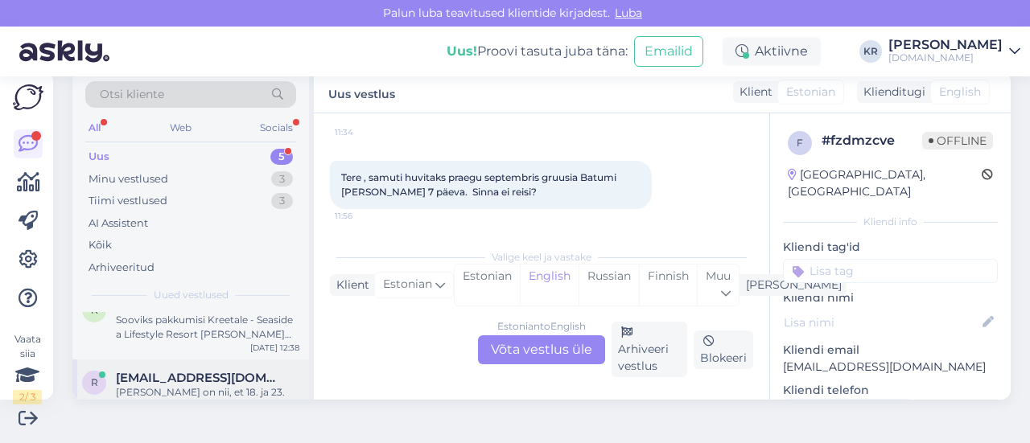
click at [194, 388] on div "[PERSON_NAME] on nii, et 18. ja 23. väljumistel on kallimad hinnad, aga 24. on …" at bounding box center [208, 400] width 184 height 29
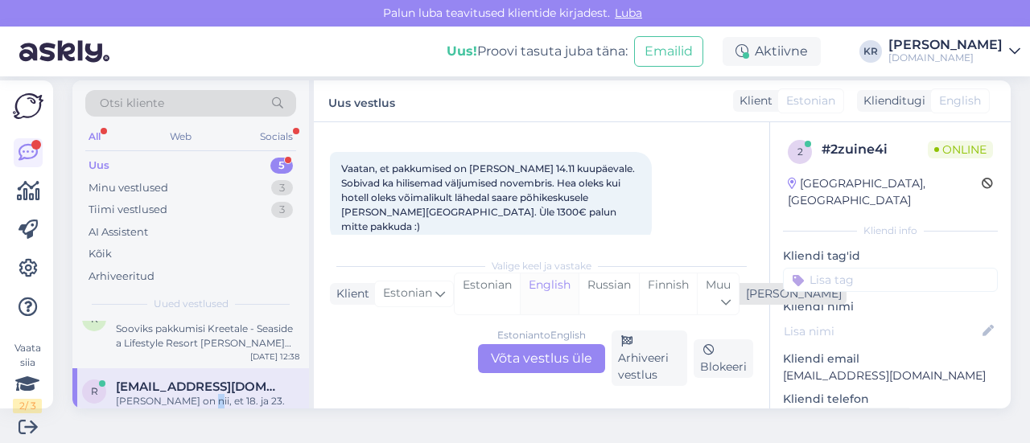
scroll to position [0, 0]
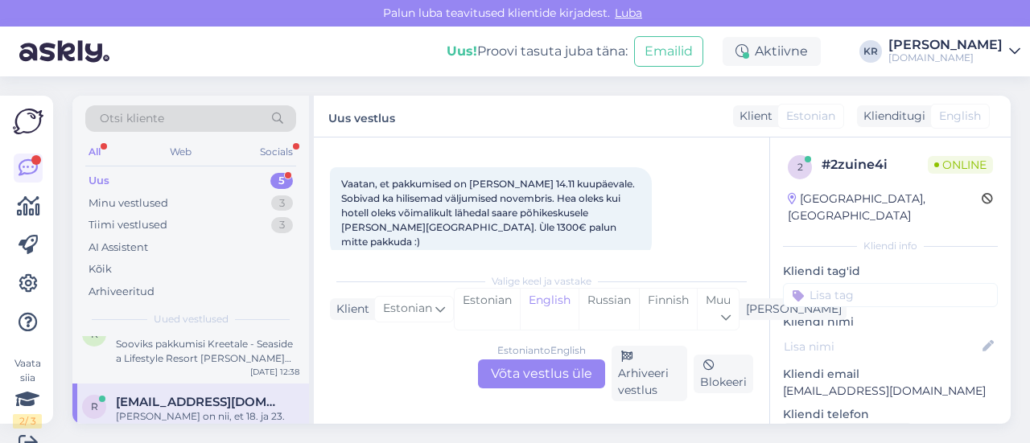
click at [565, 370] on div "Estonian to English Võta vestlus üle" at bounding box center [541, 374] width 127 height 29
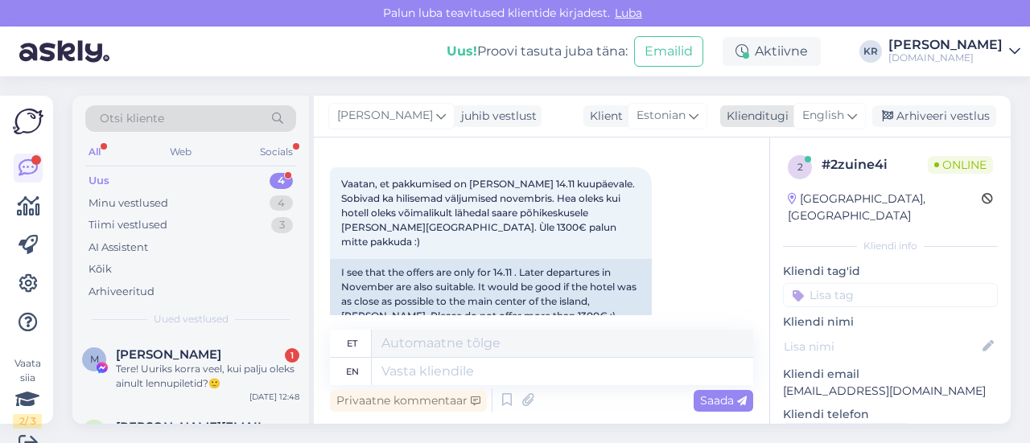
click at [832, 113] on span "English" at bounding box center [823, 116] width 42 height 18
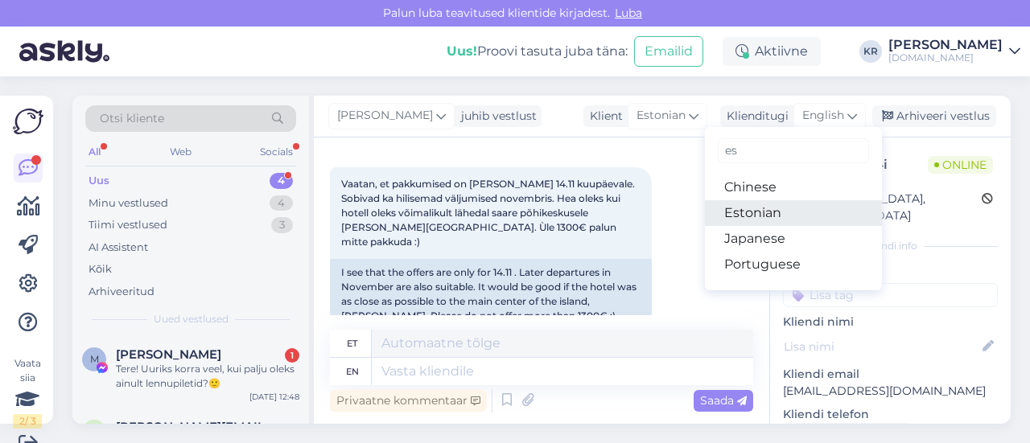
click at [753, 208] on link "Estonian" at bounding box center [793, 213] width 177 height 26
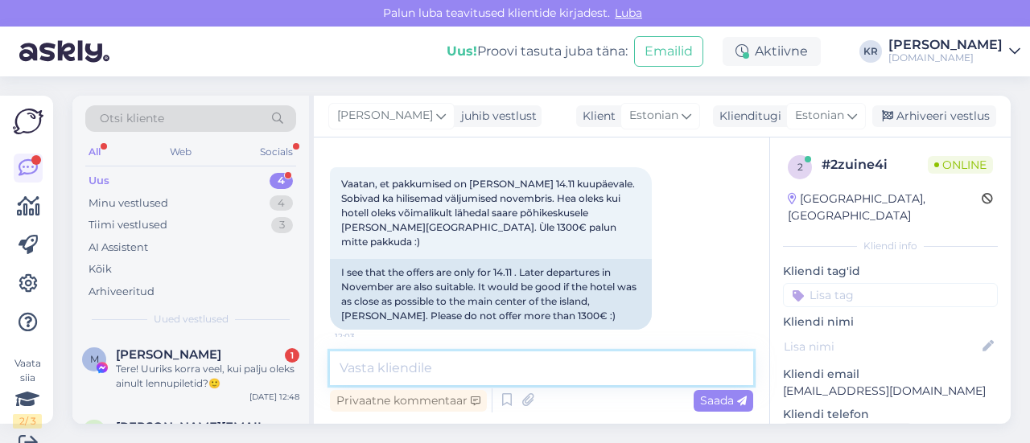
drag, startPoint x: 485, startPoint y: 371, endPoint x: 492, endPoint y: 365, distance: 9.7
click at [485, 371] on textarea at bounding box center [541, 369] width 423 height 34
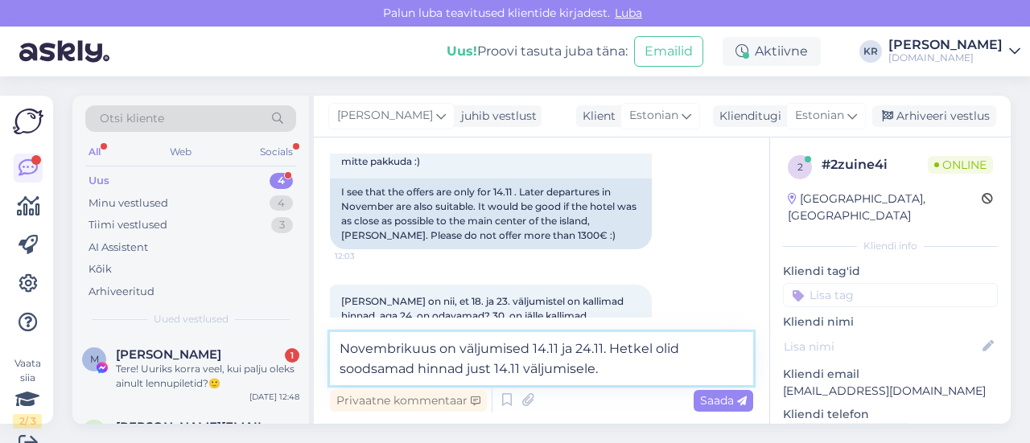
scroll to position [828, 0]
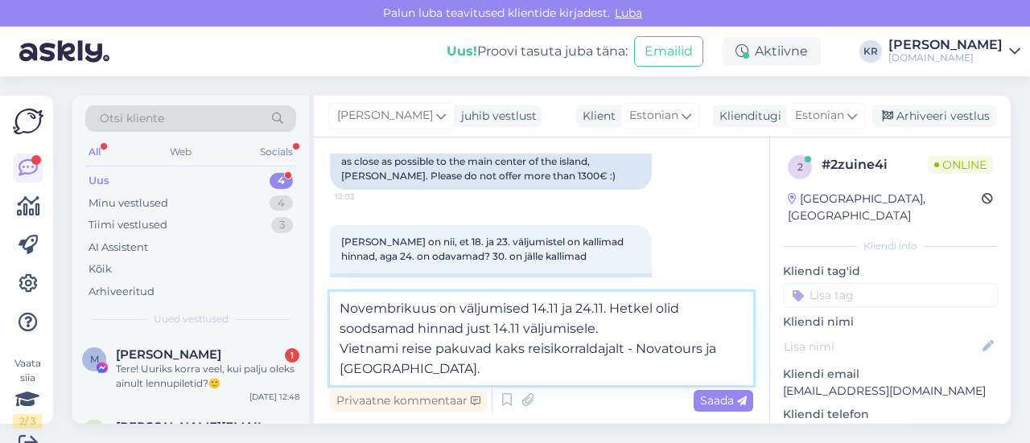
click at [456, 306] on textarea "Novembrikuus on väljumised 14.11 ja 24.11. Hetkel olid soodsamad hinnad just 14…" at bounding box center [541, 338] width 423 height 93
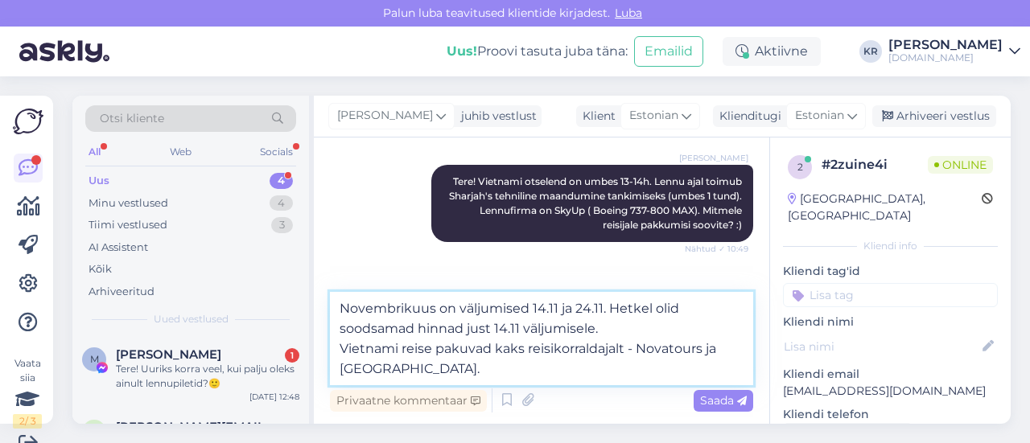
scroll to position [265, 0]
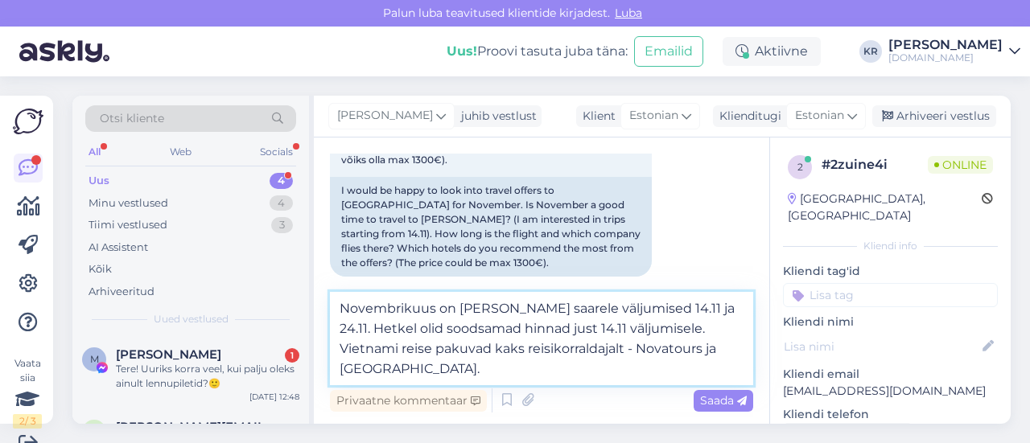
click at [647, 310] on textarea "Novembrikuus on [PERSON_NAME] saarele väljumised 14.11 ja 24.11. Hetkel olid so…" at bounding box center [541, 338] width 423 height 93
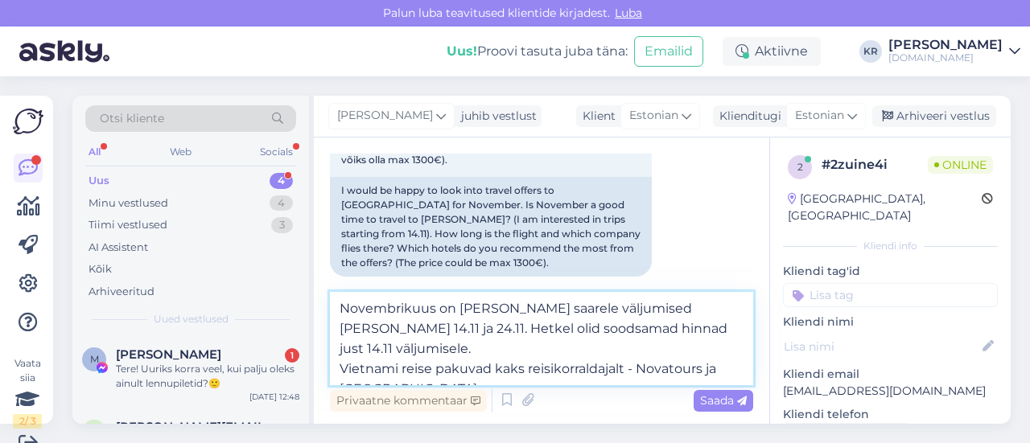
drag, startPoint x: 423, startPoint y: 367, endPoint x: 337, endPoint y: 356, distance: 86.1
click at [337, 356] on textarea "Novembrikuus on [PERSON_NAME] saarele väljumised [PERSON_NAME] 14.11 ja 24.11. …" at bounding box center [541, 338] width 423 height 93
type textarea "Novembrikuus on [PERSON_NAME] saarele väljumised [PERSON_NAME] 14.11 ja 24.11. …"
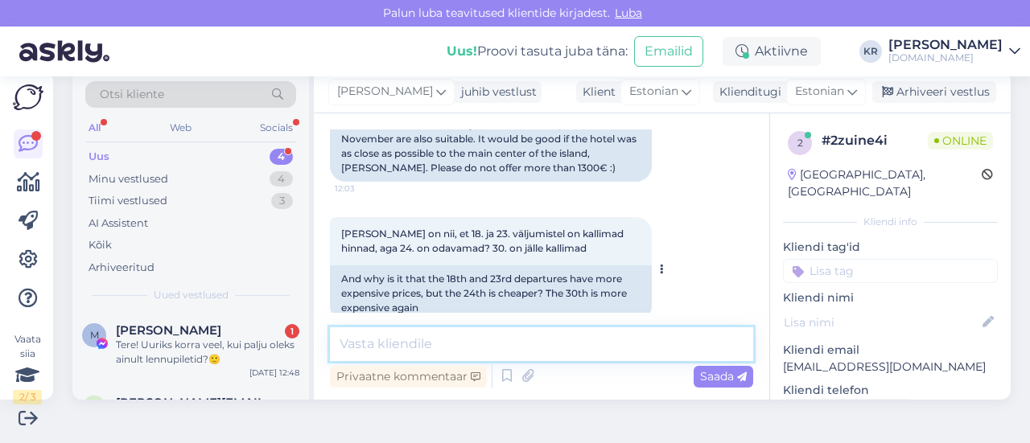
scroll to position [893, 0]
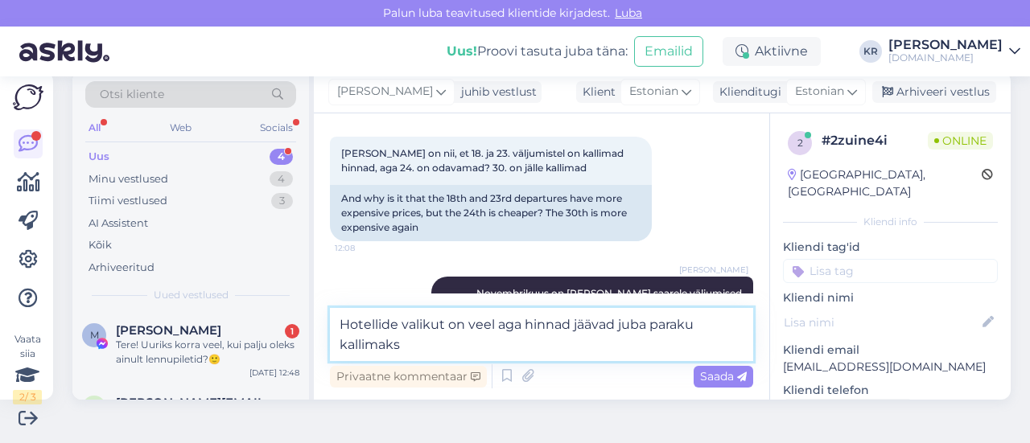
type textarea "Hotellide valikut on veel aga hinnad jäävad juba paraku kallimaks."
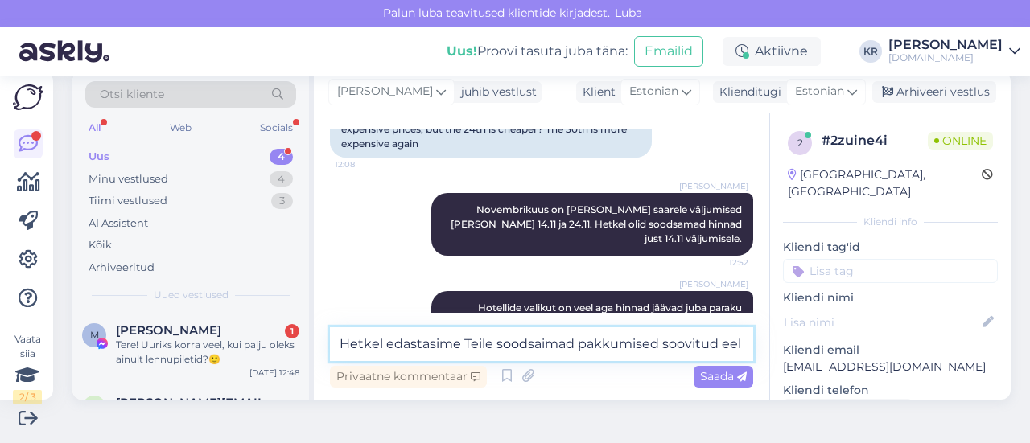
scroll to position [996, 0]
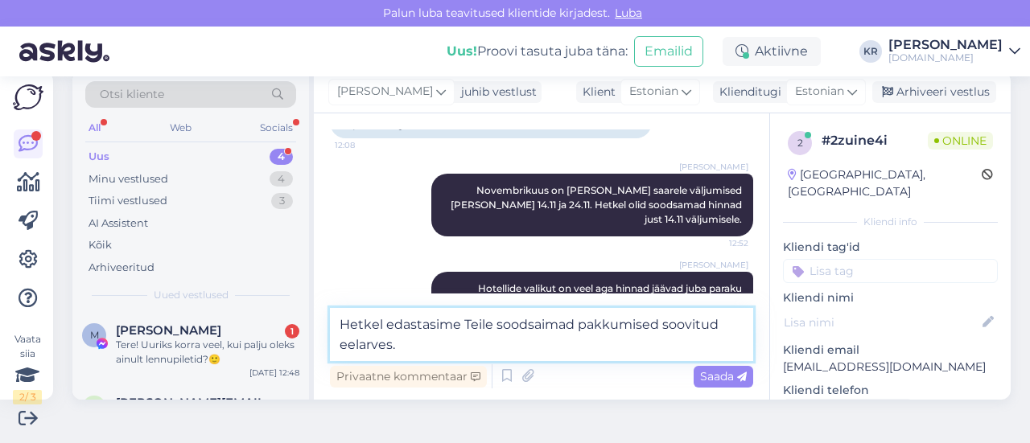
click at [497, 336] on textarea "Hetkel edastasime Teile soodsaimad pakkumised soovitud eelarves." at bounding box center [541, 334] width 423 height 53
type textarea "Hetkel edastasime Teile soodsaimad pakkumised soovitud eelarves."
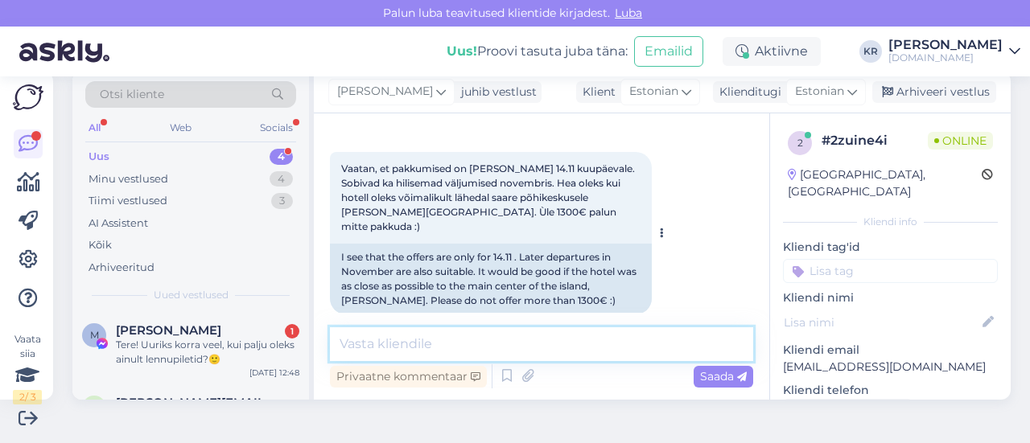
scroll to position [658, 0]
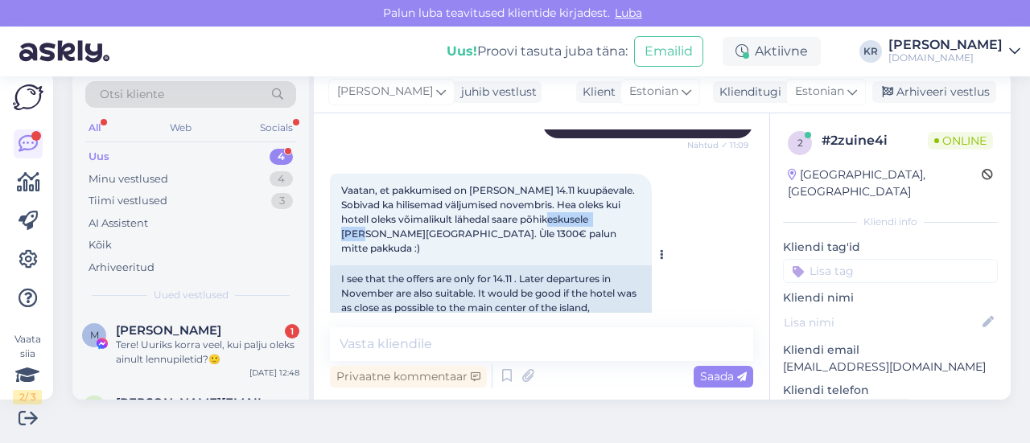
drag, startPoint x: 612, startPoint y: 204, endPoint x: 551, endPoint y: 203, distance: 61.2
click at [541, 206] on span "Vaatan, et pakkumised on [PERSON_NAME] 14.11 kuupäevale. Sobivad ka hilisemad v…" at bounding box center [489, 219] width 296 height 70
copy span "[PERSON_NAME] Dongile"
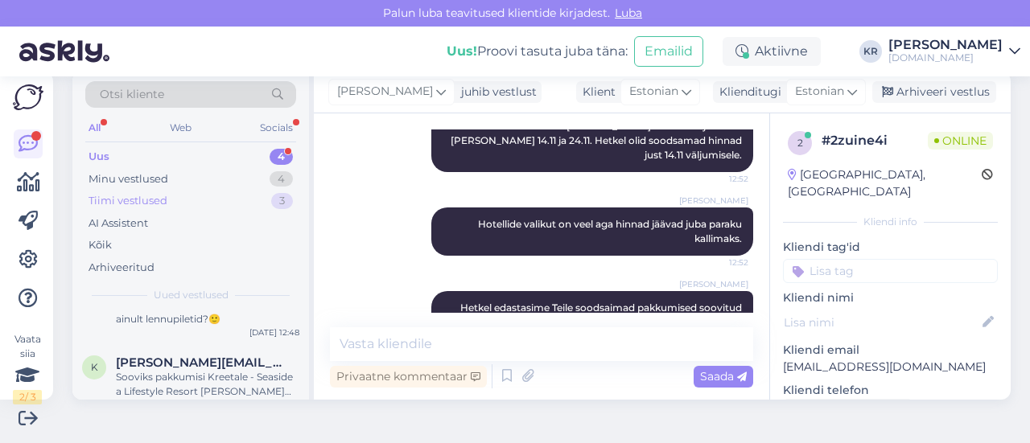
scroll to position [0, 0]
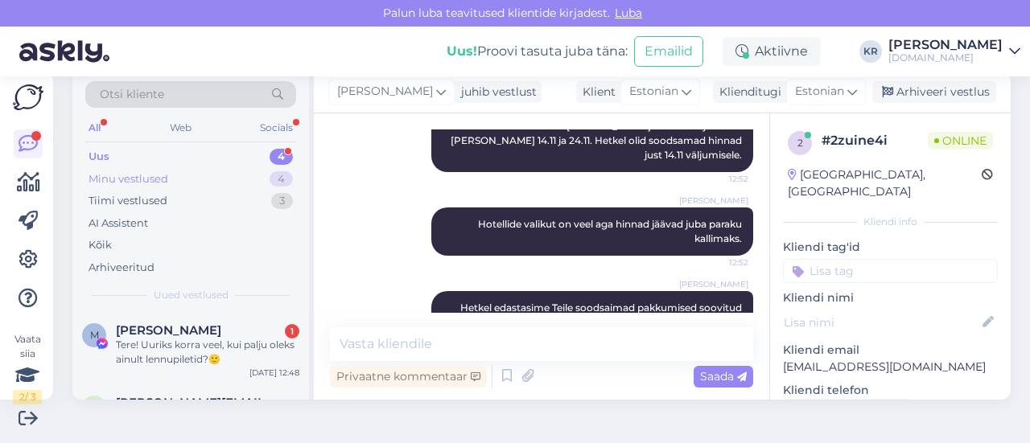
click at [184, 178] on div "Minu vestlused 4" at bounding box center [190, 179] width 211 height 23
click at [184, 158] on div "Uus 4" at bounding box center [190, 157] width 211 height 23
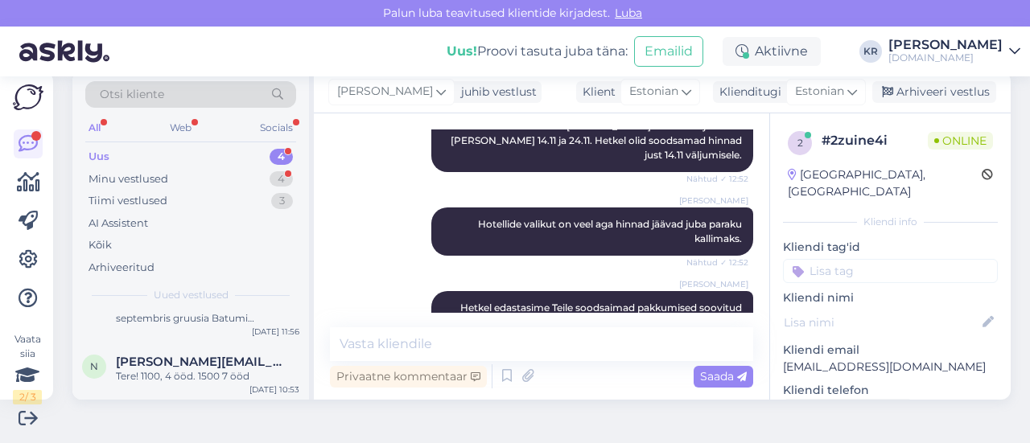
scroll to position [1129, 0]
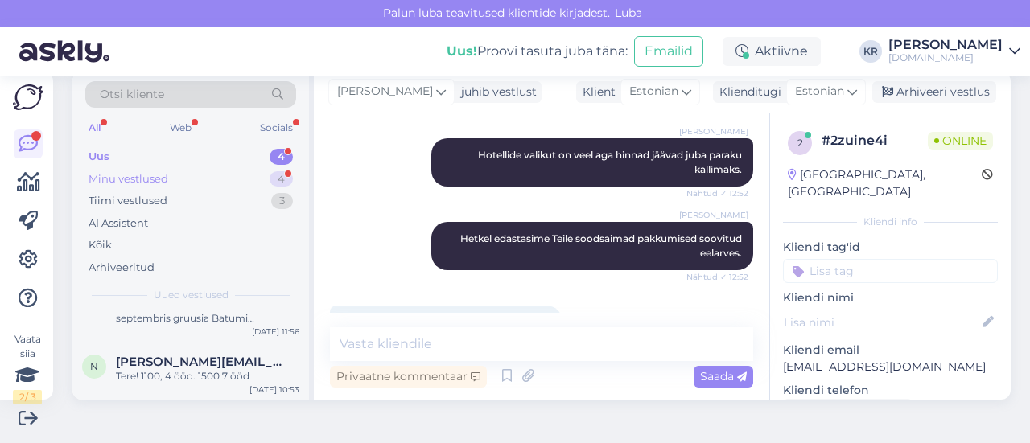
click at [225, 179] on div "Minu vestlused 4" at bounding box center [190, 179] width 211 height 23
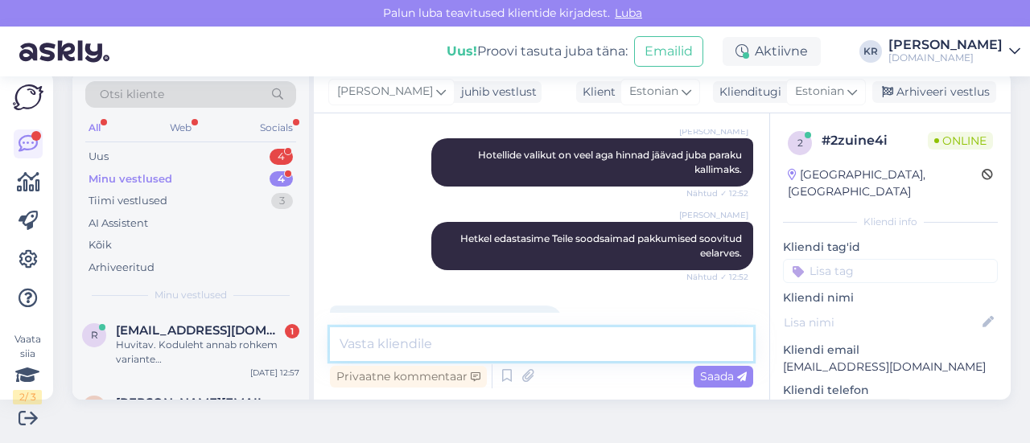
click at [438, 341] on textarea at bounding box center [541, 345] width 423 height 34
click at [400, 348] on textarea "Vietnami reise pakub ka Novatours" at bounding box center [541, 345] width 423 height 34
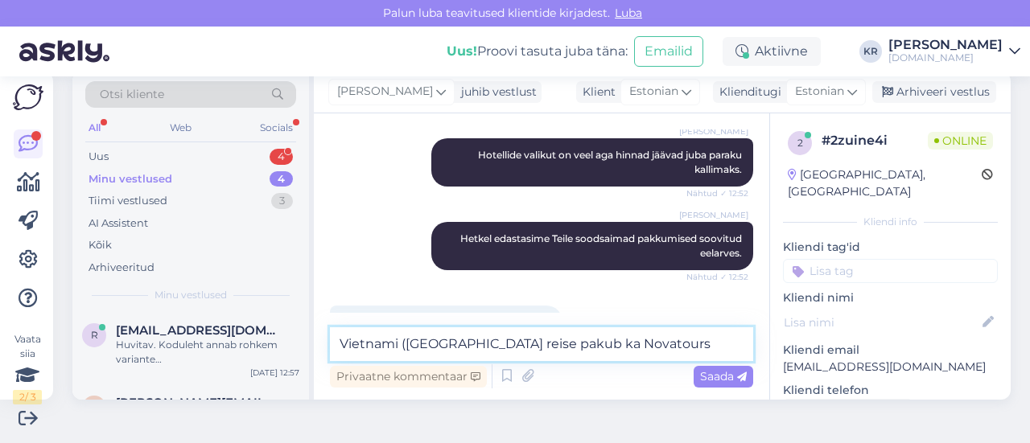
click at [409, 344] on textarea "Vietnami ([GEOGRAPHIC_DATA] reise pakub ka Novatours" at bounding box center [541, 345] width 423 height 34
click at [686, 344] on textarea "Vietnami [GEOGRAPHIC_DATA] reise pakub ka Novatours" at bounding box center [541, 345] width 423 height 34
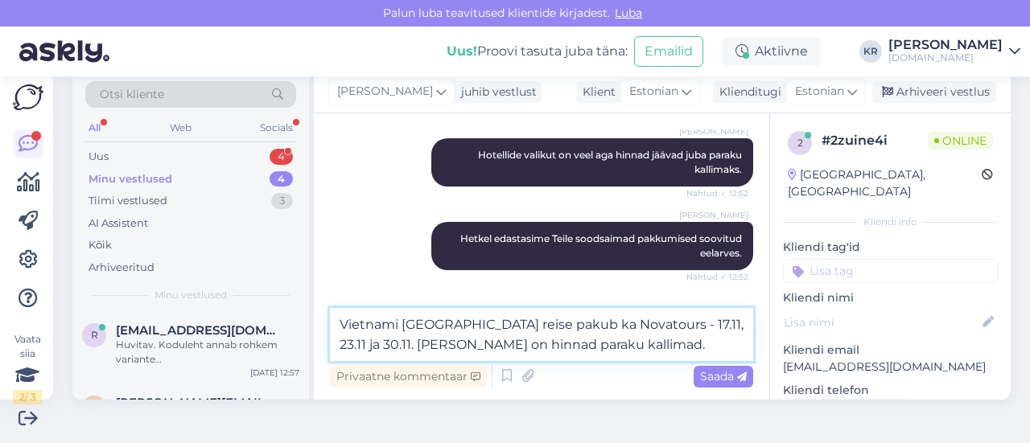
drag, startPoint x: 632, startPoint y: 345, endPoint x: 421, endPoint y: 344, distance: 210.9
click at [421, 344] on textarea "Vietnami [GEOGRAPHIC_DATA] reise pakub ka Novatours - 17.11, 23.11 ja 30.11. [P…" at bounding box center [541, 334] width 423 height 53
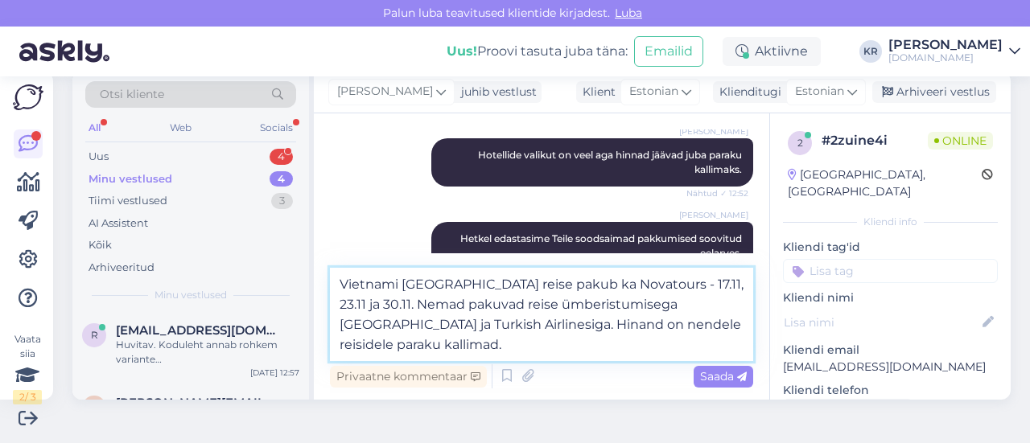
click at [586, 330] on textarea "Vietnami [GEOGRAPHIC_DATA] reise pakub ka Novatours - 17.11, 23.11 ja 30.11. Ne…" at bounding box center [541, 314] width 423 height 93
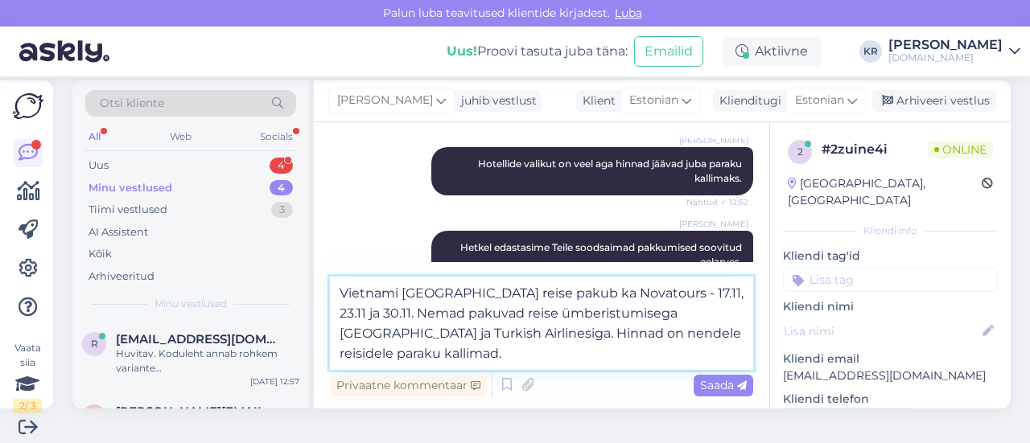
scroll to position [24, 0]
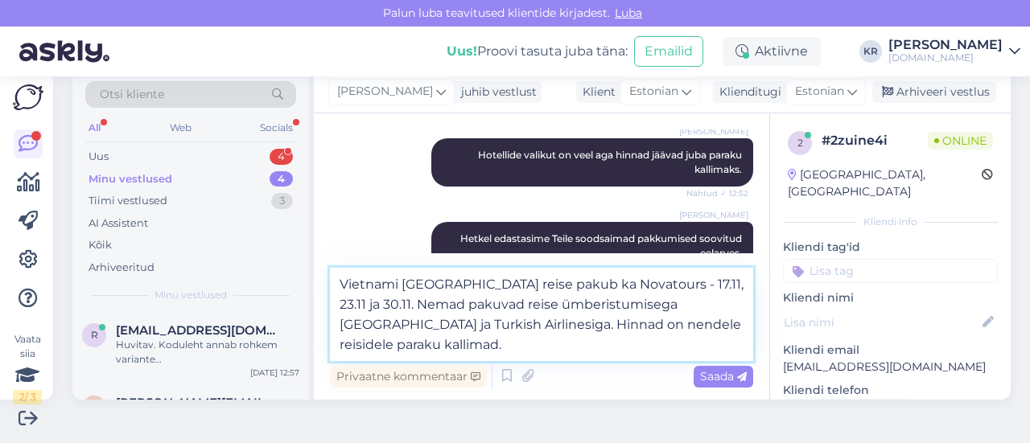
click at [610, 287] on textarea "Vietnami [GEOGRAPHIC_DATA] reise pakub ka Novatours - 17.11, 23.11 ja 30.11. Ne…" at bounding box center [541, 314] width 423 height 93
click at [415, 308] on textarea "Vietnami [GEOGRAPHIC_DATA] reise pakub ka reisikorraldaja Novatours - 17.11, 23…" at bounding box center [541, 314] width 423 height 93
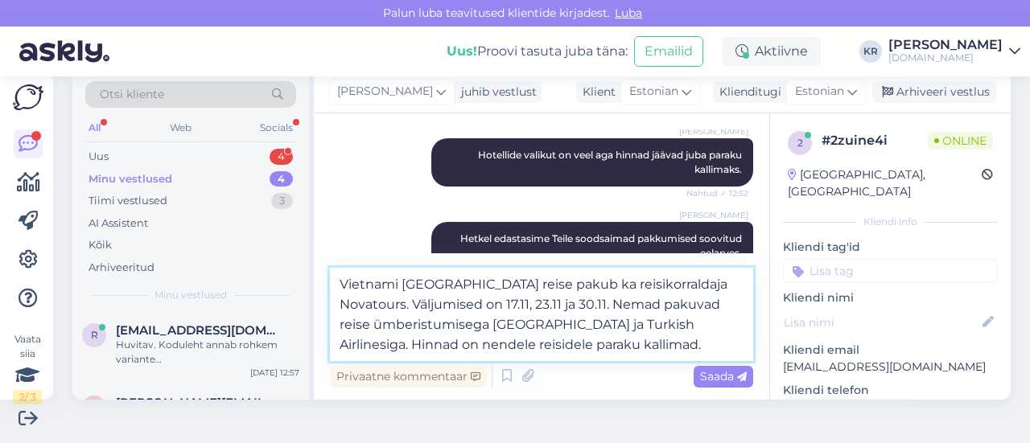
type textarea "Vietnami [GEOGRAPHIC_DATA] reise pakub ka reisikorraldaja Novatours. Väljumised…"
click at [639, 350] on textarea "Vietnami [GEOGRAPHIC_DATA] reise pakub ka reisikorraldaja Novatours. Väljumised…" at bounding box center [541, 314] width 423 height 93
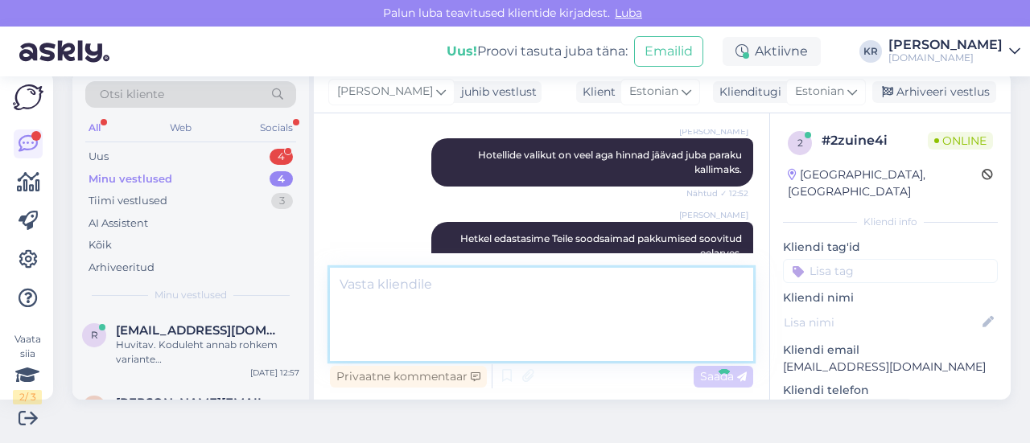
scroll to position [1242, 0]
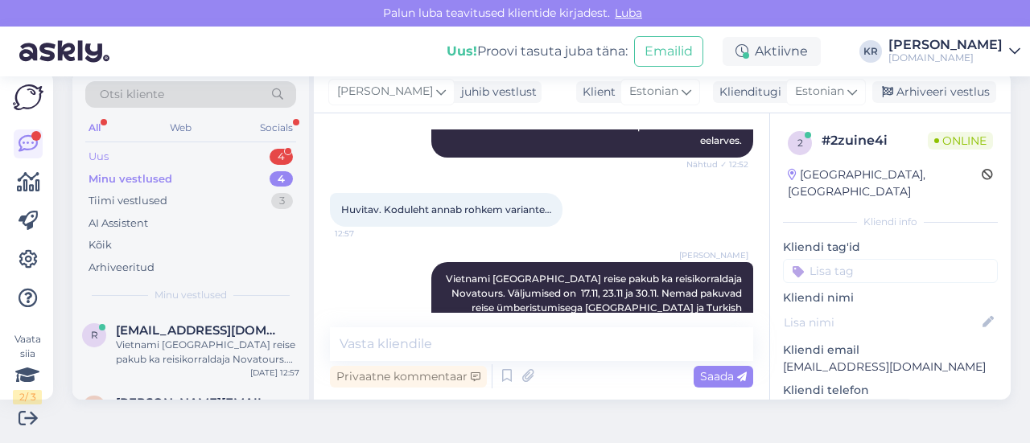
click at [196, 162] on div "Uus 4" at bounding box center [190, 157] width 211 height 23
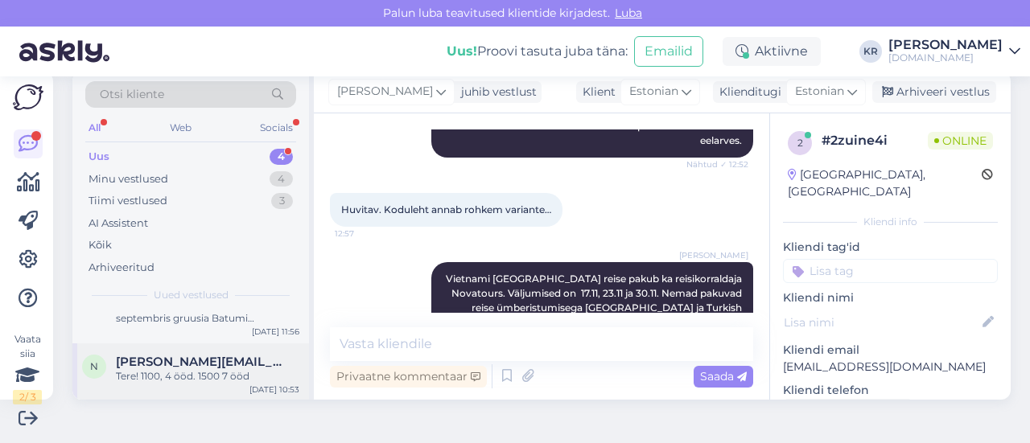
scroll to position [105, 0]
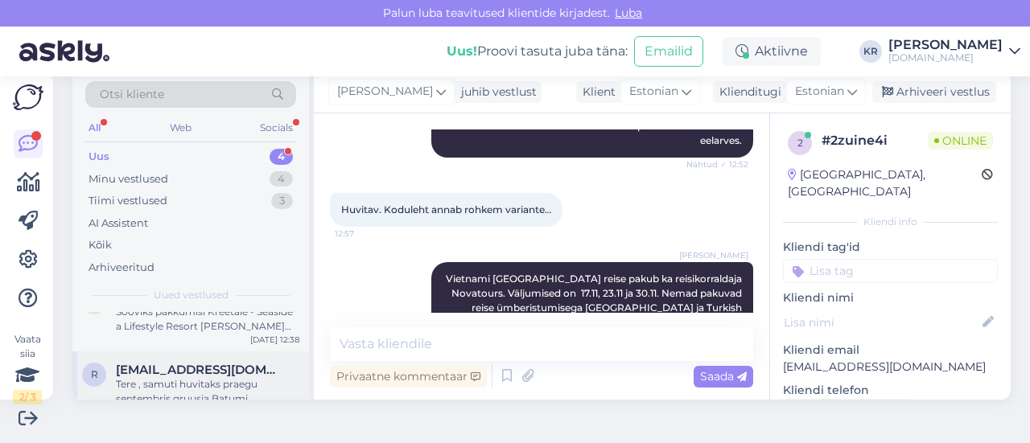
click at [212, 377] on div "Tere , samuti huvitaks praegu septembris gruusia Batumi [PERSON_NAME] 7 päeva. …" at bounding box center [208, 391] width 184 height 29
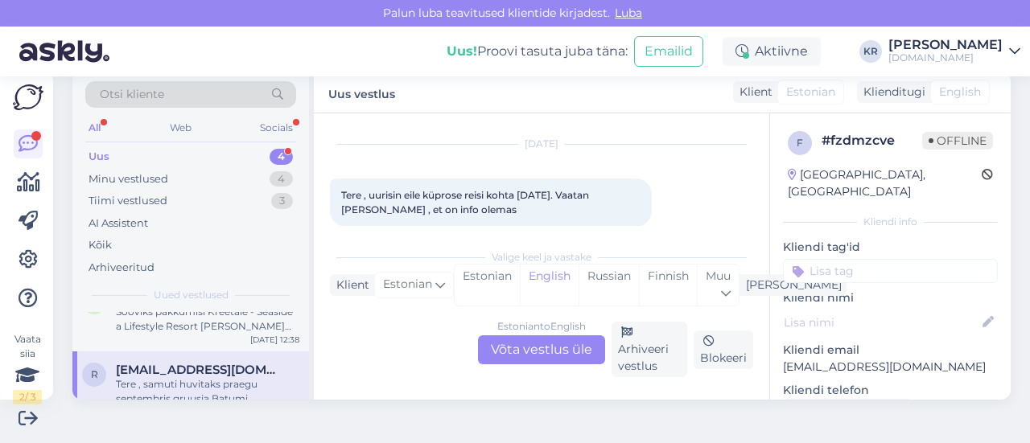
scroll to position [35, 0]
click at [534, 346] on div "Estonian to English Võta vestlus üle" at bounding box center [541, 350] width 127 height 29
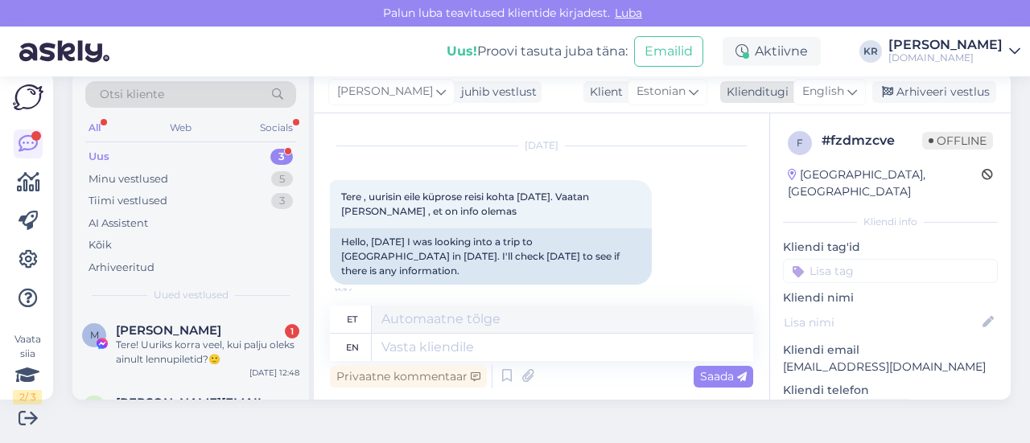
click at [816, 93] on span "English" at bounding box center [823, 92] width 42 height 18
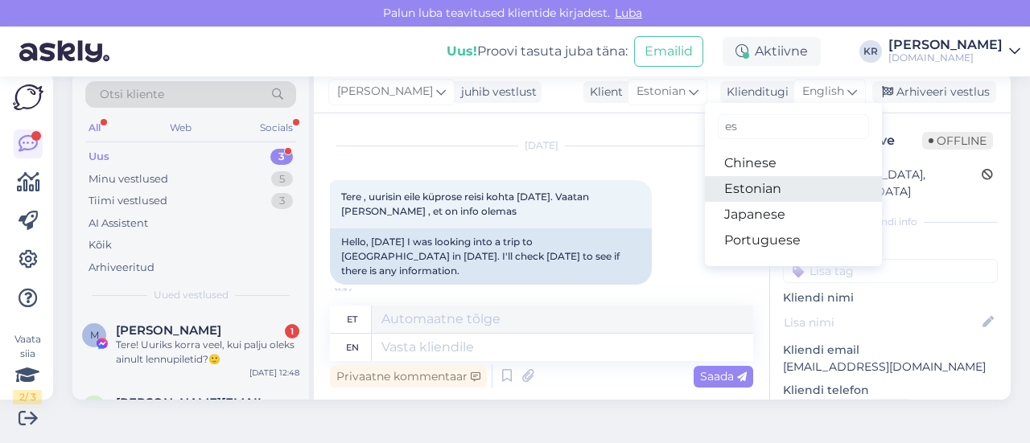
click at [759, 189] on link "Estonian" at bounding box center [793, 189] width 177 height 26
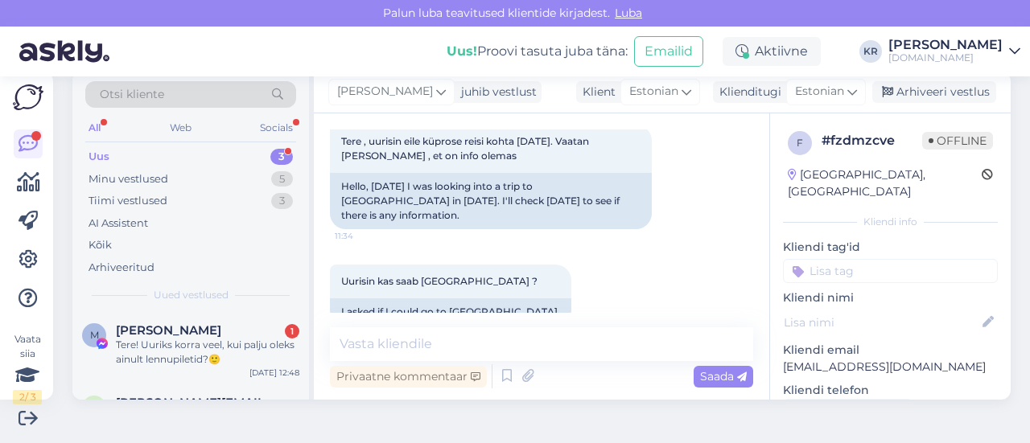
scroll to position [115, 0]
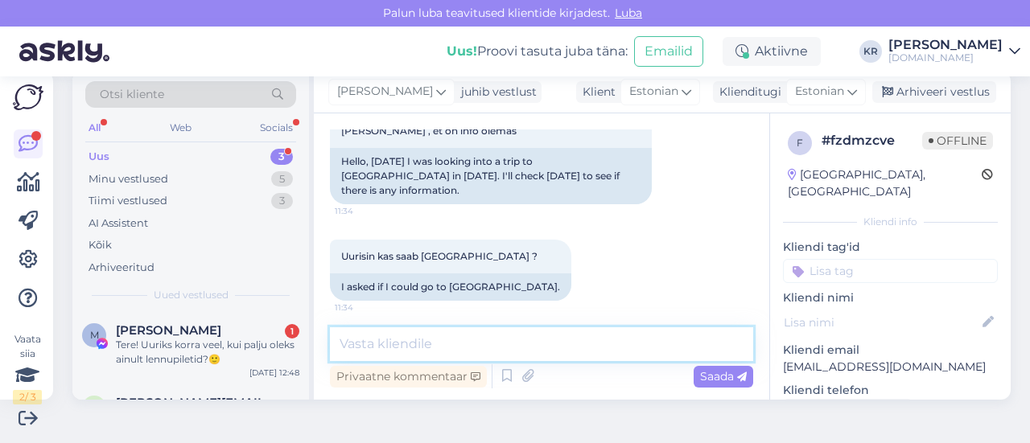
click at [486, 347] on textarea at bounding box center [541, 345] width 423 height 34
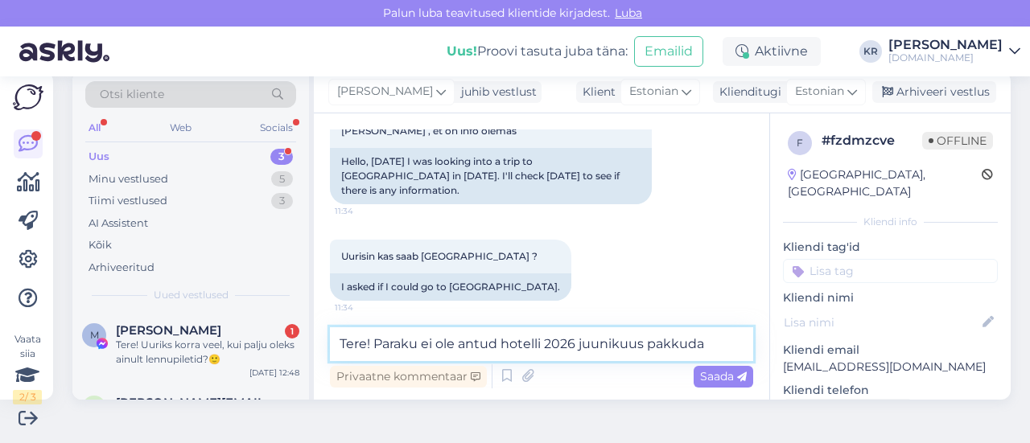
type textarea "Tere! Paraku ei ole antud hotelli 2026 juunikuus pakkuda."
click at [464, 347] on textarea "Tere! Paraku ei ole antud hotelli 2026 juunikuus pakkuda." at bounding box center [541, 345] width 423 height 34
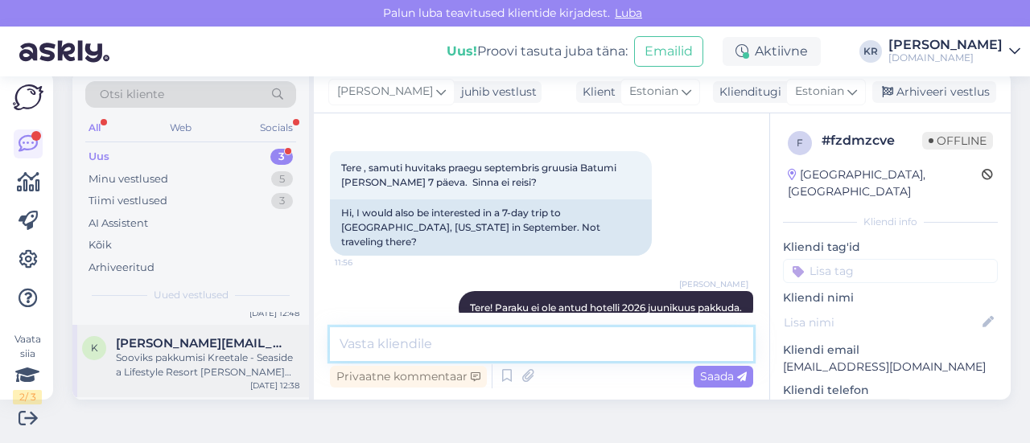
scroll to position [80, 0]
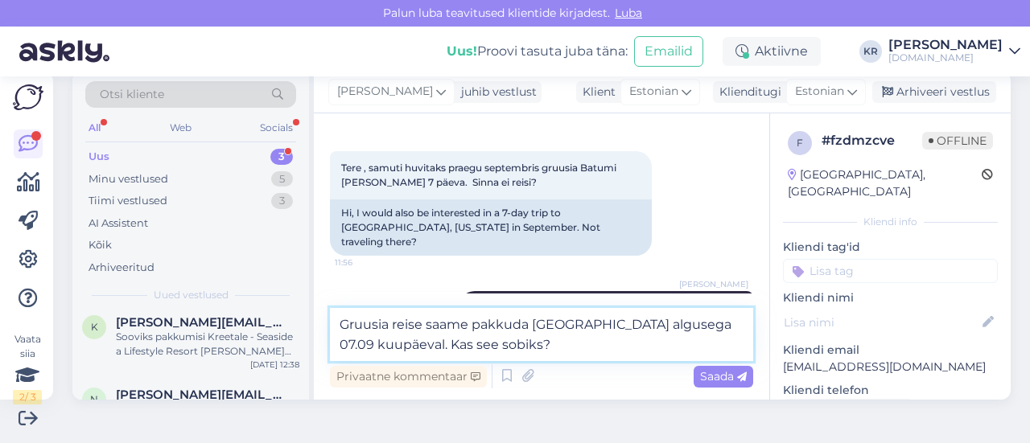
click at [409, 347] on textarea "Gruusia reise saame pakkuda [GEOGRAPHIC_DATA] algusega 07.09 kuupäeval. Kas see…" at bounding box center [541, 334] width 423 height 53
click at [589, 332] on textarea "Gruusia reise saame pakkuda [GEOGRAPHIC_DATA] algusega 07.09 kuupäeval ja 7 ööd…" at bounding box center [541, 334] width 423 height 53
click at [578, 340] on textarea "Gruusia reise saame pakkuda [GEOGRAPHIC_DATA] algusega 07.09 kuupäeval ja 7 ööd…" at bounding box center [541, 334] width 423 height 53
type textarea "Gruusia reise saame pakkuda [GEOGRAPHIC_DATA] algusega 07.09 kuupäeval ja 7 ööd…"
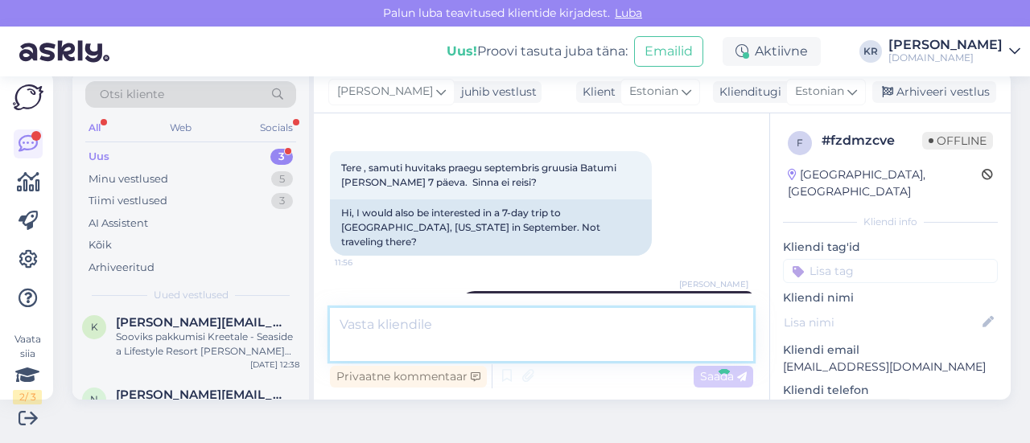
scroll to position [481, 0]
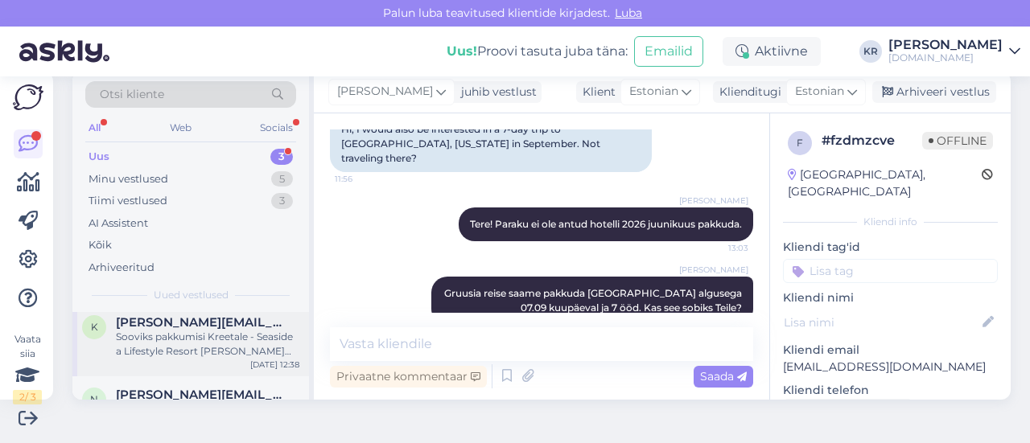
click at [200, 349] on div "Sooviks pakkumisi Kreetale - Seaside a Lifestyle Resort [PERSON_NAME][GEOGRAPHI…" at bounding box center [208, 344] width 184 height 29
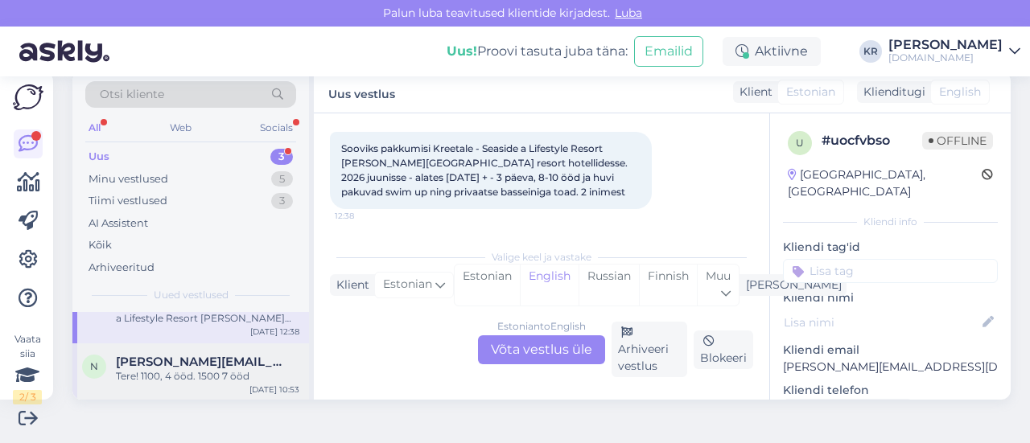
scroll to position [0, 0]
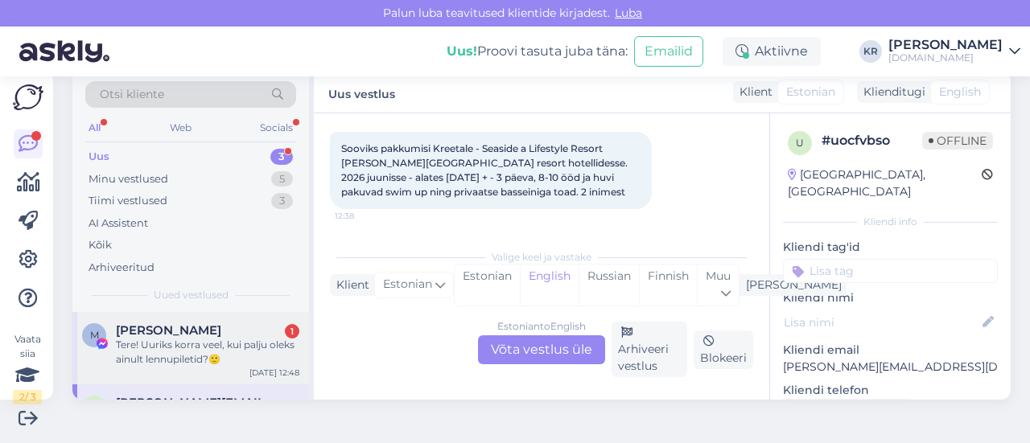
click at [258, 334] on div "[PERSON_NAME] 1" at bounding box center [208, 331] width 184 height 14
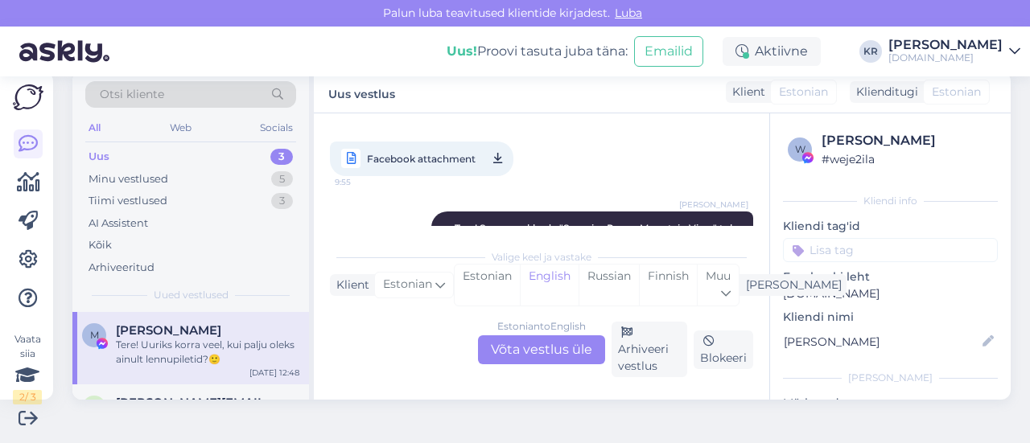
scroll to position [4340, 0]
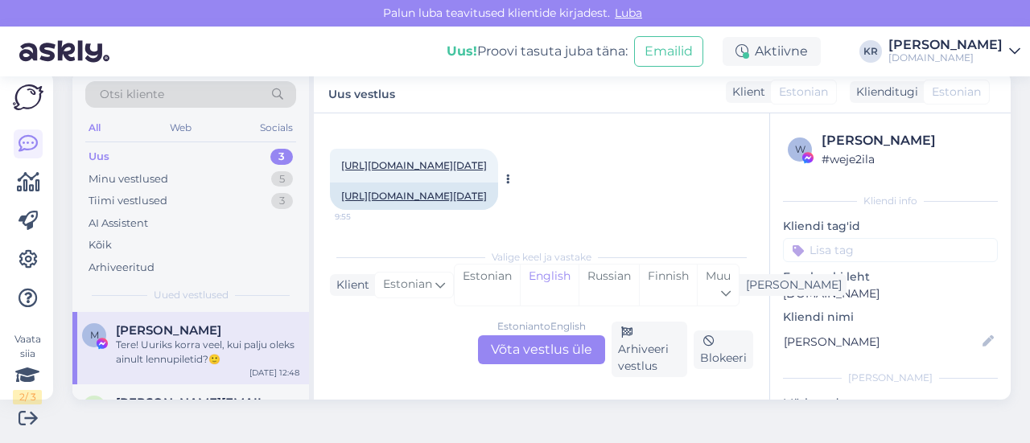
click at [487, 165] on link "[URL][DOMAIN_NAME][DATE]" at bounding box center [414, 165] width 146 height 12
click at [534, 359] on div "Estonian to English Võta vestlus üle" at bounding box center [541, 350] width 127 height 29
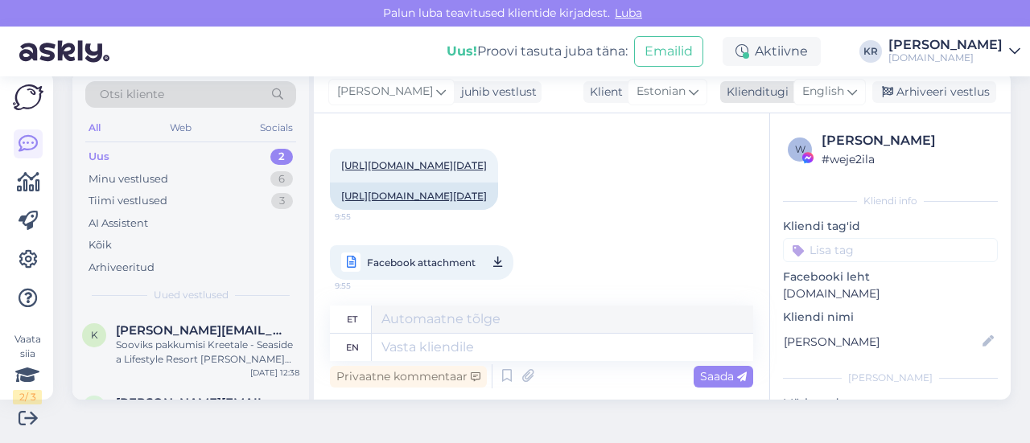
click at [848, 85] on icon at bounding box center [853, 92] width 10 height 18
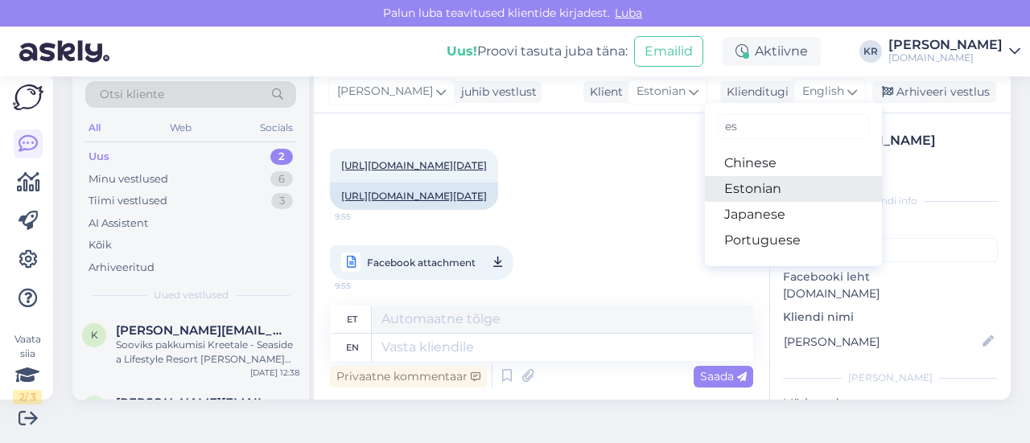
click at [774, 192] on link "Estonian" at bounding box center [793, 189] width 177 height 26
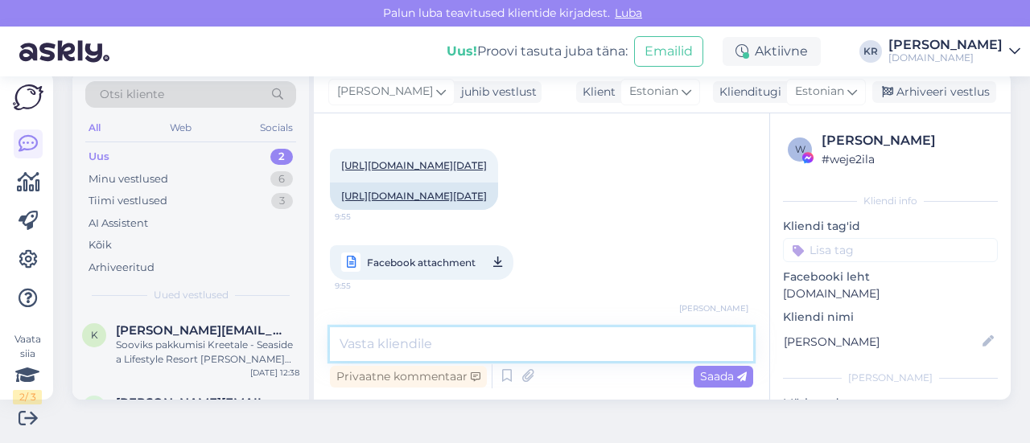
click at [442, 349] on textarea at bounding box center [541, 345] width 423 height 34
type textarea "t"
click at [406, 344] on textarea "Tere! 30.09 - 02.09" at bounding box center [541, 345] width 423 height 34
click at [491, 333] on textarea "Tere! 30.08 - 02.09" at bounding box center [541, 345] width 423 height 34
click at [375, 341] on textarea "Tere! 30.08 - 02.09" at bounding box center [541, 345] width 423 height 34
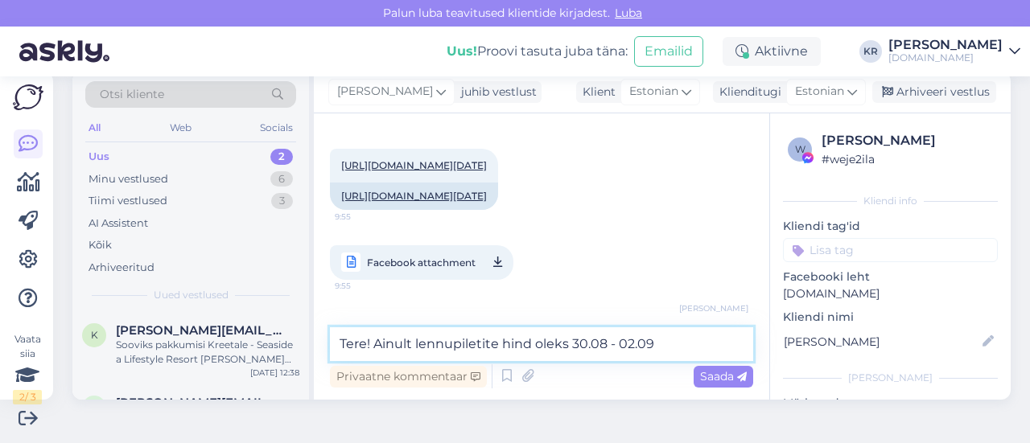
click at [665, 342] on textarea "Tere! Ainult lennupiletite hind oleks 30.08 - 02.09" at bounding box center [541, 345] width 423 height 34
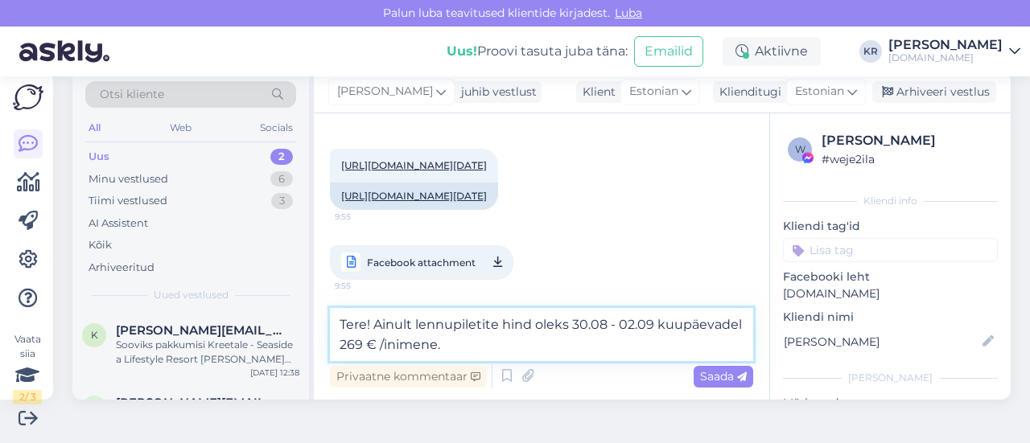
type textarea "Tere! Ainult lennupiletite hind oleks 30.08 - 02.09 kuupäevadel 269 € /inimene."
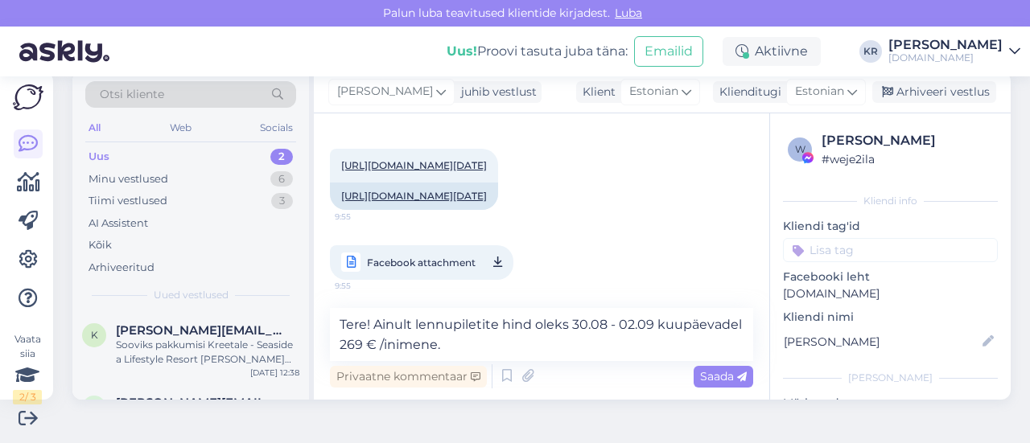
click at [715, 379] on span "Saada" at bounding box center [723, 376] width 47 height 14
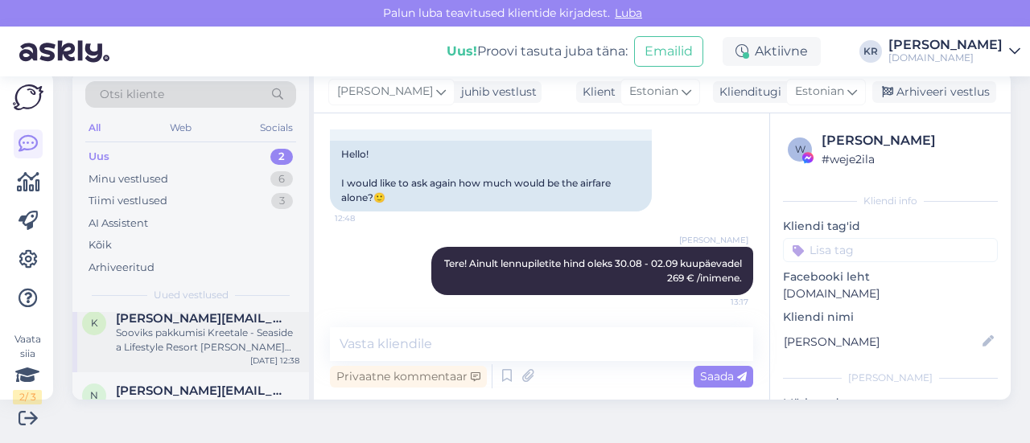
scroll to position [0, 0]
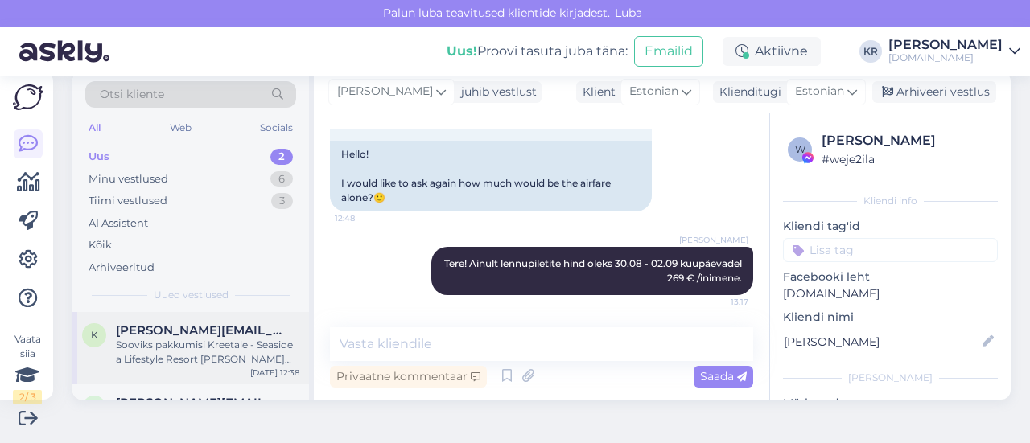
click at [185, 355] on div "Sooviks pakkumisi Kreetale - Seaside a Lifestyle Resort [PERSON_NAME][GEOGRAPHI…" at bounding box center [208, 352] width 184 height 29
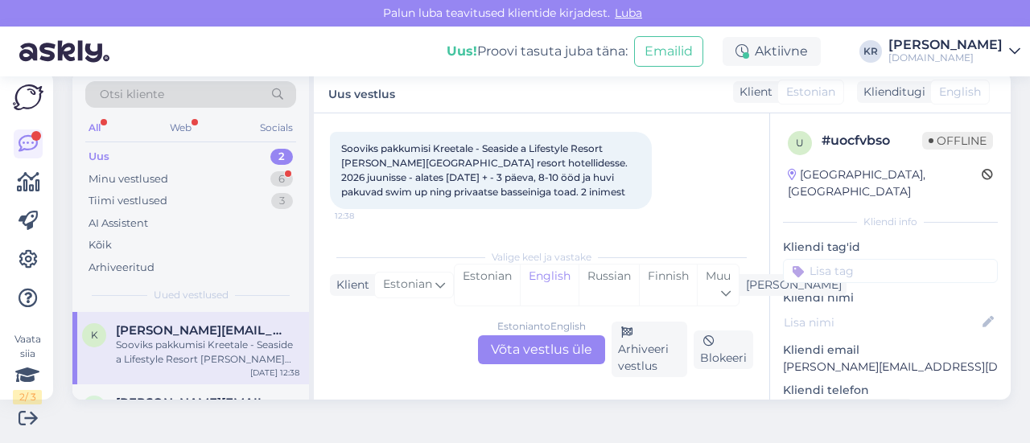
scroll to position [41, 0]
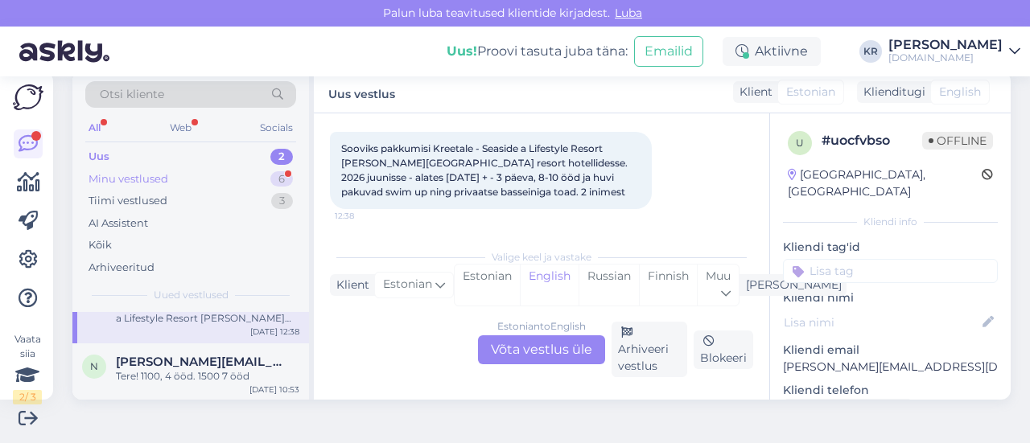
click at [196, 181] on div "Minu vestlused 6" at bounding box center [190, 179] width 211 height 23
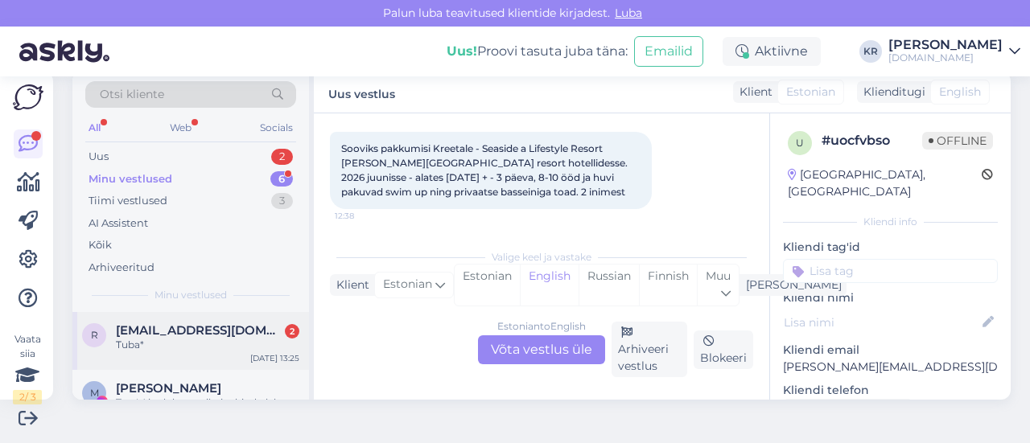
click at [214, 351] on div "Tuba*" at bounding box center [208, 345] width 184 height 14
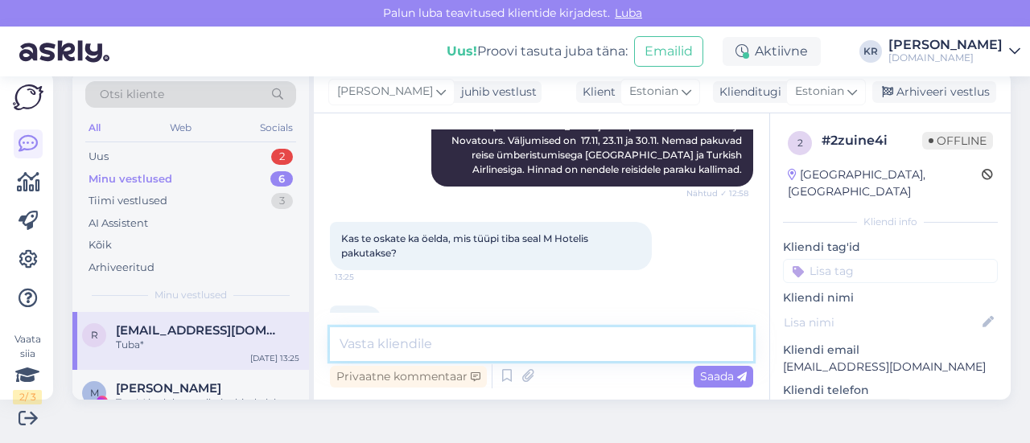
click at [451, 336] on textarea at bounding box center [541, 345] width 423 height 34
paste textarea "La Petite"
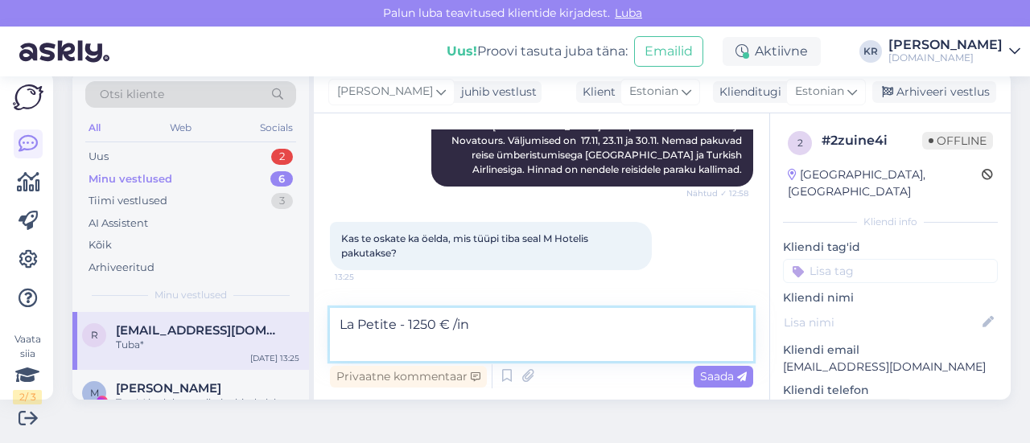
paste textarea "Deluxe Double Suite Room"
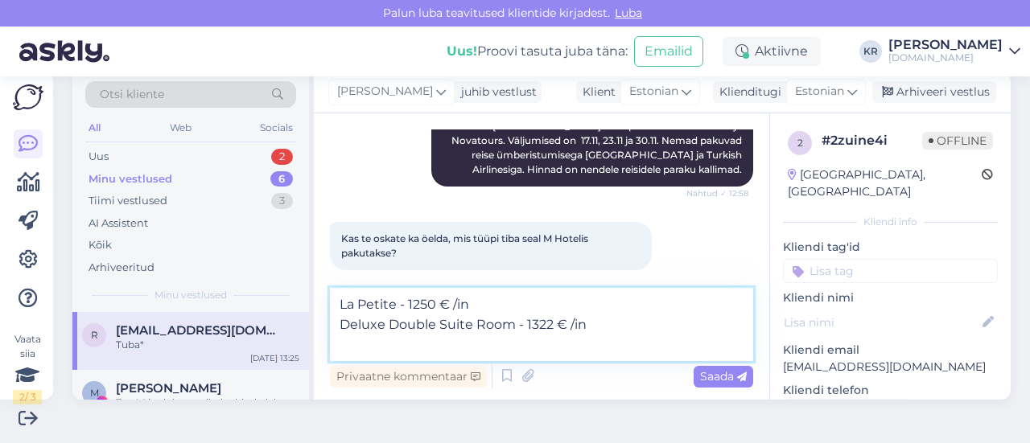
paste textarea "Deluxe City View Triple Suite"
click at [340, 308] on textarea "La Petite - 1250 € /in Deluxe Double Suite Room - 1322 € /in Deluxe City View T…" at bounding box center [541, 324] width 423 height 73
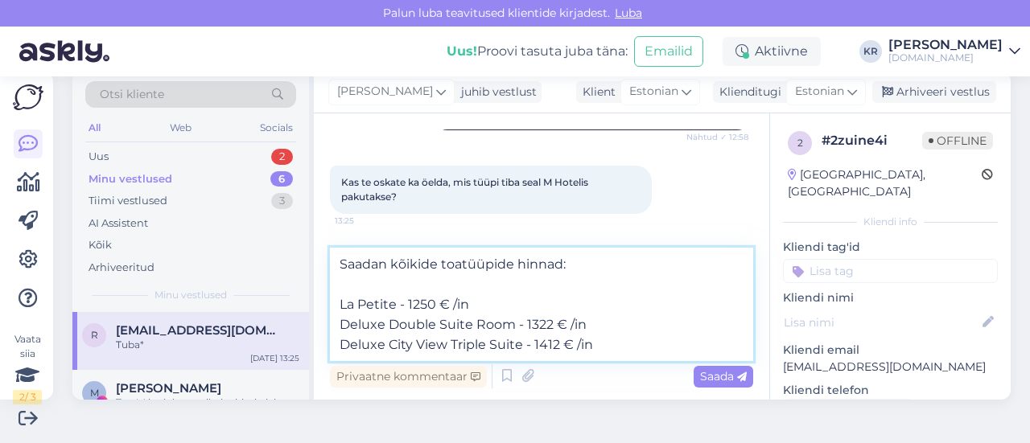
scroll to position [1475, 0]
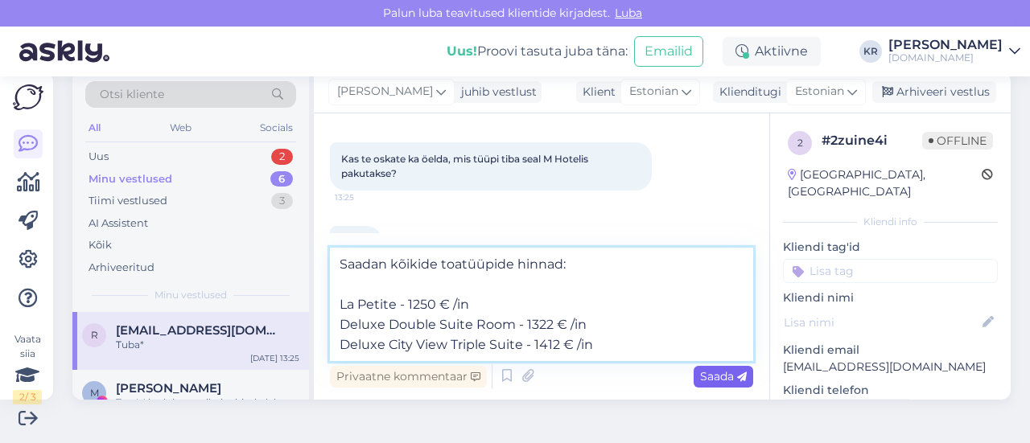
type textarea "Saadan kõikide toatüüpide hinnad: La Petite - 1250 € /in Deluxe Double Suite Ro…"
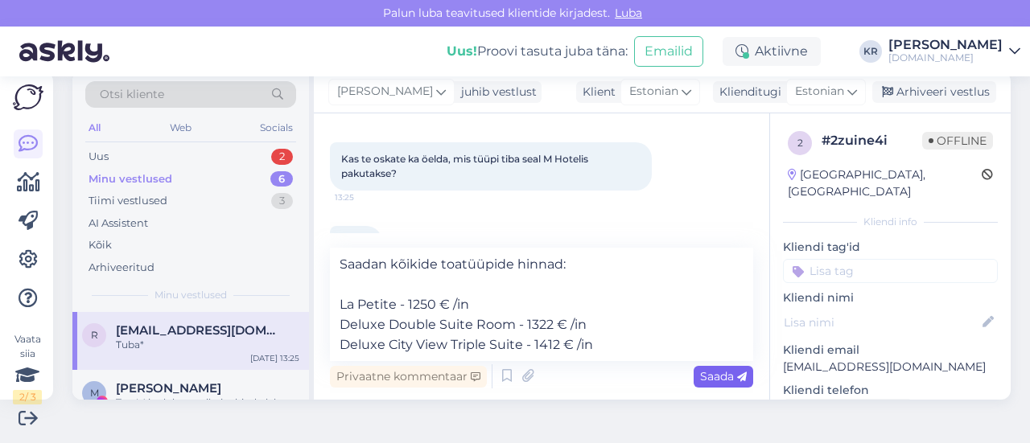
click at [700, 376] on span "Saada" at bounding box center [723, 376] width 47 height 14
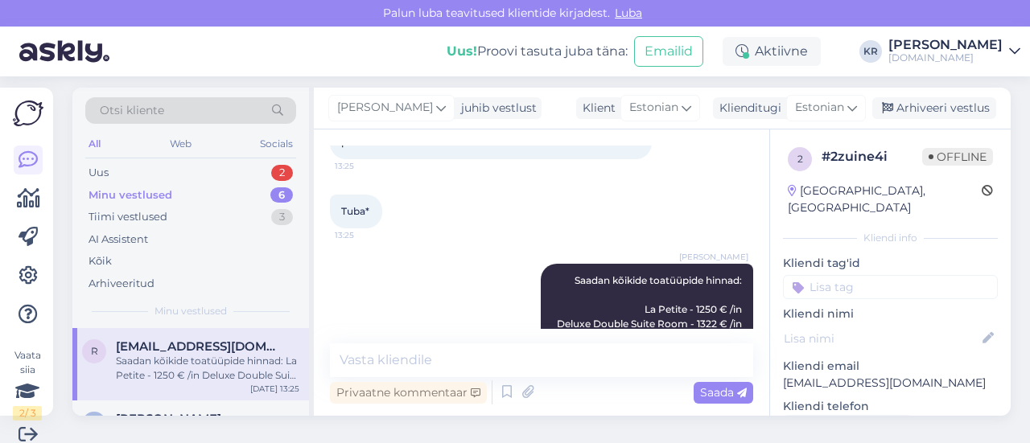
scroll to position [0, 0]
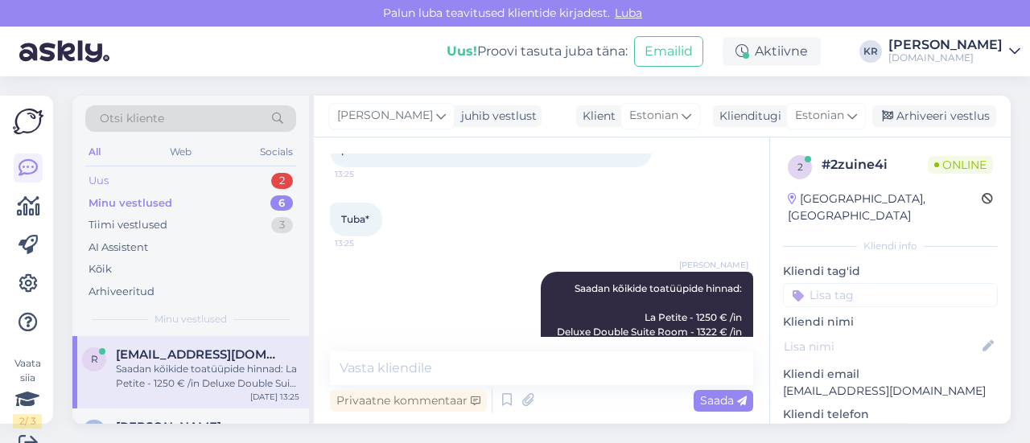
click at [180, 176] on div "Uus 2" at bounding box center [190, 181] width 211 height 23
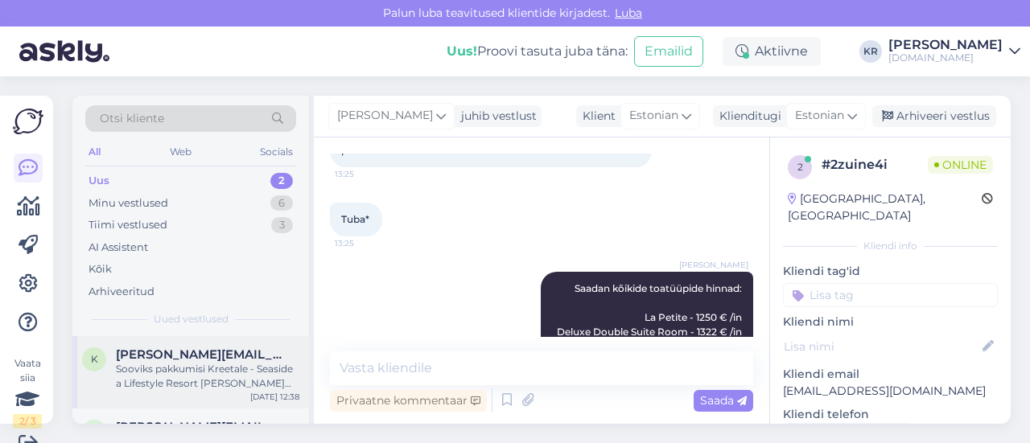
click at [208, 382] on div "Sooviks pakkumisi Kreetale - Seaside a Lifestyle Resort [PERSON_NAME][GEOGRAPHI…" at bounding box center [208, 376] width 184 height 29
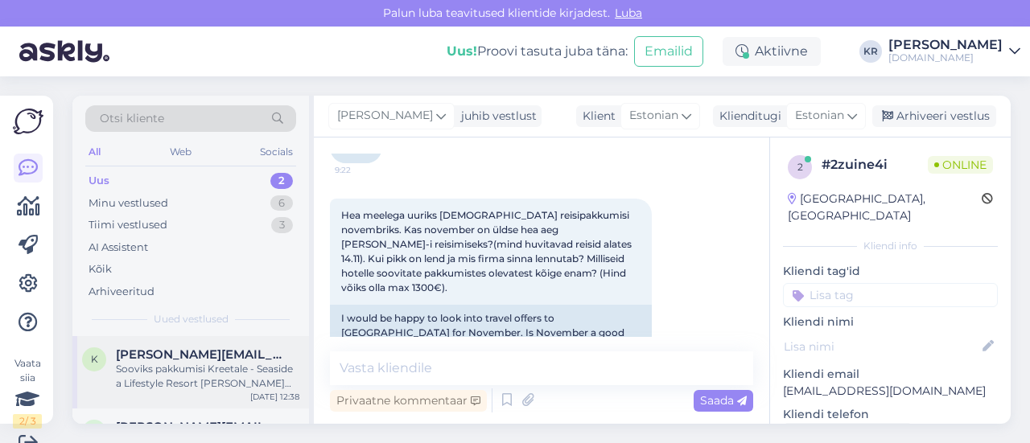
scroll to position [24, 0]
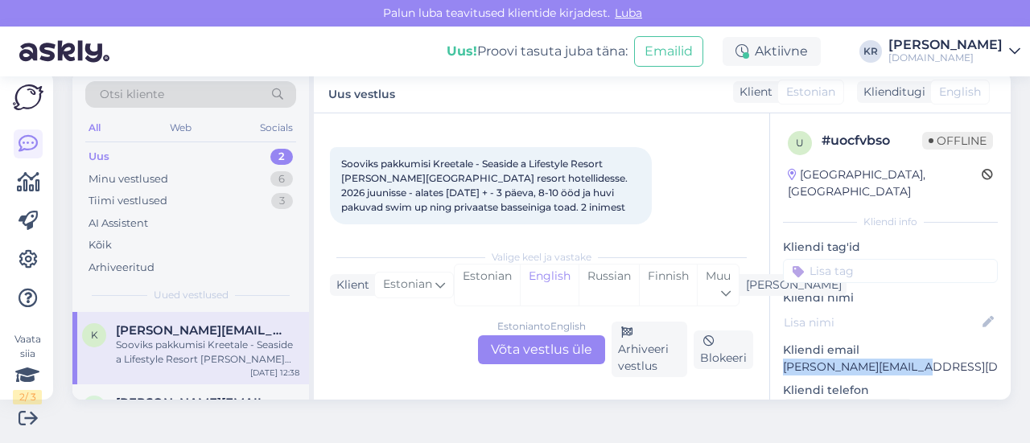
drag, startPoint x: 893, startPoint y: 344, endPoint x: 781, endPoint y: 350, distance: 112.8
click at [783, 359] on p "[PERSON_NAME][EMAIL_ADDRESS][DOMAIN_NAME]" at bounding box center [890, 367] width 215 height 17
copy p "[PERSON_NAME][EMAIL_ADDRESS][DOMAIN_NAME]"
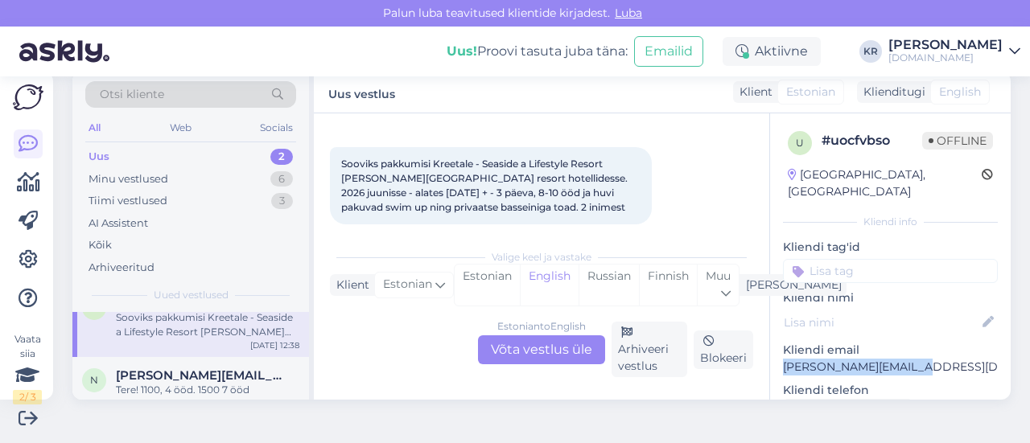
scroll to position [41, 0]
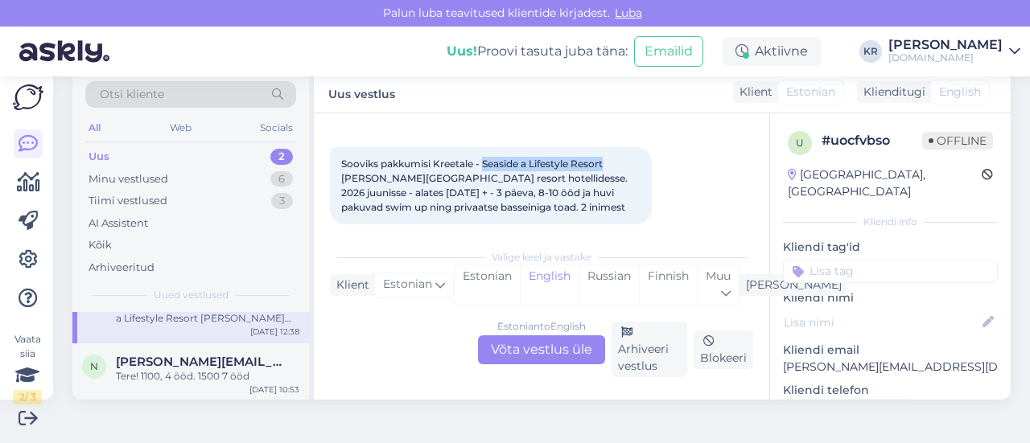
drag, startPoint x: 483, startPoint y: 159, endPoint x: 607, endPoint y: 166, distance: 124.2
click at [607, 166] on span "Sooviks pakkumisi Kreetale - Seaside a Lifestyle Resort [PERSON_NAME][GEOGRAPHI…" at bounding box center [485, 186] width 289 height 56
click at [539, 351] on div "Estonian to English Võta vestlus üle" at bounding box center [541, 350] width 127 height 29
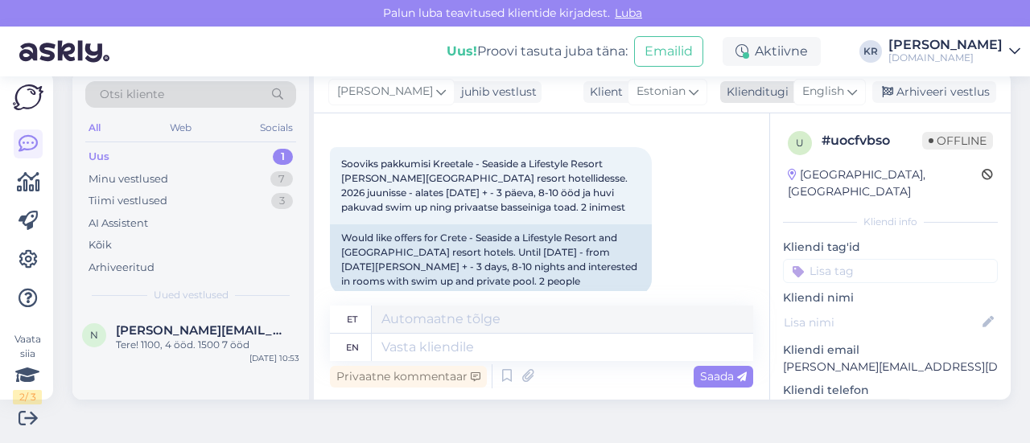
click at [848, 96] on icon at bounding box center [853, 92] width 10 height 18
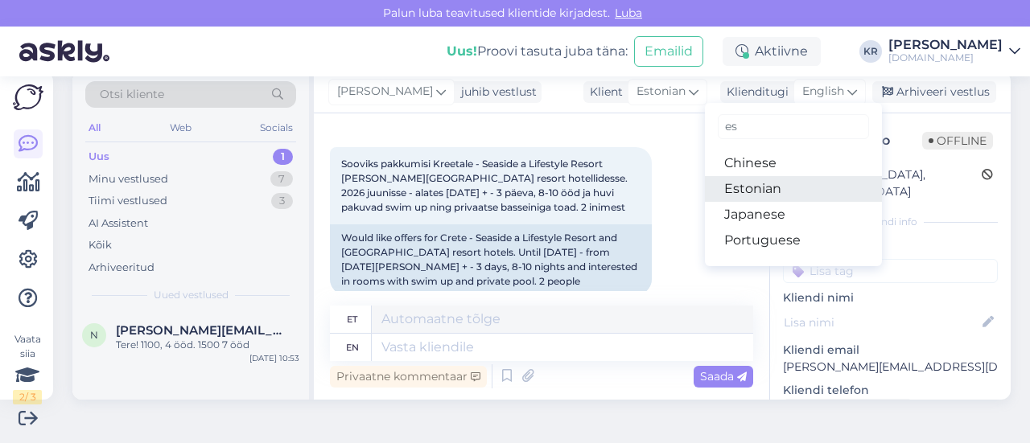
click at [760, 184] on link "Estonian" at bounding box center [793, 189] width 177 height 26
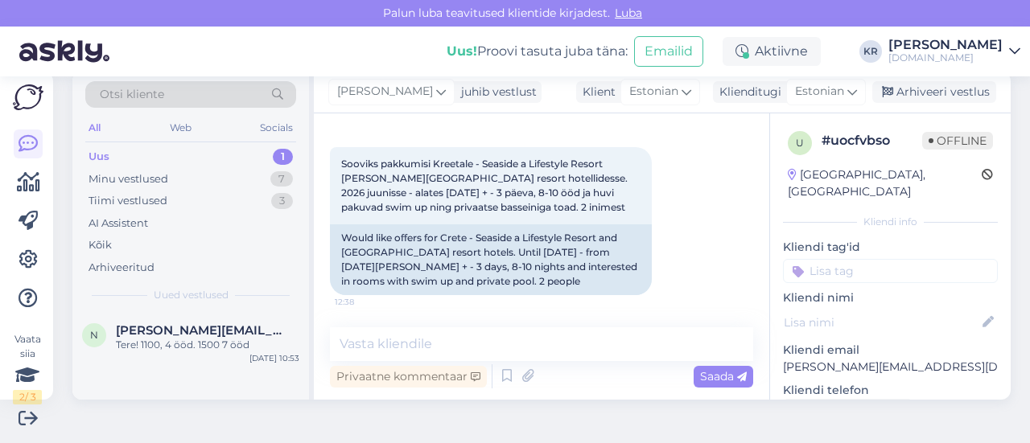
scroll to position [163, 0]
click at [475, 350] on textarea at bounding box center [541, 345] width 423 height 34
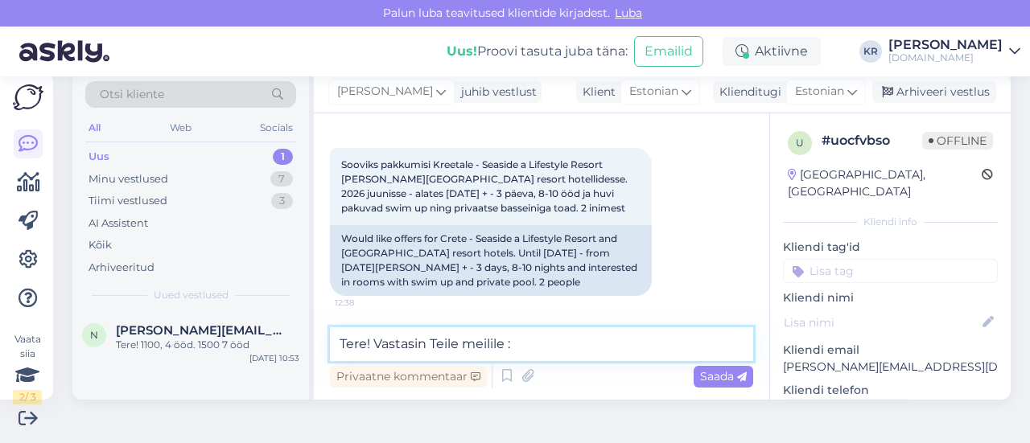
type textarea "Tere! Vastasin Teile meilile :)"
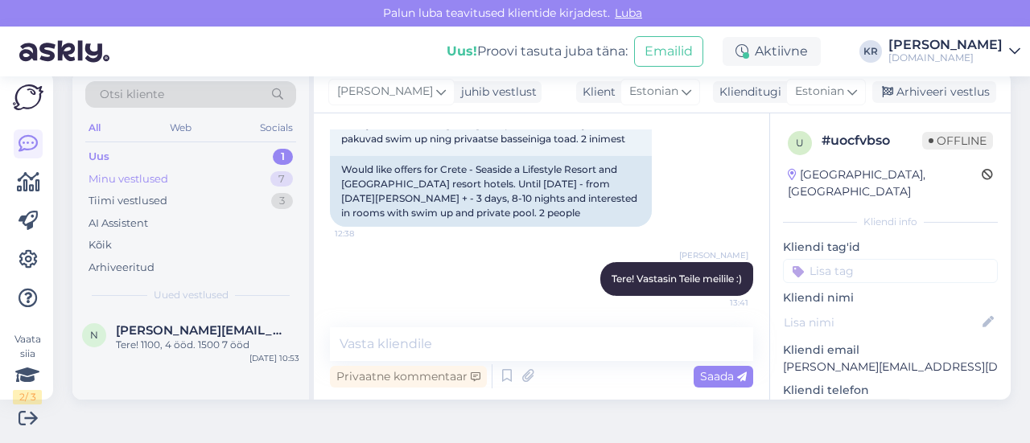
click at [211, 178] on div "Minu vestlused 7" at bounding box center [190, 179] width 211 height 23
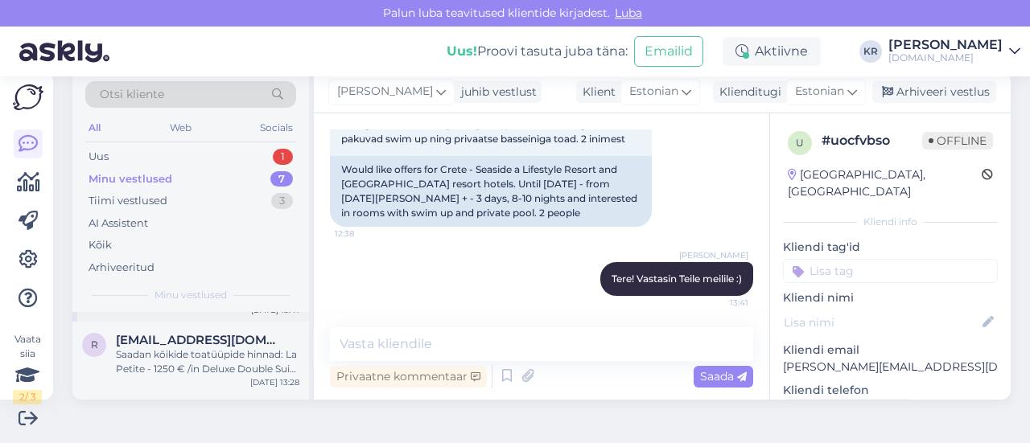
scroll to position [0, 0]
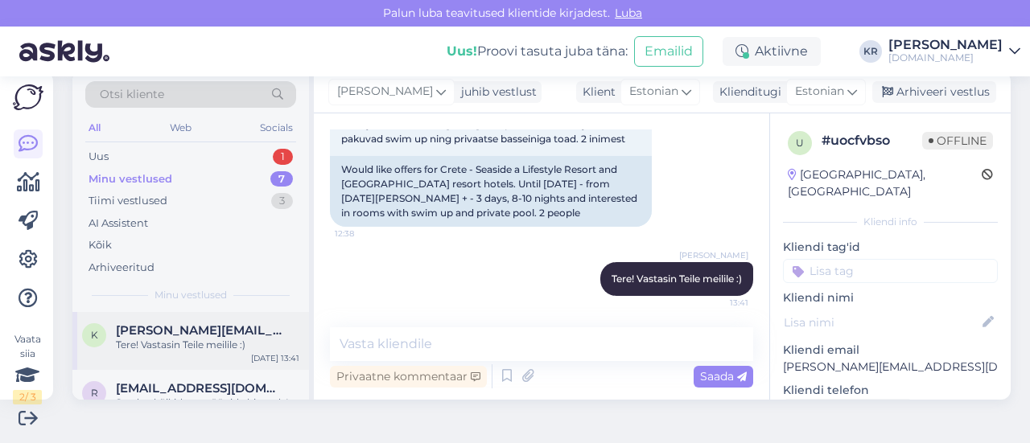
click at [229, 349] on div "Tere! Vastasin Teile meilile :)" at bounding box center [208, 345] width 184 height 14
click at [905, 97] on div "Arhiveeri vestlus" at bounding box center [934, 92] width 124 height 22
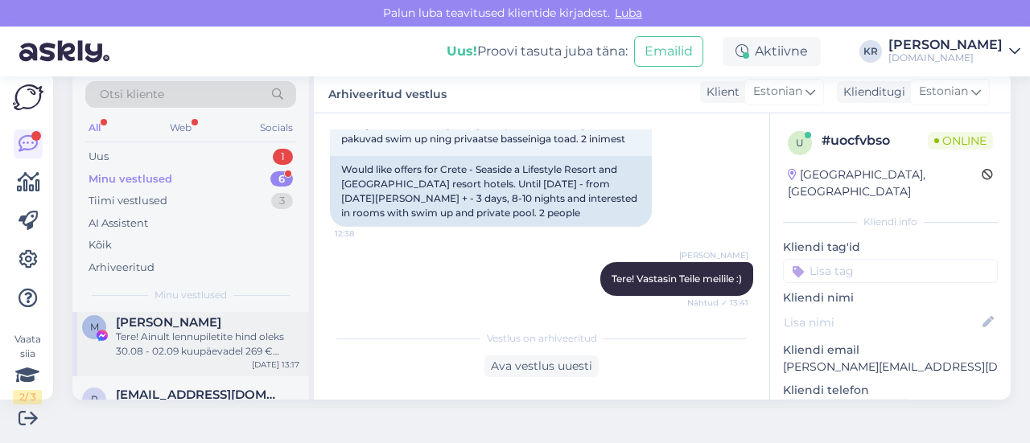
scroll to position [0, 0]
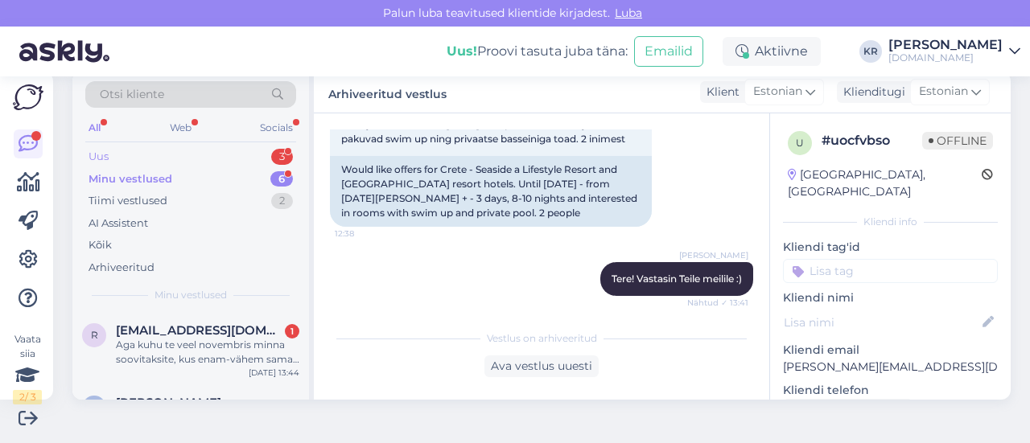
click at [125, 148] on div "Uus 3" at bounding box center [190, 157] width 211 height 23
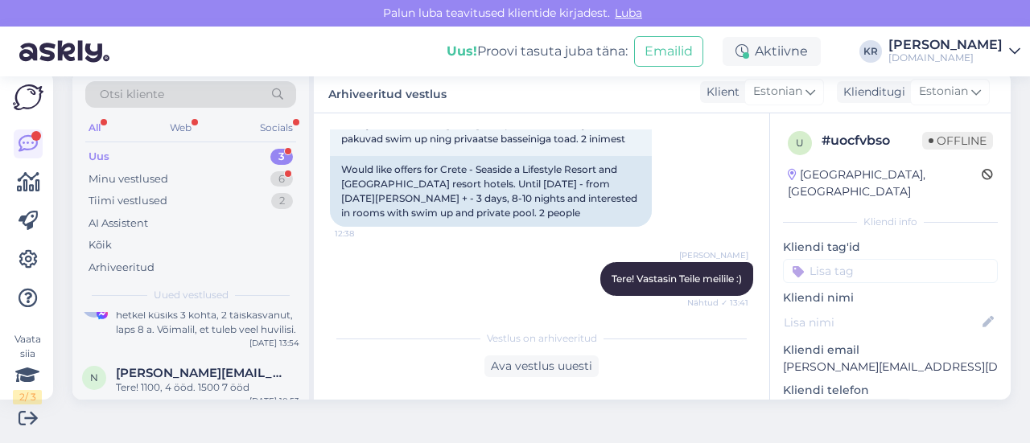
scroll to position [113, 0]
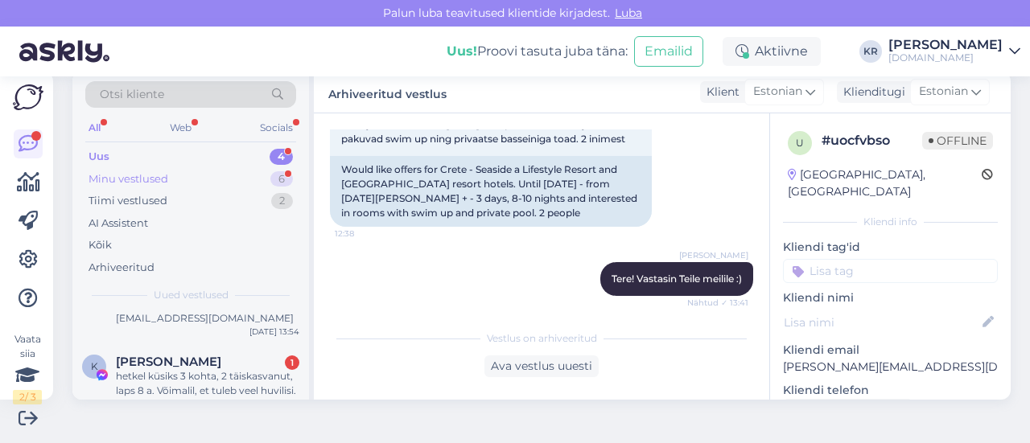
click at [221, 177] on div "Minu vestlused 6" at bounding box center [190, 179] width 211 height 23
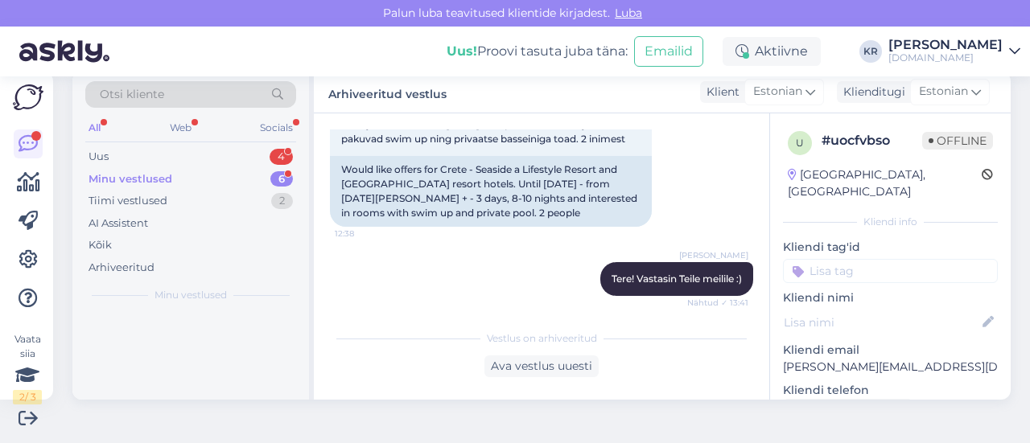
scroll to position [0, 0]
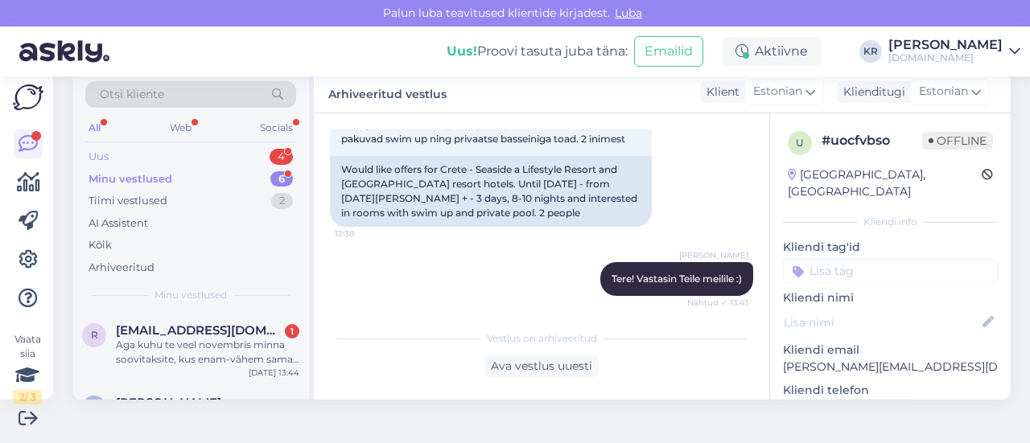
click at [219, 153] on div "Uus 4" at bounding box center [190, 157] width 211 height 23
click at [180, 173] on div "Minu vestlused 6" at bounding box center [190, 179] width 211 height 23
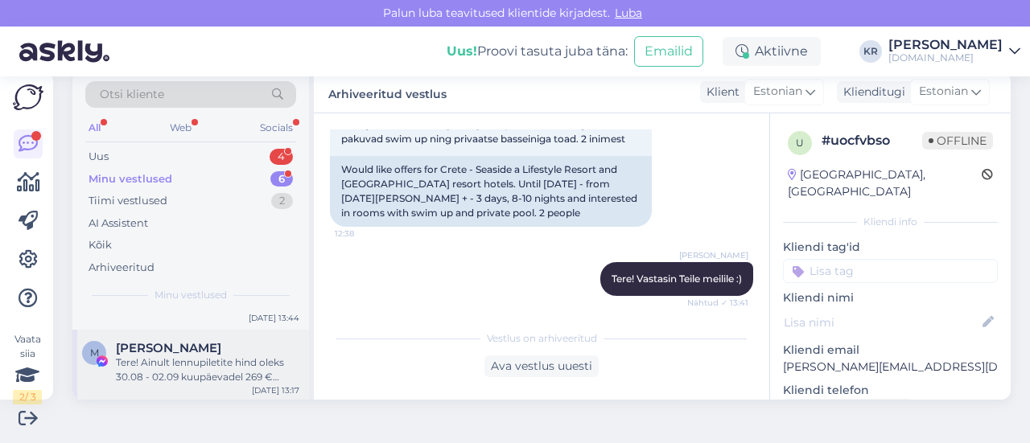
scroll to position [80, 0]
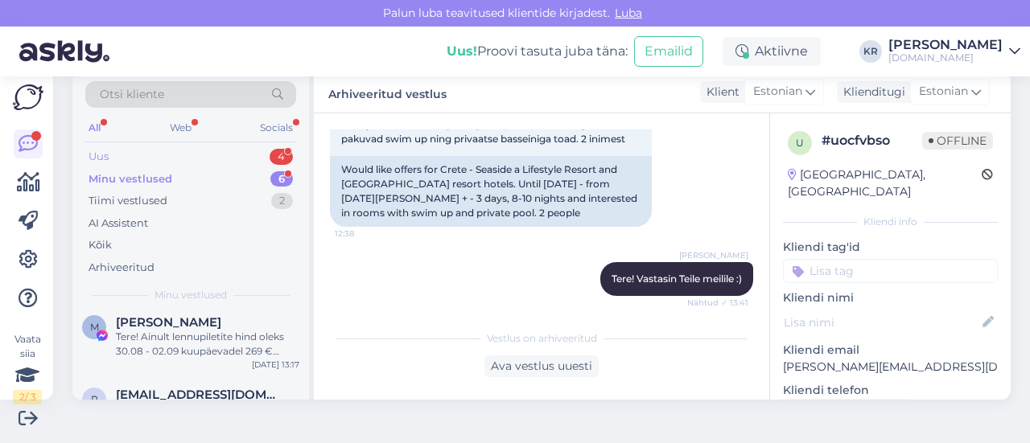
click at [214, 146] on div "Uus 4" at bounding box center [190, 157] width 211 height 23
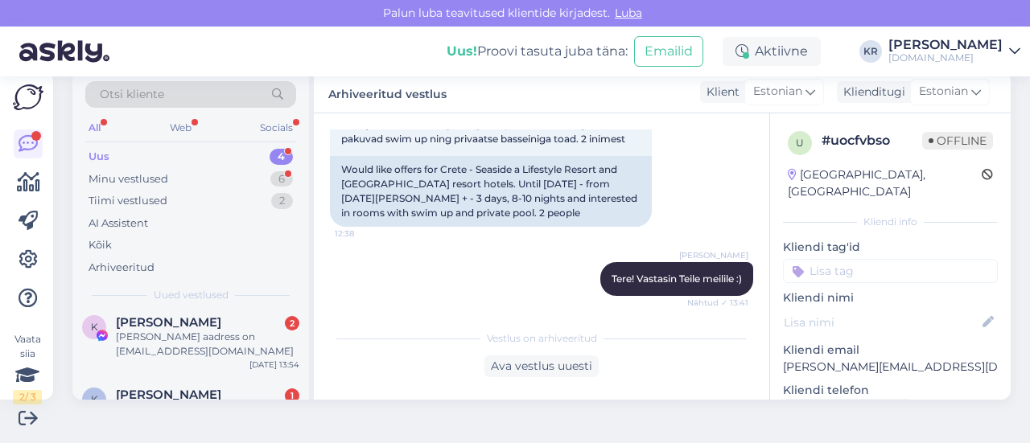
click at [196, 157] on div "Uus 4" at bounding box center [190, 157] width 211 height 23
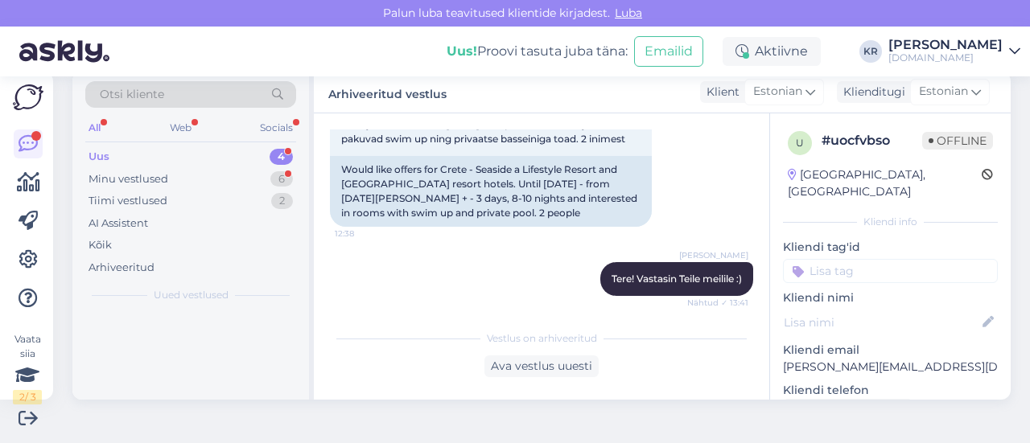
scroll to position [0, 0]
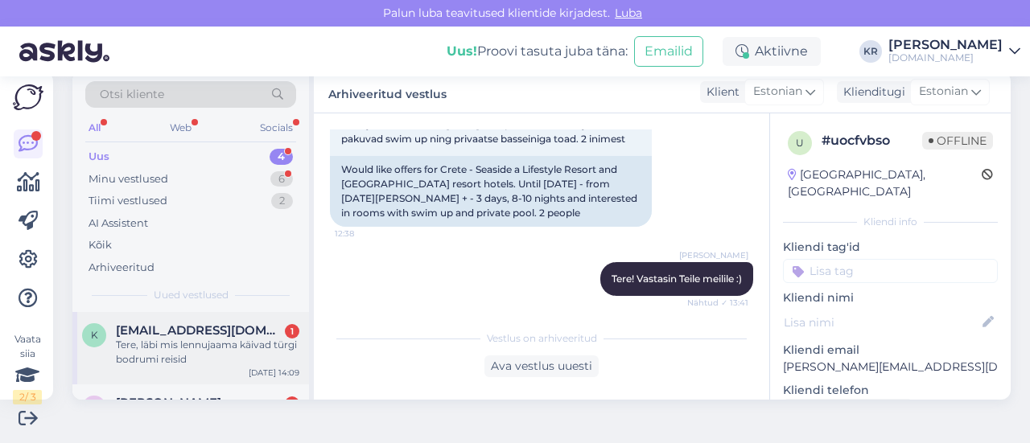
click at [220, 352] on div "Tere, läbi mis lennujaama käivad türgi bodrumi reisid" at bounding box center [208, 352] width 184 height 29
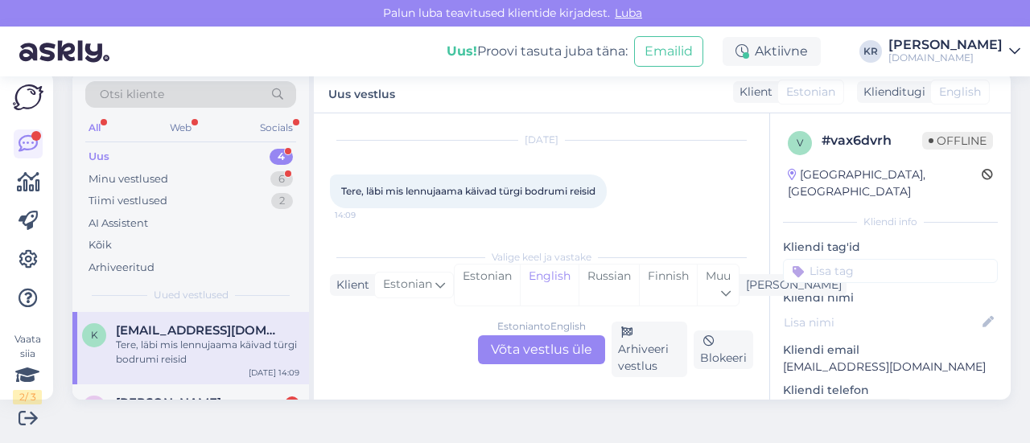
scroll to position [34, 0]
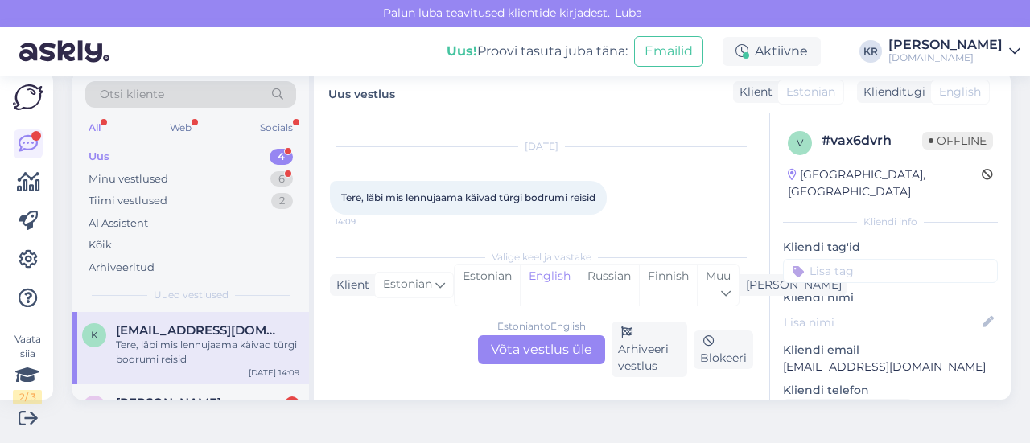
click at [531, 356] on div "Estonian to English Võta vestlus üle" at bounding box center [541, 350] width 127 height 29
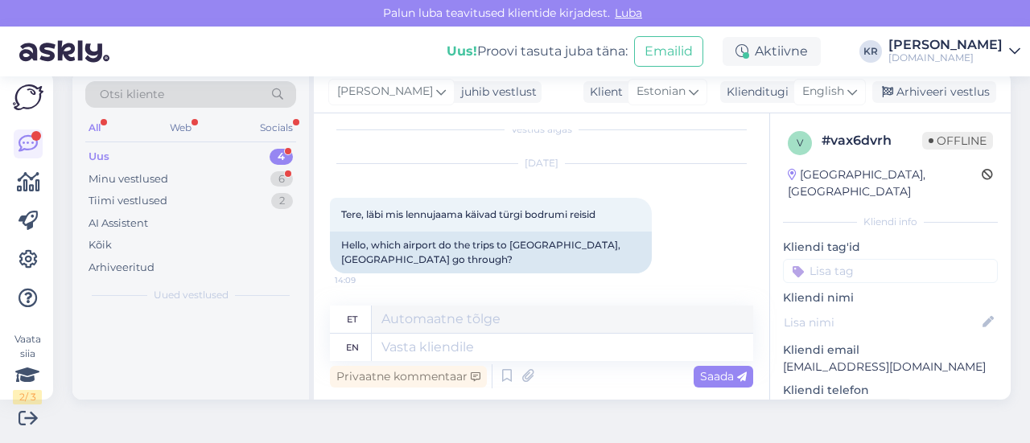
scroll to position [16, 0]
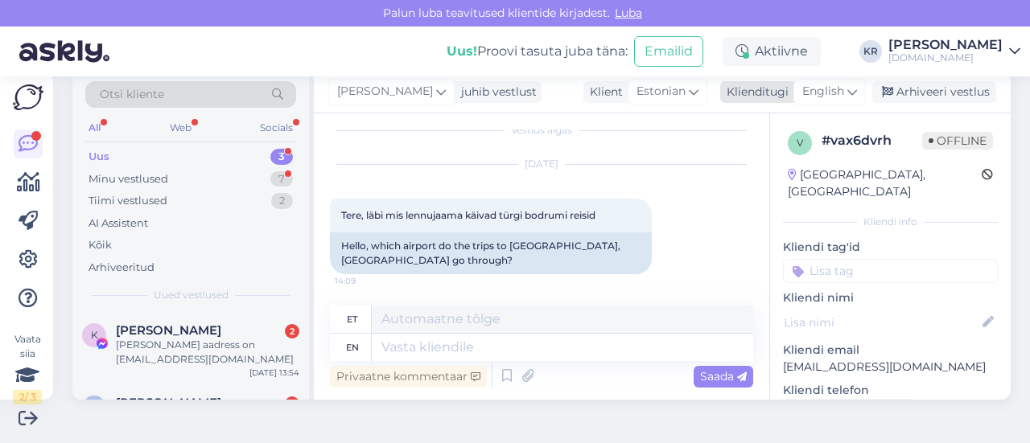
click at [827, 97] on span "English" at bounding box center [823, 92] width 42 height 18
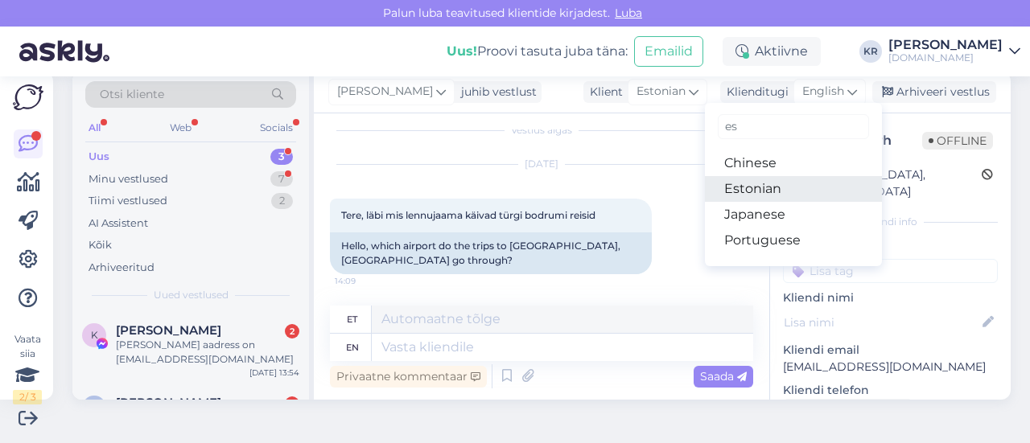
click at [760, 188] on link "Estonian" at bounding box center [793, 189] width 177 height 26
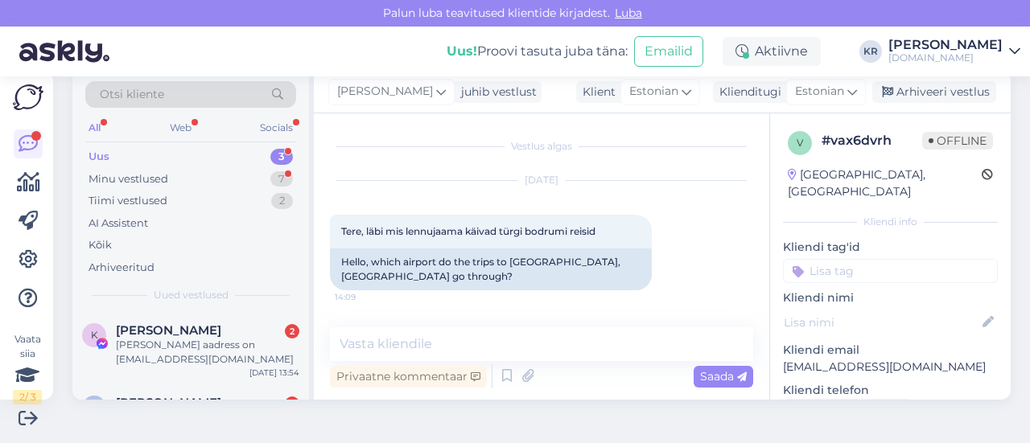
scroll to position [0, 0]
click at [459, 343] on textarea at bounding box center [541, 345] width 423 height 34
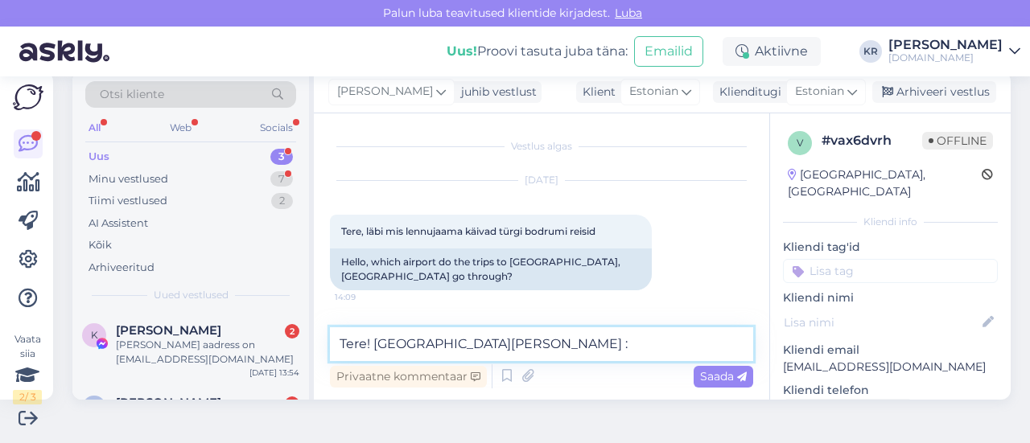
type textarea "Tere! [GEOGRAPHIC_DATA][PERSON_NAME] :)"
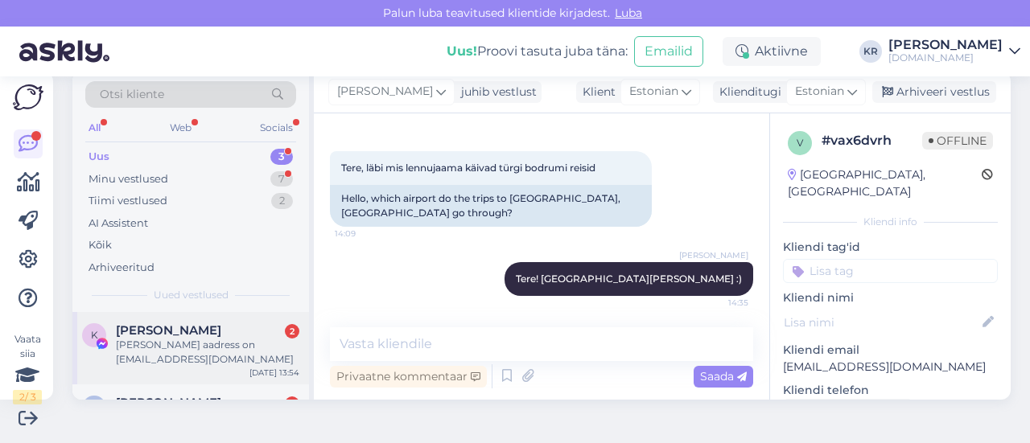
click at [184, 339] on div "[PERSON_NAME] aadress on [EMAIL_ADDRESS][DOMAIN_NAME]" at bounding box center [208, 352] width 184 height 29
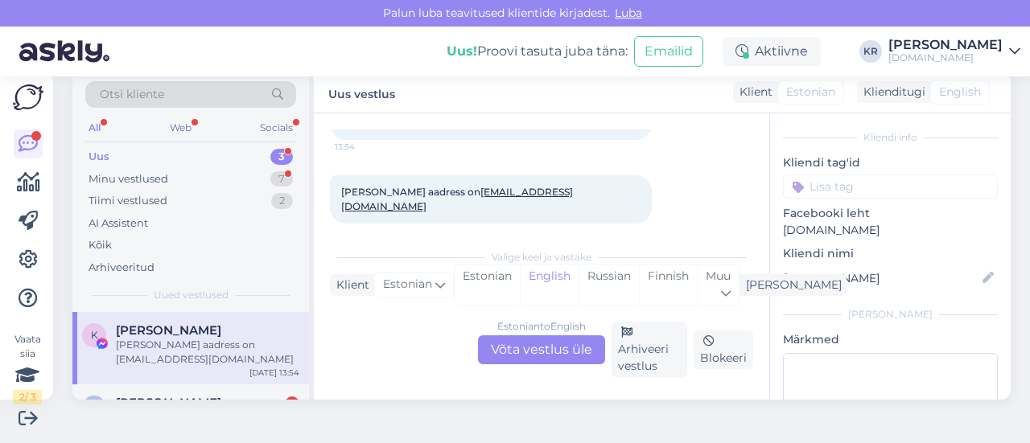
scroll to position [184, 0]
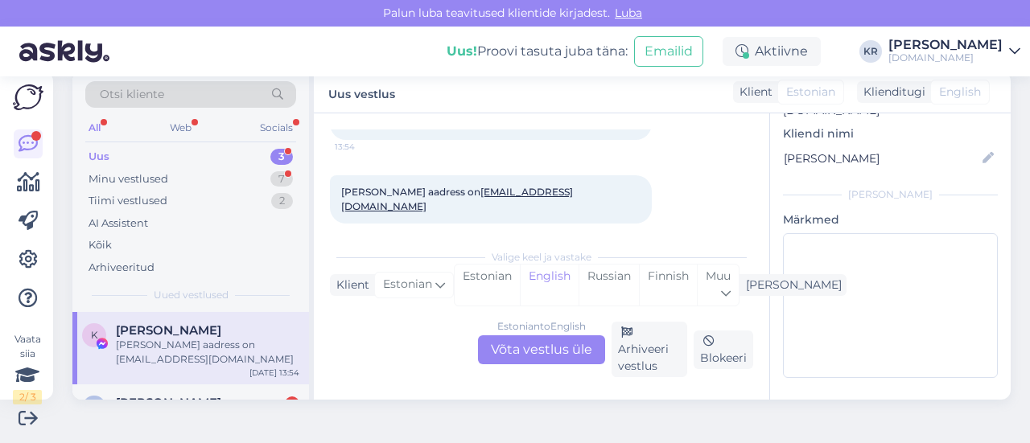
click at [539, 353] on div "Estonian to English Võta vestlus üle" at bounding box center [541, 350] width 127 height 29
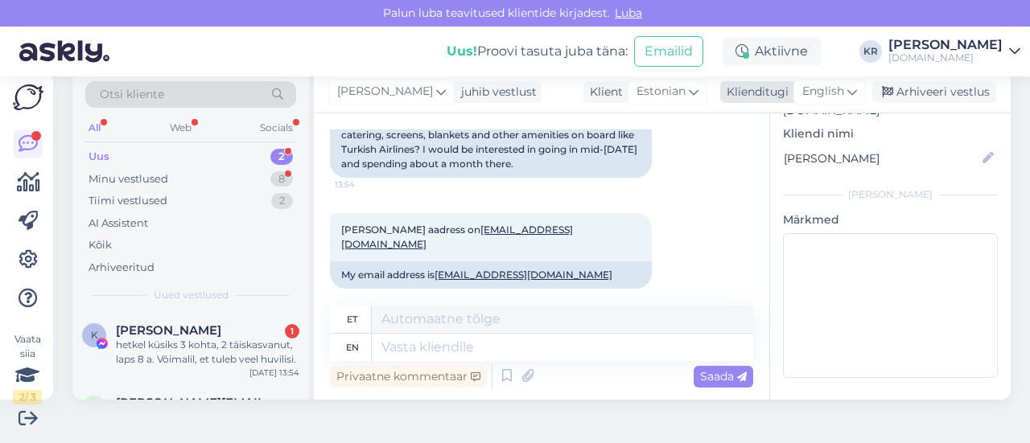
click at [831, 94] on span "English" at bounding box center [823, 92] width 42 height 18
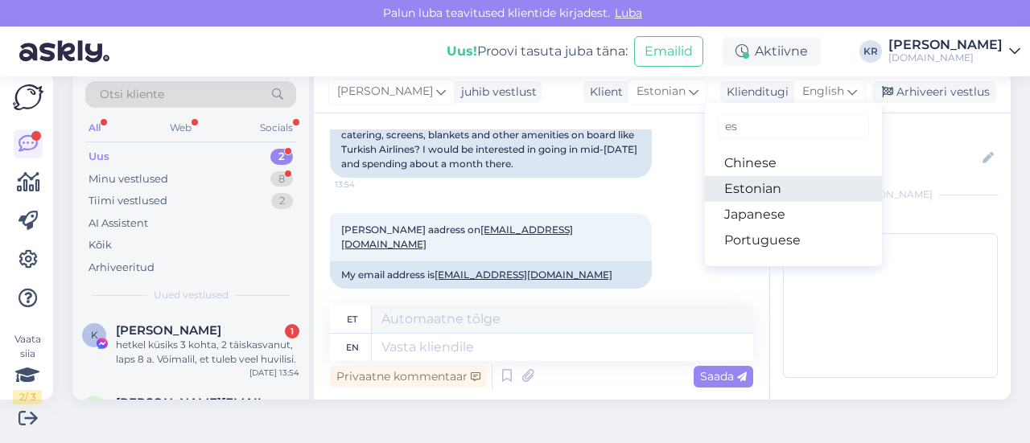
click at [746, 184] on link "Estonian" at bounding box center [793, 189] width 177 height 26
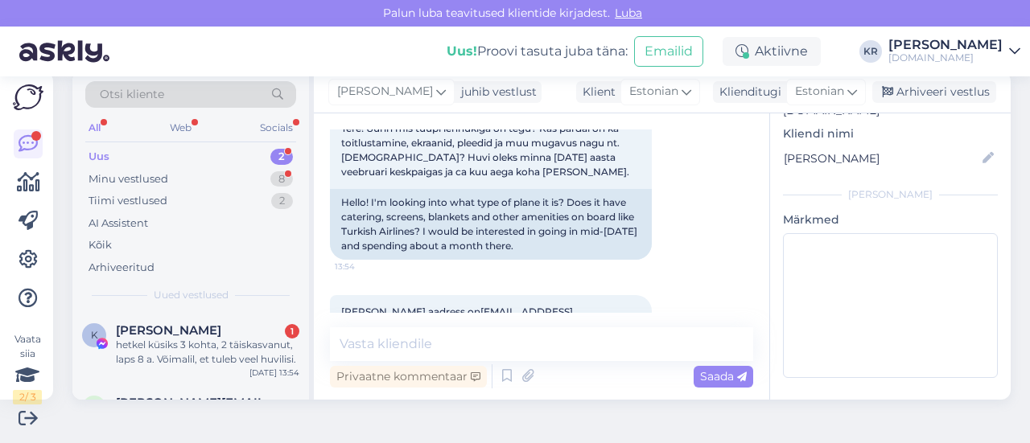
scroll to position [163, 0]
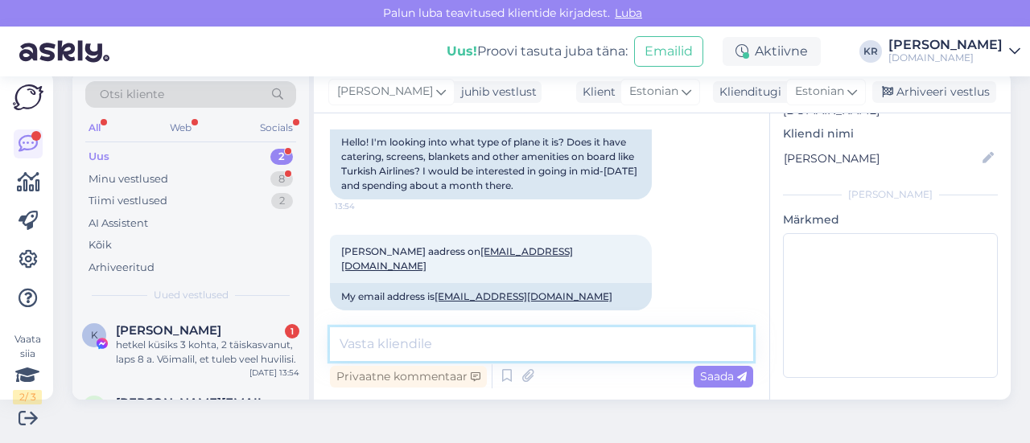
click at [515, 349] on textarea at bounding box center [541, 345] width 423 height 34
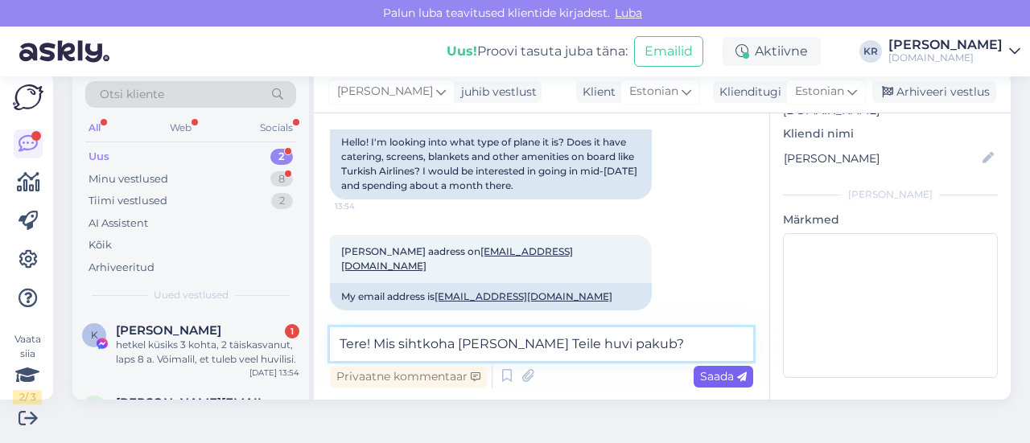
type textarea "Tere! Mis sihtkoha [PERSON_NAME] Teile huvi pakub?"
click at [716, 376] on span "Saada" at bounding box center [723, 376] width 47 height 14
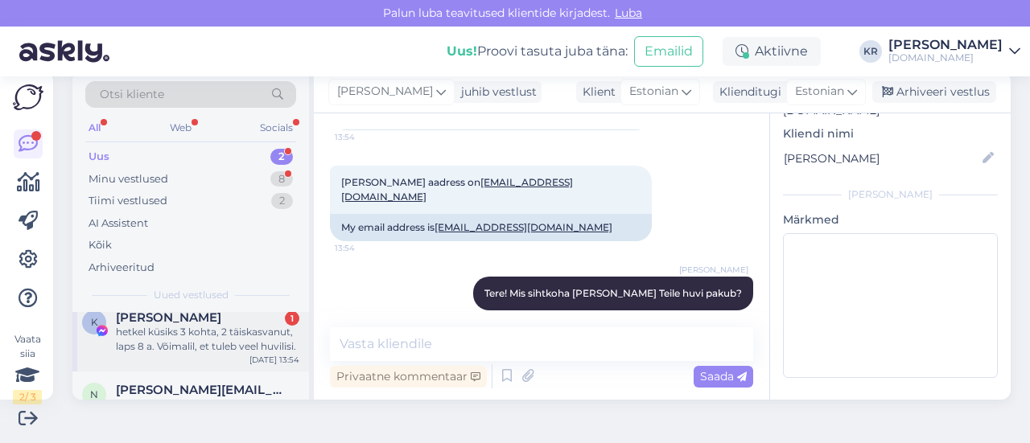
scroll to position [0, 0]
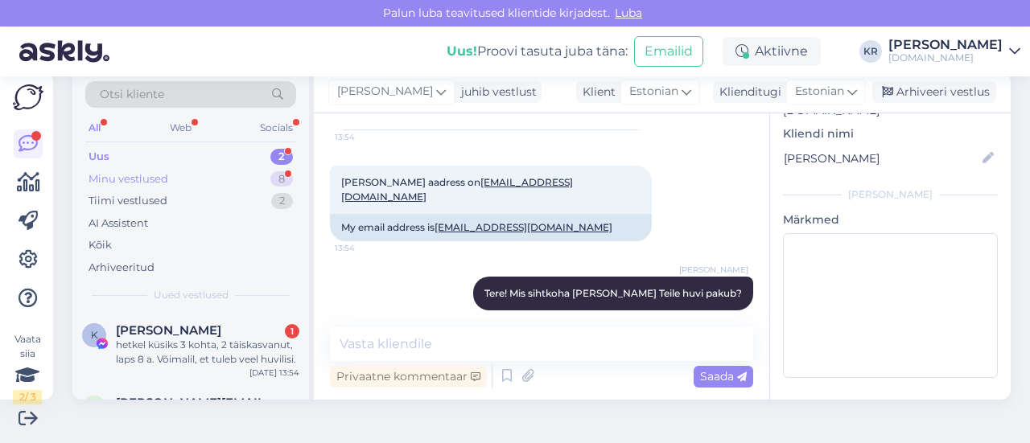
click at [185, 175] on div "Minu vestlused 8" at bounding box center [190, 179] width 211 height 23
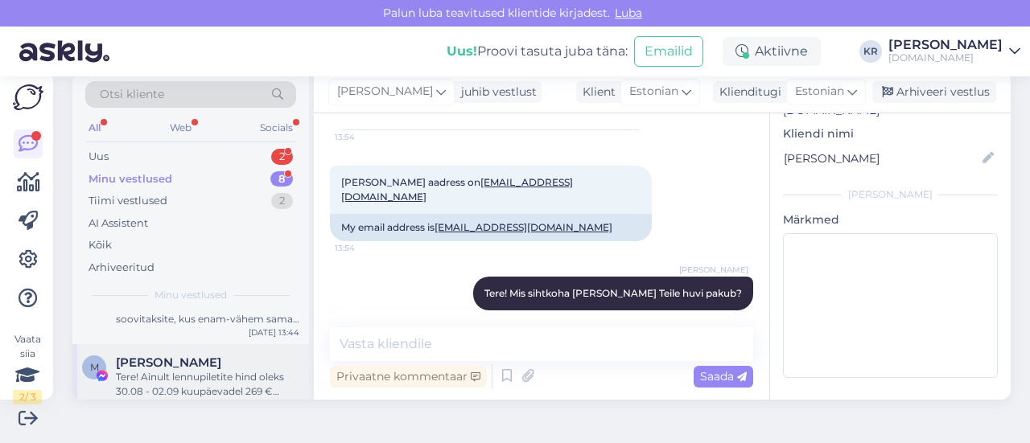
scroll to position [161, 0]
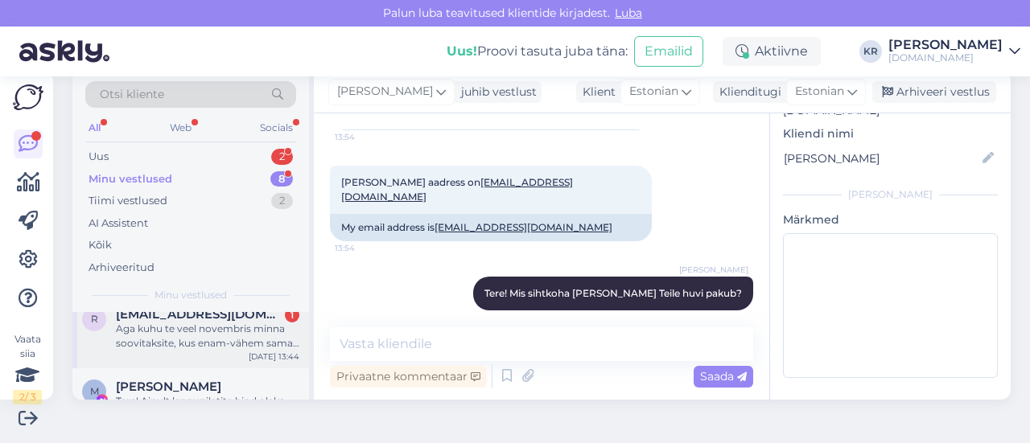
click at [229, 340] on div "r [EMAIL_ADDRESS][DOMAIN_NAME] 1 Aga kuhu te veel novembris minna soovitaksite,…" at bounding box center [190, 332] width 237 height 72
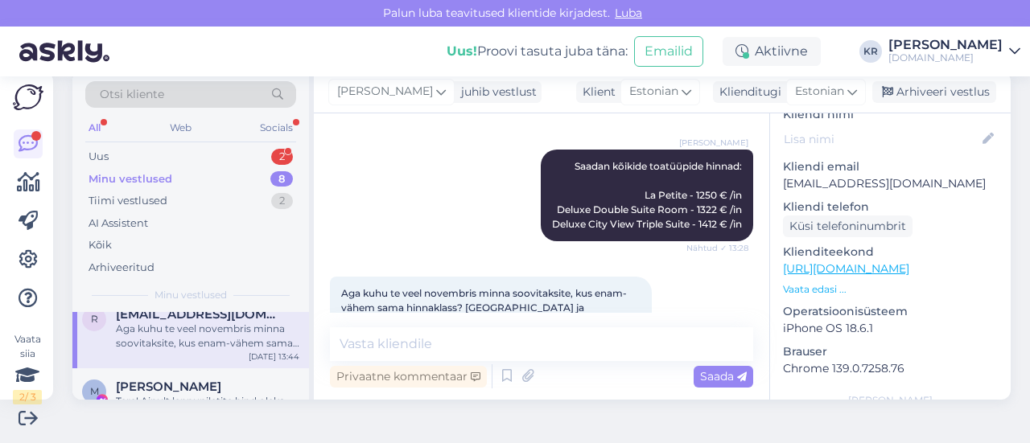
scroll to position [147, 0]
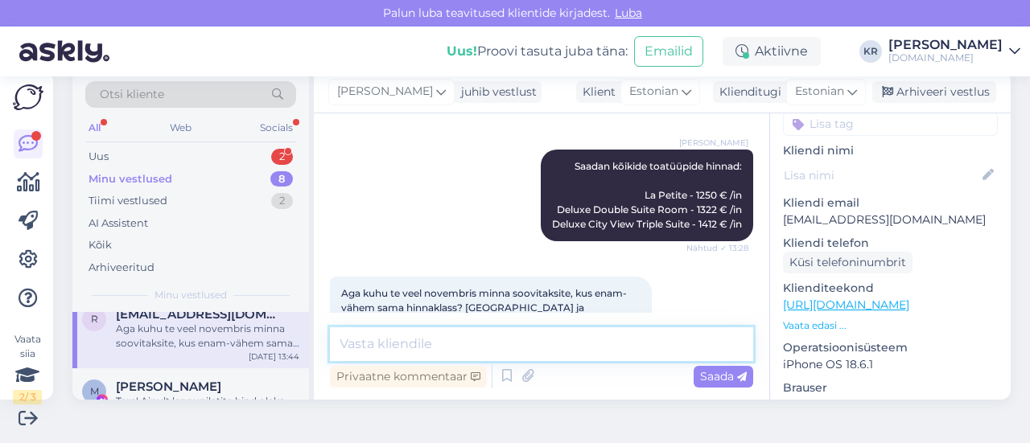
click at [486, 342] on textarea at bounding box center [541, 345] width 423 height 34
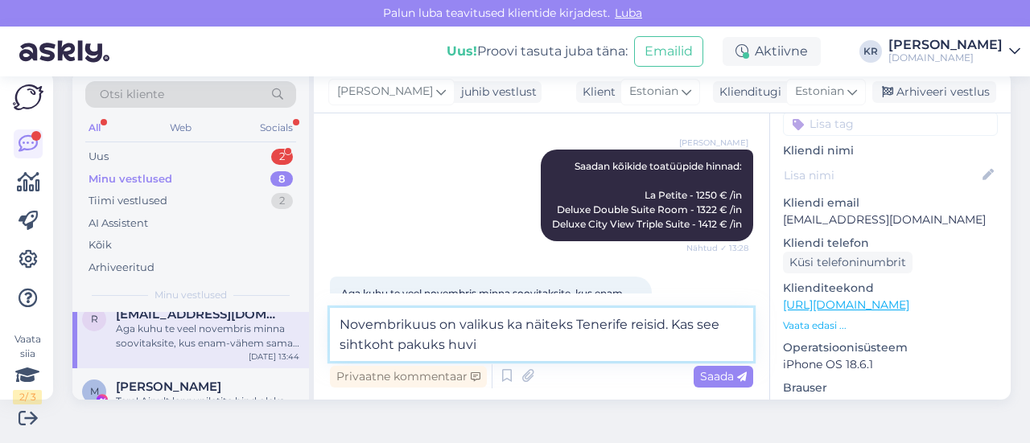
type textarea "Novembrikuus on valikus ka näiteks Tenerife reisid. Kas see sihtkoht pakuks huv…"
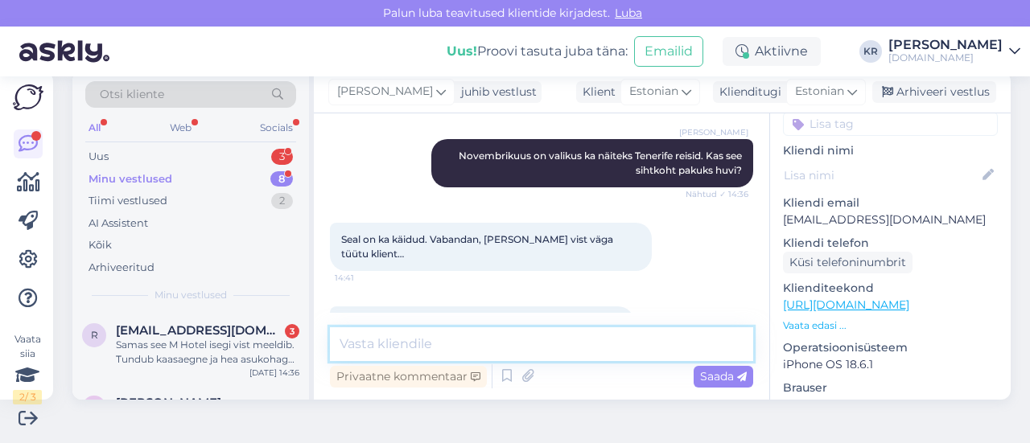
scroll to position [1846, 0]
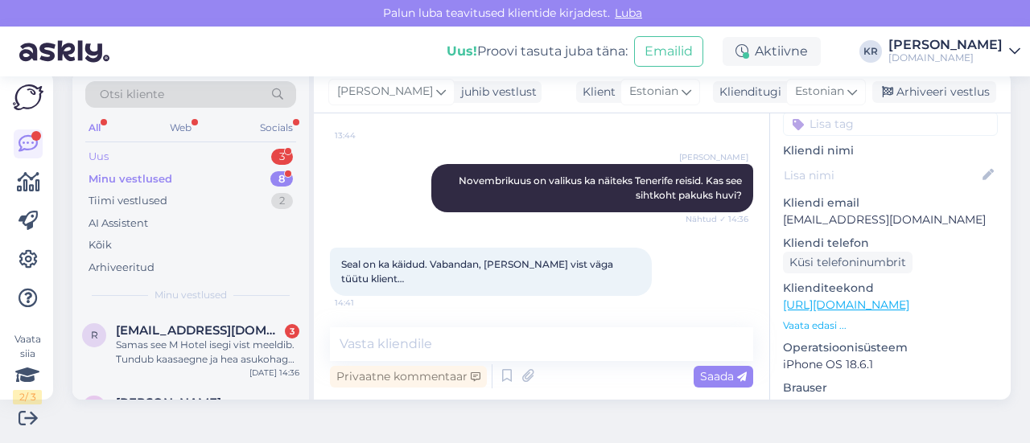
click at [221, 159] on div "Uus 3" at bounding box center [190, 157] width 211 height 23
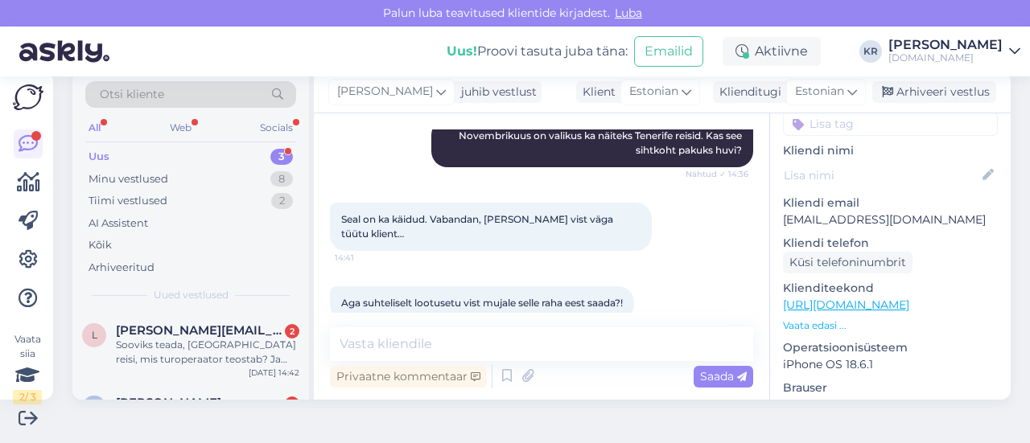
scroll to position [1926, 0]
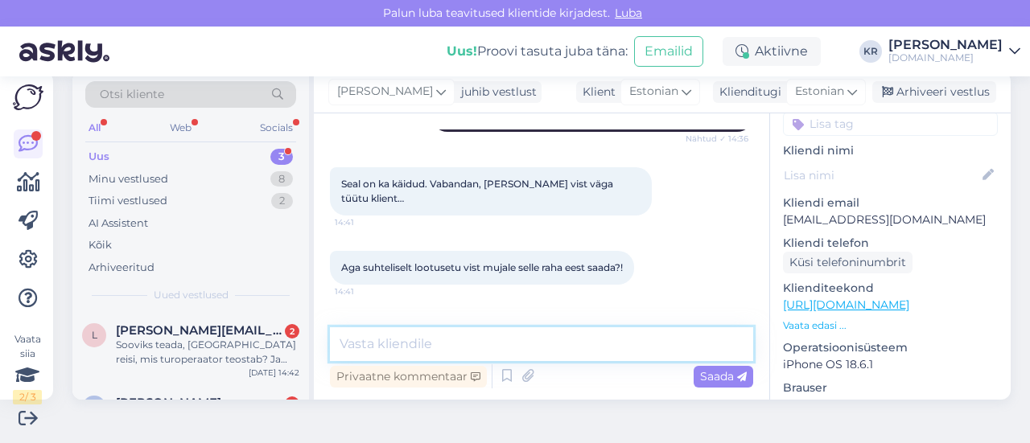
click at [525, 352] on textarea at bounding box center [541, 345] width 423 height 34
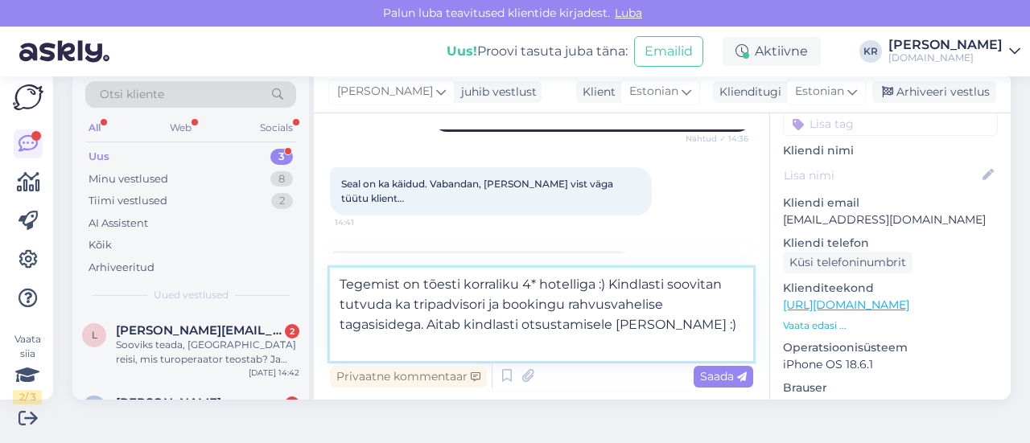
paste textarea "Hotell asub mugavalt [PERSON_NAME] minuti kaugusel kuulsast Phu Quoci ööturust,…"
type textarea "Tegemist on tõesti korraliku 4* hotelliga :) Kindlasti soovitan tutvuda ka trip…"
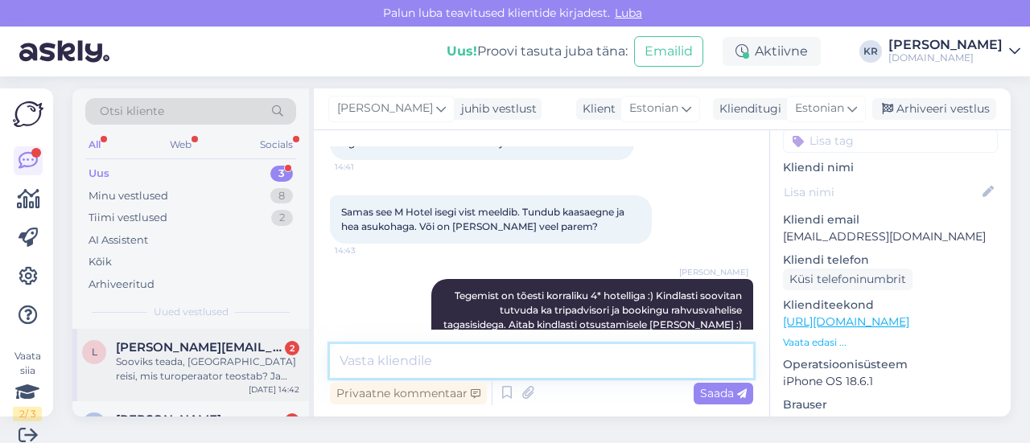
scroll to position [0, 0]
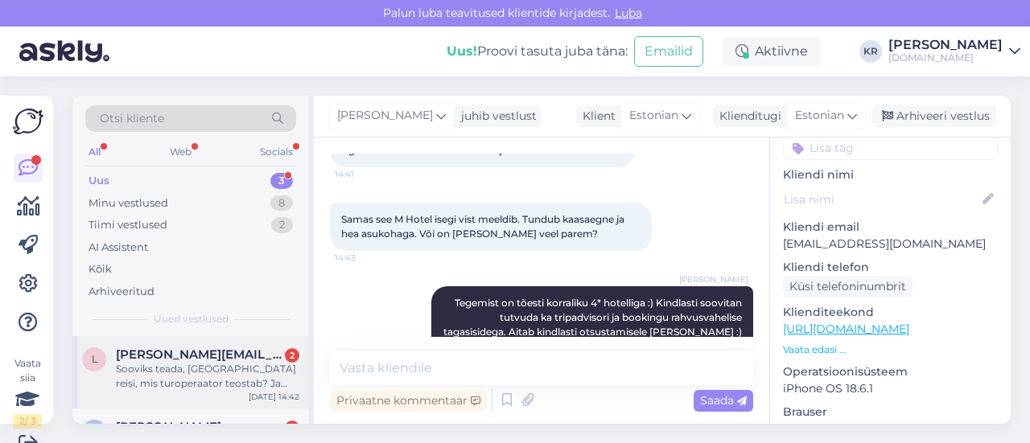
click at [230, 392] on div "l [PERSON_NAME][EMAIL_ADDRESS][DOMAIN_NAME] 2 Sooviks teada, [GEOGRAPHIC_DATA] …" at bounding box center [190, 372] width 237 height 72
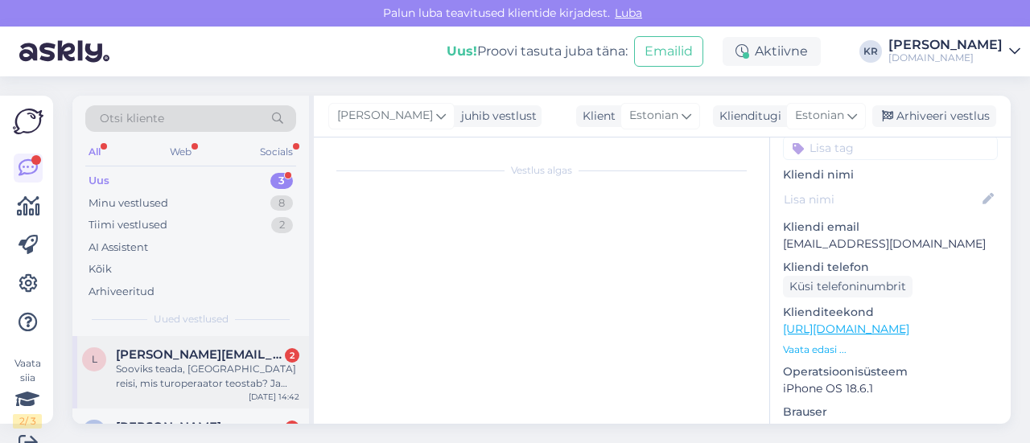
scroll to position [24, 0]
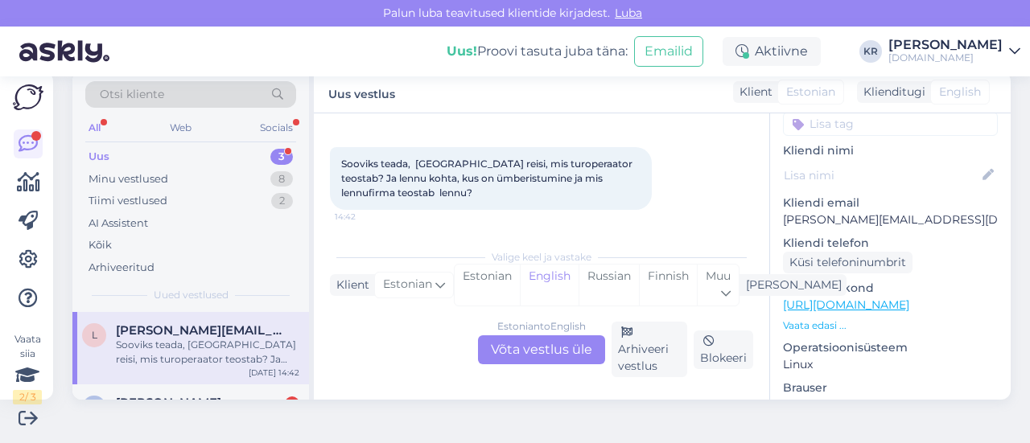
click at [535, 342] on div "Estonian to English Võta vestlus üle" at bounding box center [541, 350] width 127 height 29
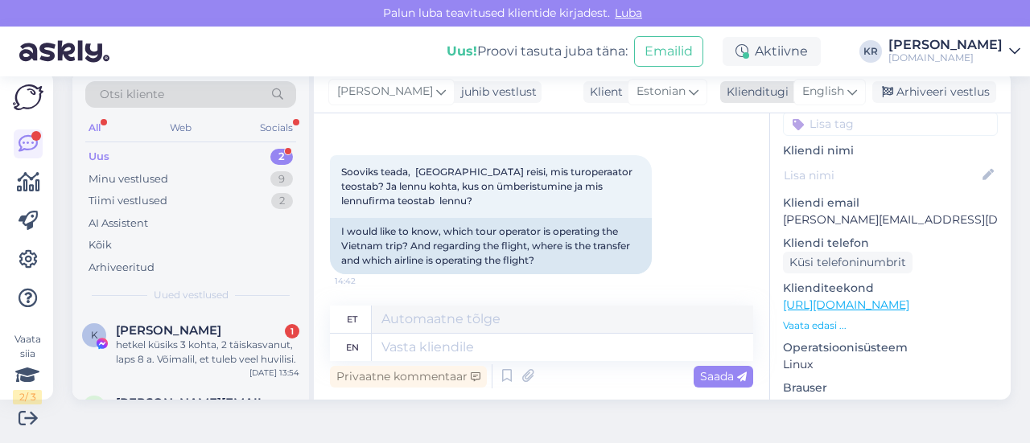
click at [814, 95] on span "English" at bounding box center [823, 92] width 42 height 18
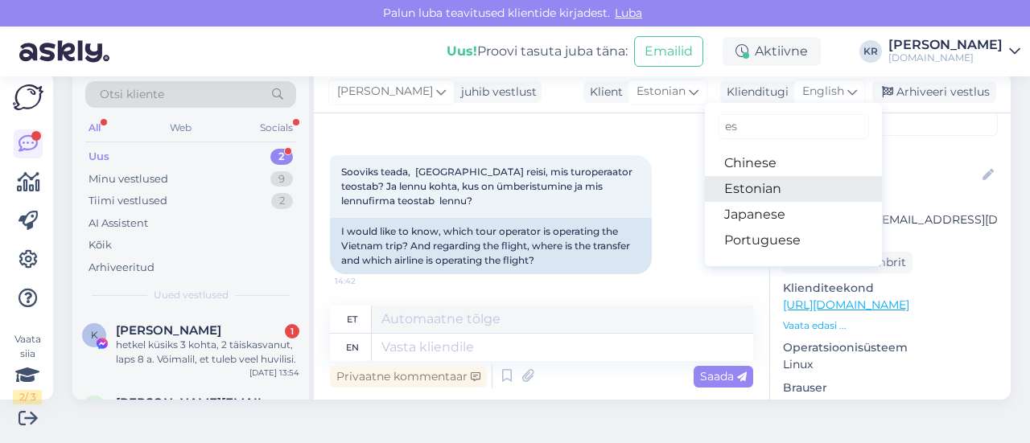
click at [735, 192] on link "Estonian" at bounding box center [793, 189] width 177 height 26
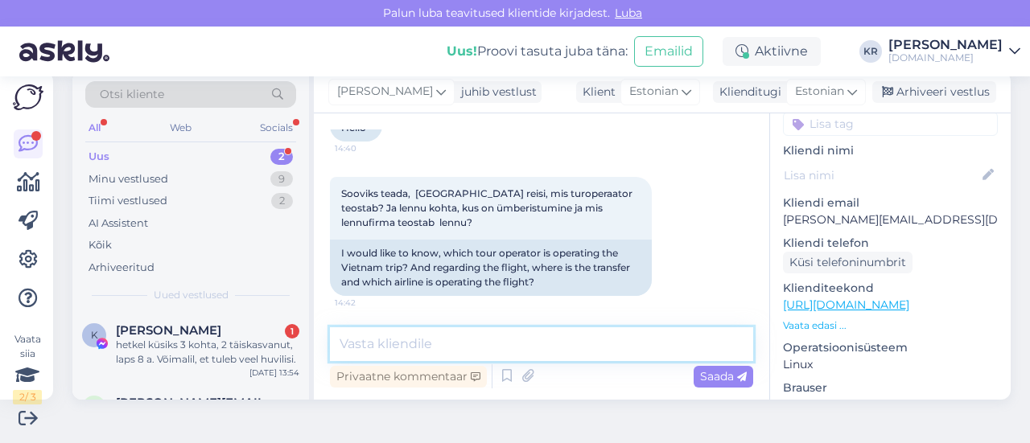
click at [457, 328] on textarea at bounding box center [541, 345] width 423 height 34
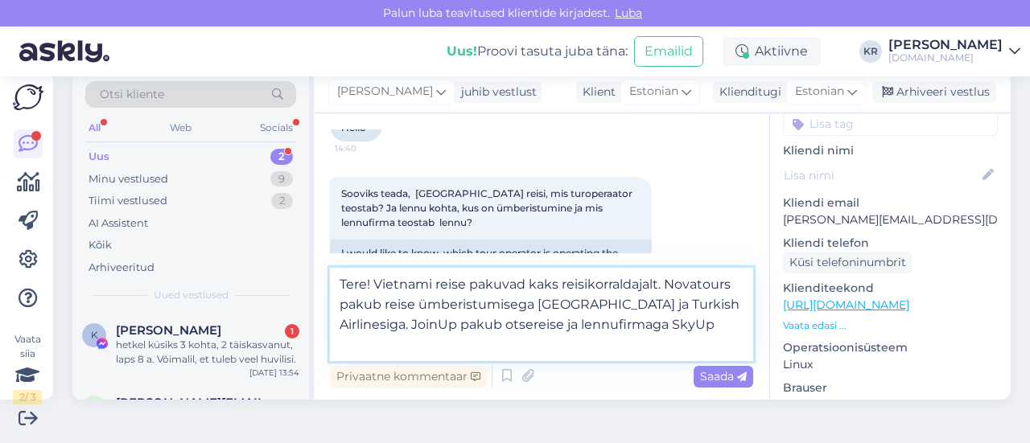
type textarea "Tere! Vietnami reise pakuvad kaks reisikorraldajalt. Novatours pakub reise ümbe…"
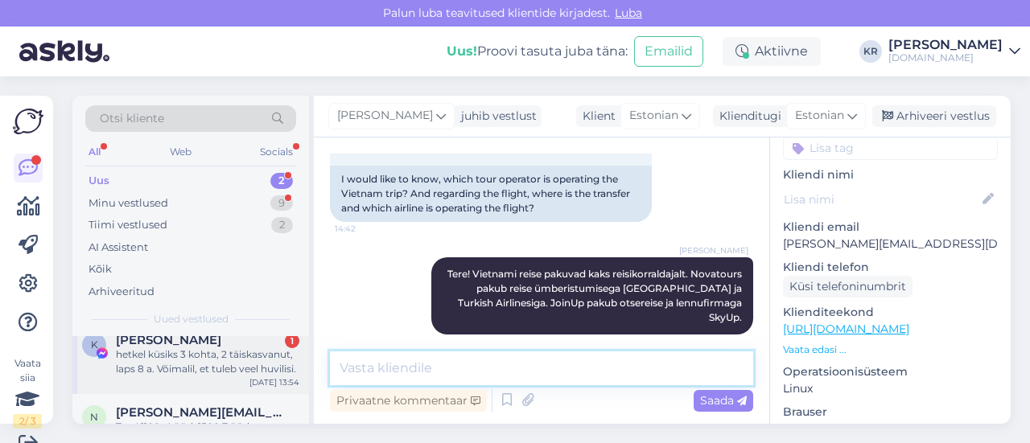
scroll to position [0, 0]
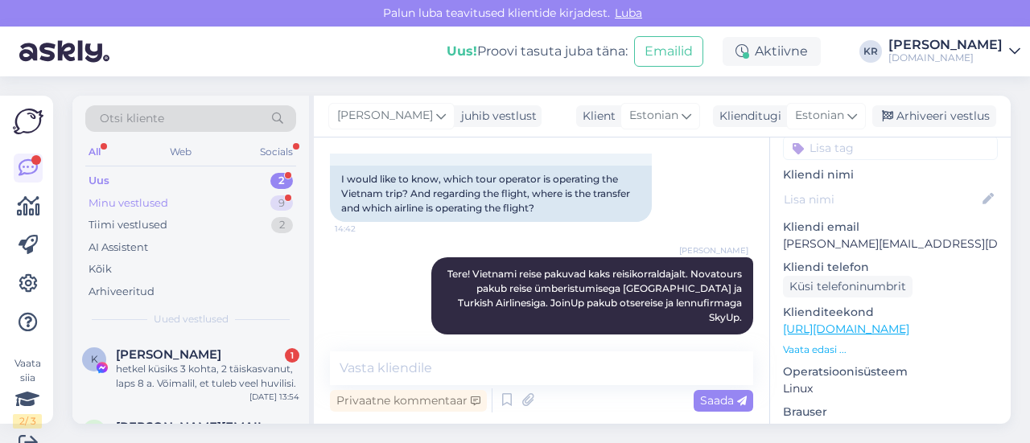
click at [193, 202] on div "Minu vestlused 9" at bounding box center [190, 203] width 211 height 23
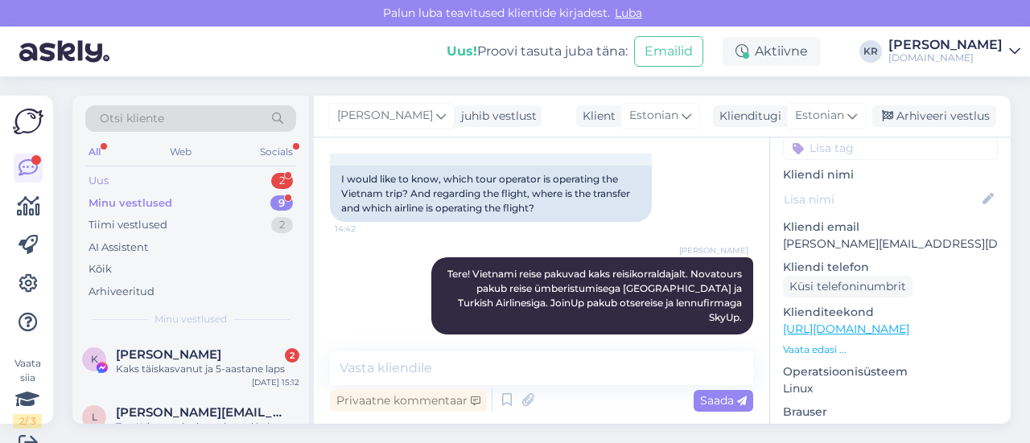
click at [171, 178] on div "Uus 2" at bounding box center [190, 181] width 211 height 23
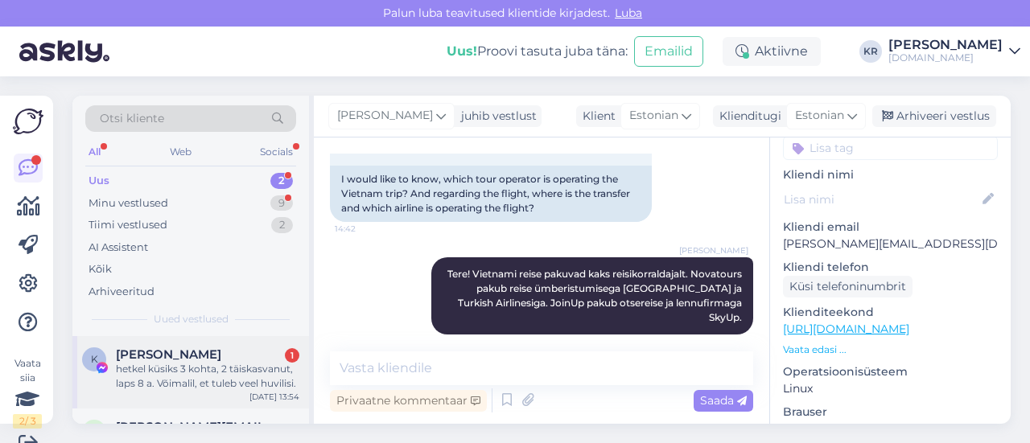
click at [243, 382] on div "hetkel küsiks 3 kohta, 2 täiskasvanut, laps 8 a. Võimalil, et tuleb veel huvili…" at bounding box center [208, 376] width 184 height 29
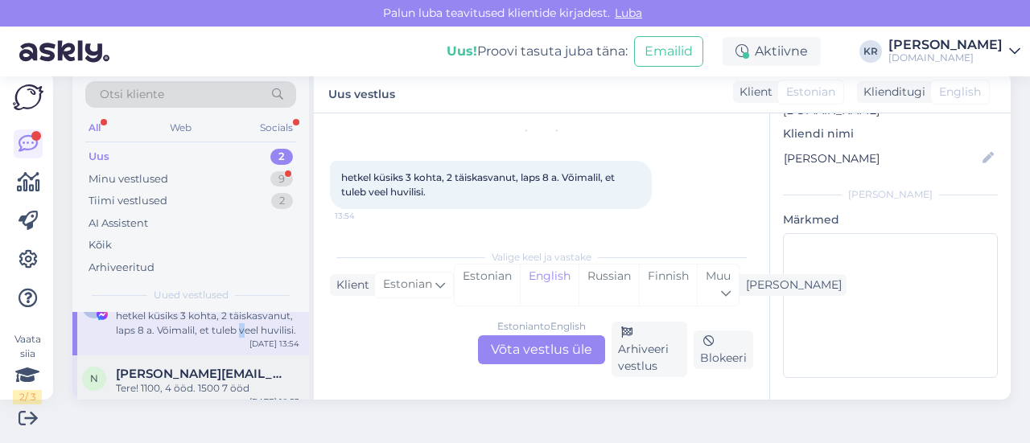
scroll to position [41, 0]
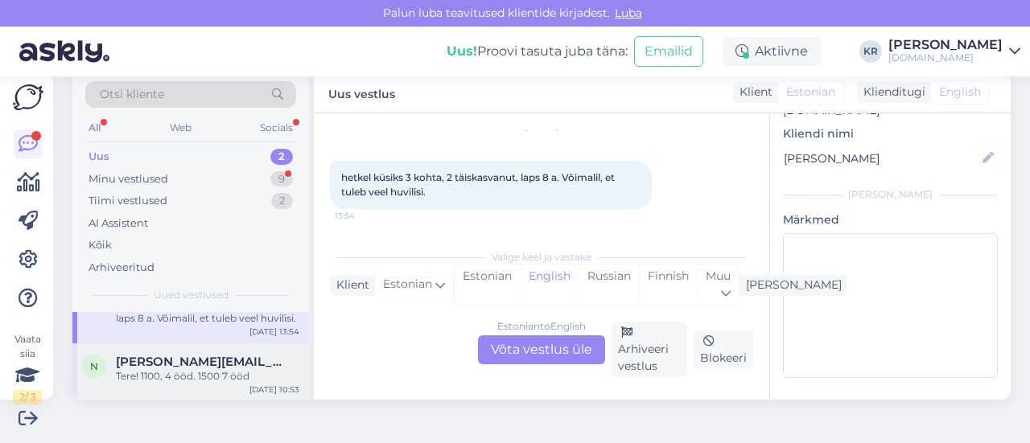
click at [227, 374] on div "Tere! 1100, 4 ööd. 1500 7 ööd" at bounding box center [208, 376] width 184 height 14
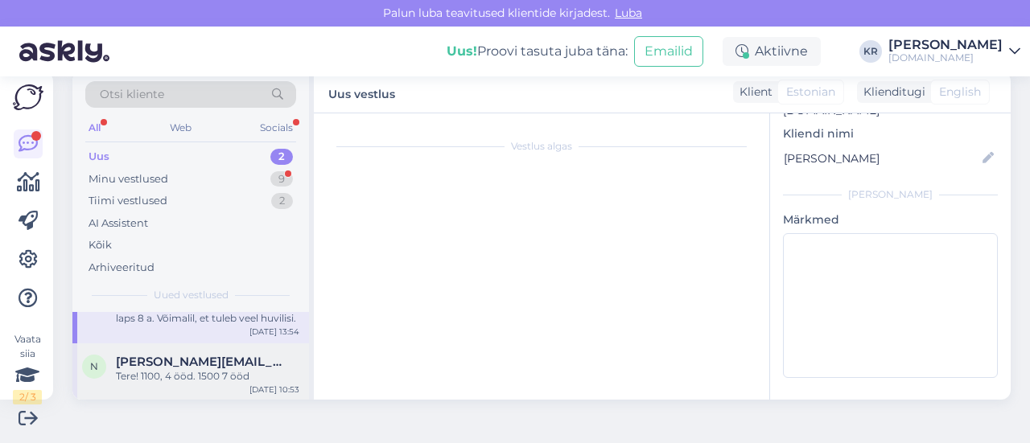
scroll to position [147, 0]
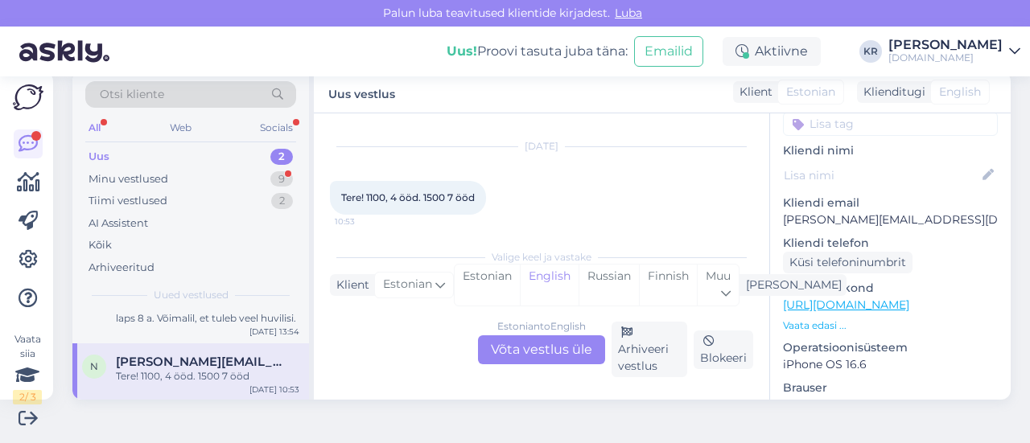
click at [513, 355] on div "Estonian to English Võta vestlus üle" at bounding box center [541, 350] width 127 height 29
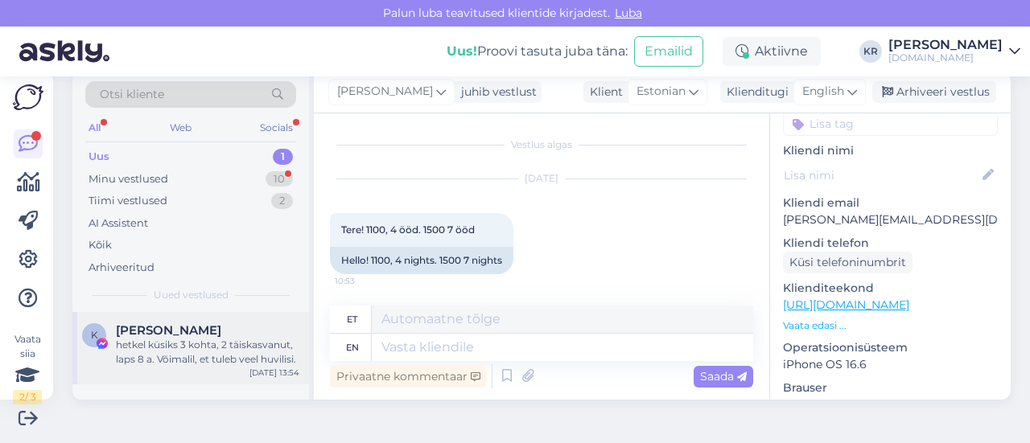
click at [230, 331] on div "[PERSON_NAME]" at bounding box center [208, 331] width 184 height 14
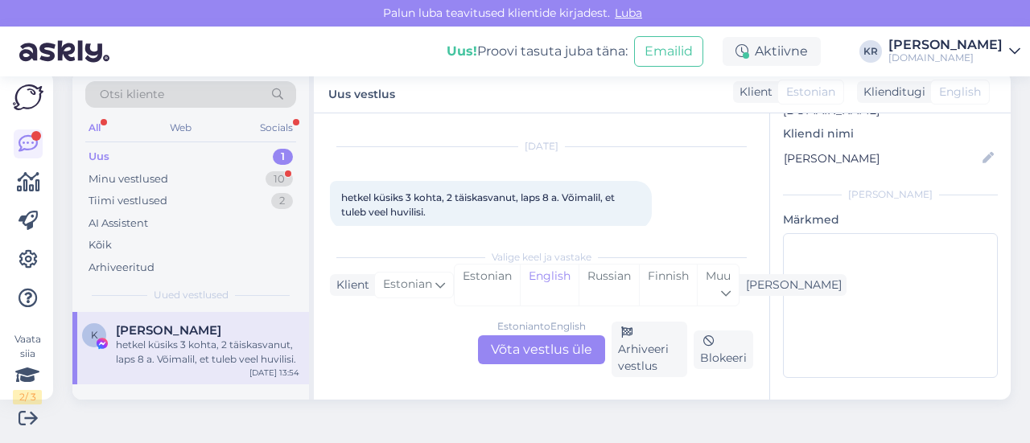
click at [559, 347] on div "Estonian to English Võta vestlus üle" at bounding box center [541, 350] width 127 height 29
